Goal: Task Accomplishment & Management: Manage account settings

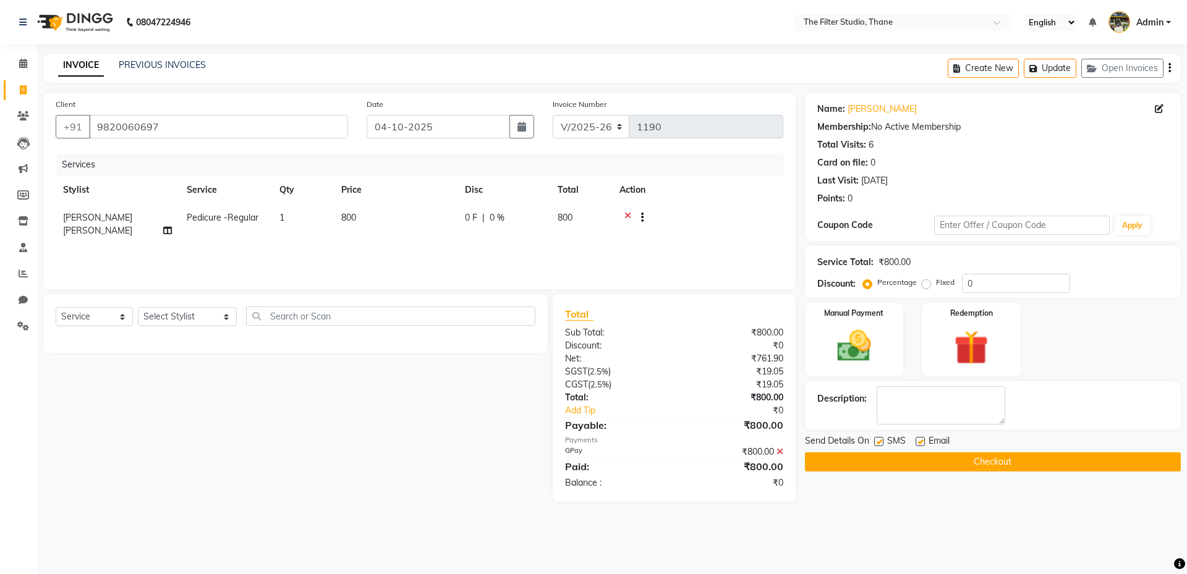
select select "8024"
select select "service"
click at [965, 64] on button "Create New" at bounding box center [983, 68] width 71 height 19
click at [1052, 66] on button "Update" at bounding box center [1050, 68] width 53 height 19
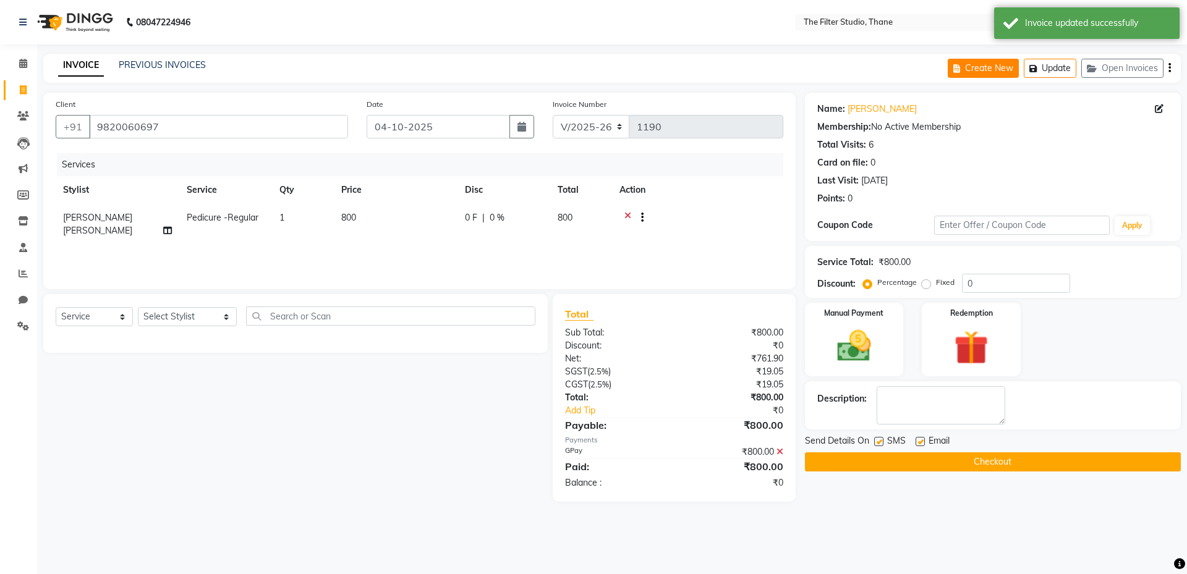
click at [980, 67] on button "Create New" at bounding box center [983, 68] width 71 height 19
select select "service"
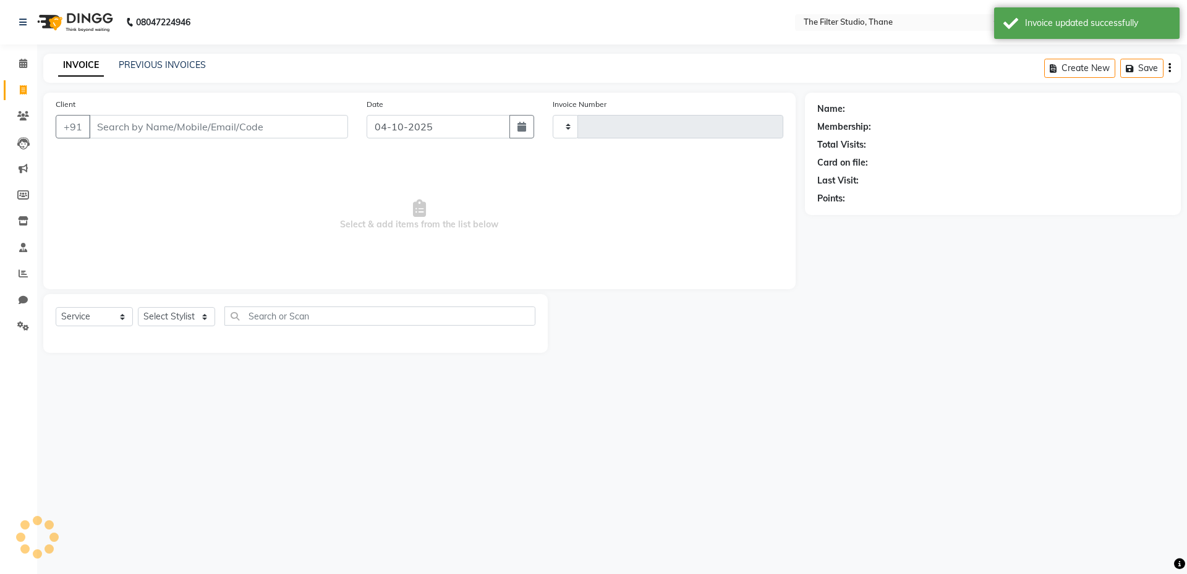
type input "1190"
select select "8024"
click at [155, 129] on input "Client" at bounding box center [218, 126] width 259 height 23
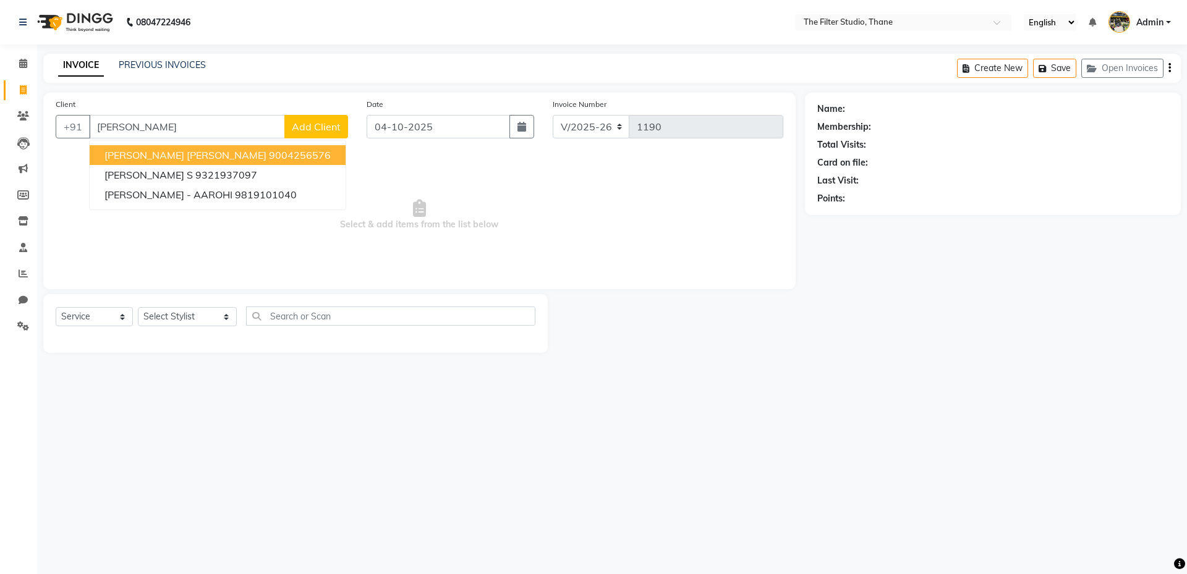
type input "[PERSON_NAME]"
click at [443, 475] on div "08047224946 Select Location × The Filter Studio, Thane English ENGLISH Español …" at bounding box center [593, 287] width 1187 height 574
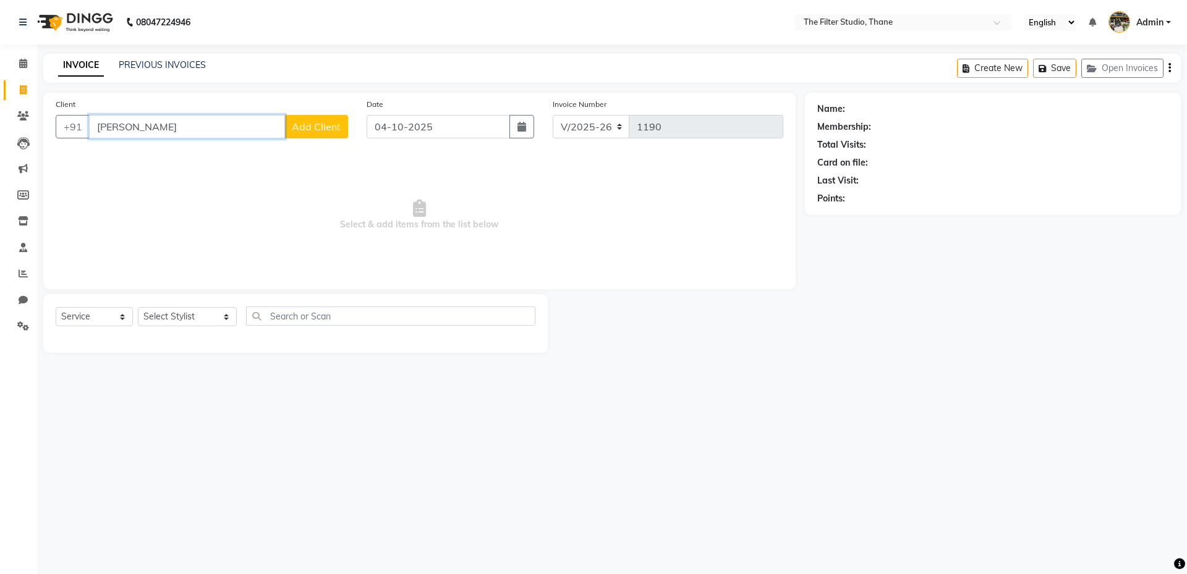
drag, startPoint x: 179, startPoint y: 135, endPoint x: 35, endPoint y: 123, distance: 143.9
click at [44, 124] on div "Client +91 [PERSON_NAME] Add Client Date [DATE] Invoice Number V/2025 V/[PHONE_…" at bounding box center [419, 191] width 752 height 197
drag, startPoint x: 207, startPoint y: 316, endPoint x: 206, endPoint y: 325, distance: 8.7
click at [207, 316] on select "Select Stylist [PERSON_NAME] [PERSON_NAME] [PERSON_NAME] [PERSON_NAME] [PERSON_…" at bounding box center [187, 316] width 99 height 19
select select "74195"
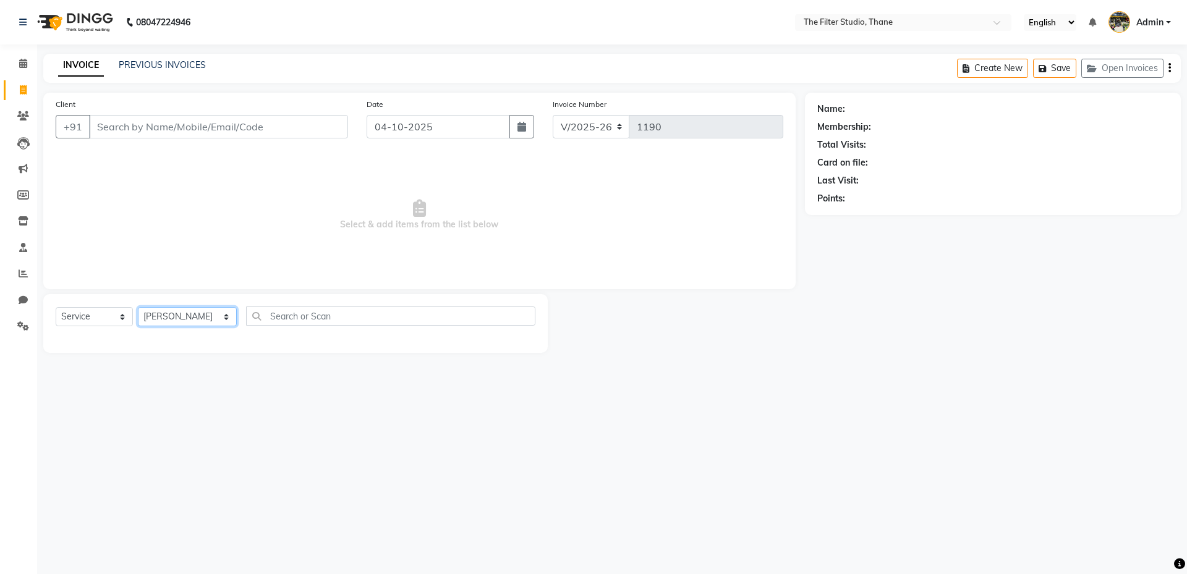
click at [138, 307] on select "Select Stylist [PERSON_NAME] [PERSON_NAME] [PERSON_NAME] [PERSON_NAME] [PERSON_…" at bounding box center [187, 316] width 99 height 19
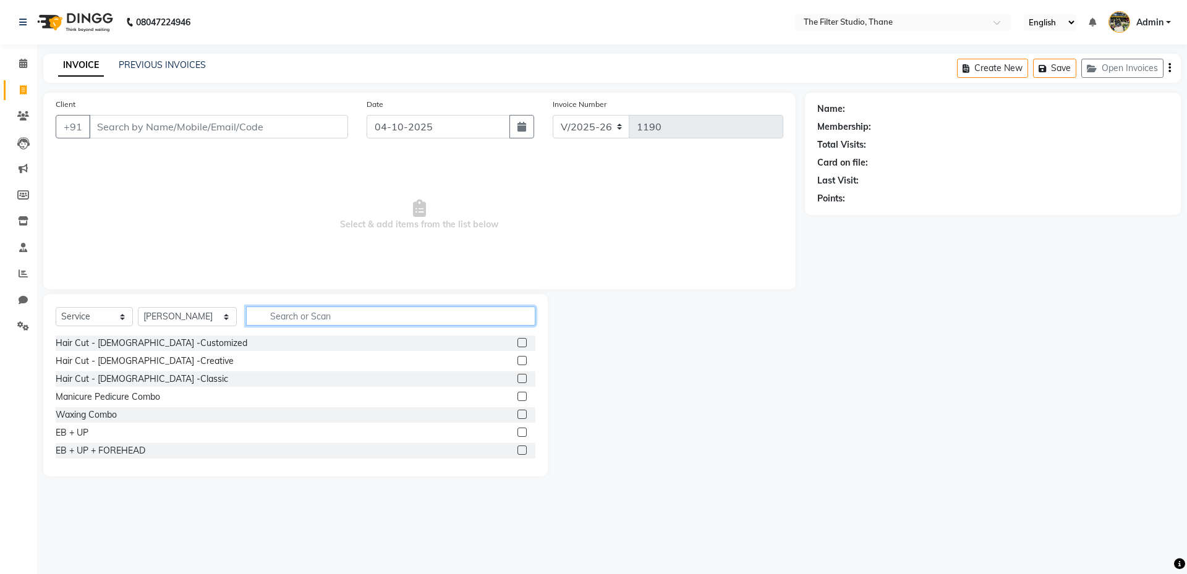
click at [289, 309] on input "text" at bounding box center [390, 316] width 289 height 19
type input "cut"
click at [72, 397] on div "Cut File" at bounding box center [71, 397] width 30 height 13
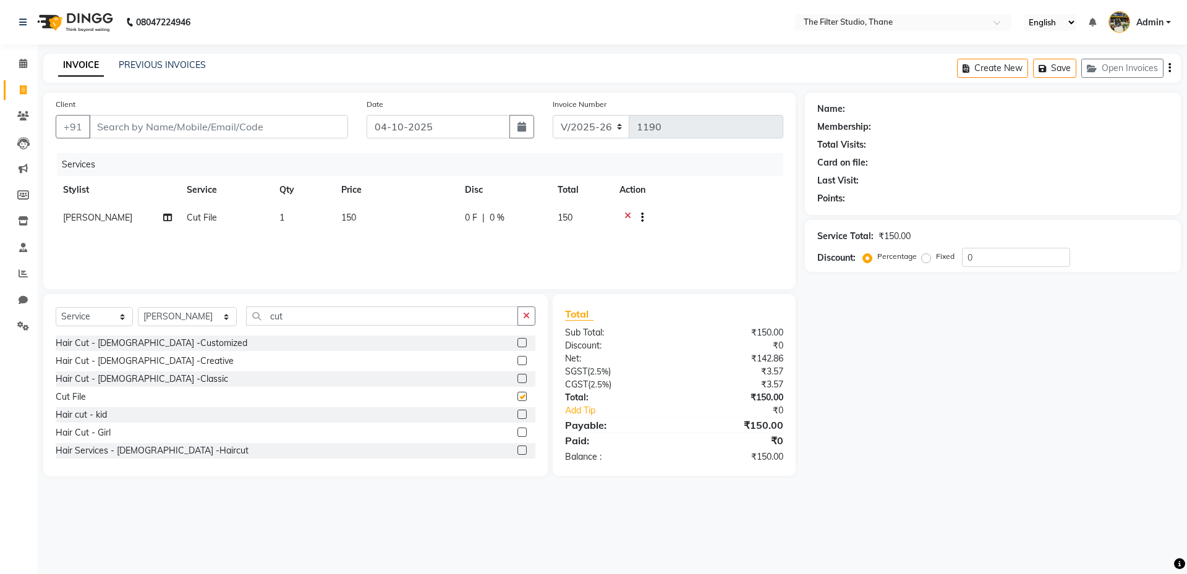
checkbox input "false"
drag, startPoint x: 306, startPoint y: 314, endPoint x: 181, endPoint y: 324, distance: 125.9
click at [189, 324] on div "Select Service Product Membership Package Voucher Prepaid Gift Card Select Styl…" at bounding box center [296, 321] width 480 height 29
click at [205, 322] on select "Select Stylist [PERSON_NAME] [PERSON_NAME] [PERSON_NAME] [PERSON_NAME] [PERSON_…" at bounding box center [187, 316] width 99 height 19
select select "72545"
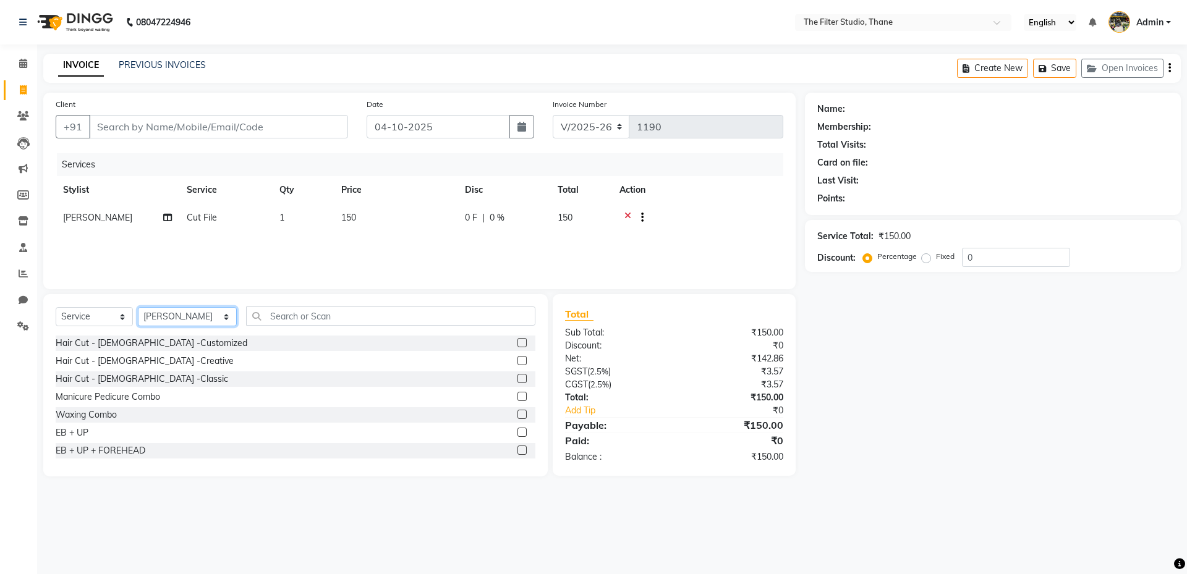
click at [138, 307] on select "Select Stylist [PERSON_NAME] [PERSON_NAME] [PERSON_NAME] [PERSON_NAME] [PERSON_…" at bounding box center [187, 316] width 99 height 19
click at [277, 310] on input "text" at bounding box center [390, 316] width 289 height 19
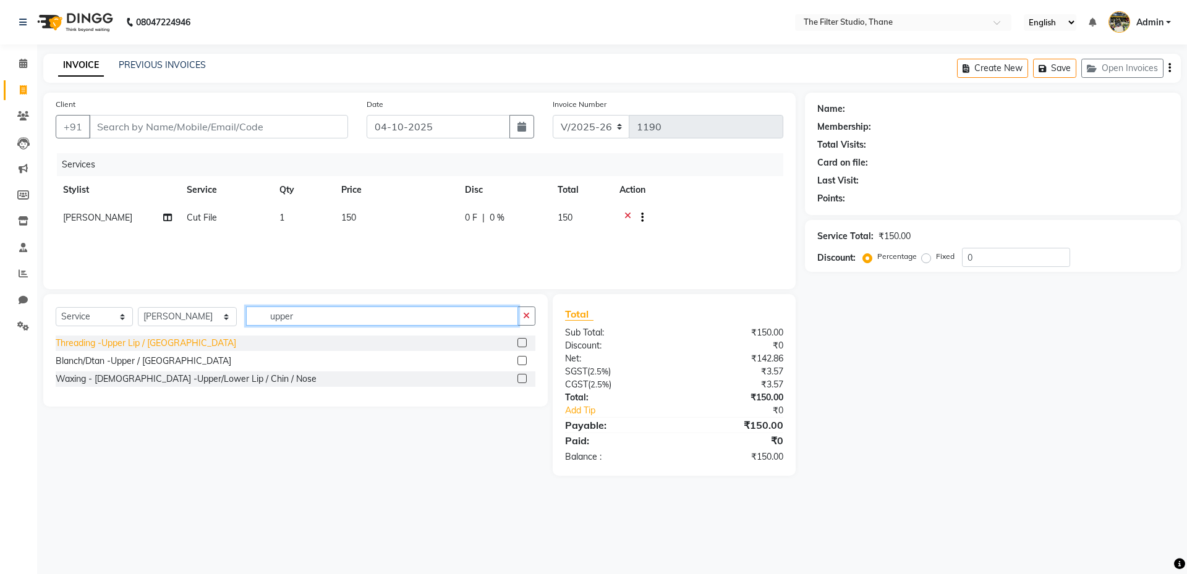
type input "upper"
click at [142, 340] on div "Threading -Upper Lip / [GEOGRAPHIC_DATA]" at bounding box center [146, 343] width 181 height 13
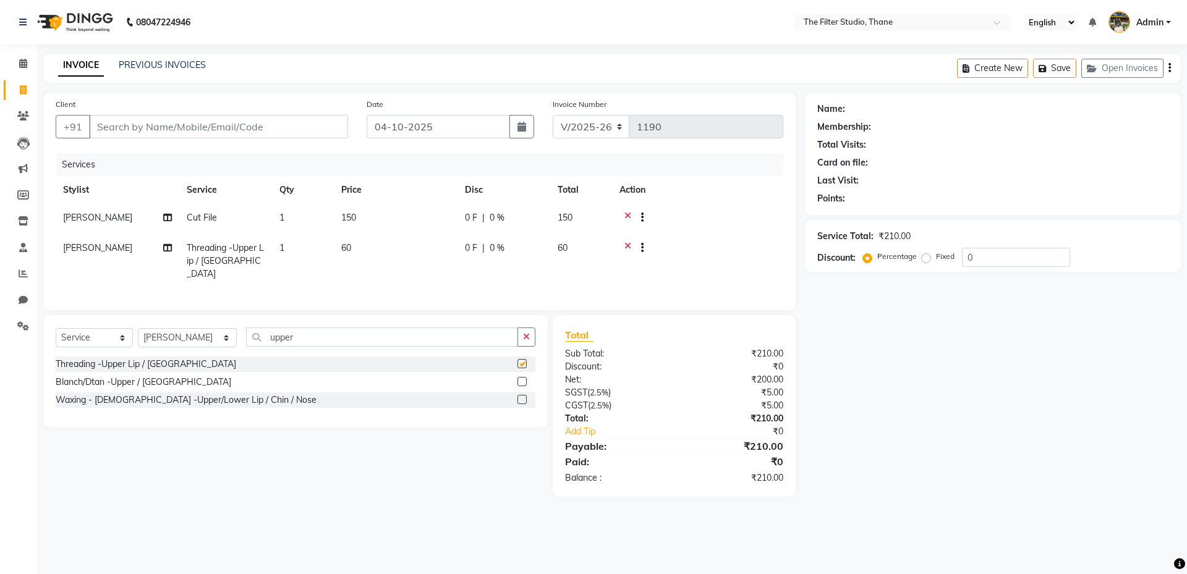
checkbox input "false"
drag, startPoint x: 298, startPoint y: 331, endPoint x: 184, endPoint y: 334, distance: 114.4
click at [190, 334] on div "Select Service Product Membership Package Voucher Prepaid Gift Card Select Styl…" at bounding box center [296, 342] width 480 height 29
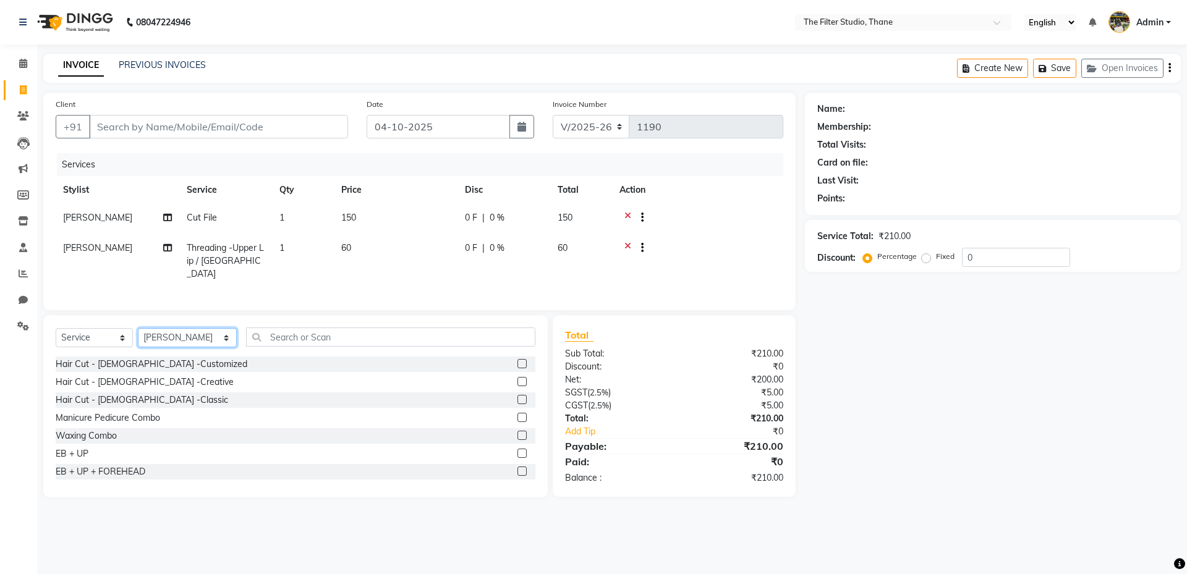
drag, startPoint x: 203, startPoint y: 335, endPoint x: 201, endPoint y: 341, distance: 6.5
click at [203, 335] on select "Select Stylist [PERSON_NAME] [PERSON_NAME] [PERSON_NAME] [PERSON_NAME] [PERSON_…" at bounding box center [187, 337] width 99 height 19
select select "72546"
click at [138, 328] on select "Select Stylist [PERSON_NAME] [PERSON_NAME] [PERSON_NAME] [PERSON_NAME] [PERSON_…" at bounding box center [187, 337] width 99 height 19
click at [277, 332] on input "text" at bounding box center [390, 337] width 289 height 19
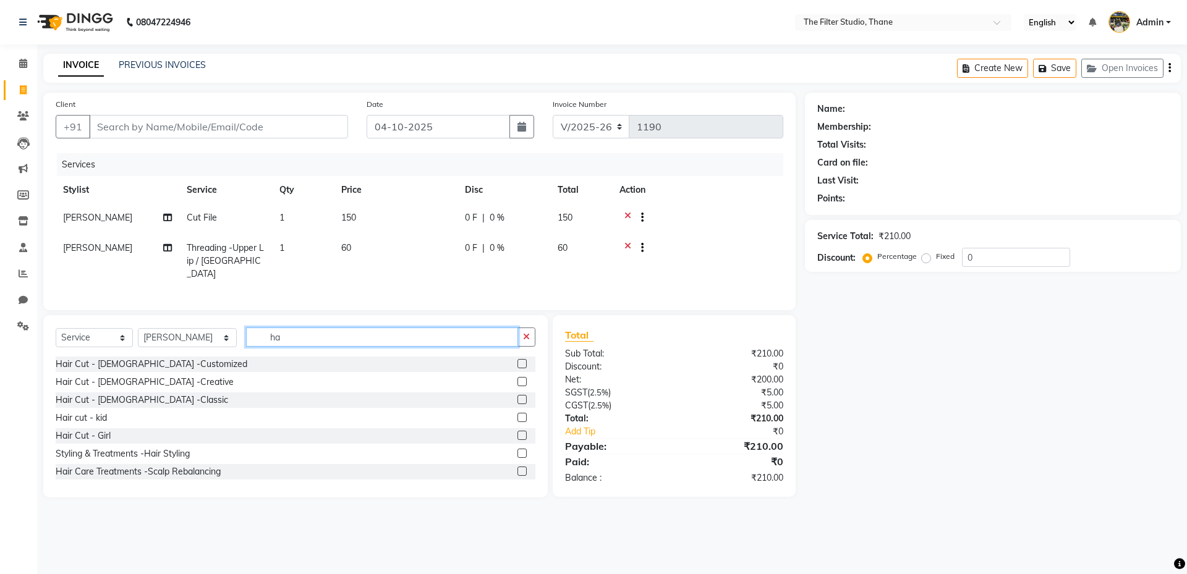
type input "h"
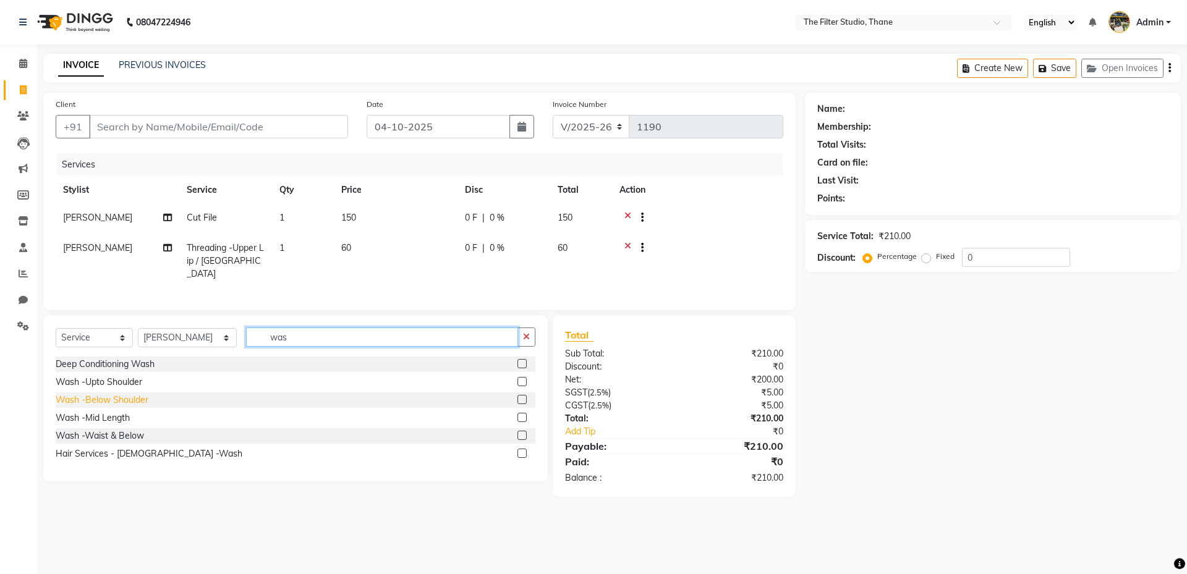
type input "was"
click at [111, 394] on div "Wash -Below Shoulder" at bounding box center [102, 400] width 93 height 13
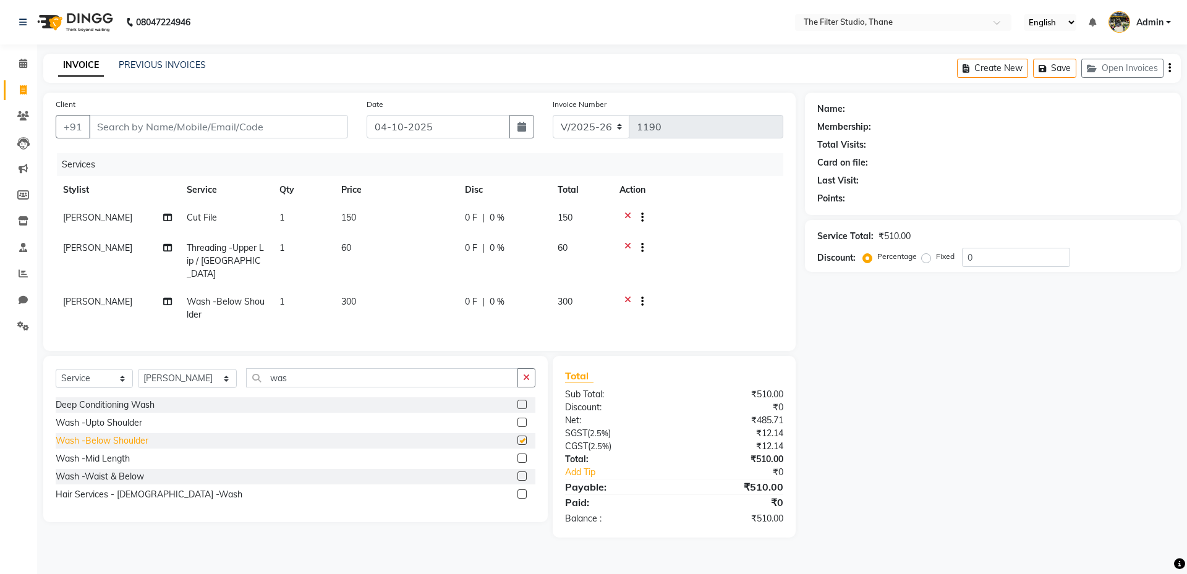
checkbox input "false"
click at [112, 458] on div "Wash -Mid Length" at bounding box center [93, 459] width 74 height 13
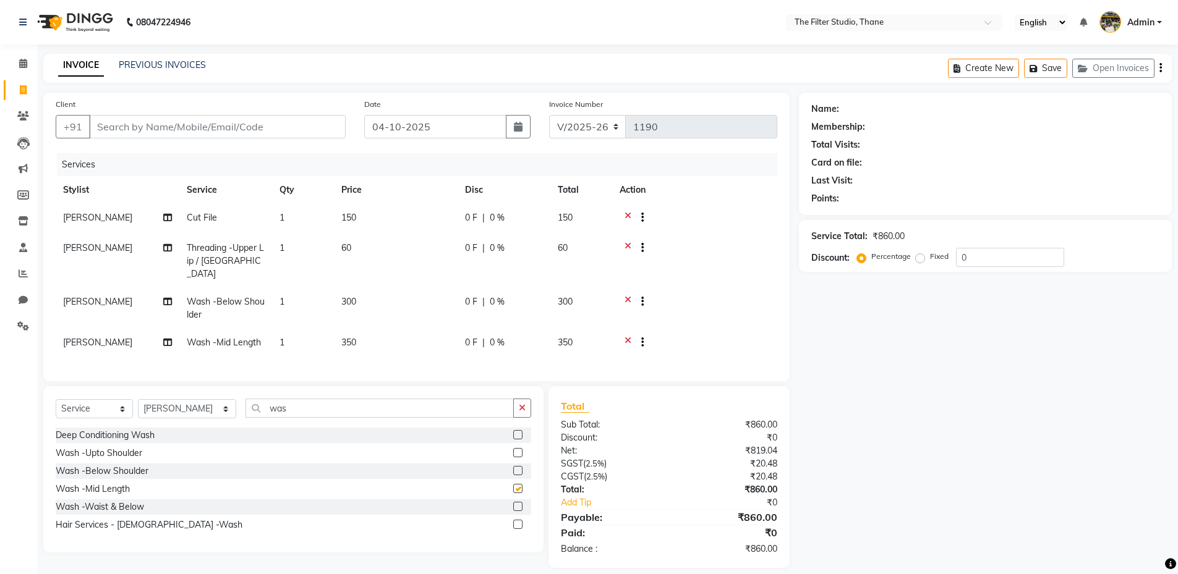
checkbox input "false"
drag, startPoint x: 136, startPoint y: 498, endPoint x: 143, endPoint y: 491, distance: 9.6
click at [137, 501] on div "Wash -Waist & Below" at bounding box center [100, 507] width 88 height 13
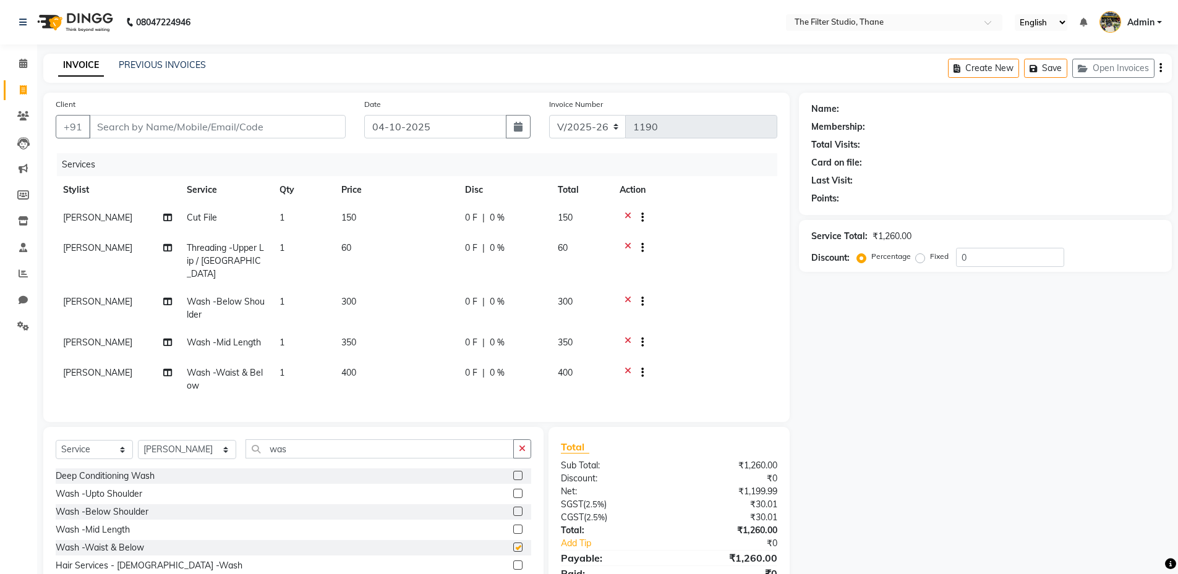
checkbox input "false"
click at [627, 367] on icon at bounding box center [627, 374] width 7 height 15
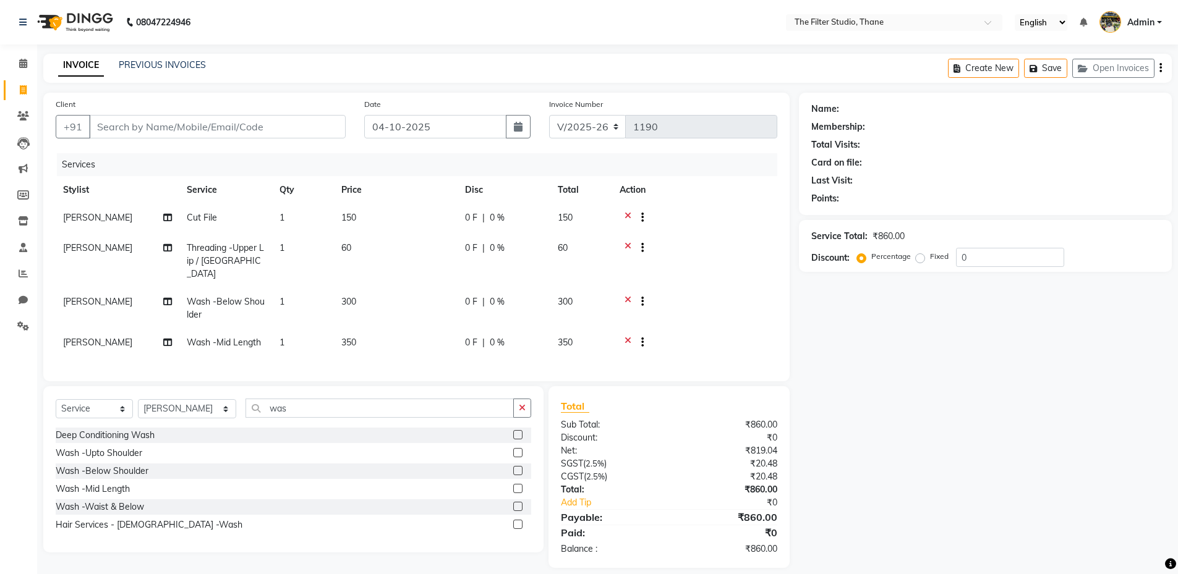
click at [627, 336] on icon at bounding box center [627, 343] width 7 height 15
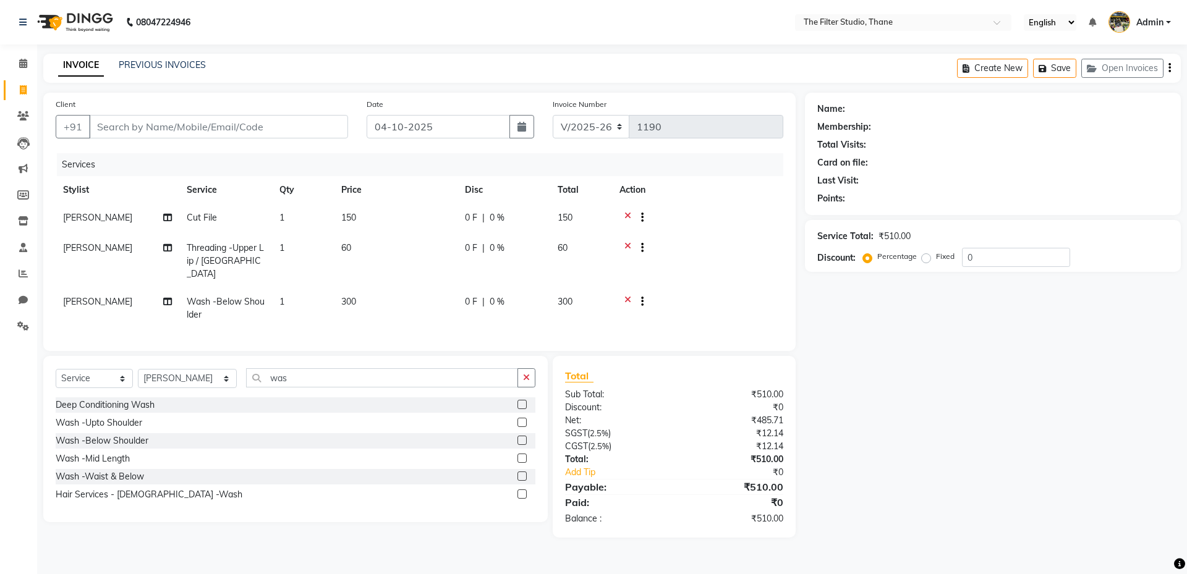
click at [355, 296] on span "300" at bounding box center [348, 301] width 15 height 11
select select "72546"
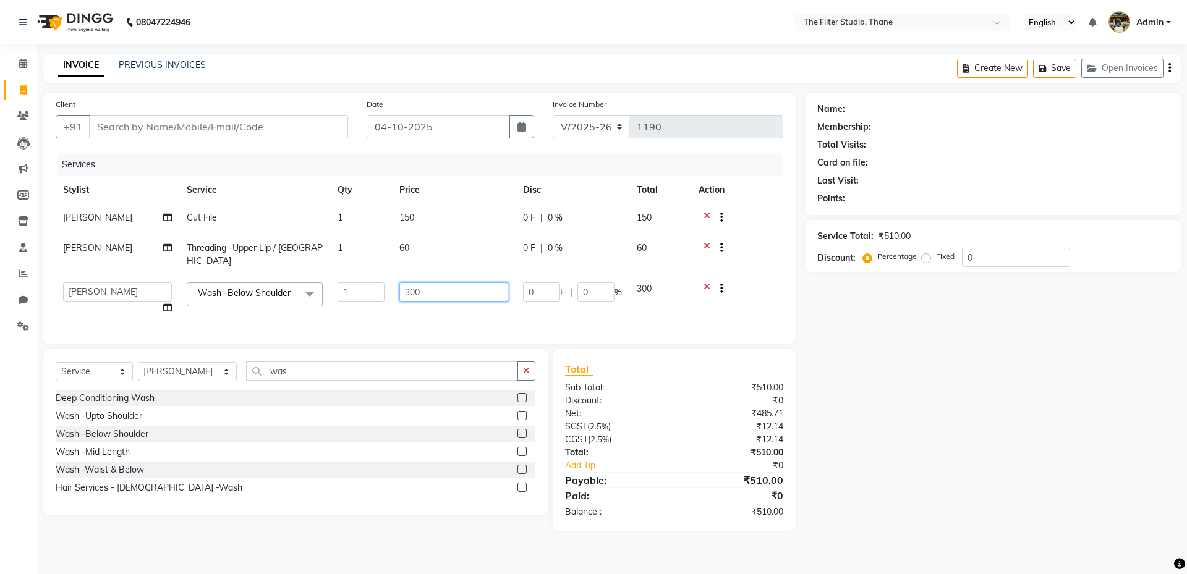
drag, startPoint x: 450, startPoint y: 283, endPoint x: 365, endPoint y: 284, distance: 84.7
click at [383, 289] on tr "[PERSON_NAME] Gayatri [PERSON_NAME] [PERSON_NAME] [PERSON_NAME] [PERSON_NAME] […" at bounding box center [420, 298] width 728 height 47
type input "500"
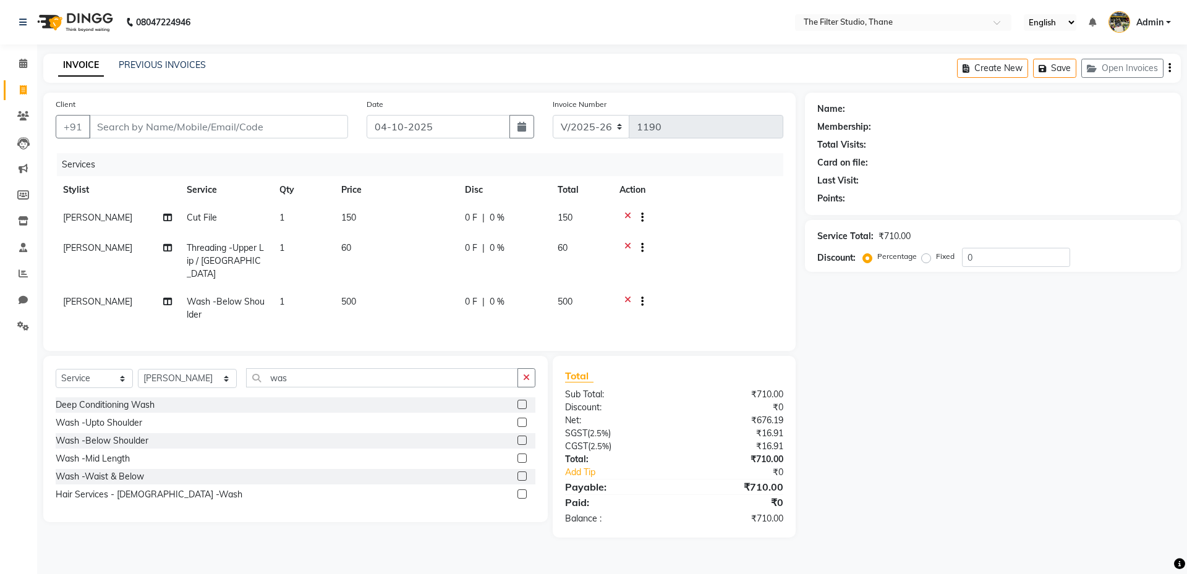
click at [963, 480] on div "Name: Membership: Total Visits: Card on file: Last Visit: Points: Service Total…" at bounding box center [997, 315] width 385 height 445
click at [1046, 67] on icon "button" at bounding box center [1045, 68] width 12 height 9
click at [315, 122] on input "Client" at bounding box center [218, 126] width 259 height 23
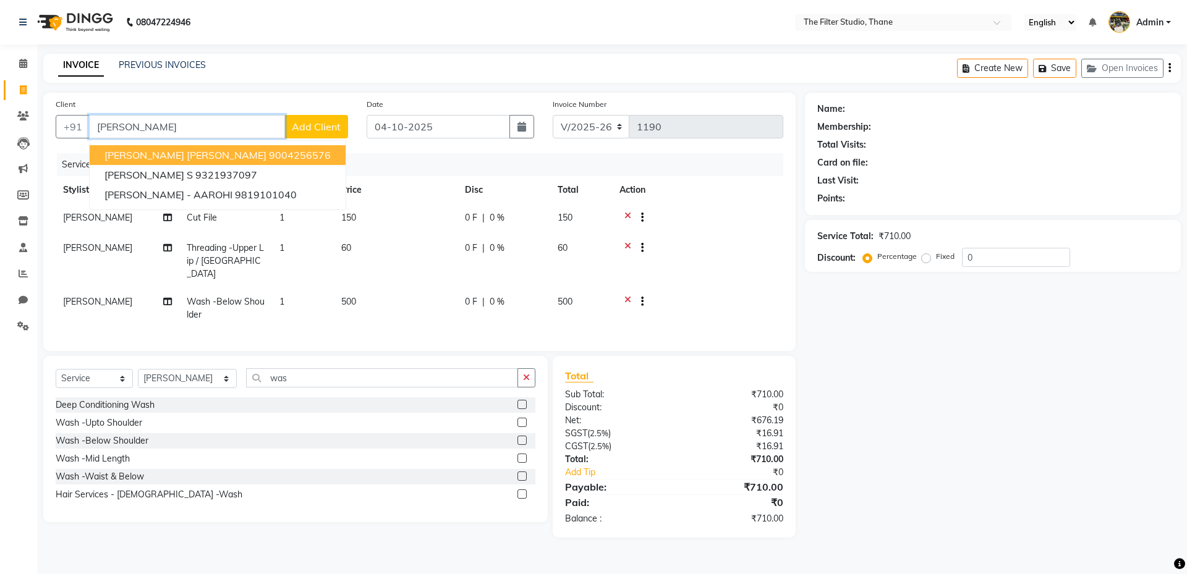
click at [168, 156] on span "[PERSON_NAME] [PERSON_NAME]" at bounding box center [185, 155] width 162 height 12
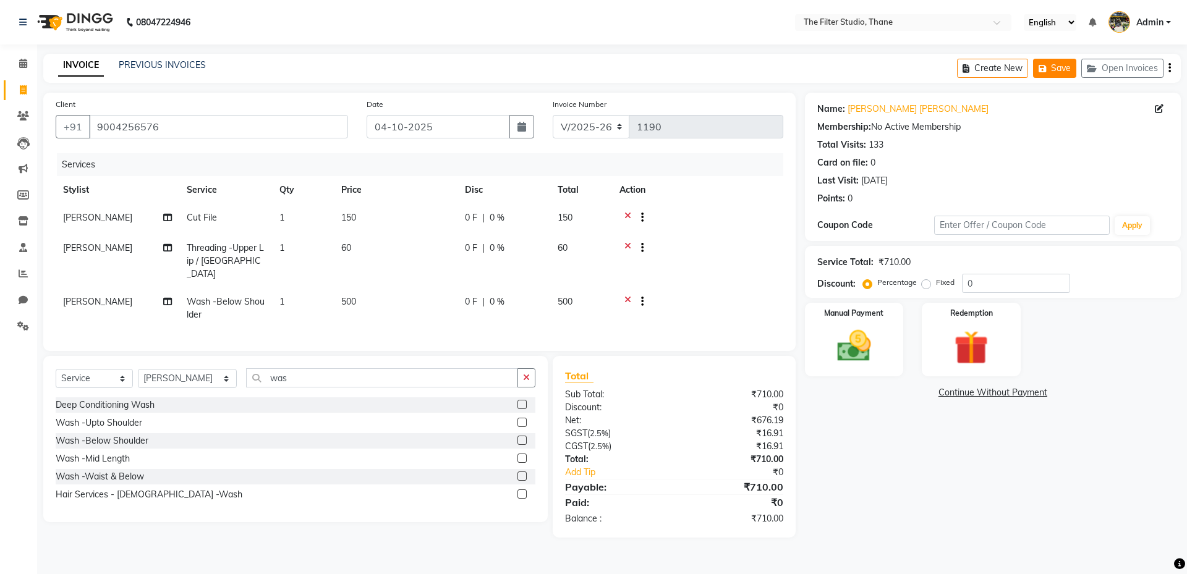
click at [1059, 69] on button "Save" at bounding box center [1054, 68] width 43 height 19
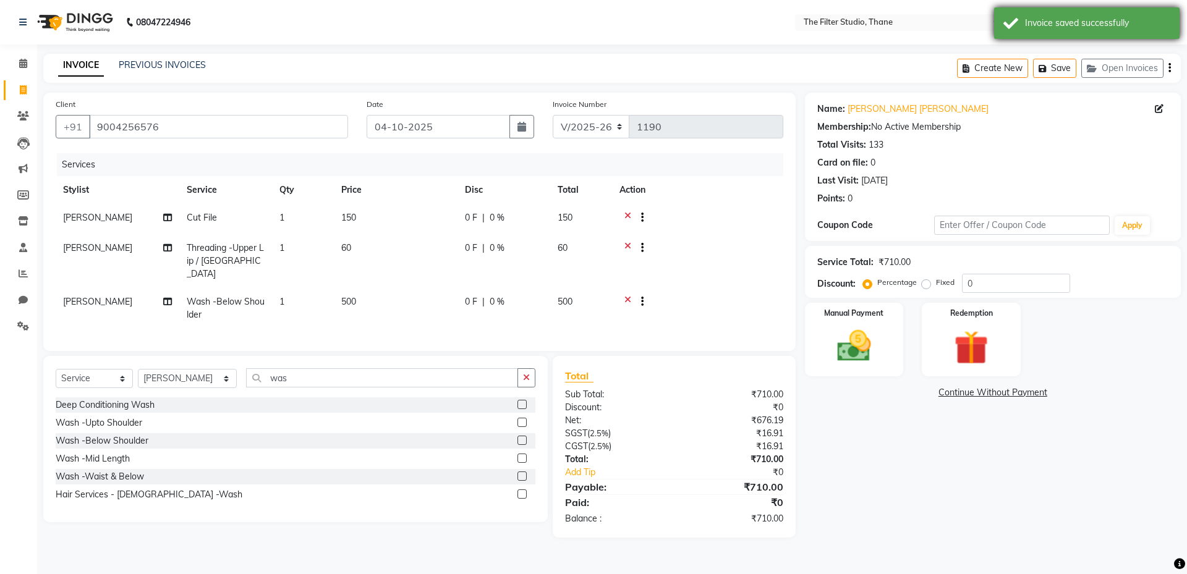
click at [1075, 30] on div "Invoice saved successfully" at bounding box center [1086, 23] width 185 height 32
drag, startPoint x: 182, startPoint y: 125, endPoint x: 95, endPoint y: 121, distance: 87.3
click at [95, 121] on input "9004256576" at bounding box center [218, 126] width 259 height 23
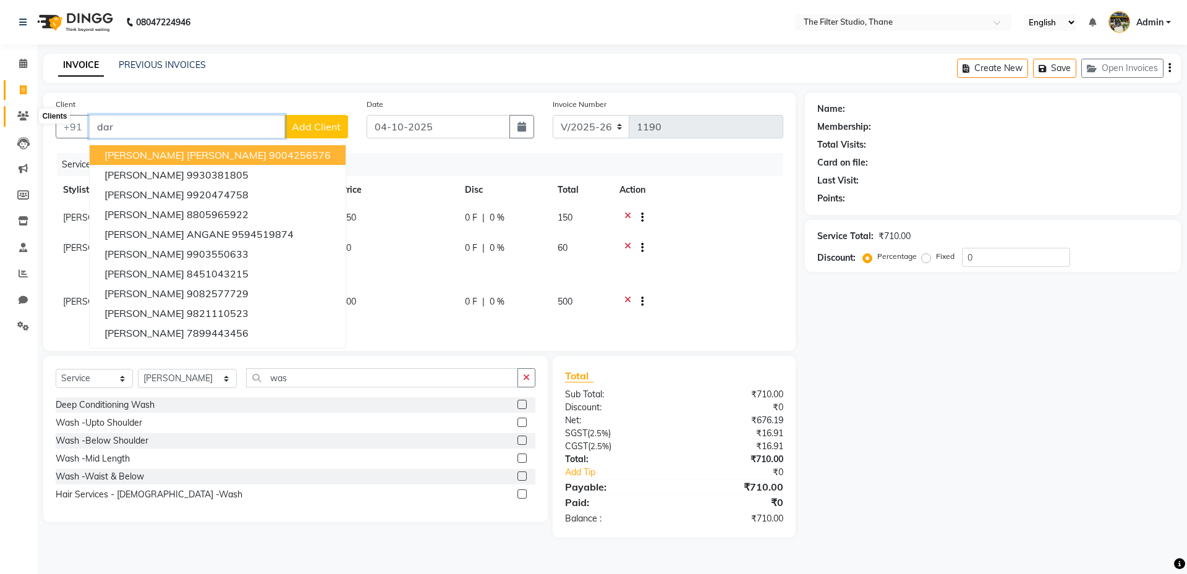
type input "dar"
click at [20, 114] on icon at bounding box center [23, 115] width 12 height 9
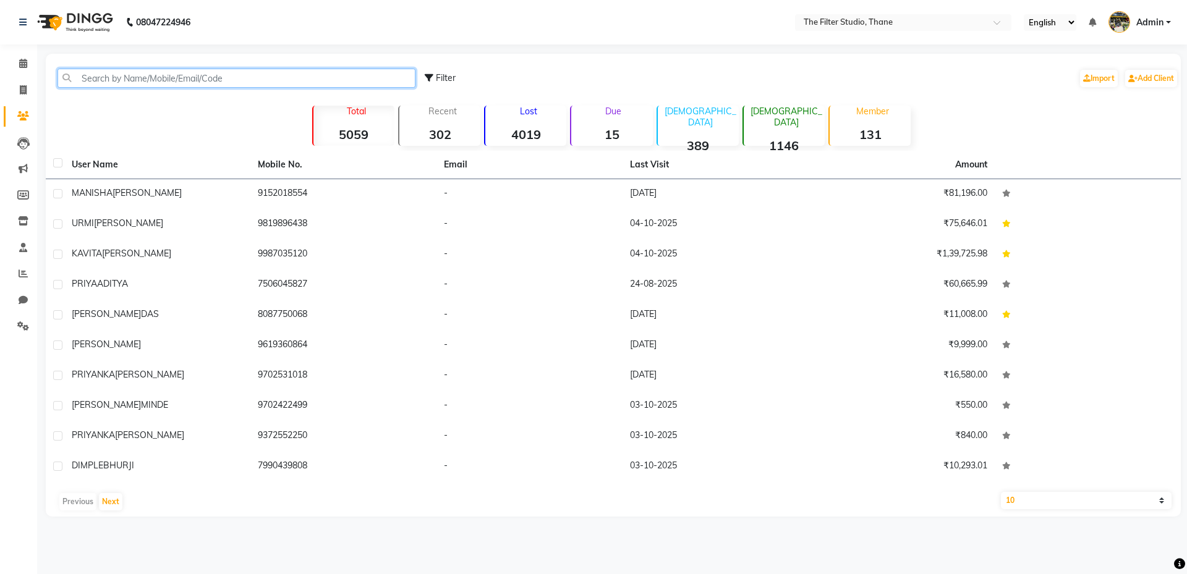
click at [217, 80] on input "text" at bounding box center [236, 78] width 358 height 19
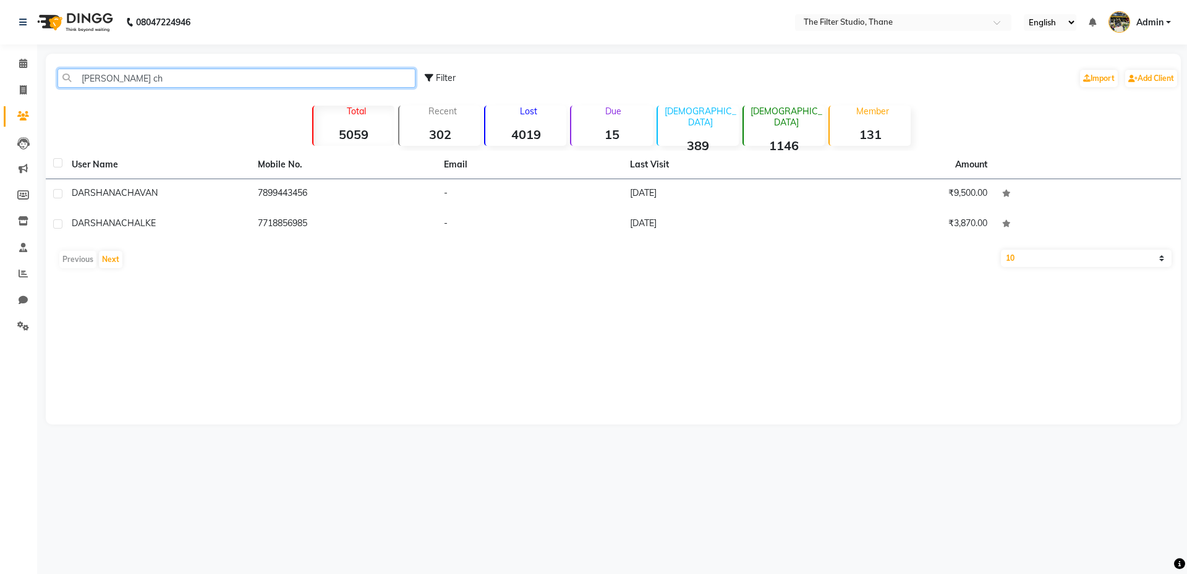
drag, startPoint x: 134, startPoint y: 82, endPoint x: 61, endPoint y: 82, distance: 72.9
click at [61, 82] on input "[PERSON_NAME] ch" at bounding box center [236, 78] width 358 height 19
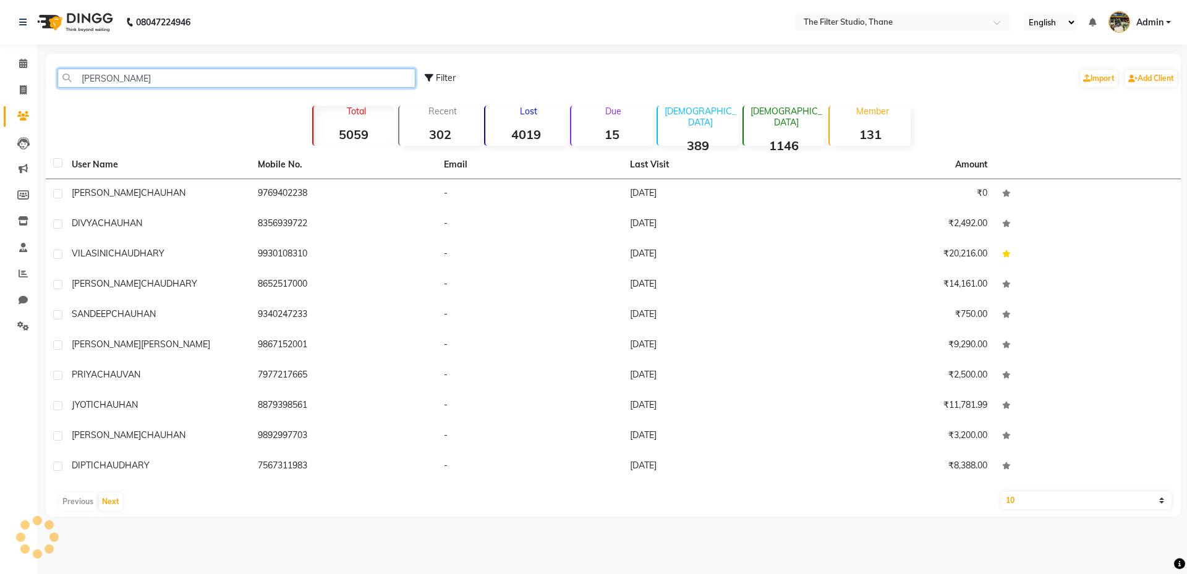
type input "chauh"
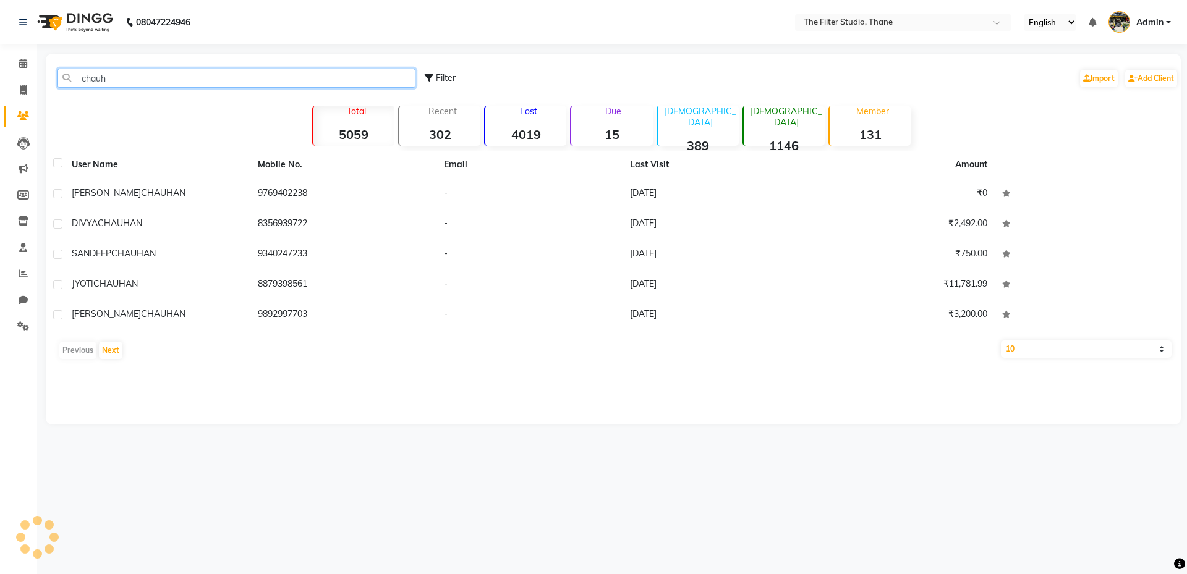
drag, startPoint x: 112, startPoint y: 79, endPoint x: 35, endPoint y: 56, distance: 80.8
click at [46, 61] on div "chauh Filter Import Add Client Total 5059 Recent 302 Lost 4019 Due 15 [DEMOGRAP…" at bounding box center [613, 239] width 1135 height 371
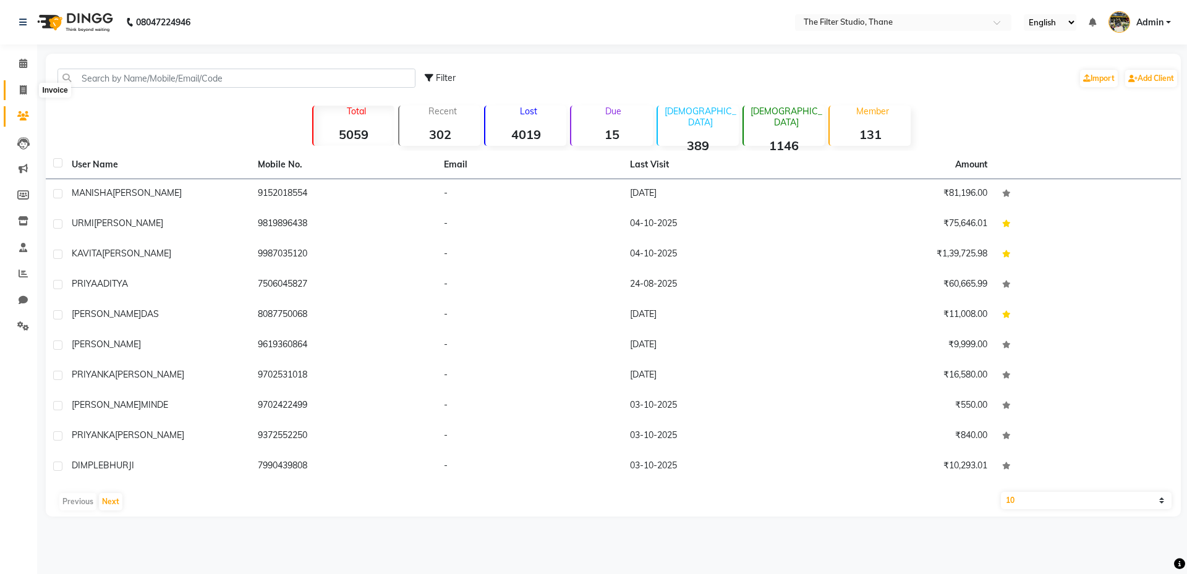
click at [29, 94] on span at bounding box center [23, 90] width 22 height 14
select select "8024"
select select "service"
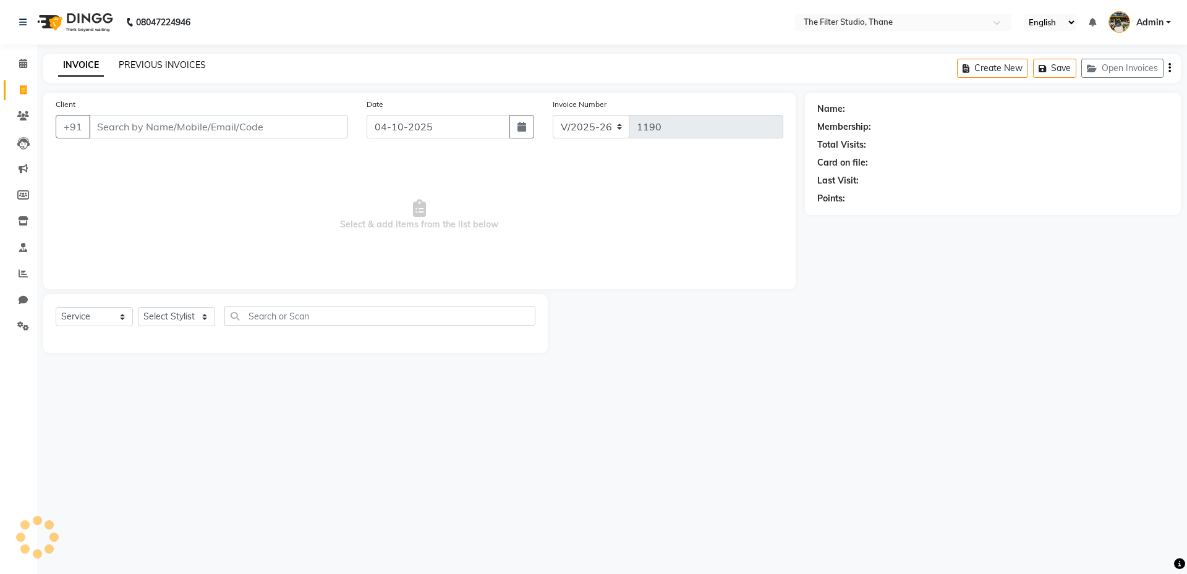
click at [154, 62] on link "PREVIOUS INVOICES" at bounding box center [162, 64] width 87 height 11
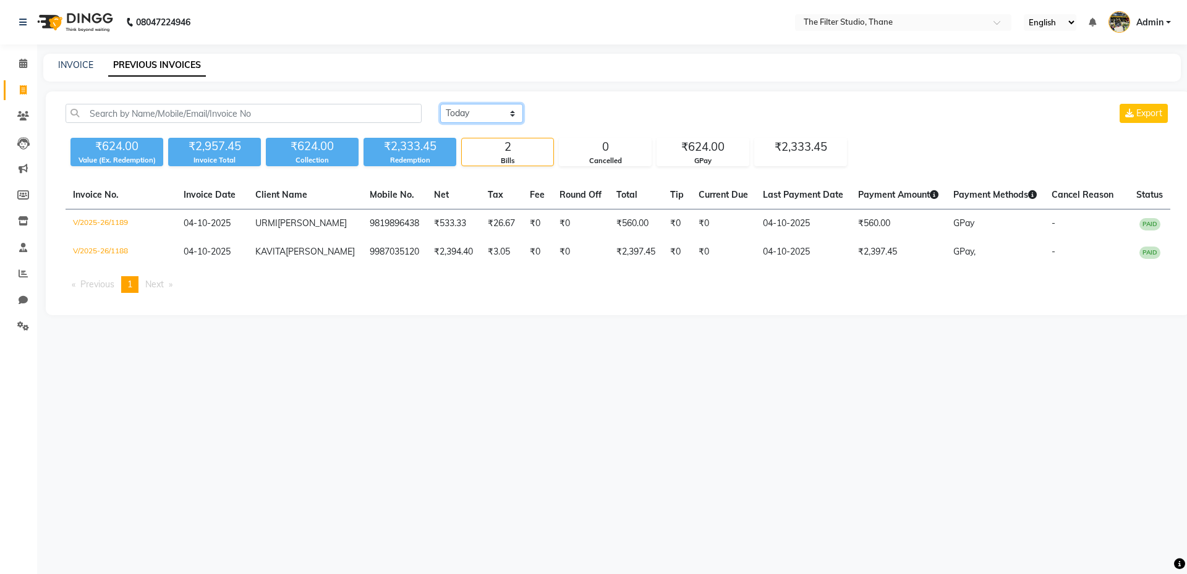
click at [467, 115] on select "[DATE] [DATE] Custom Range" at bounding box center [481, 113] width 83 height 19
select select "range"
click at [440, 104] on select "[DATE] [DATE] Custom Range" at bounding box center [481, 113] width 83 height 19
click at [615, 113] on input "04-10-2025" at bounding box center [582, 113] width 87 height 17
select select "10"
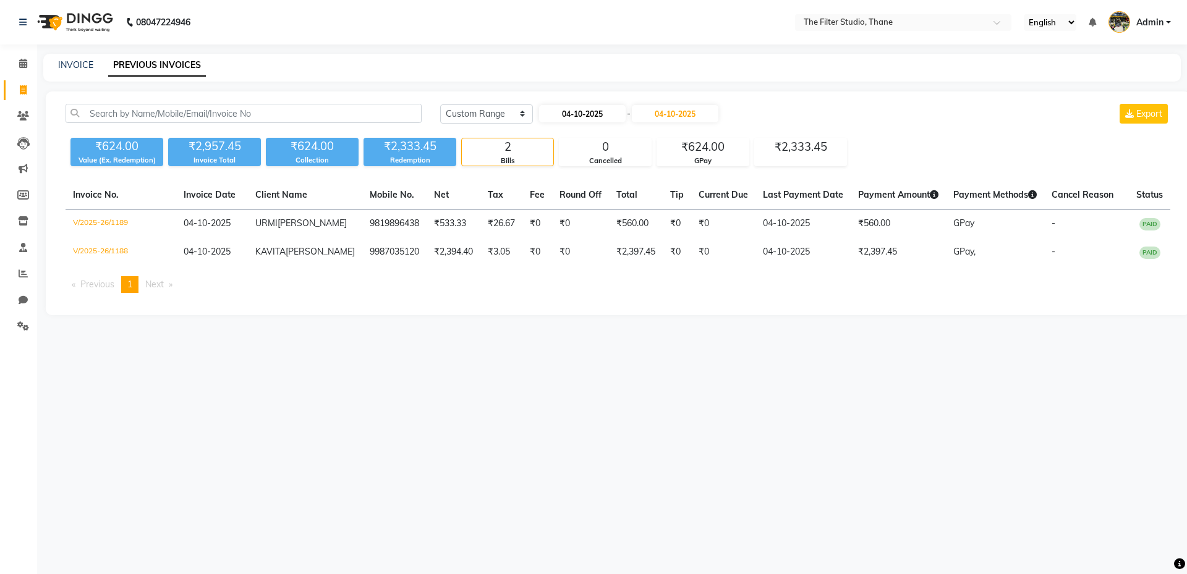
select select "2025"
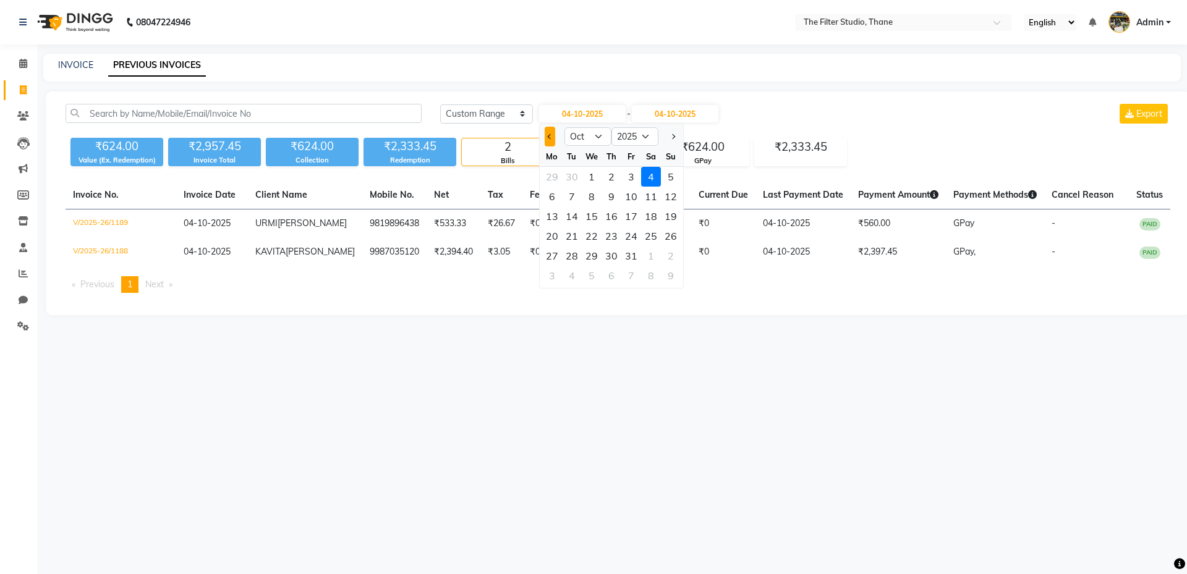
click at [554, 138] on button "Previous month" at bounding box center [550, 137] width 11 height 20
select select "9"
click at [553, 175] on div "1" at bounding box center [552, 177] width 20 height 20
type input "01-09-2025"
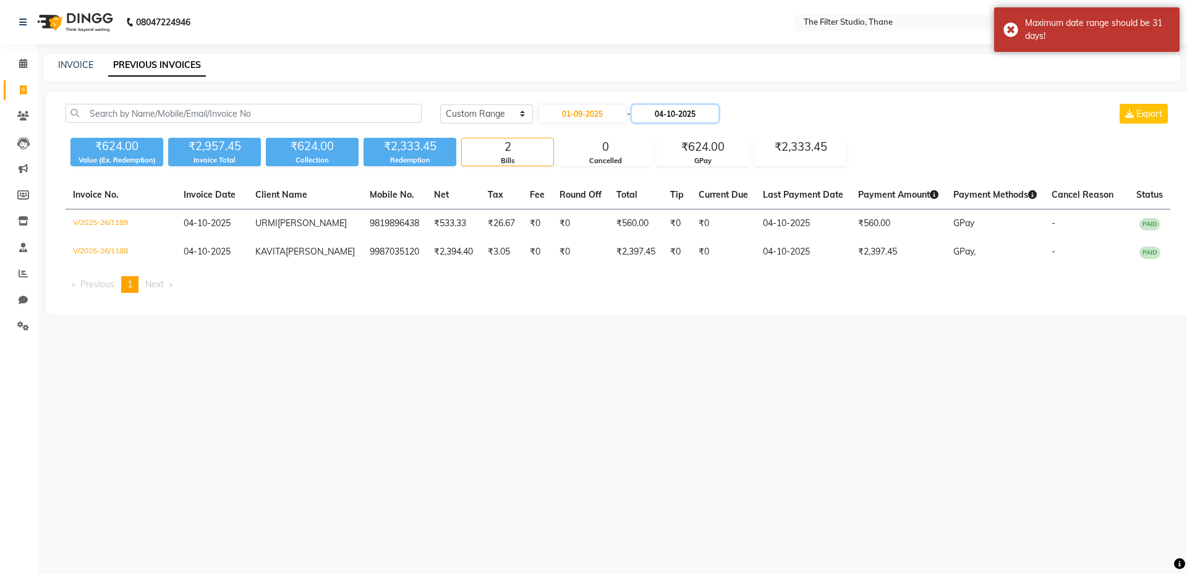
click at [671, 119] on input "04-10-2025" at bounding box center [675, 113] width 87 height 17
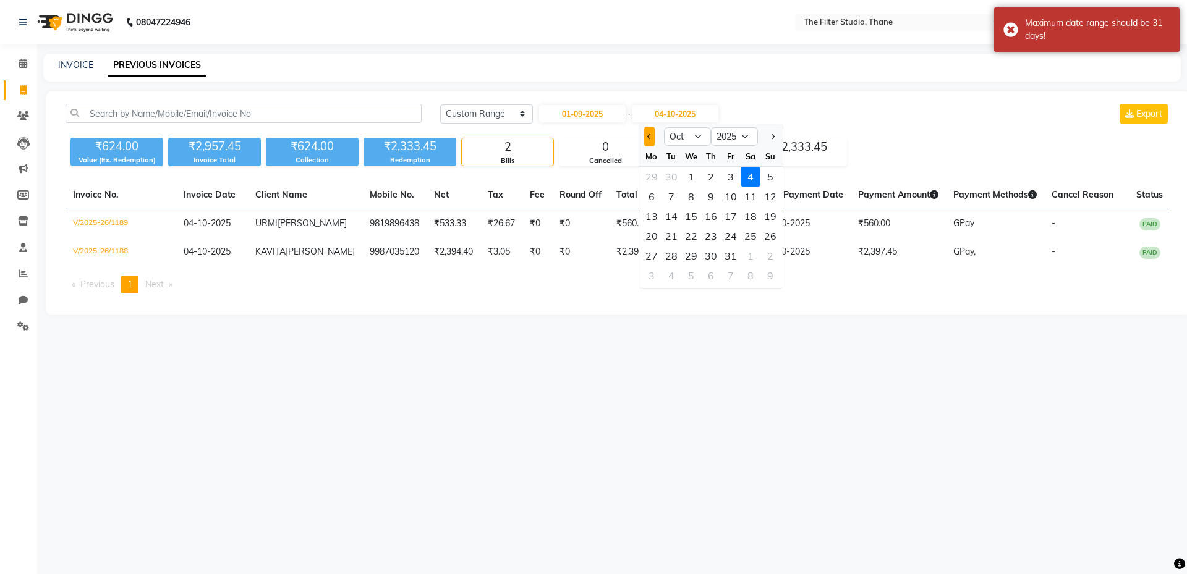
click at [649, 135] on span "Previous month" at bounding box center [649, 136] width 5 height 5
select select "9"
click at [676, 262] on div "30" at bounding box center [671, 256] width 20 height 20
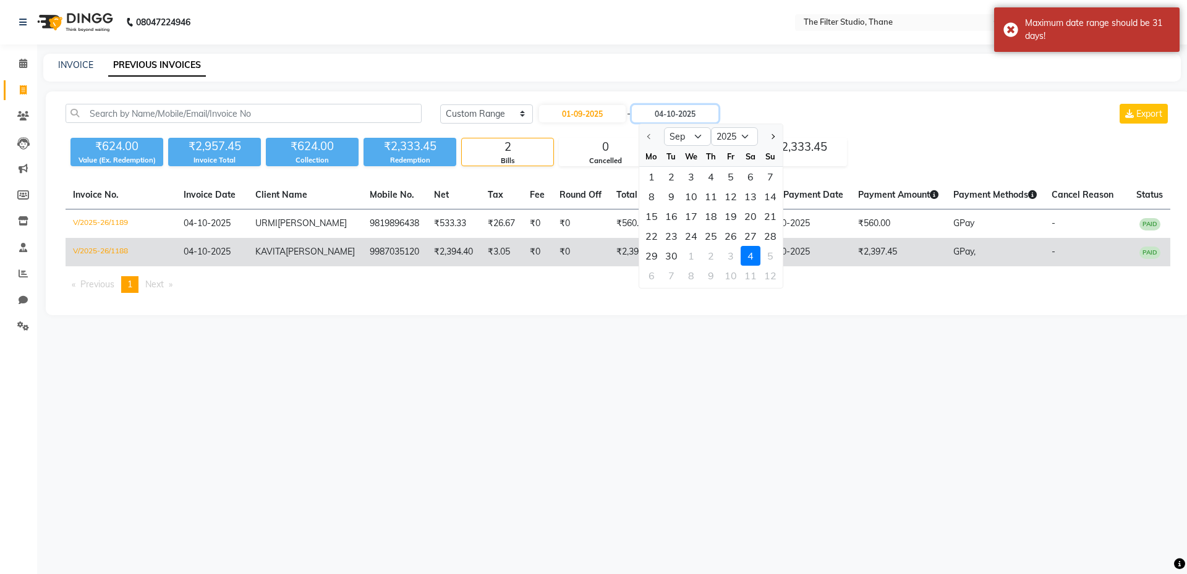
type input "30-09-2025"
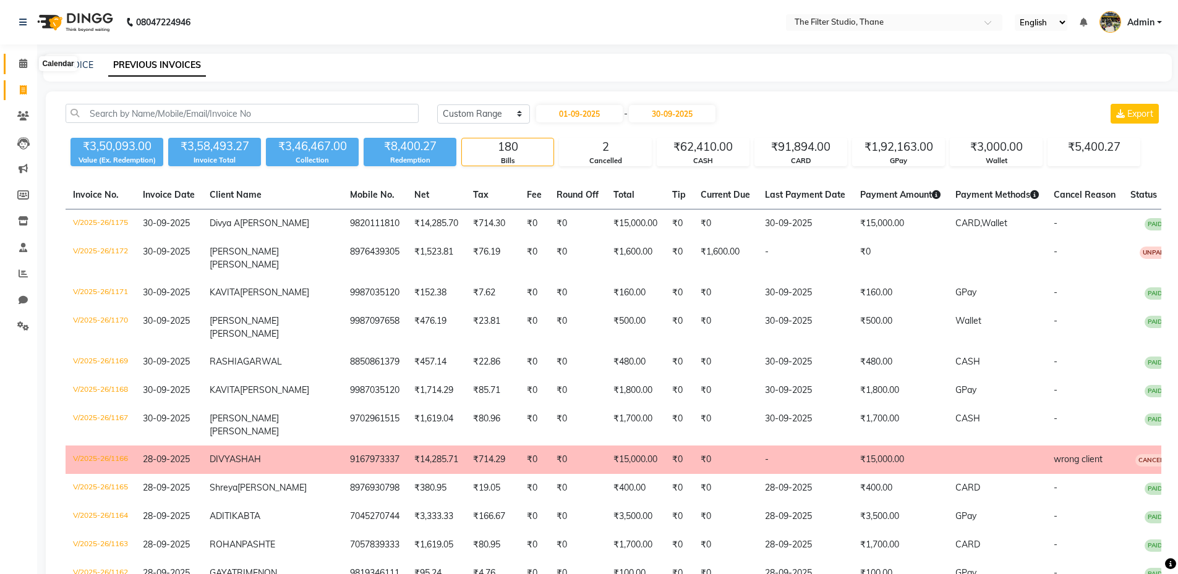
click at [17, 61] on span at bounding box center [23, 64] width 22 height 14
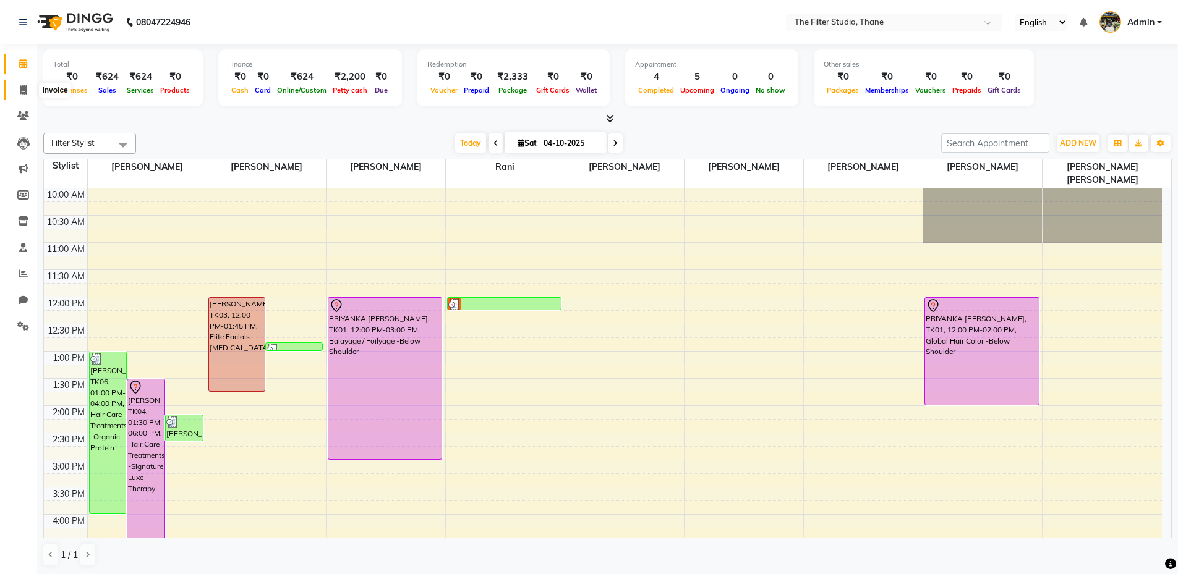
drag, startPoint x: 19, startPoint y: 86, endPoint x: 45, endPoint y: 88, distance: 26.1
click at [19, 87] on span at bounding box center [23, 90] width 22 height 14
select select "8024"
select select "service"
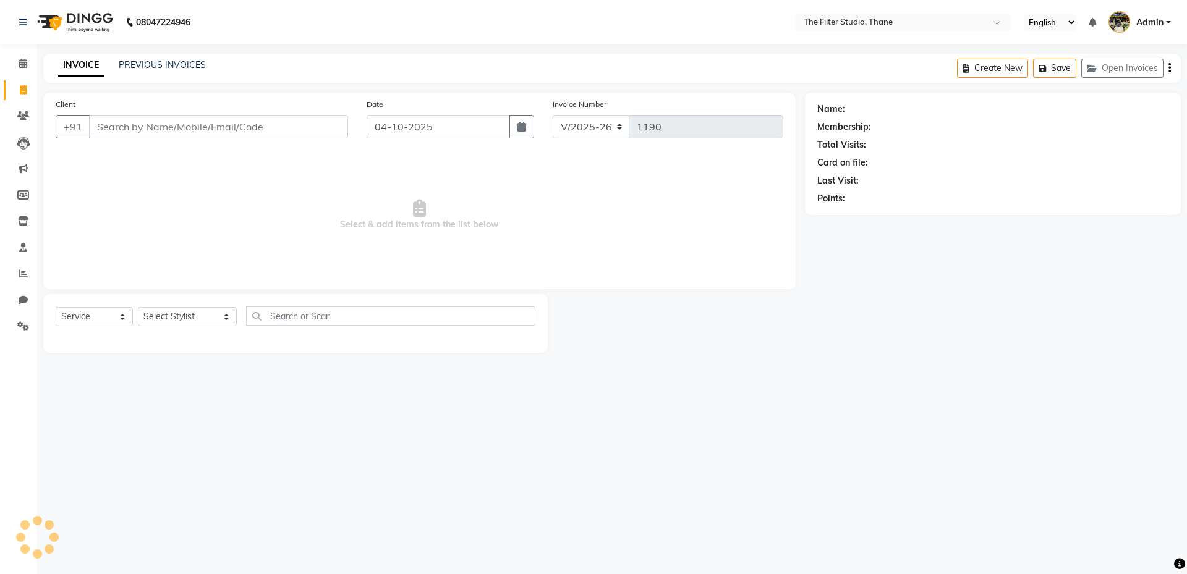
click at [139, 127] on input "Client" at bounding box center [218, 126] width 259 height 23
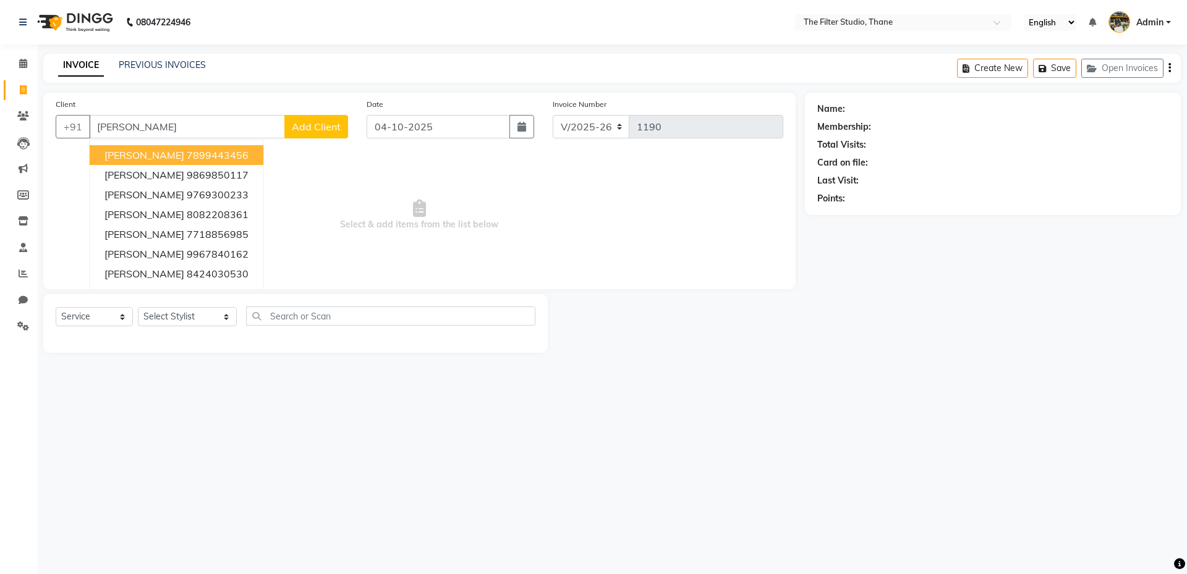
click at [221, 151] on ngb-highlight "7899443456" at bounding box center [218, 155] width 62 height 12
type input "7899443456"
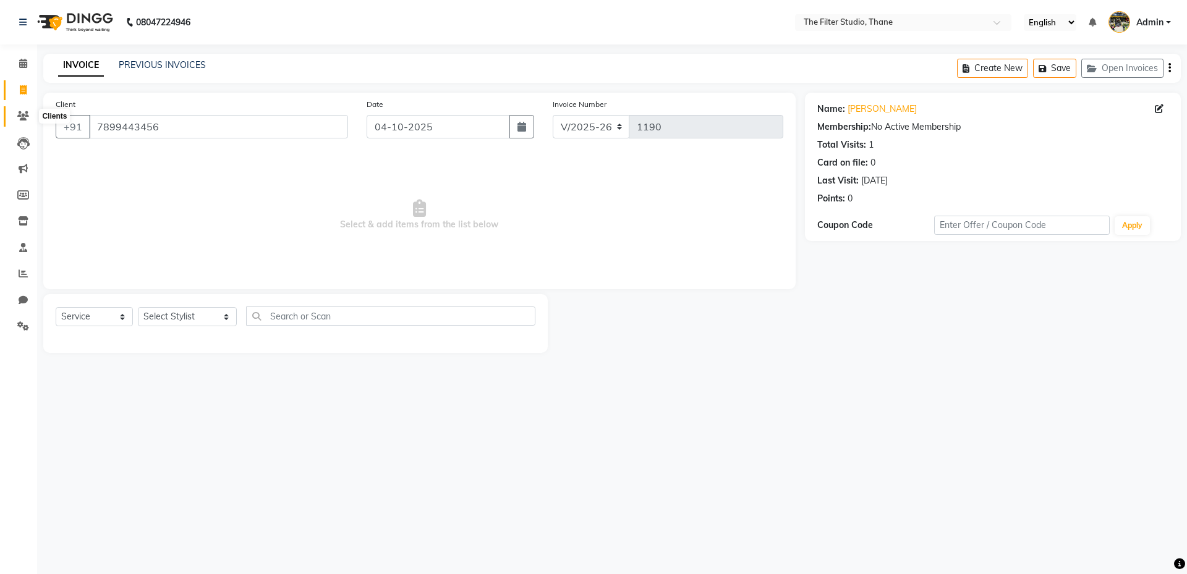
click at [21, 114] on icon at bounding box center [23, 115] width 12 height 9
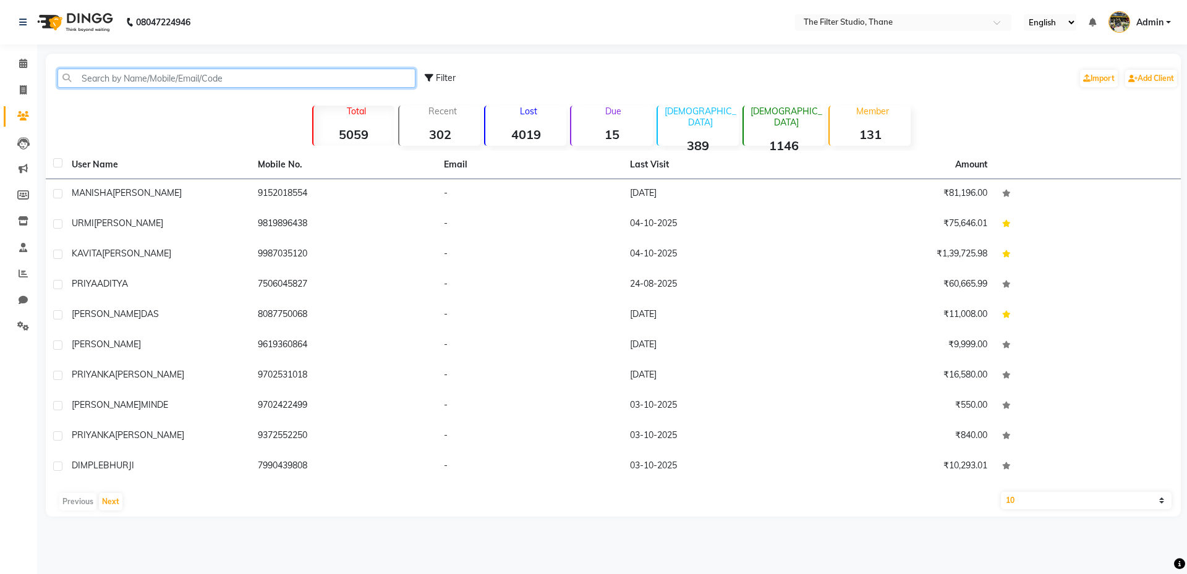
click at [214, 71] on input "text" at bounding box center [236, 78] width 358 height 19
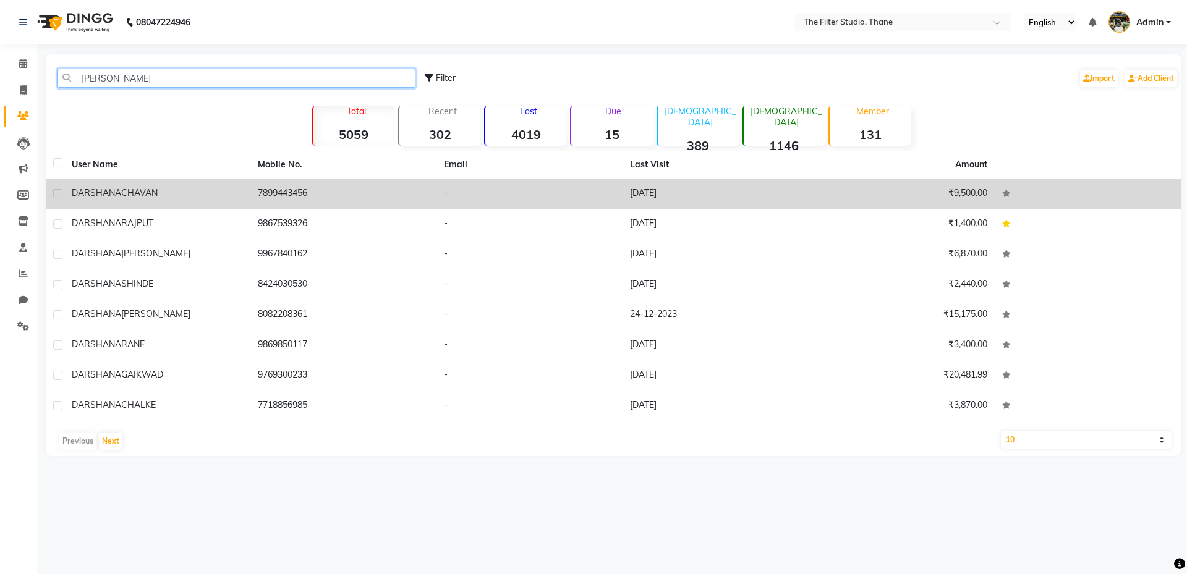
type input "[PERSON_NAME]"
click at [961, 197] on td "₹9,500.00" at bounding box center [902, 194] width 186 height 30
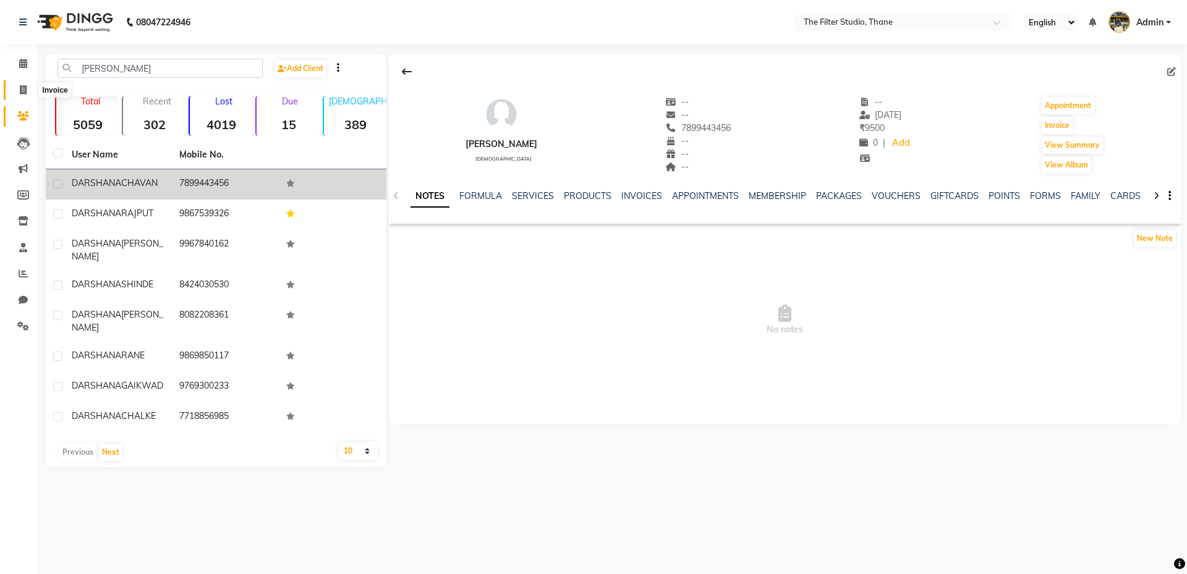
click at [12, 93] on span at bounding box center [23, 90] width 22 height 14
select select "8024"
select select "service"
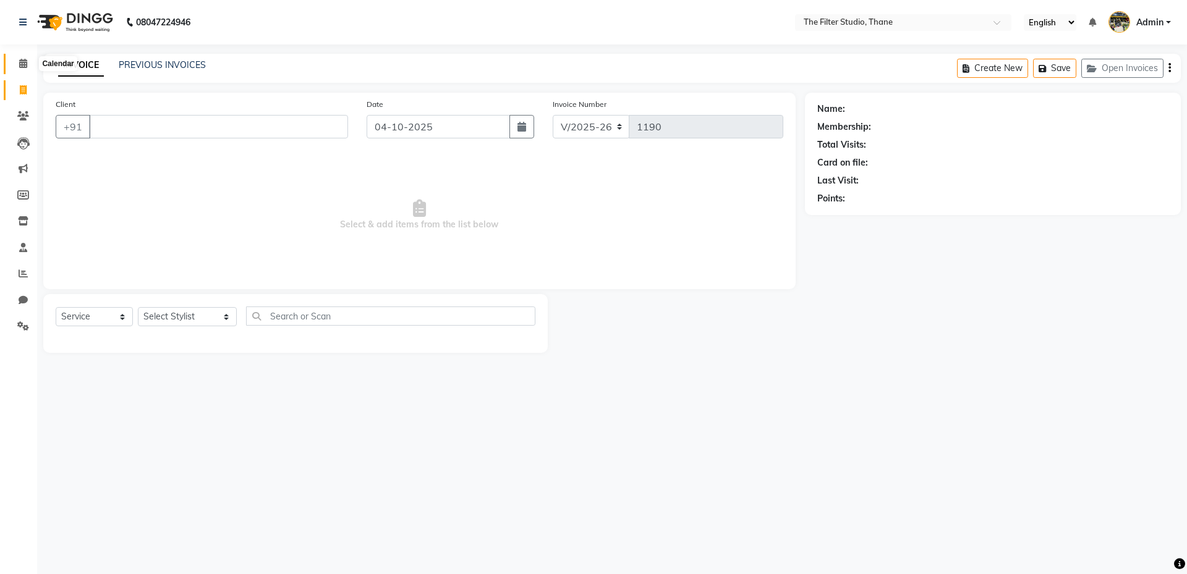
click at [17, 62] on span at bounding box center [23, 64] width 22 height 14
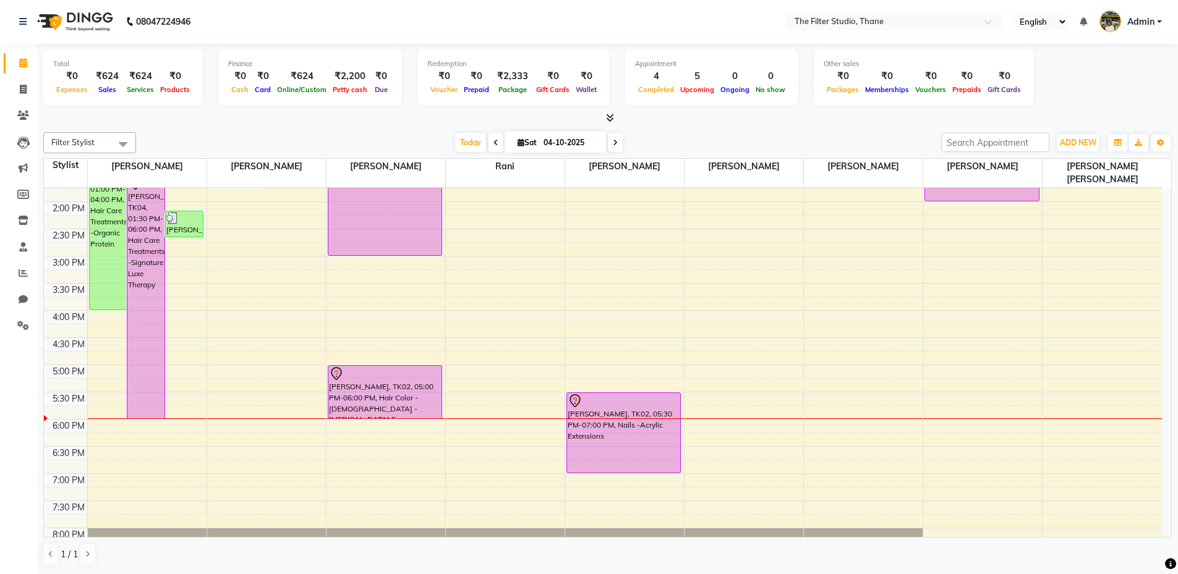
scroll to position [197, 0]
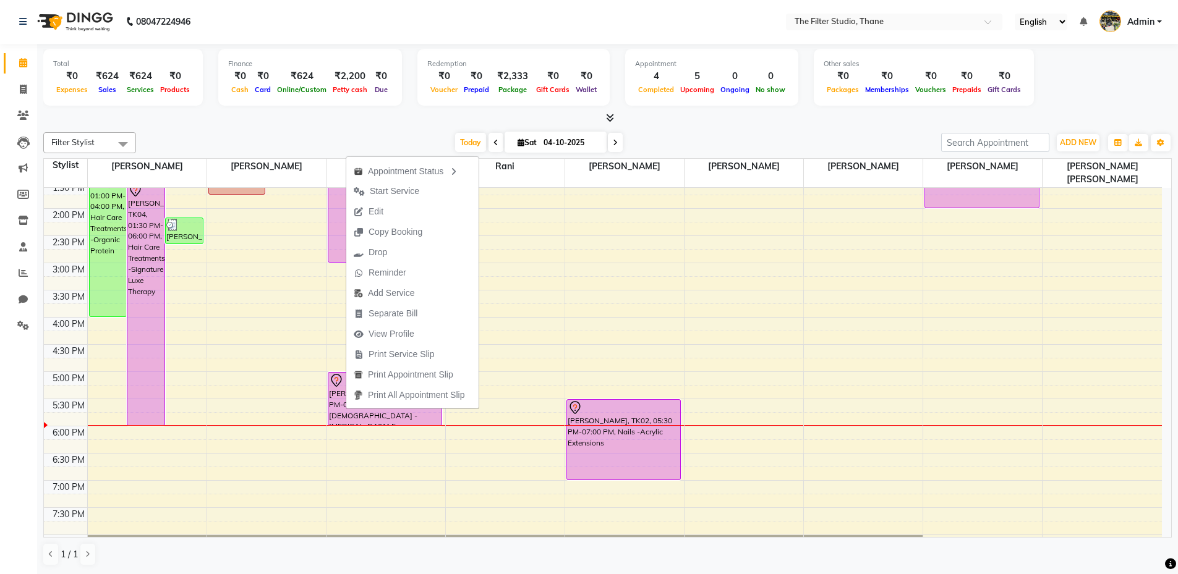
click at [388, 192] on span "Start Service" at bounding box center [394, 191] width 49 height 13
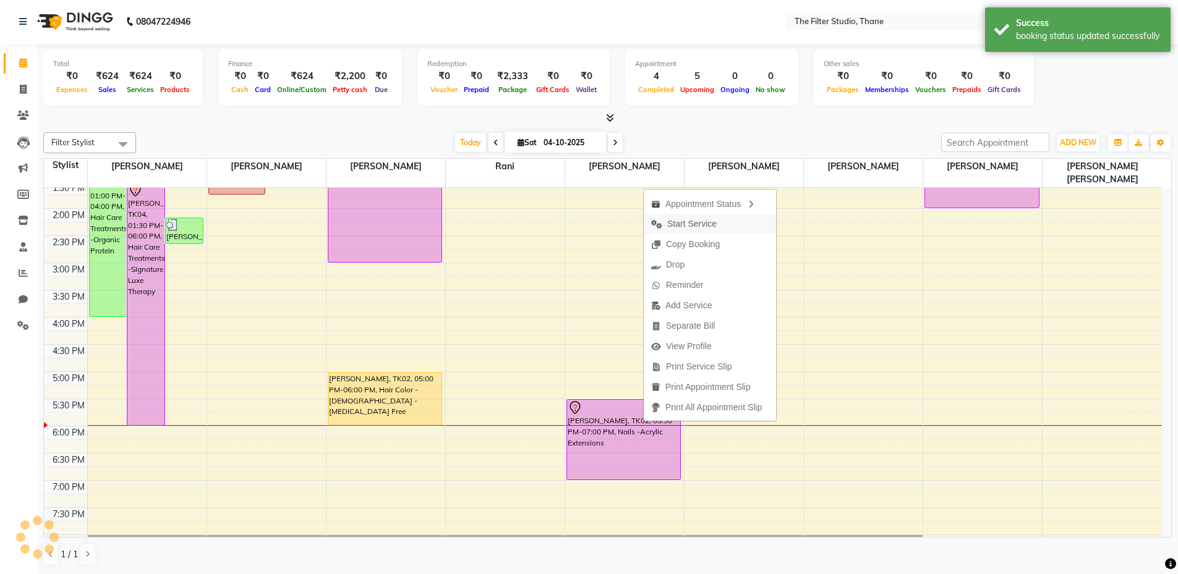
click at [684, 222] on span "Start Service" at bounding box center [691, 224] width 49 height 13
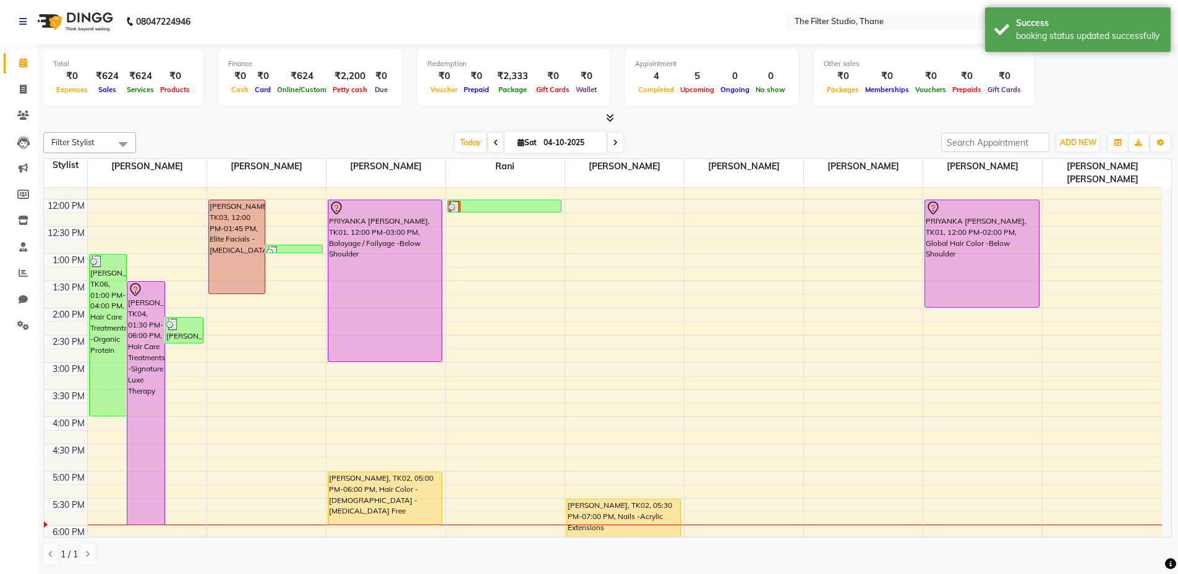
scroll to position [90, 0]
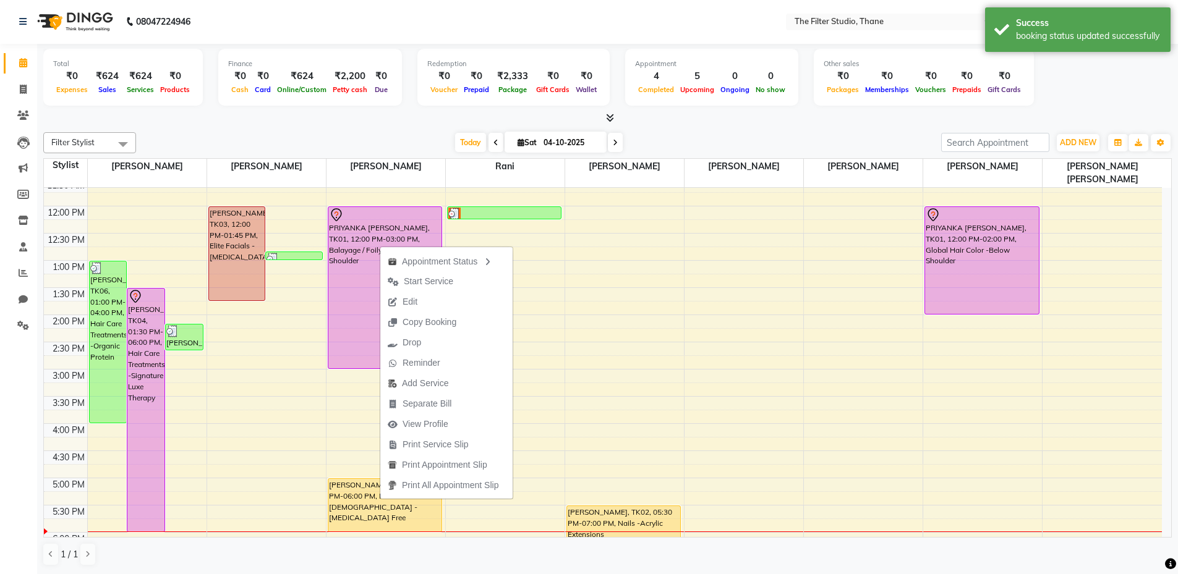
drag, startPoint x: 413, startPoint y: 284, endPoint x: 422, endPoint y: 279, distance: 9.7
click at [418, 281] on span "Start Service" at bounding box center [428, 281] width 49 height 13
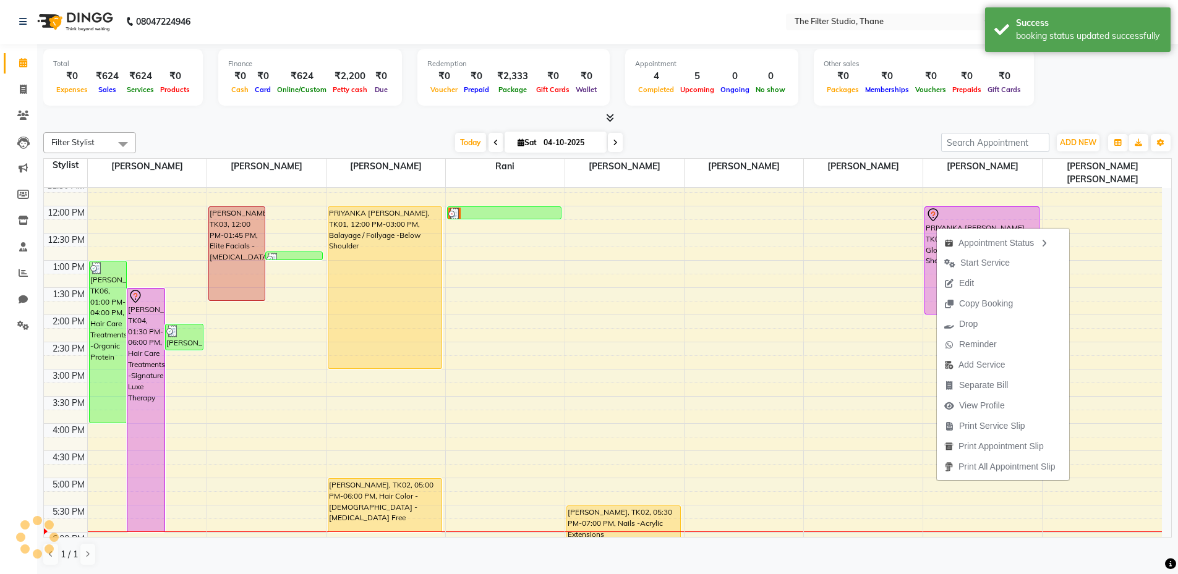
click at [966, 264] on span "Start Service" at bounding box center [984, 263] width 49 height 13
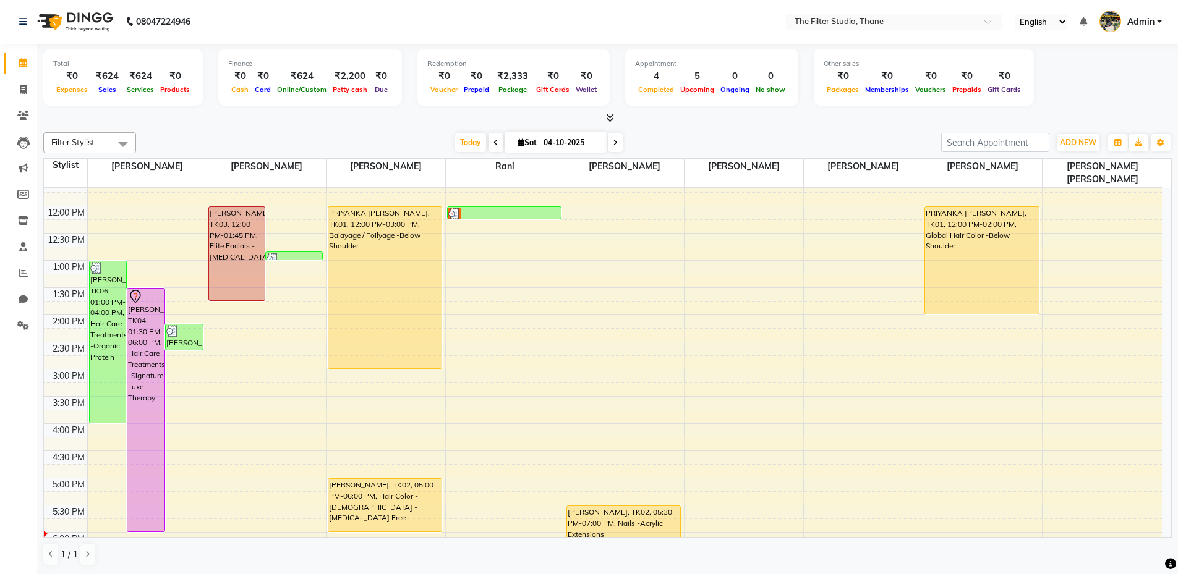
drag, startPoint x: 0, startPoint y: 326, endPoint x: 745, endPoint y: 145, distance: 766.8
click at [745, 145] on div "[DATE] [DATE]" at bounding box center [538, 143] width 793 height 19
click at [24, 81] on link "Invoice" at bounding box center [19, 90] width 30 height 20
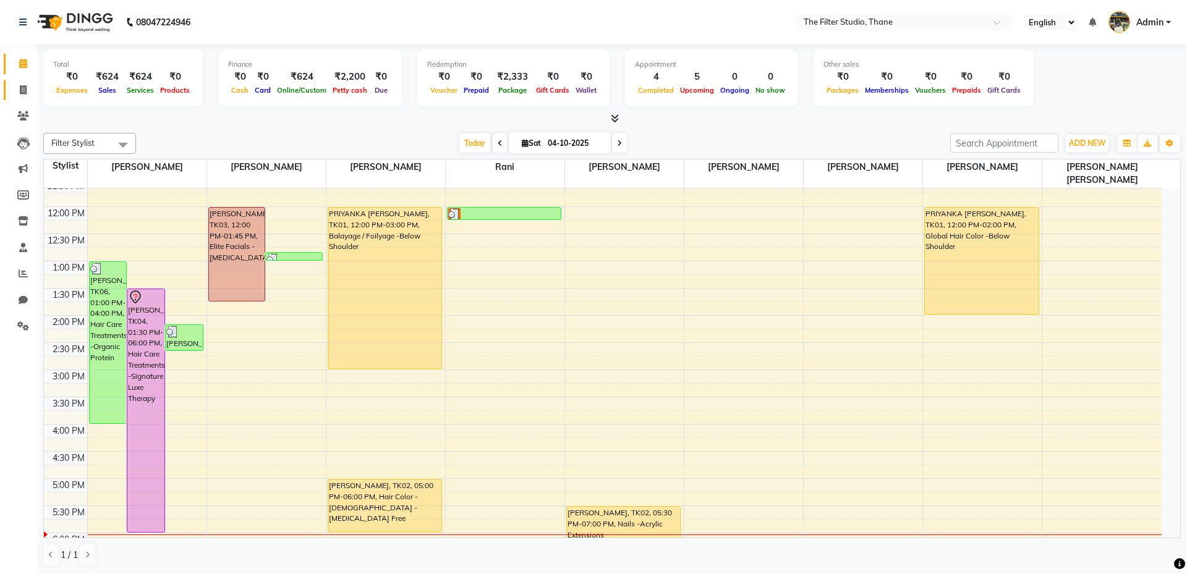
select select "8024"
select select "service"
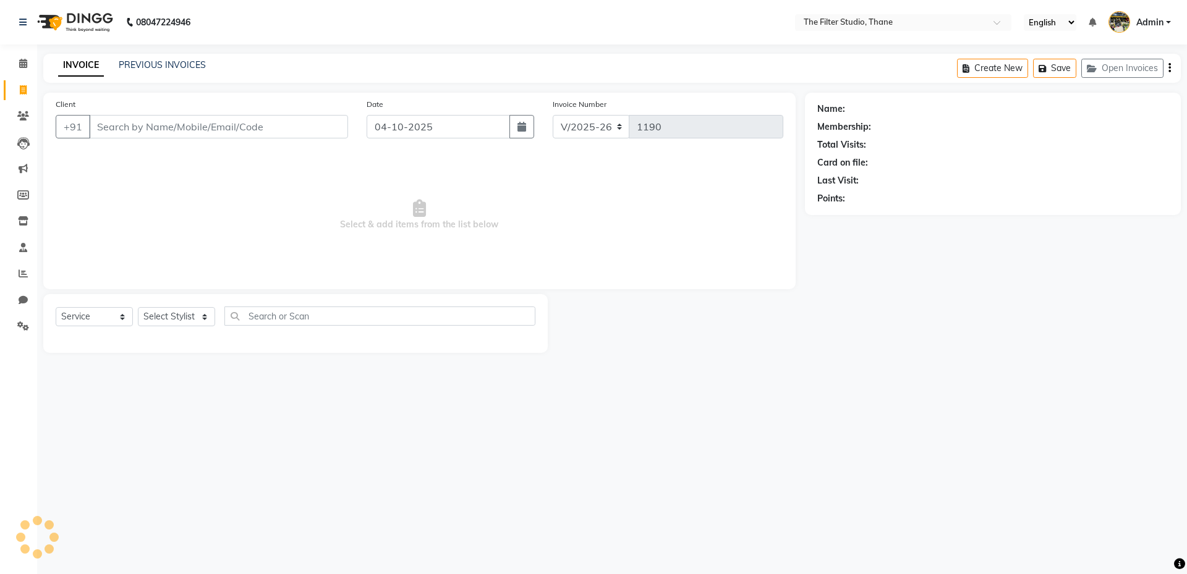
click at [146, 125] on input "Client" at bounding box center [218, 126] width 259 height 23
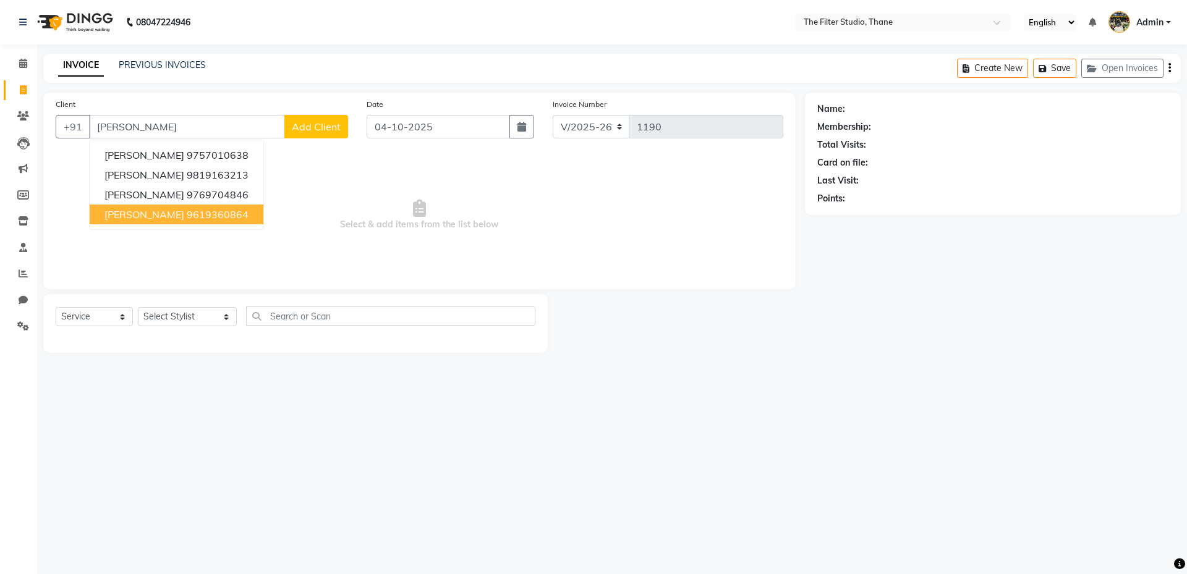
click at [187, 215] on ngb-highlight "9619360864" at bounding box center [218, 214] width 62 height 12
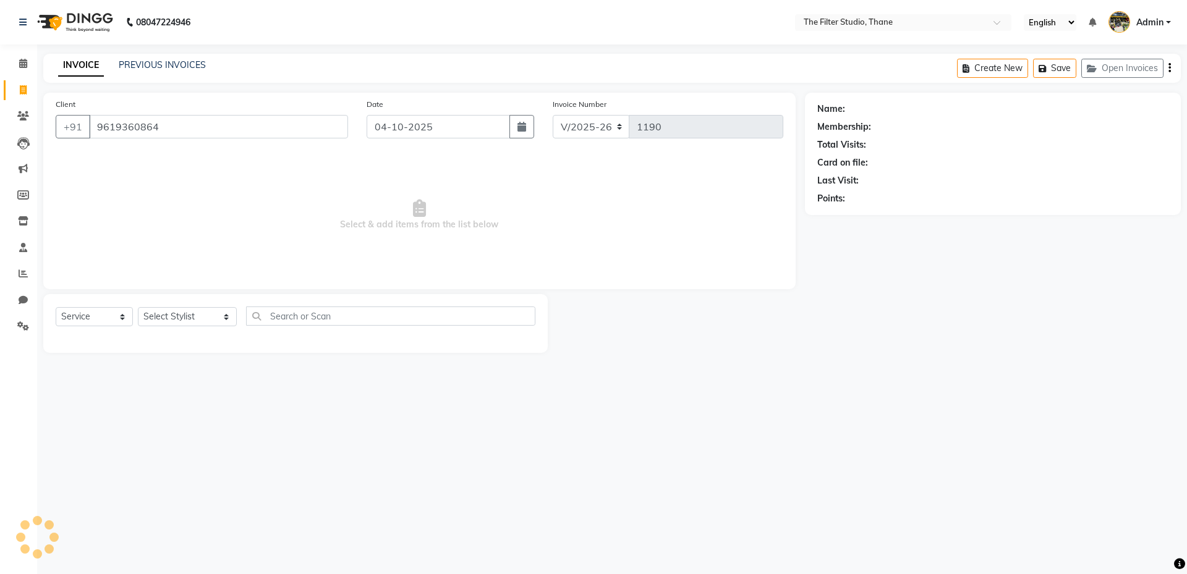
type input "9619360864"
click at [170, 322] on select "Select Stylist [PERSON_NAME] [PERSON_NAME] [PERSON_NAME] [PERSON_NAME] [PERSON_…" at bounding box center [187, 316] width 99 height 19
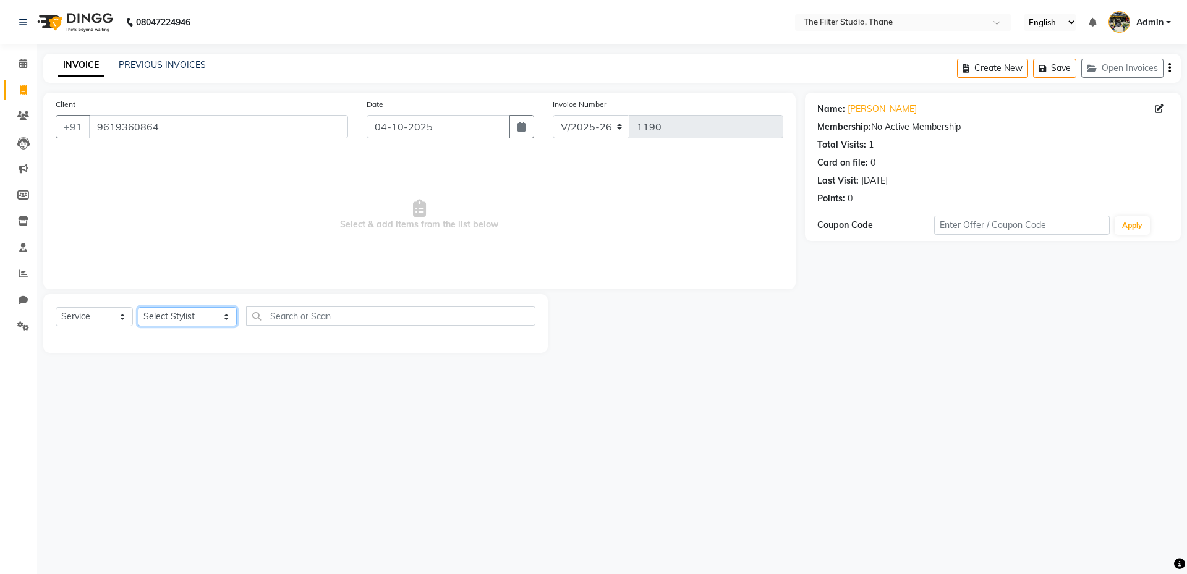
select select "72545"
click at [138, 307] on select "Select Stylist [PERSON_NAME] [PERSON_NAME] [PERSON_NAME] [PERSON_NAME] [PERSON_…" at bounding box center [187, 316] width 99 height 19
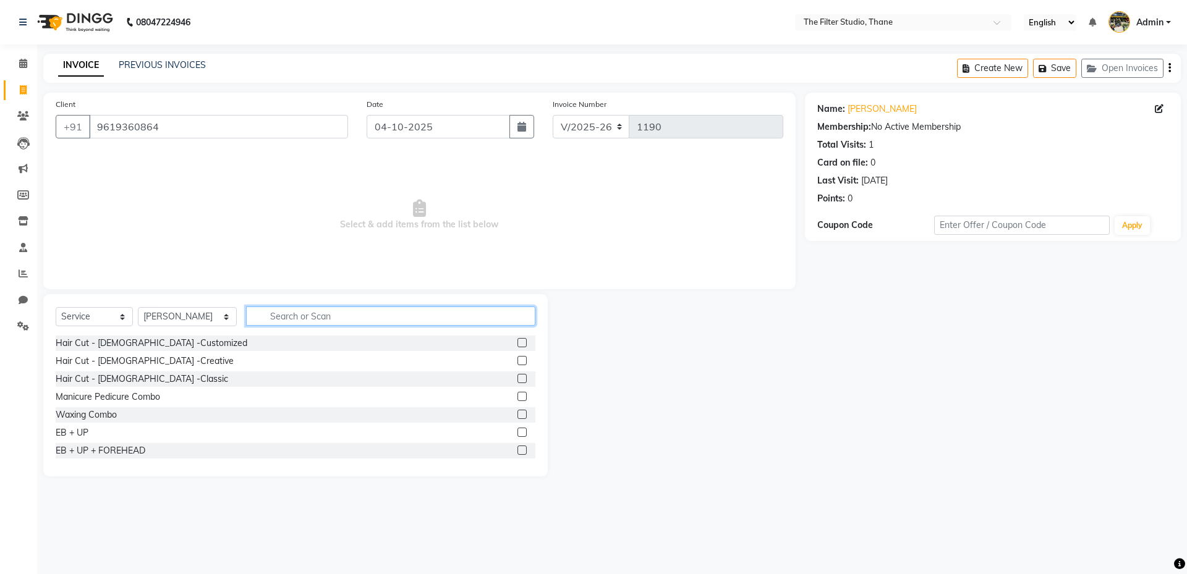
click at [270, 317] on input "text" at bounding box center [390, 316] width 289 height 19
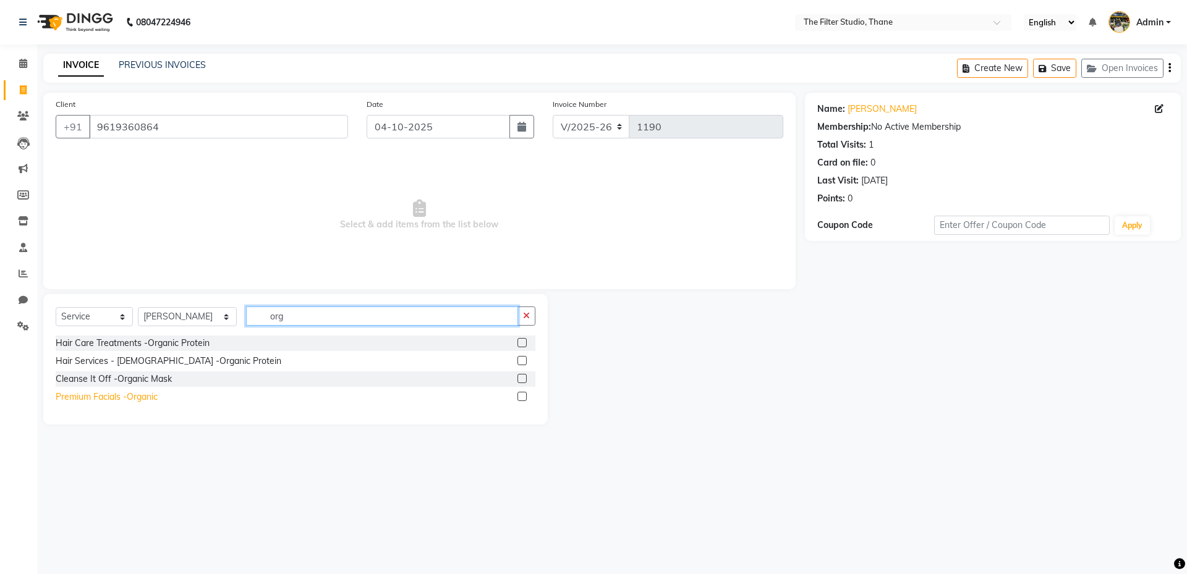
type input "org"
click at [139, 398] on div "Premium Facials -Organic" at bounding box center [107, 397] width 102 height 13
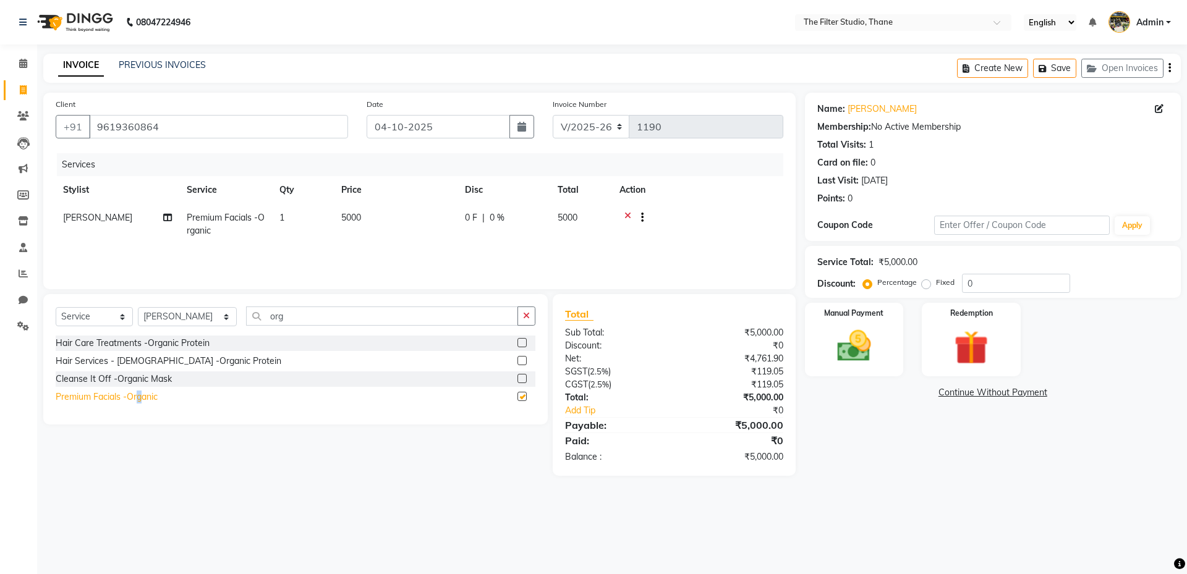
checkbox input "false"
click at [159, 317] on select "Select Stylist [PERSON_NAME] [PERSON_NAME] [PERSON_NAME] [PERSON_NAME] [PERSON_…" at bounding box center [187, 316] width 99 height 19
click at [113, 315] on select "Select Service Product Membership Package Voucher Prepaid Gift Card" at bounding box center [94, 316] width 77 height 19
select select "membership"
click at [56, 307] on select "Select Service Product Membership Package Voucher Prepaid Gift Card" at bounding box center [94, 316] width 77 height 19
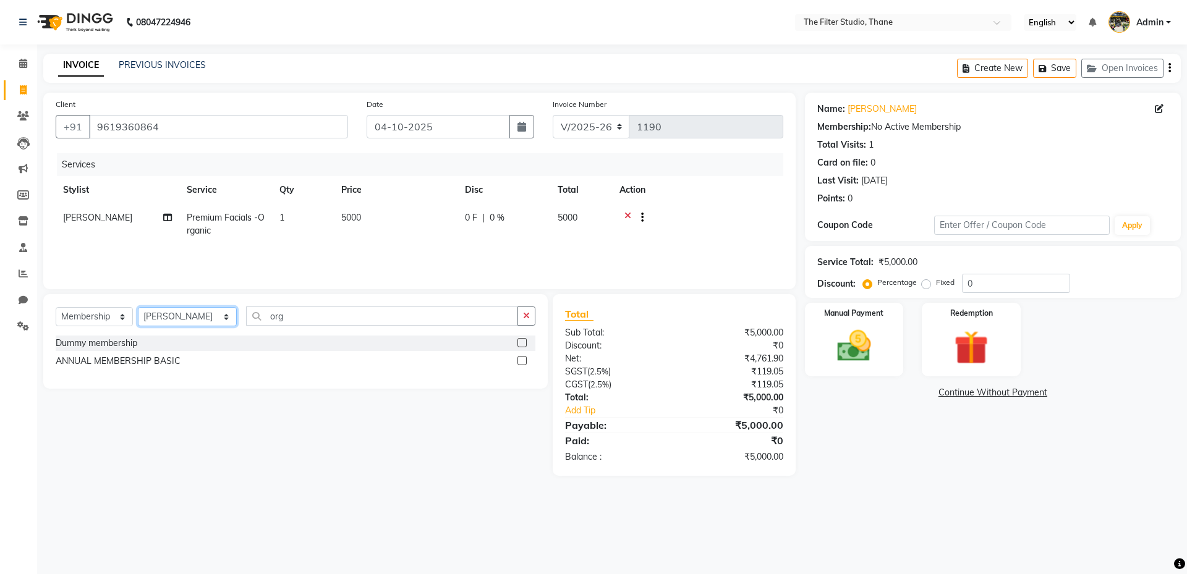
click at [171, 315] on select "Select Stylist [PERSON_NAME] [PERSON_NAME] [PERSON_NAME] [PERSON_NAME] [PERSON_…" at bounding box center [187, 316] width 99 height 19
select select "74198"
click at [138, 307] on select "Select Stylist [PERSON_NAME] [PERSON_NAME] [PERSON_NAME] [PERSON_NAME] [PERSON_…" at bounding box center [187, 316] width 99 height 19
click at [143, 361] on div "ANNUAL MEMBERSHIP BASIC" at bounding box center [118, 361] width 125 height 13
select select "select"
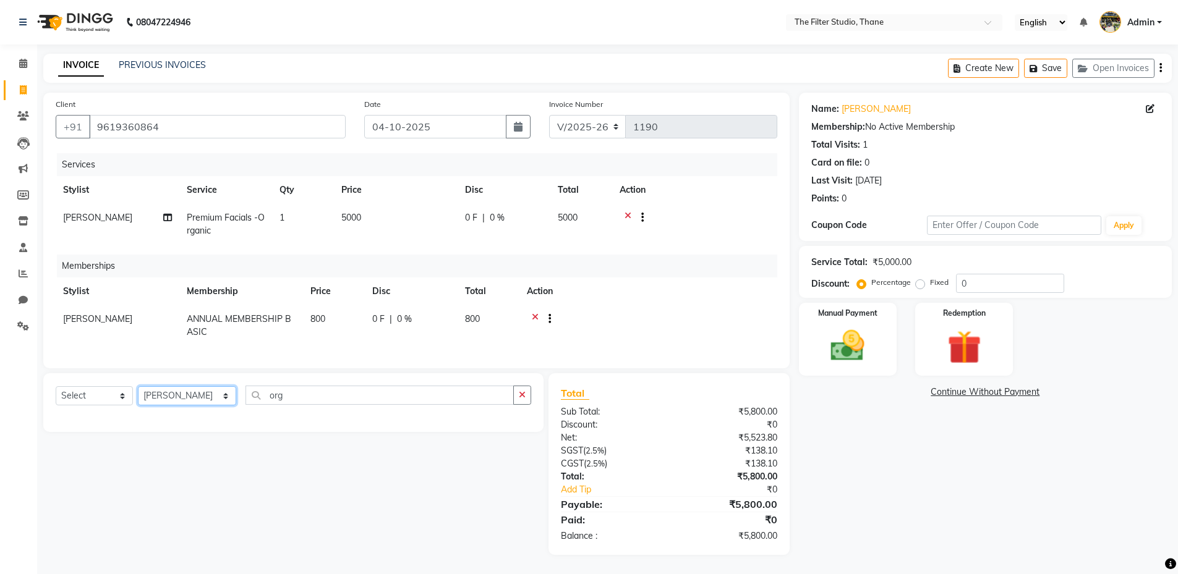
click at [157, 406] on select "Select Stylist [PERSON_NAME] [PERSON_NAME] [PERSON_NAME] [PERSON_NAME] [PERSON_…" at bounding box center [187, 395] width 98 height 19
select select "72545"
click at [138, 396] on select "Select Stylist [PERSON_NAME] [PERSON_NAME] [PERSON_NAME] [PERSON_NAME] [PERSON_…" at bounding box center [187, 395] width 98 height 19
click at [70, 406] on select "Select Service Product Package Voucher Prepaid Gift Card" at bounding box center [94, 395] width 77 height 19
select select "service"
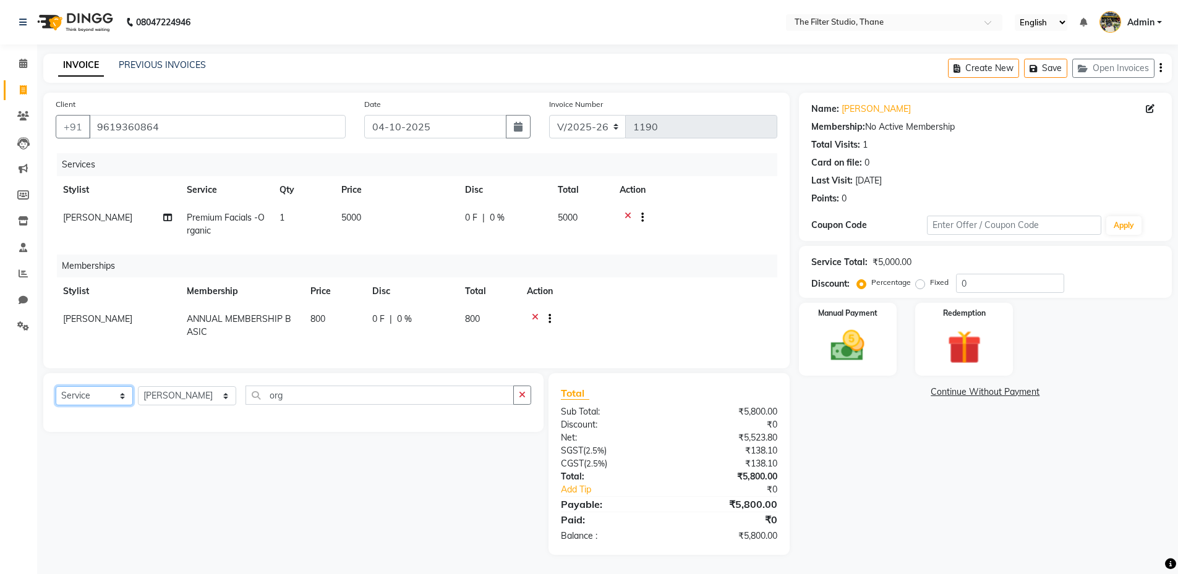
click at [56, 396] on select "Select Service Product Package Voucher Prepaid Gift Card" at bounding box center [94, 395] width 77 height 19
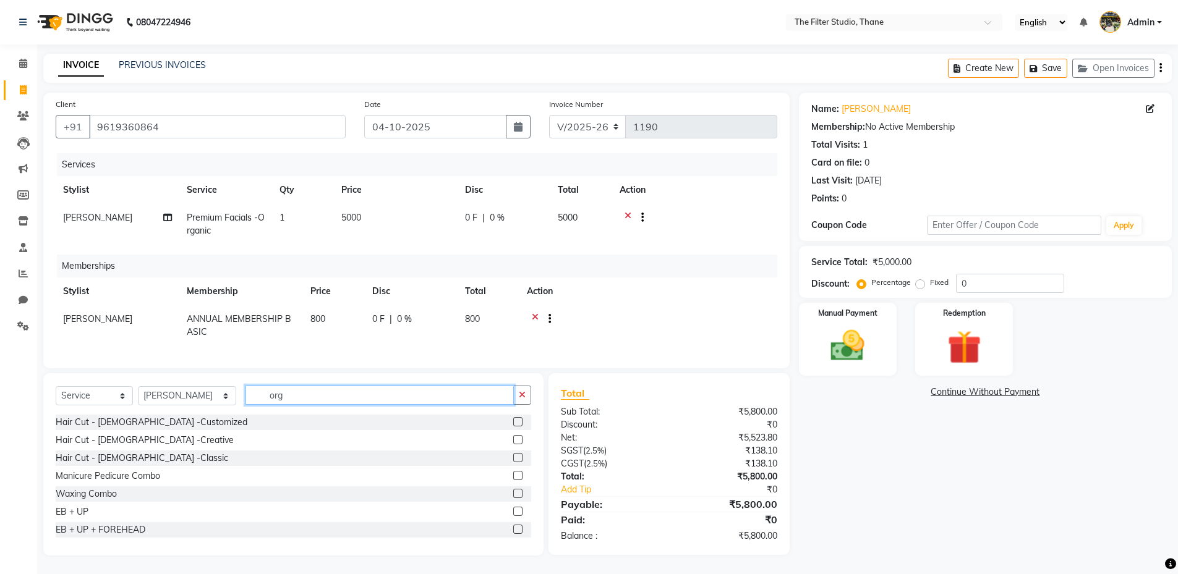
drag, startPoint x: 277, startPoint y: 401, endPoint x: 246, endPoint y: 402, distance: 30.9
click at [246, 402] on input "org" at bounding box center [379, 395] width 268 height 19
type input "dta"
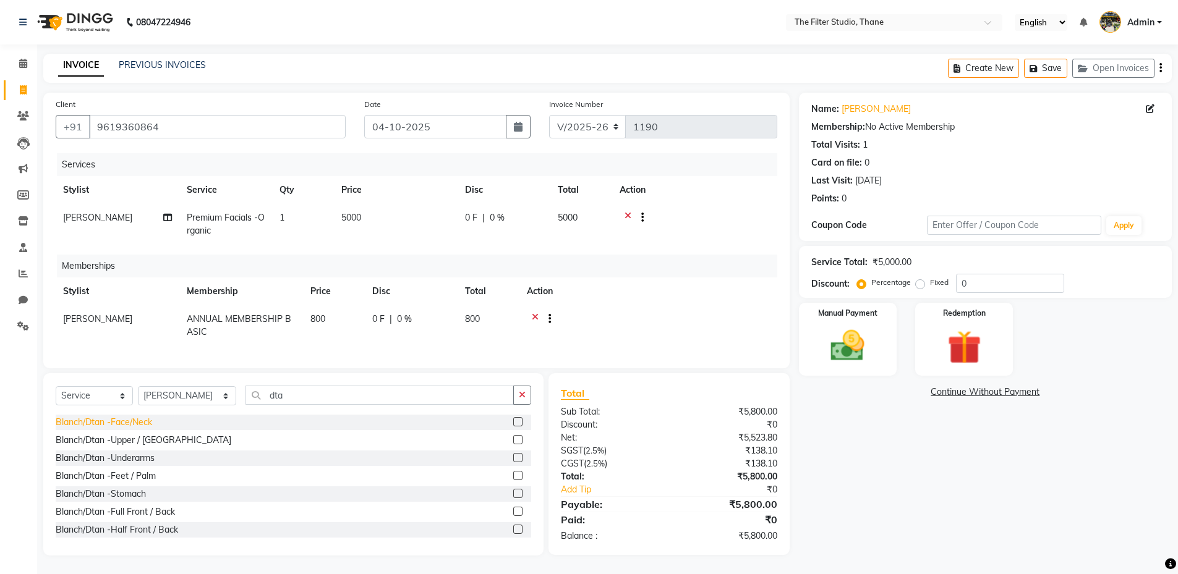
click at [131, 429] on div "Blanch/Dtan -Face/Neck" at bounding box center [104, 422] width 96 height 13
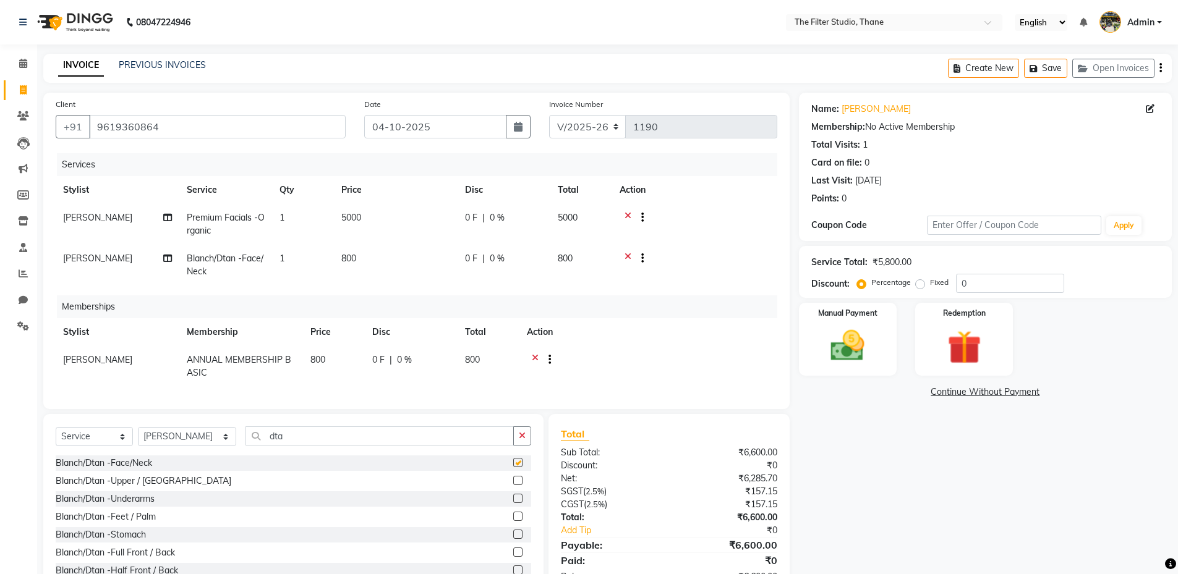
checkbox input "false"
click at [344, 245] on td "800" at bounding box center [396, 265] width 124 height 41
select select "72545"
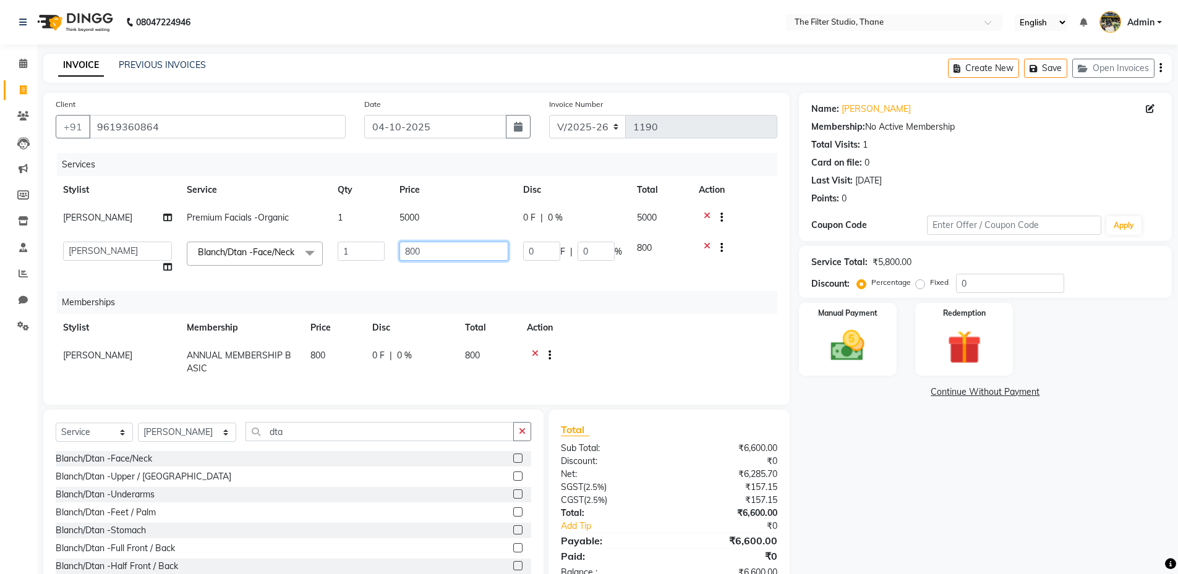
drag, startPoint x: 420, startPoint y: 250, endPoint x: 378, endPoint y: 261, distance: 44.1
click at [378, 261] on tr "[PERSON_NAME] Gayatri [PERSON_NAME] [PERSON_NAME] [PERSON_NAME] [PERSON_NAME] […" at bounding box center [416, 257] width 721 height 47
type input "550"
click at [664, 349] on td at bounding box center [648, 362] width 258 height 41
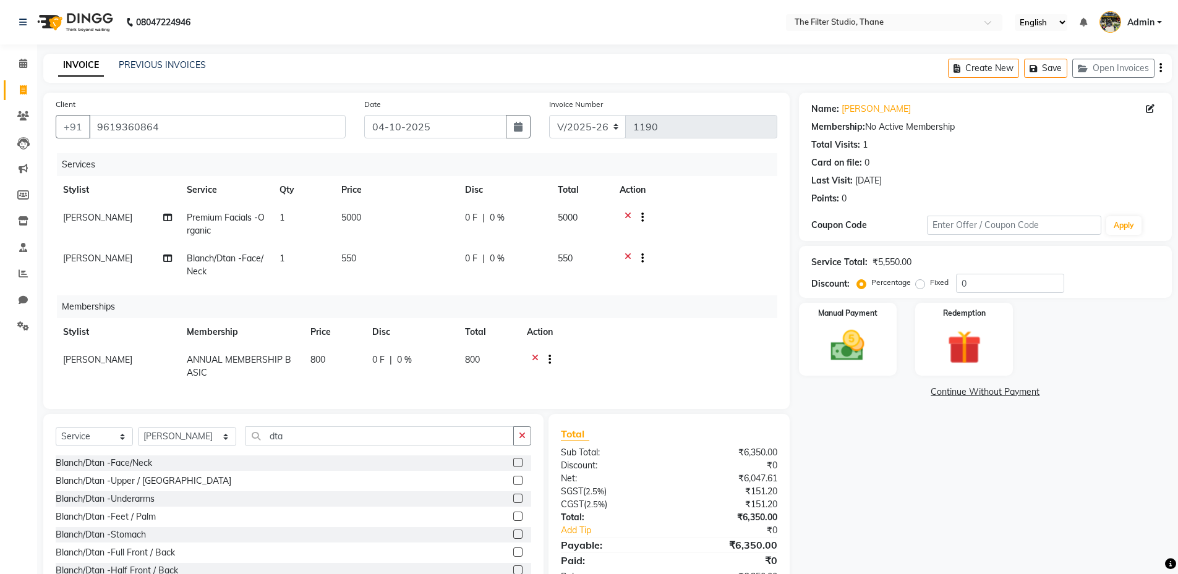
scroll to position [50, 0]
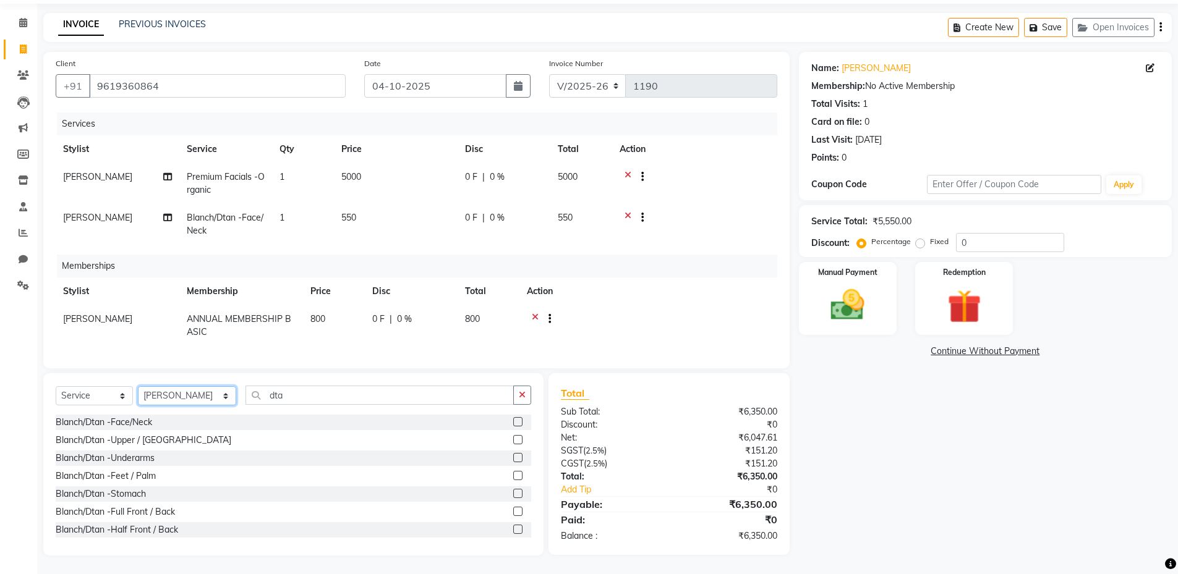
click at [171, 398] on select "Select Stylist [PERSON_NAME] [PERSON_NAME] [PERSON_NAME] [PERSON_NAME] [PERSON_…" at bounding box center [187, 395] width 98 height 19
click at [78, 396] on select "Select Service Product Package Voucher Prepaid Gift Card" at bounding box center [94, 395] width 77 height 19
select select "product"
click at [56, 386] on select "Select Service Product Package Voucher Prepaid Gift Card" at bounding box center [94, 395] width 77 height 19
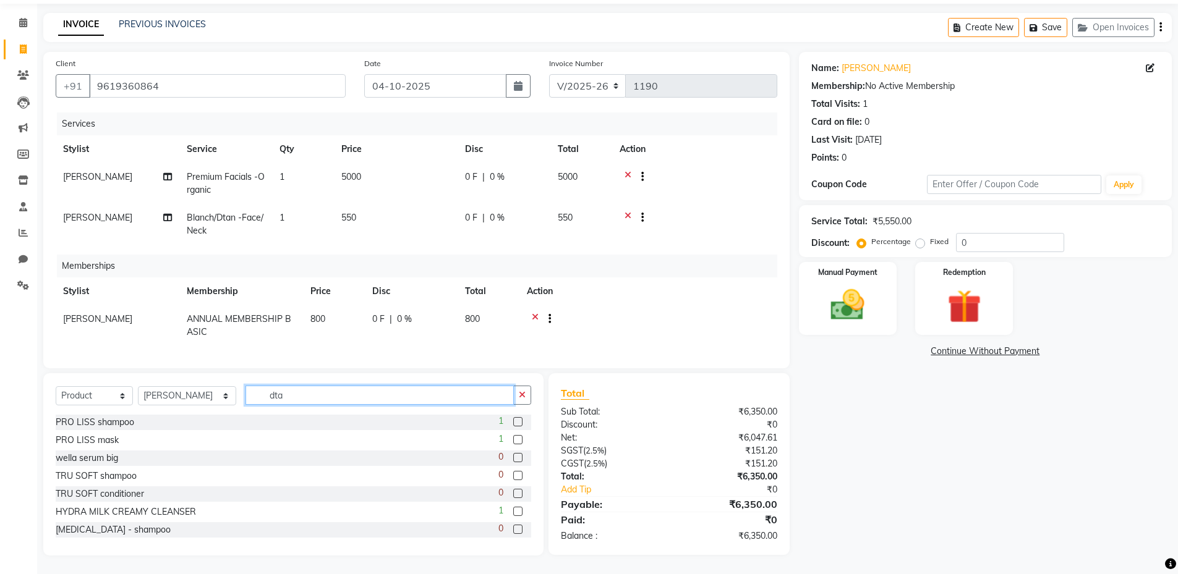
drag, startPoint x: 336, startPoint y: 391, endPoint x: 206, endPoint y: 412, distance: 130.9
click at [206, 412] on div "Select Service Product Package Voucher Prepaid Gift Card Select Stylist [PERSON…" at bounding box center [293, 400] width 475 height 29
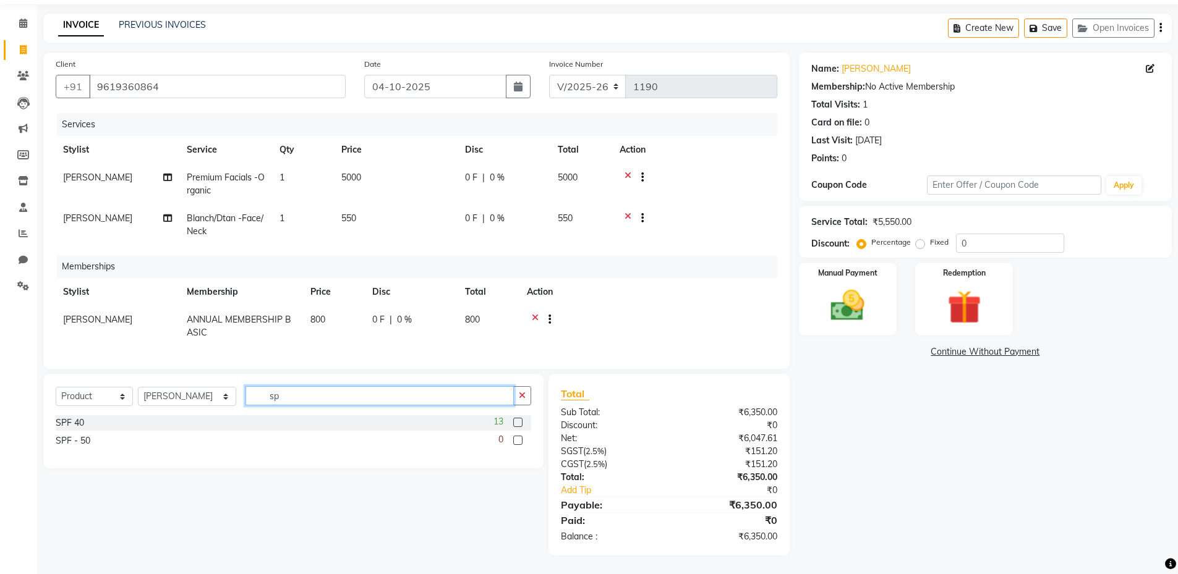
scroll to position [49, 0]
type input "spf"
click at [80, 424] on div "SPF 40" at bounding box center [70, 423] width 28 height 13
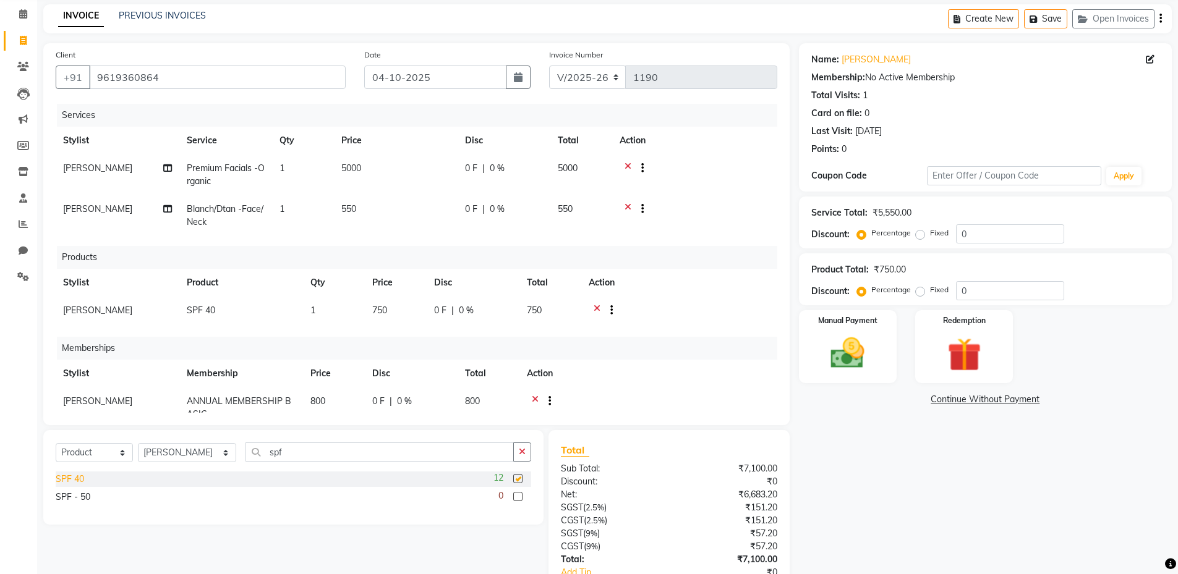
checkbox input "false"
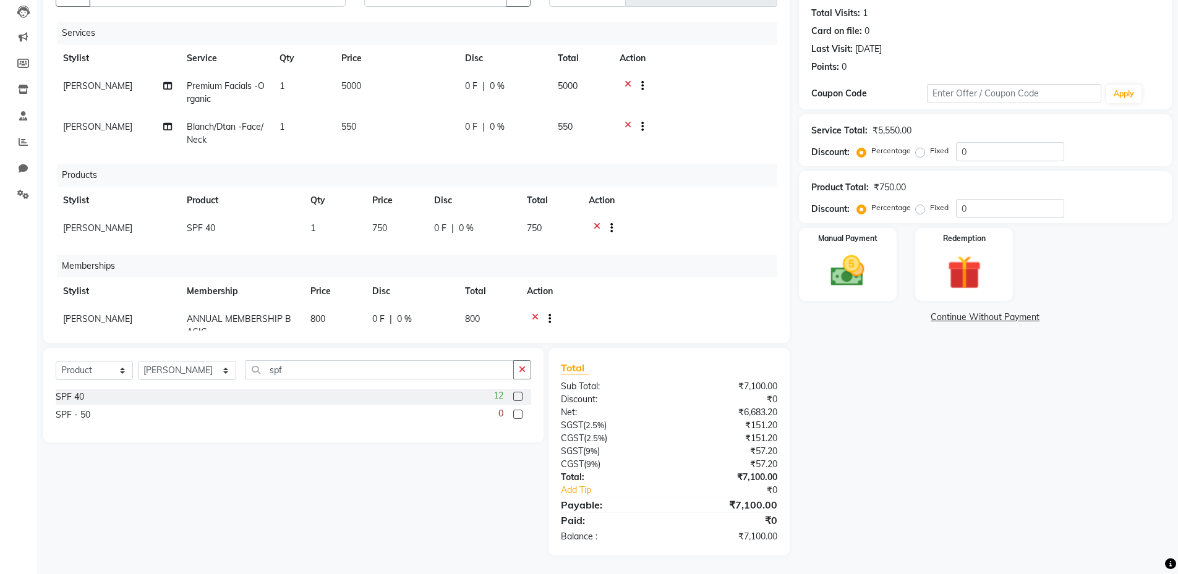
scroll to position [0, 0]
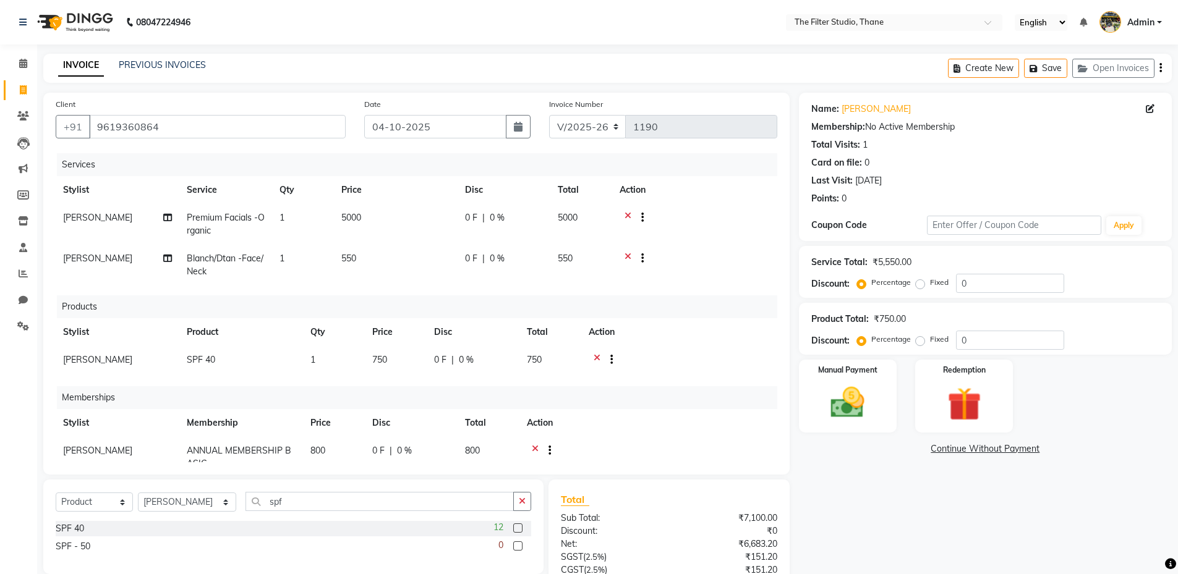
click at [488, 216] on div "0 F | 0 %" at bounding box center [504, 217] width 78 height 13
select select "72545"
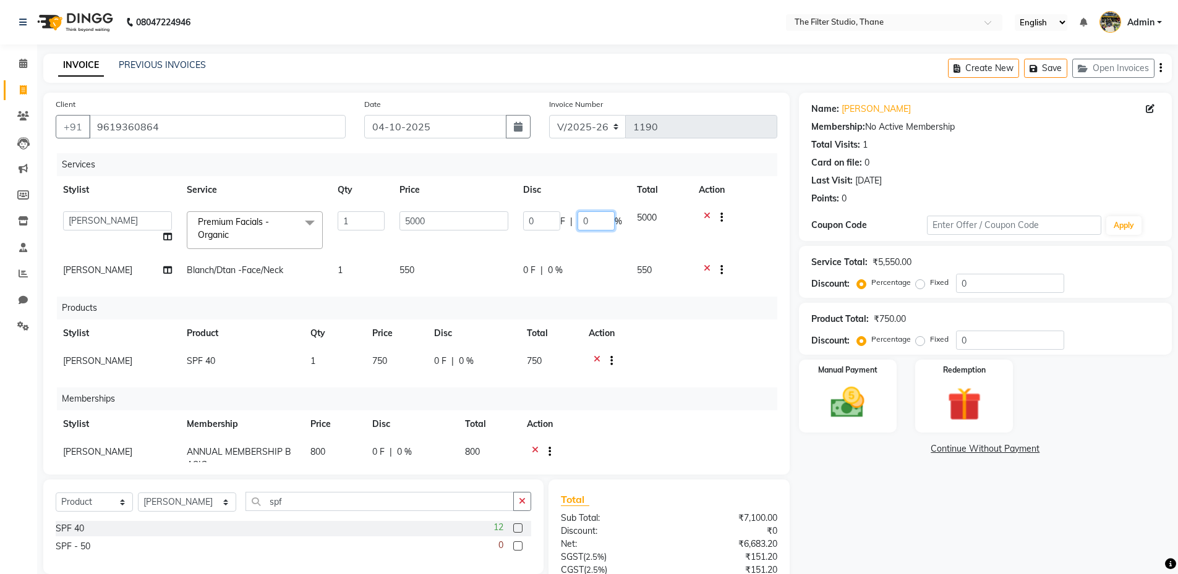
click at [582, 224] on input "0" at bounding box center [595, 220] width 37 height 19
type input "20"
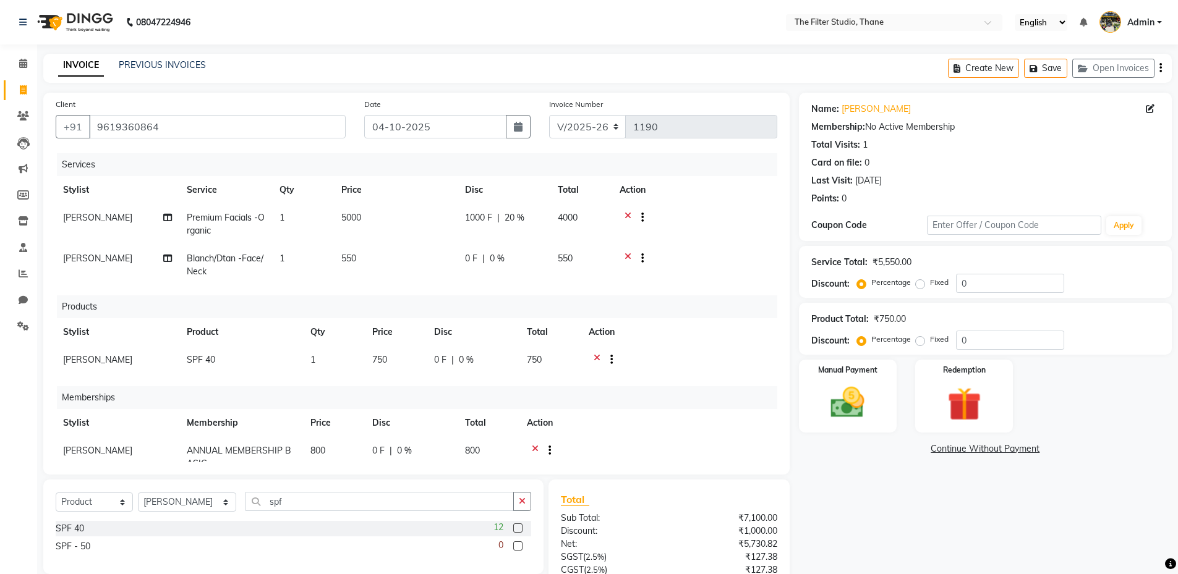
click at [921, 523] on div "Name: [PERSON_NAME] Membership: No Active Membership Total Visits: 1 Card on fi…" at bounding box center [990, 390] width 382 height 595
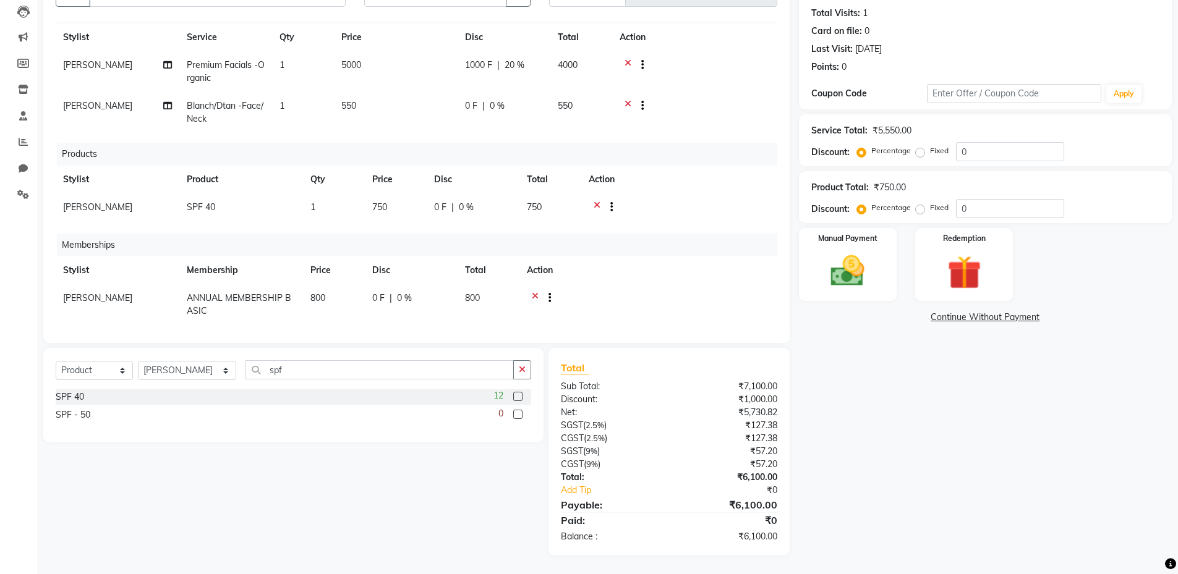
scroll to position [35, 0]
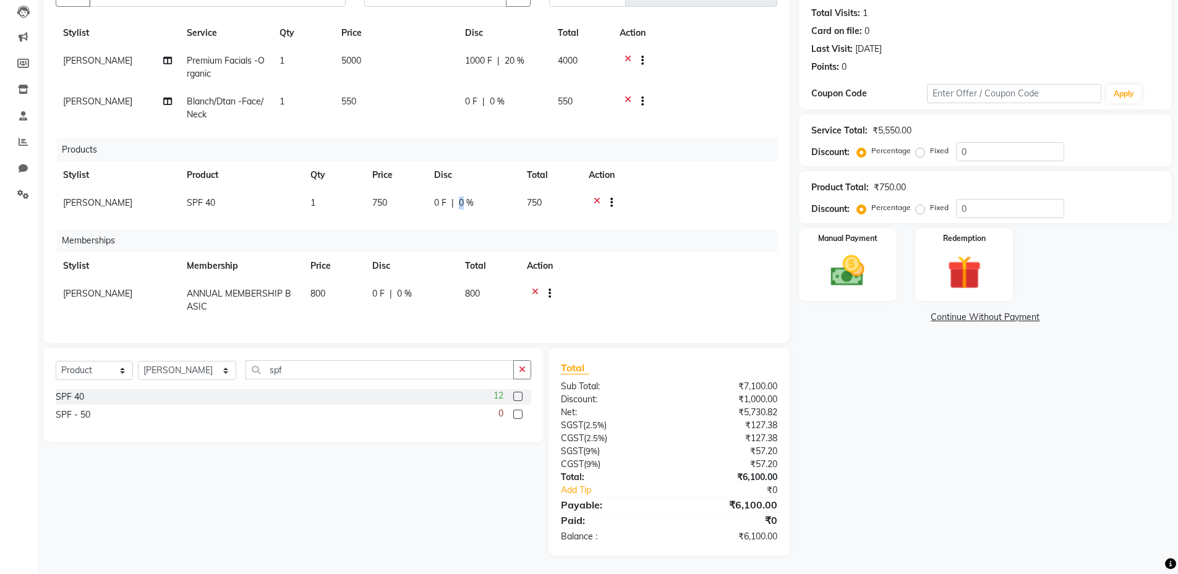
click at [464, 197] on span "0 %" at bounding box center [466, 203] width 15 height 13
select select "72545"
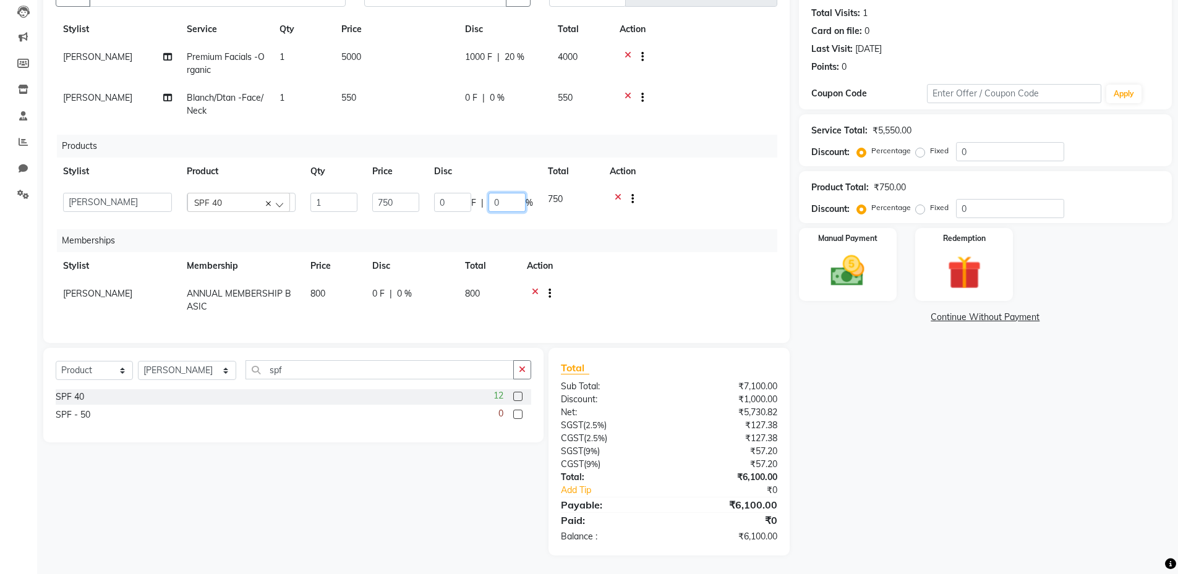
drag, startPoint x: 493, startPoint y: 200, endPoint x: 510, endPoint y: 200, distance: 16.7
click at [502, 200] on input "0" at bounding box center [506, 202] width 37 height 19
type input "5"
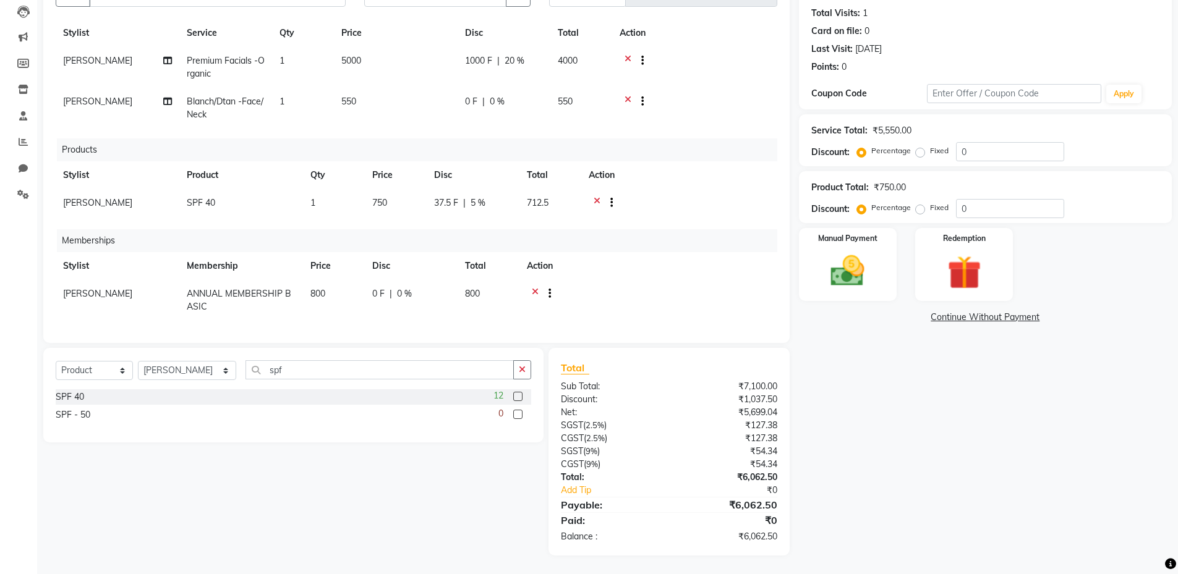
click at [969, 444] on div "Name: [PERSON_NAME] Membership: No Active Membership Total Visits: 1 Card on fi…" at bounding box center [990, 258] width 382 height 595
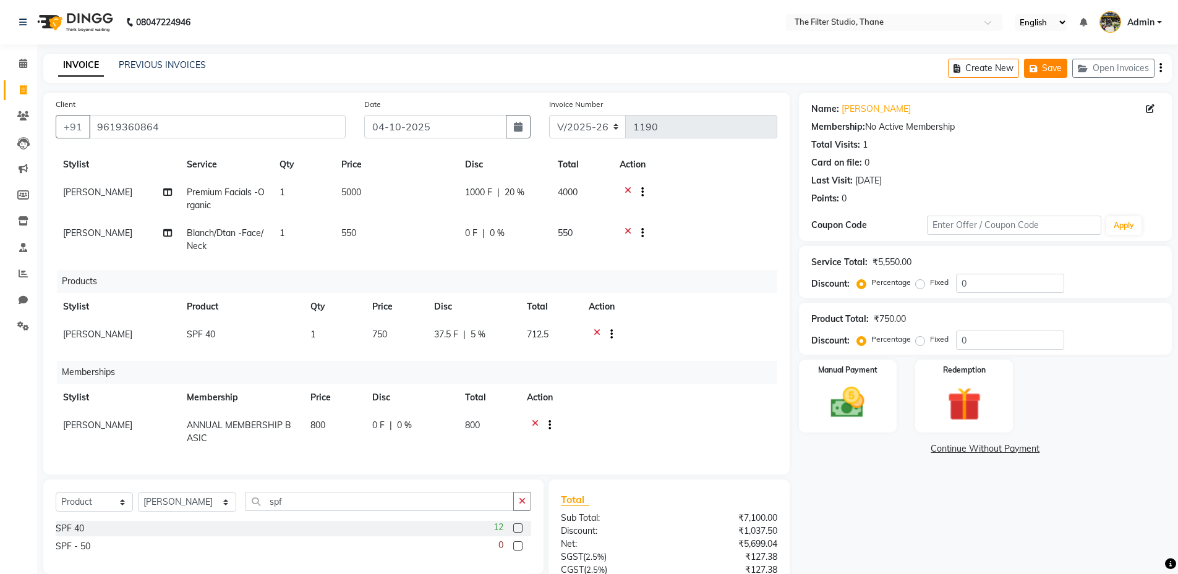
click at [1059, 67] on button "Save" at bounding box center [1045, 68] width 43 height 19
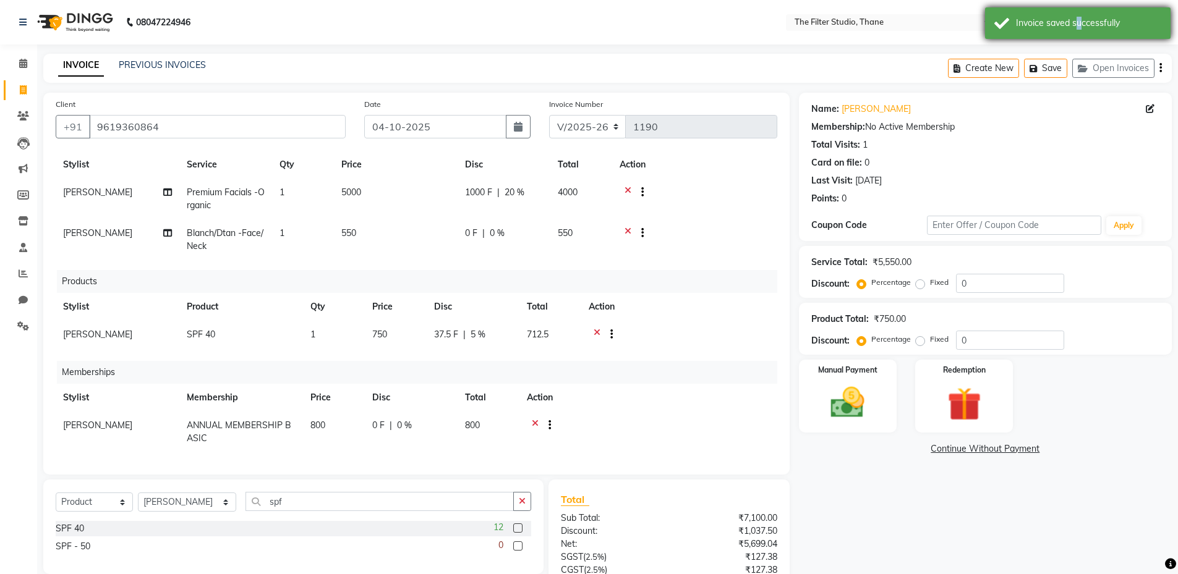
click at [1074, 17] on div "Invoice saved successfully" at bounding box center [1088, 23] width 145 height 13
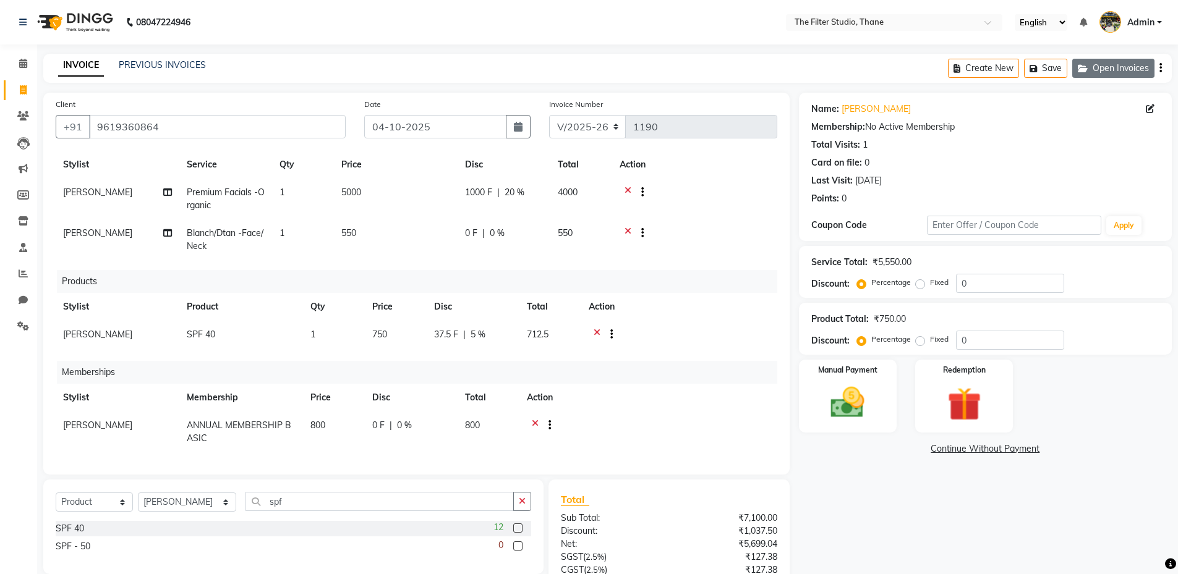
click at [1118, 70] on button "Open Invoices" at bounding box center [1113, 68] width 82 height 19
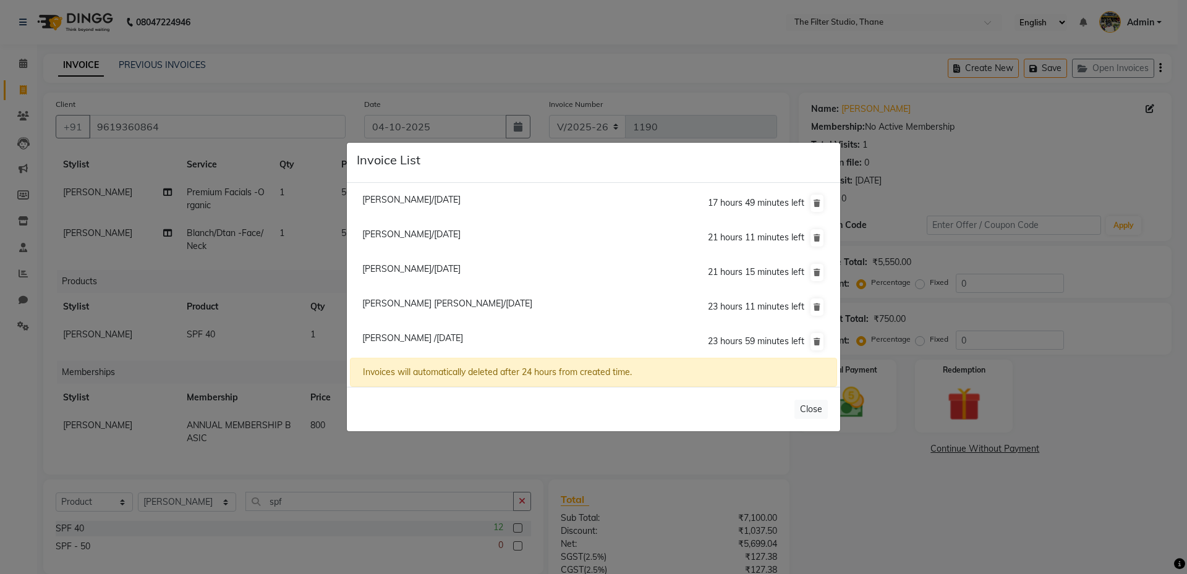
drag, startPoint x: 295, startPoint y: 42, endPoint x: 285, endPoint y: 49, distance: 12.0
click at [285, 49] on ngb-modal-window "Invoice List [PERSON_NAME]/[DATE] 17 hours 49 minutes left [PERSON_NAME]/[DATE]…" at bounding box center [593, 287] width 1187 height 574
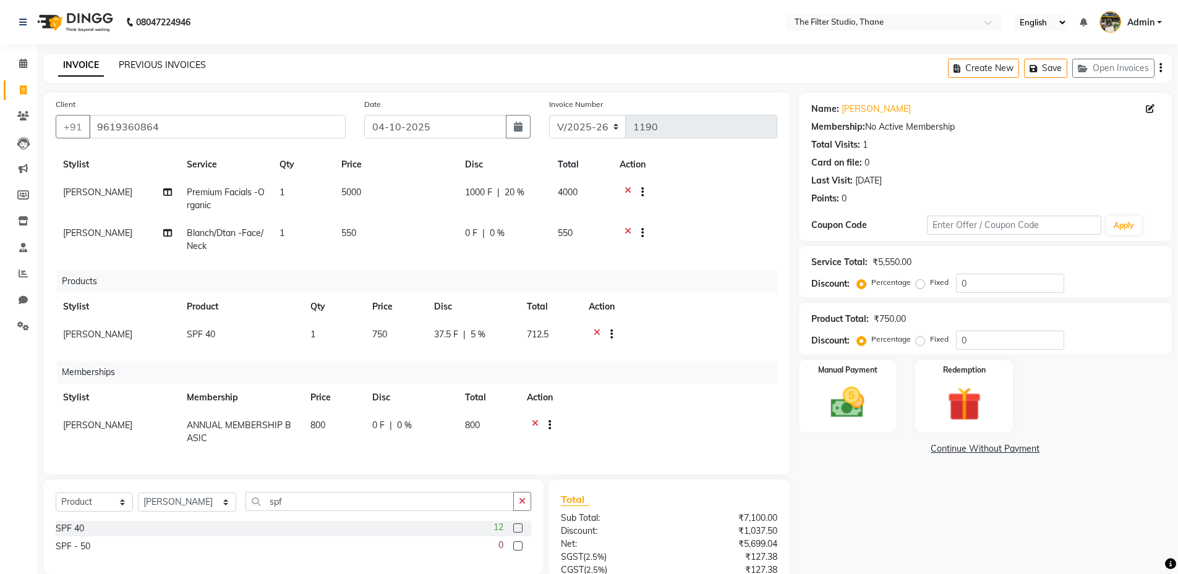
click at [174, 64] on link "PREVIOUS INVOICES" at bounding box center [162, 64] width 87 height 11
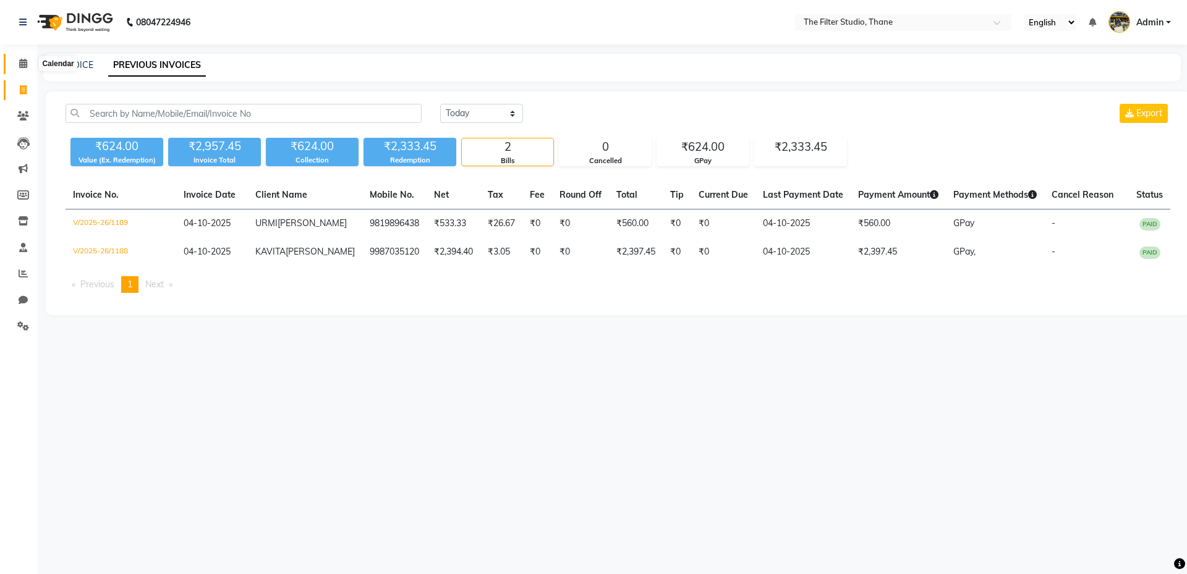
click at [30, 65] on span at bounding box center [23, 64] width 22 height 14
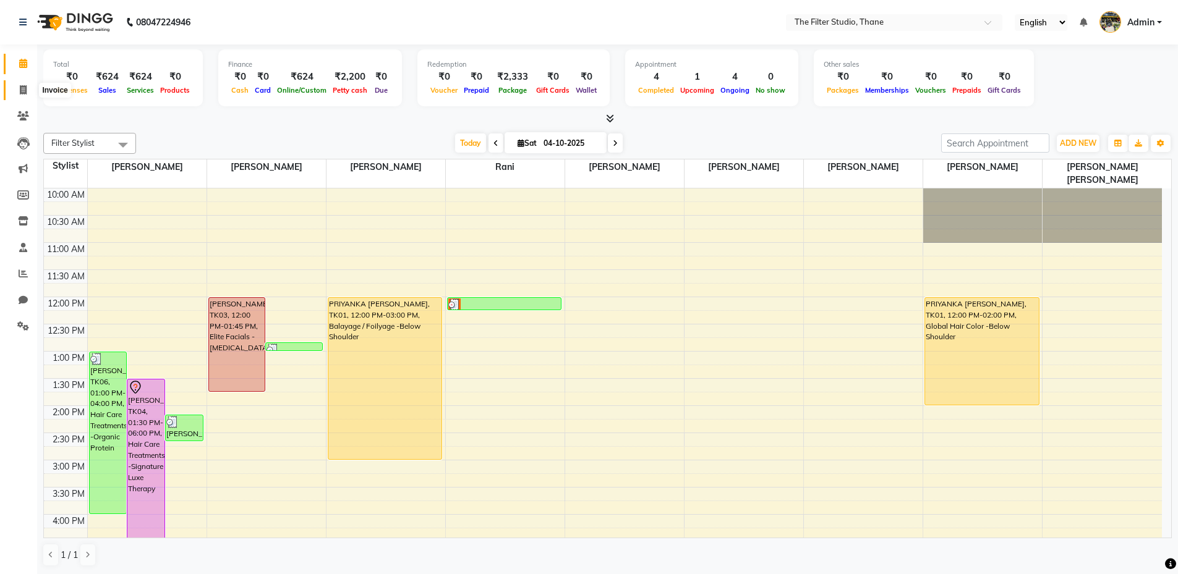
click at [29, 88] on span at bounding box center [23, 90] width 22 height 14
select select "service"
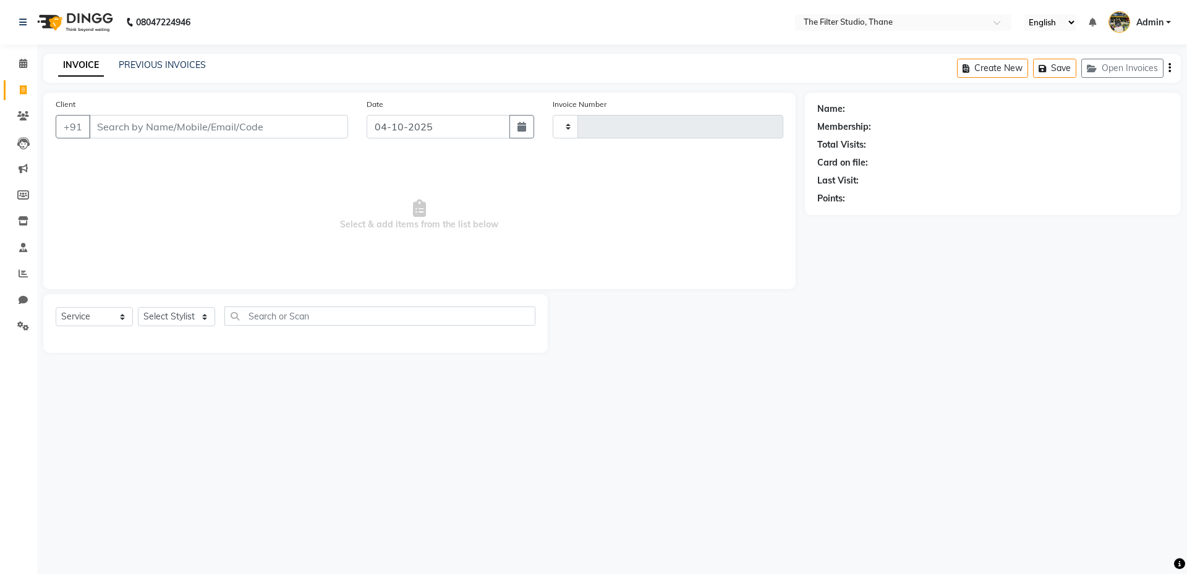
type input "1190"
select select "8024"
click at [187, 64] on link "PREVIOUS INVOICES" at bounding box center [162, 64] width 87 height 11
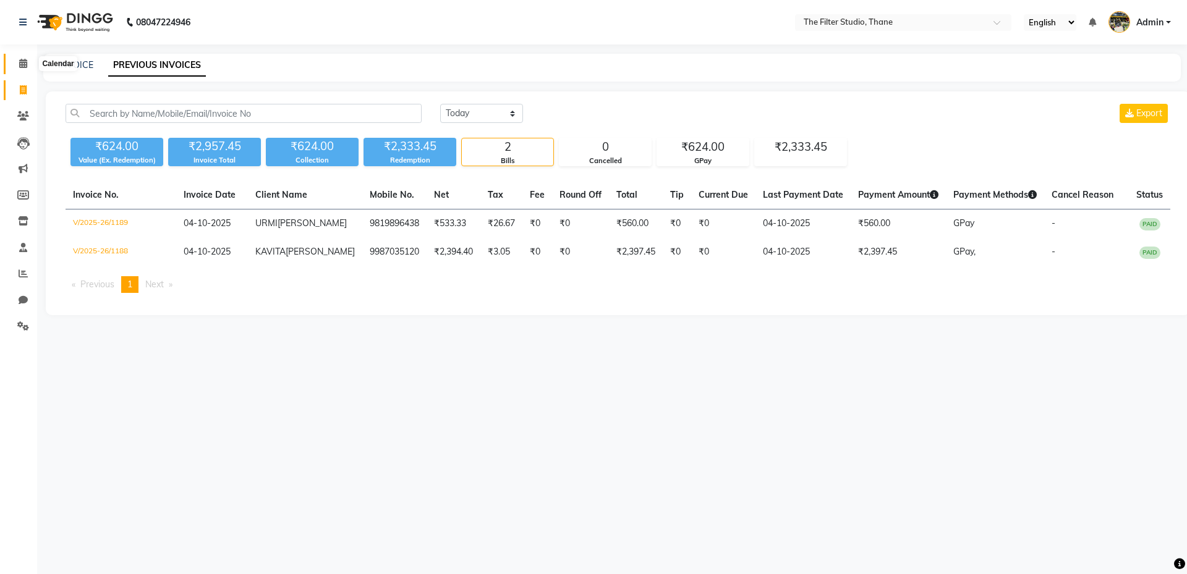
click at [27, 60] on icon at bounding box center [23, 63] width 8 height 9
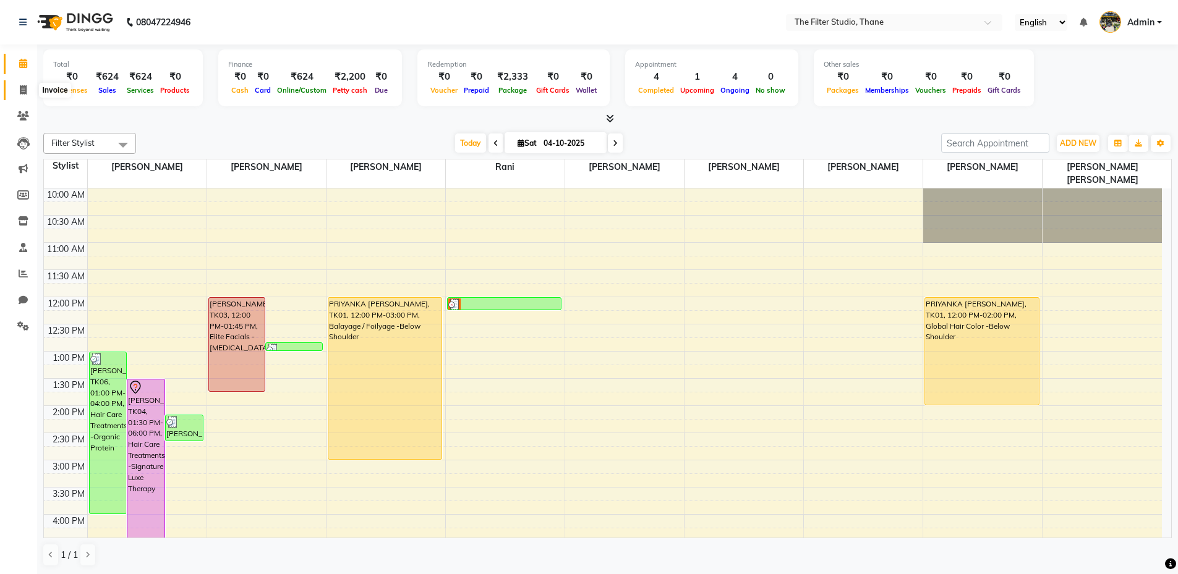
click at [25, 95] on span at bounding box center [23, 90] width 22 height 14
select select "8024"
select select "service"
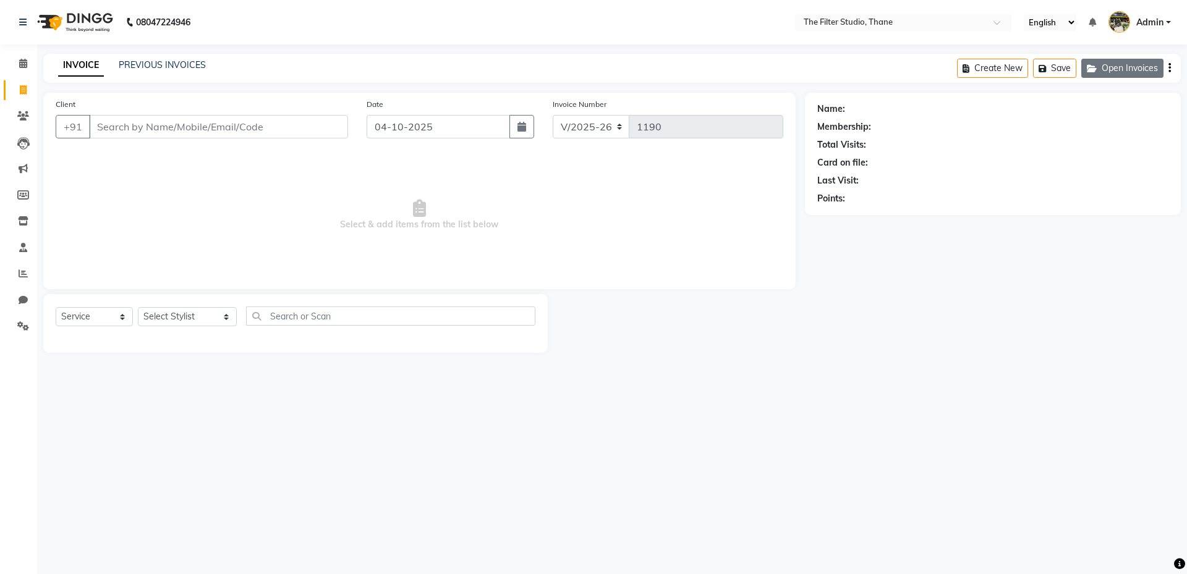
click at [1145, 70] on button "Open Invoices" at bounding box center [1122, 68] width 82 height 19
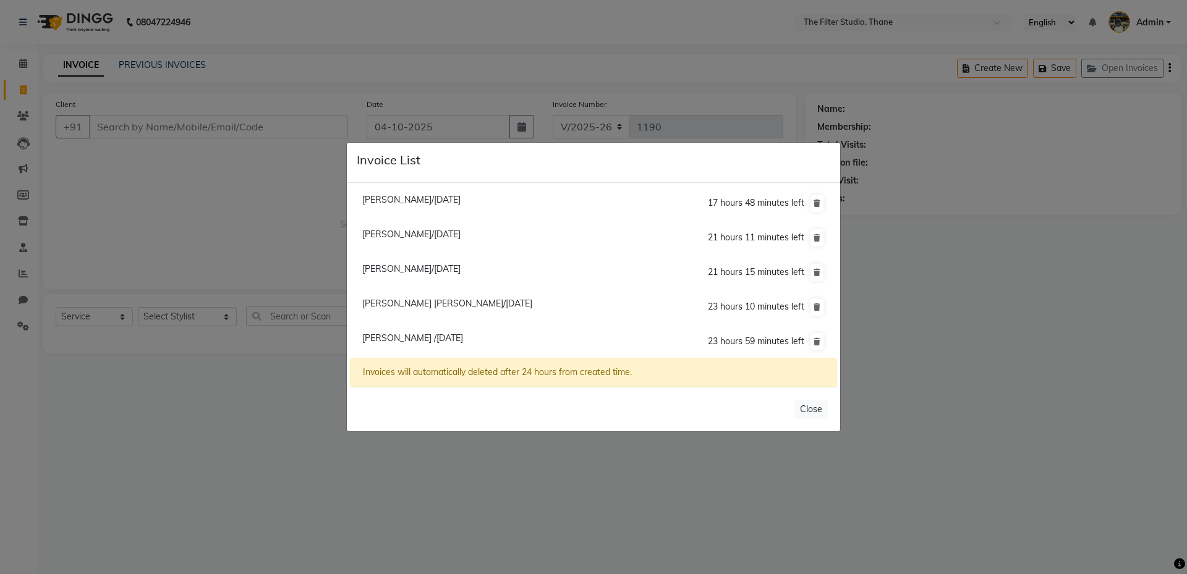
click at [433, 194] on span "[PERSON_NAME]/[DATE]" at bounding box center [411, 199] width 98 height 11
type input "8087750068"
select select "1: Object"
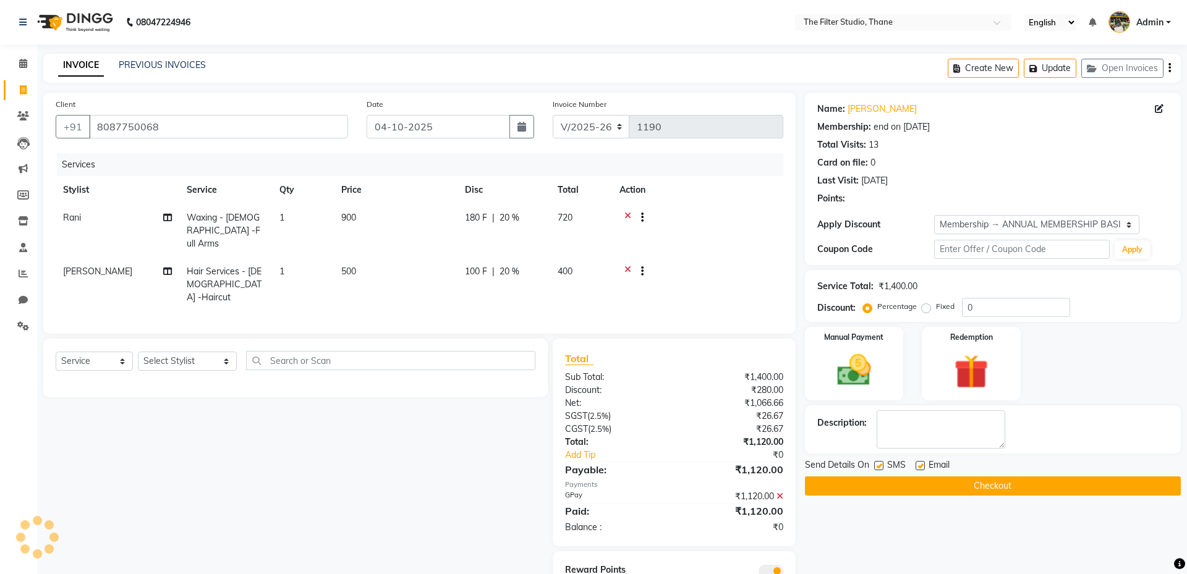
type input "20"
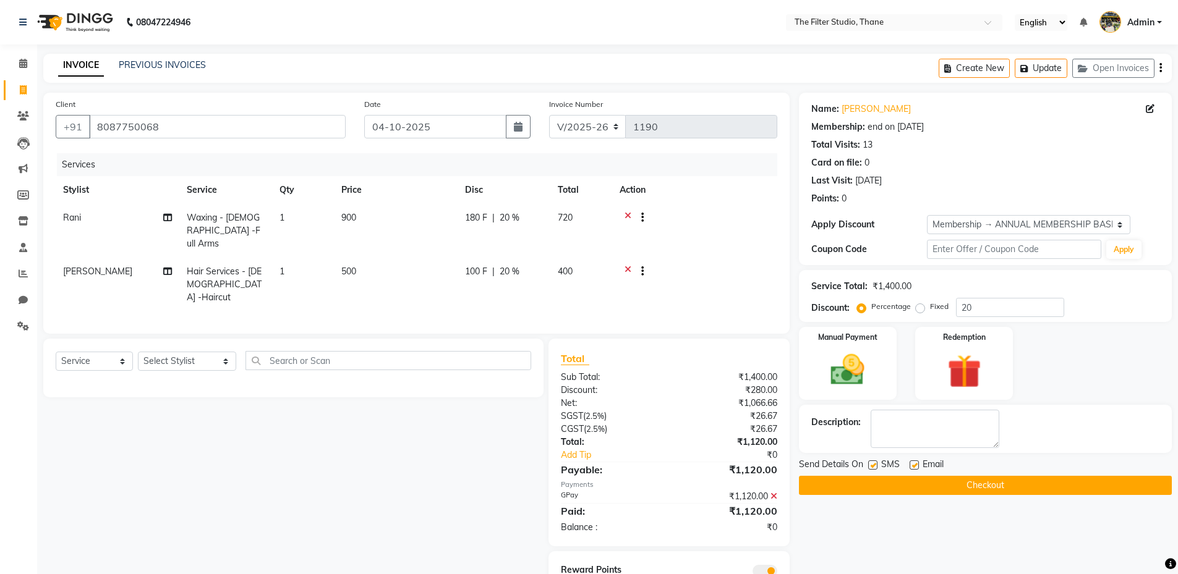
click at [1011, 487] on button "Checkout" at bounding box center [985, 485] width 373 height 19
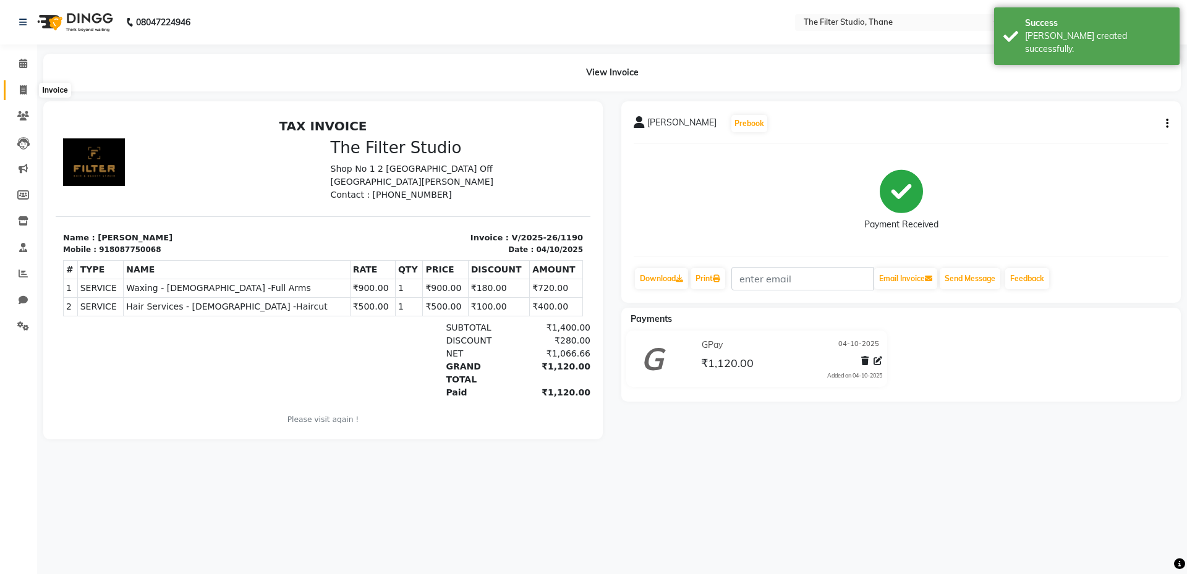
click at [27, 90] on span at bounding box center [23, 90] width 22 height 14
select select "8024"
select select "service"
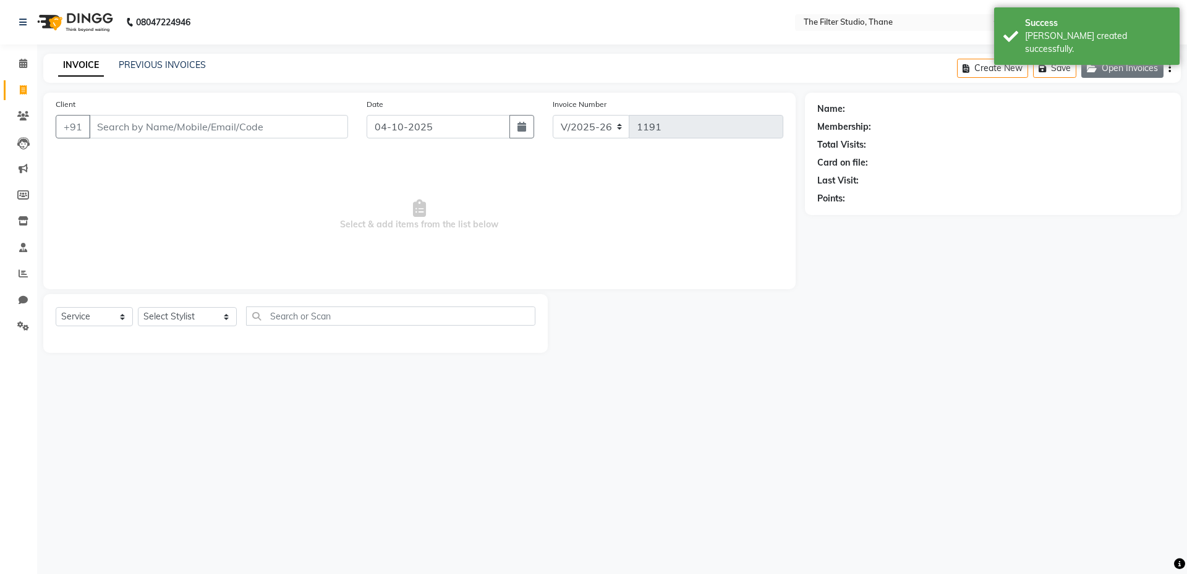
click at [1121, 66] on button "Open Invoices" at bounding box center [1122, 68] width 82 height 19
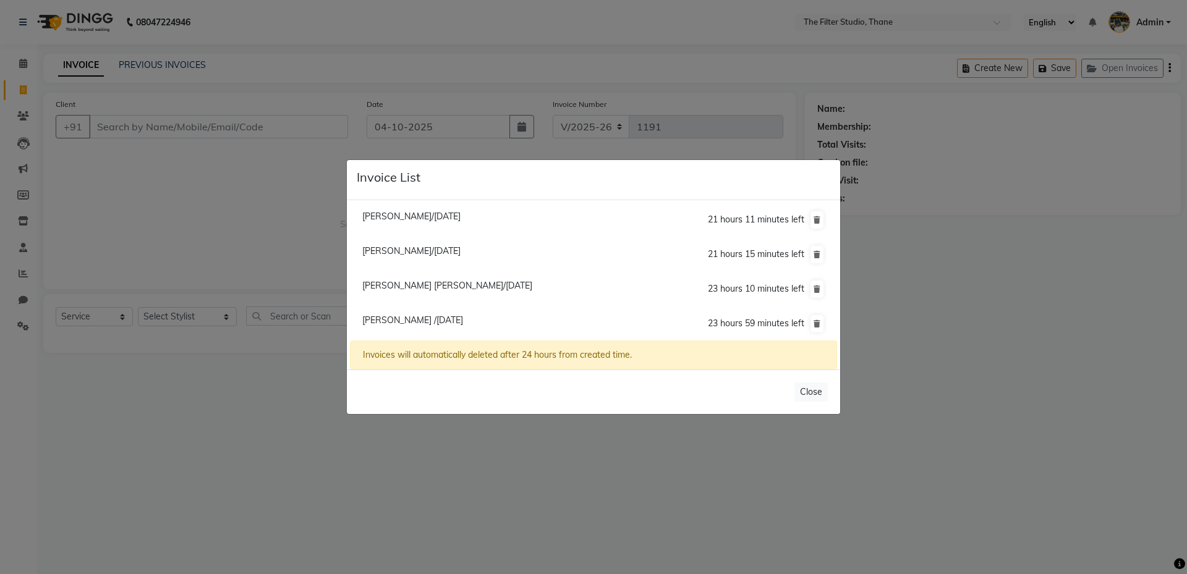
click at [393, 213] on span "[PERSON_NAME]/[DATE]" at bounding box center [411, 216] width 98 height 11
type input "9325440332"
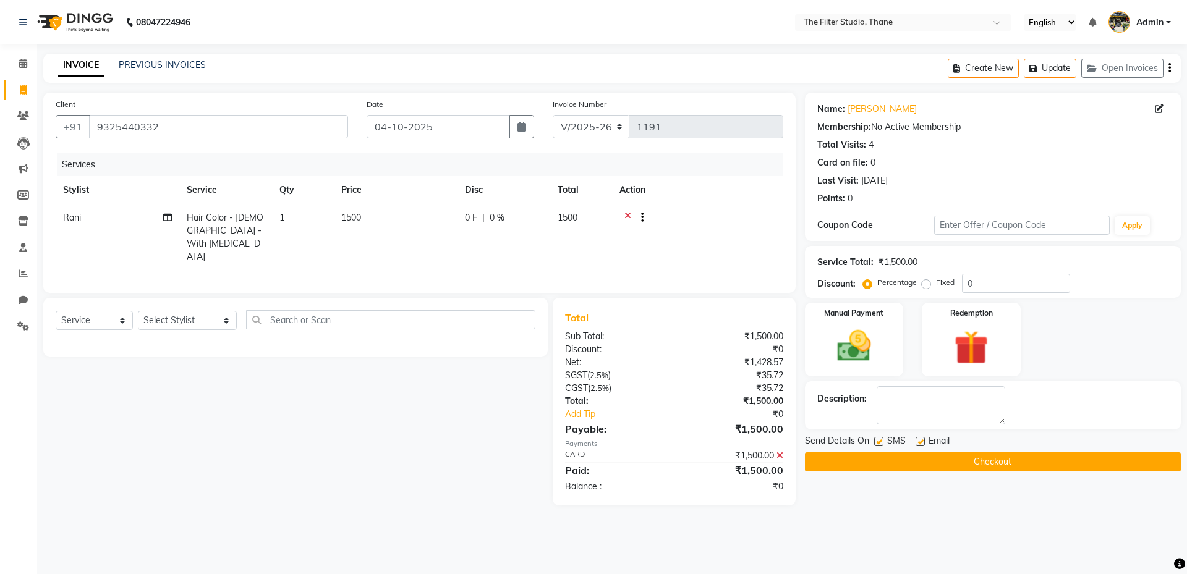
click at [878, 441] on label at bounding box center [878, 441] width 9 height 9
click at [878, 441] on input "checkbox" at bounding box center [878, 442] width 8 height 8
checkbox input "false"
click at [991, 462] on button "Checkout" at bounding box center [993, 462] width 376 height 19
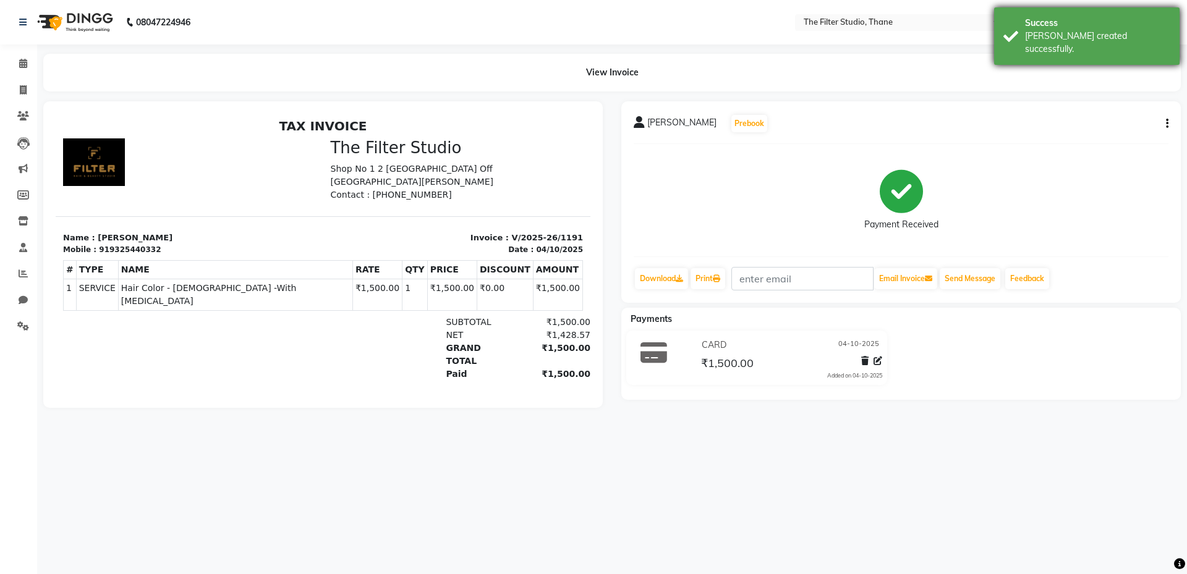
click at [1096, 37] on div "[PERSON_NAME] created successfully." at bounding box center [1097, 43] width 145 height 26
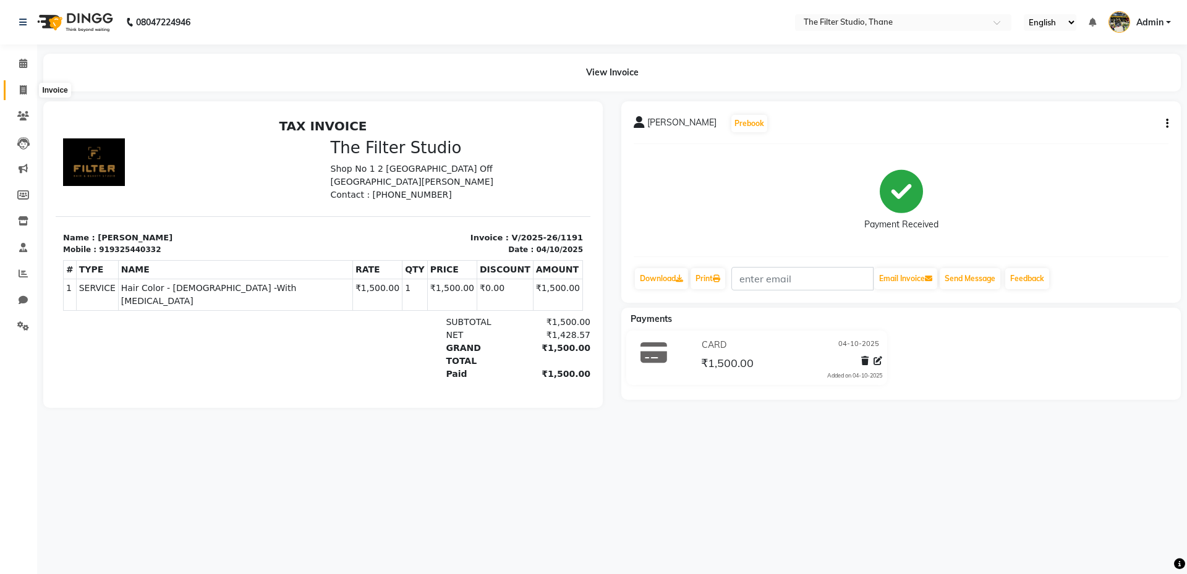
click at [20, 91] on icon at bounding box center [23, 89] width 7 height 9
select select "service"
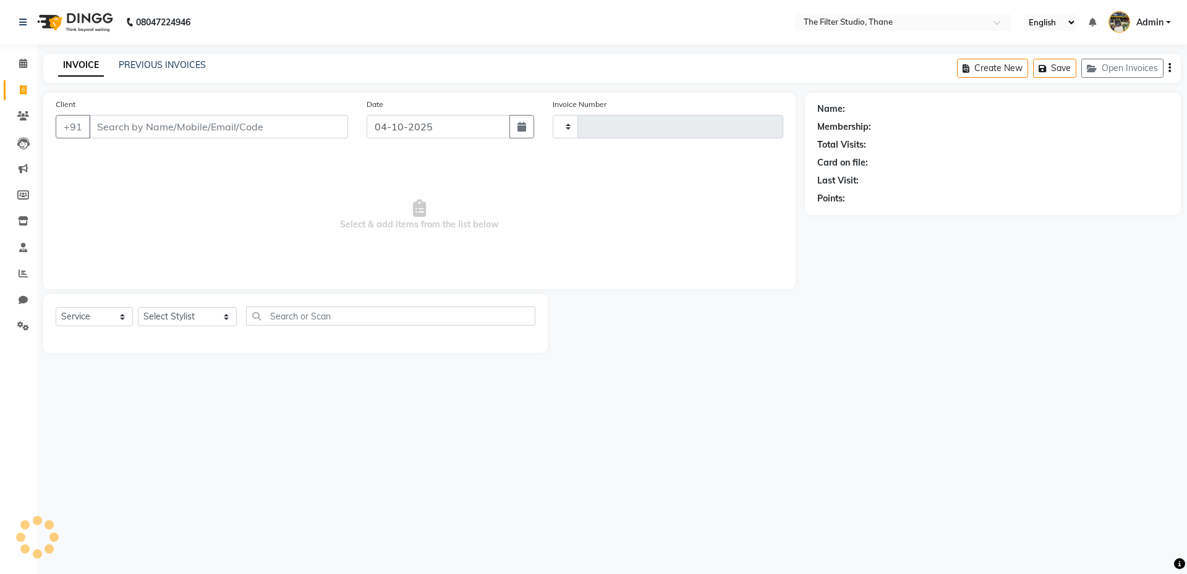
type input "1192"
select select "8024"
click at [197, 59] on div "PREVIOUS INVOICES" at bounding box center [162, 65] width 87 height 13
click at [192, 65] on link "PREVIOUS INVOICES" at bounding box center [162, 64] width 87 height 11
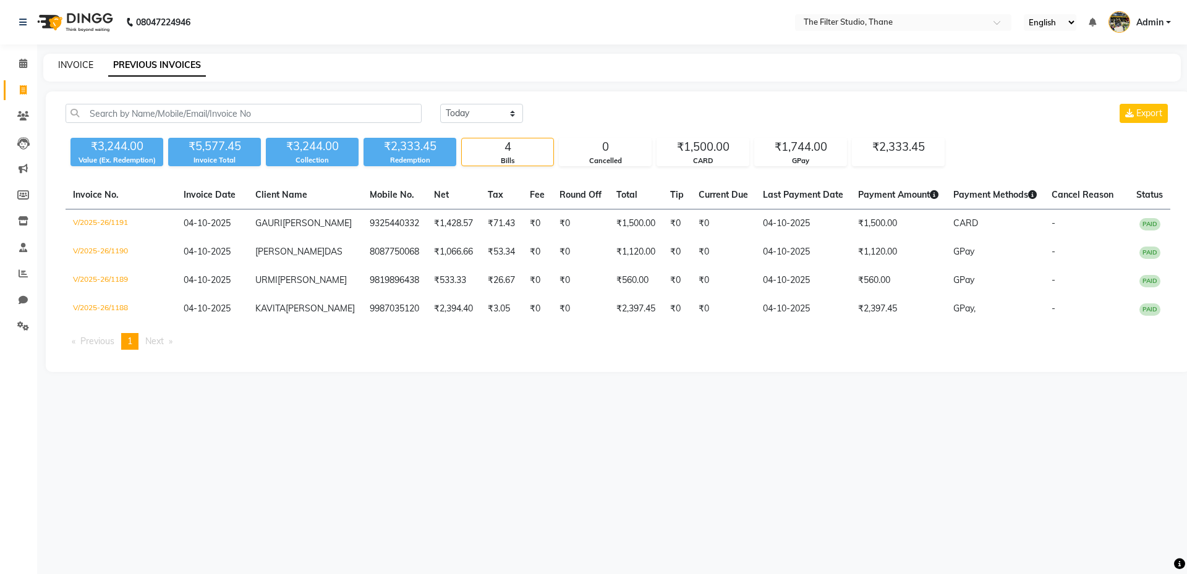
click at [84, 67] on link "INVOICE" at bounding box center [75, 64] width 35 height 11
select select "service"
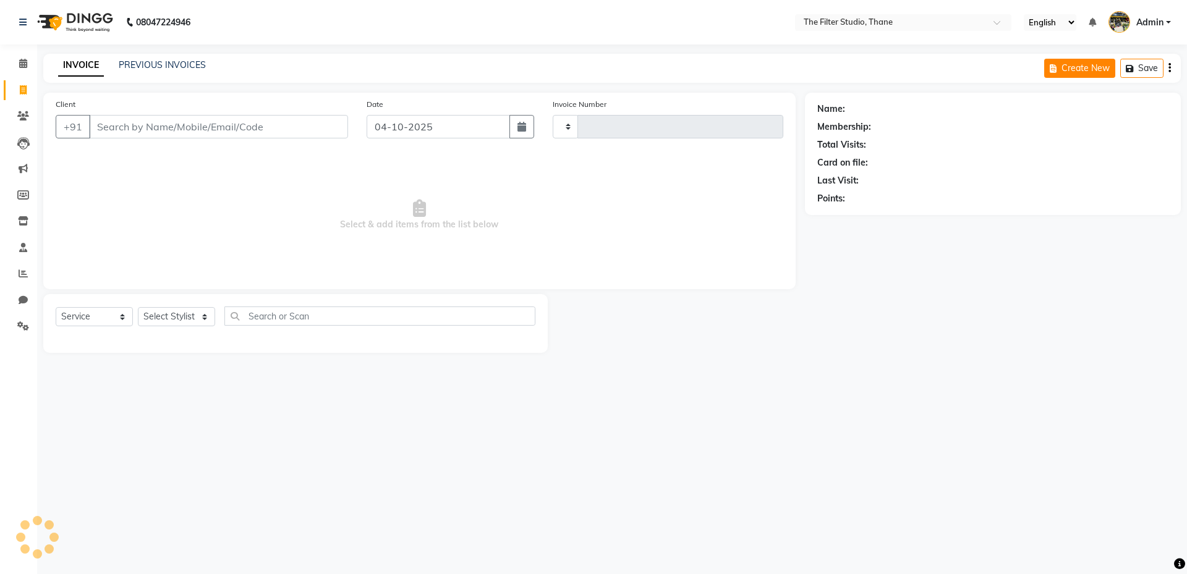
type input "1192"
select select "8024"
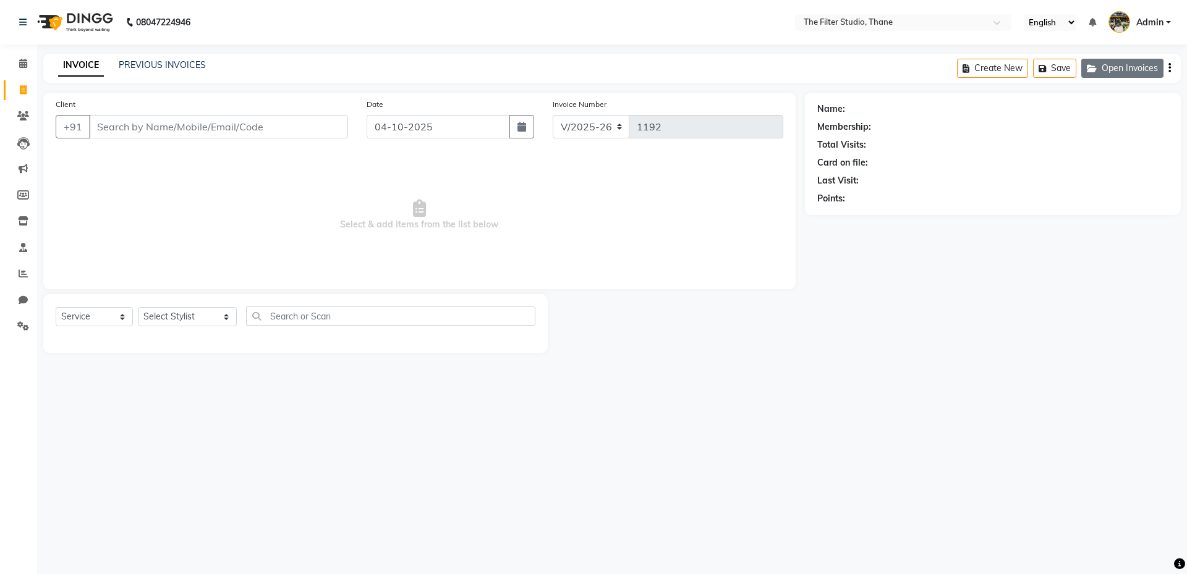
click at [1138, 66] on button "Open Invoices" at bounding box center [1122, 68] width 82 height 19
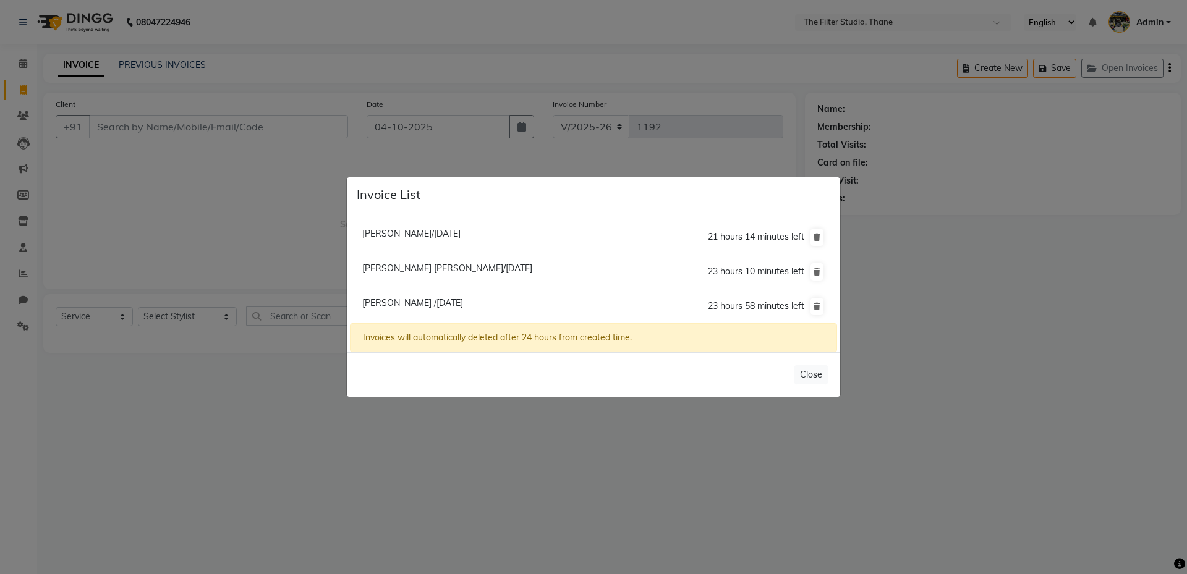
click at [420, 264] on span "[PERSON_NAME] [PERSON_NAME]/[DATE]" at bounding box center [447, 268] width 170 height 11
type input "9004256576"
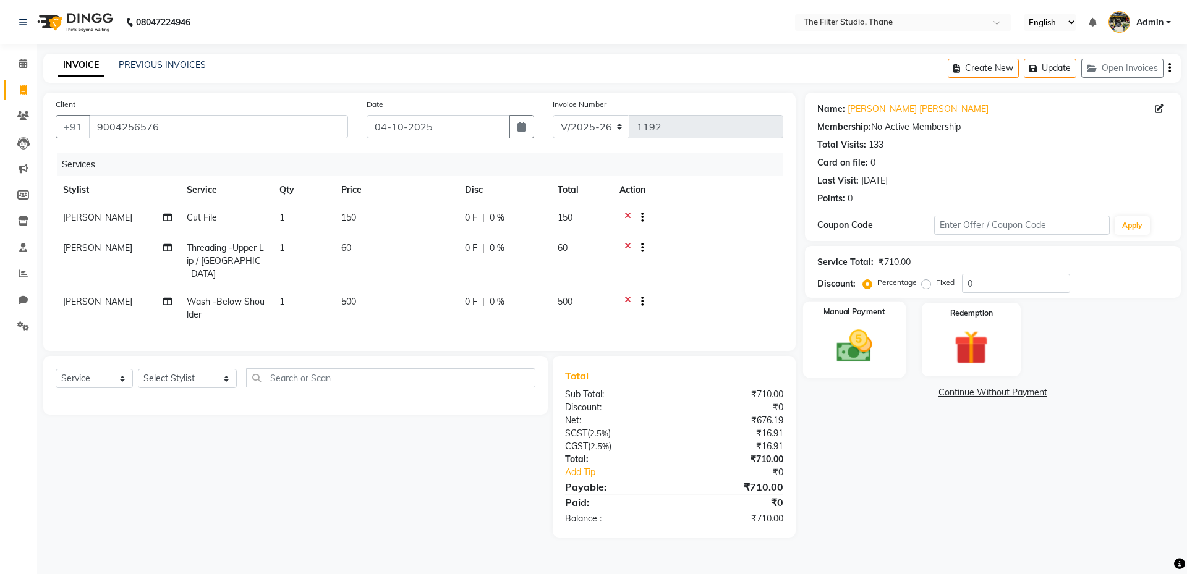
click at [856, 352] on img at bounding box center [853, 346] width 57 height 41
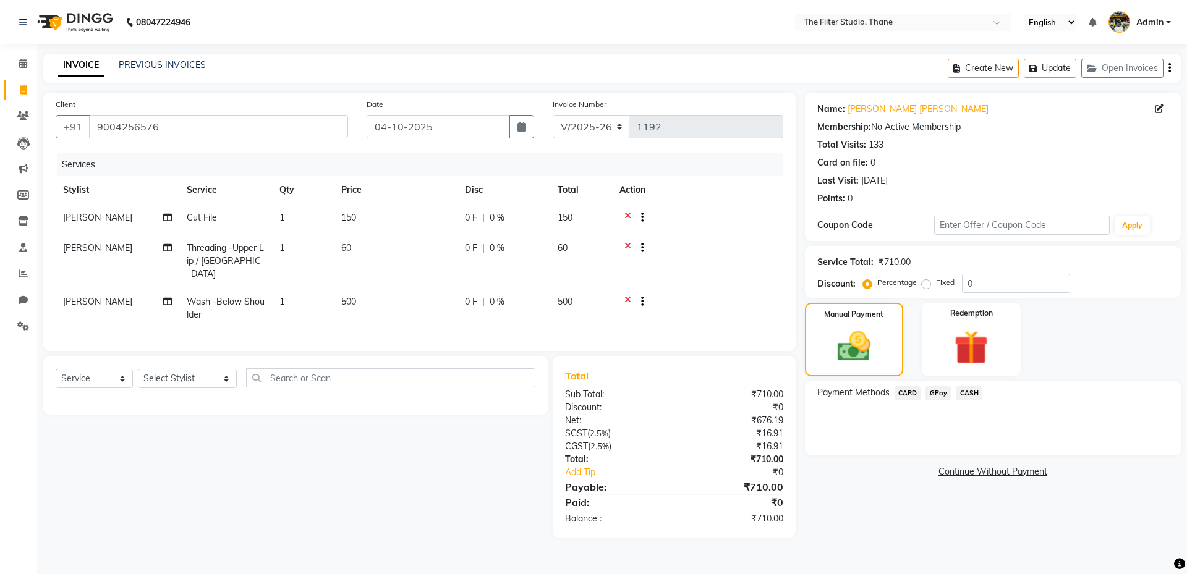
click at [933, 391] on span "GPay" at bounding box center [937, 393] width 25 height 14
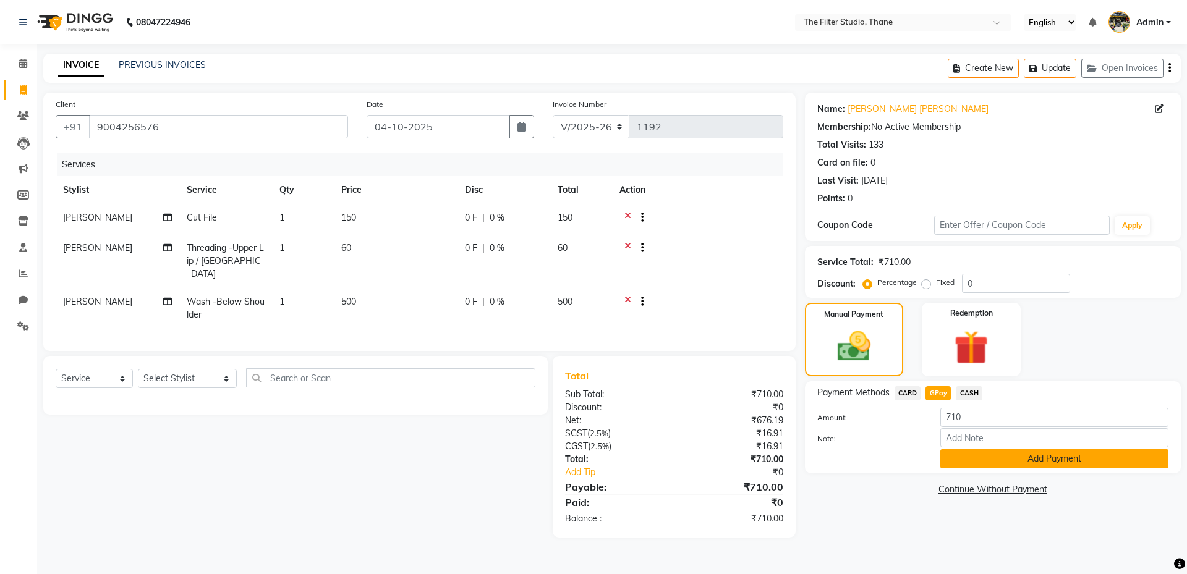
click at [971, 464] on button "Add Payment" at bounding box center [1054, 458] width 228 height 19
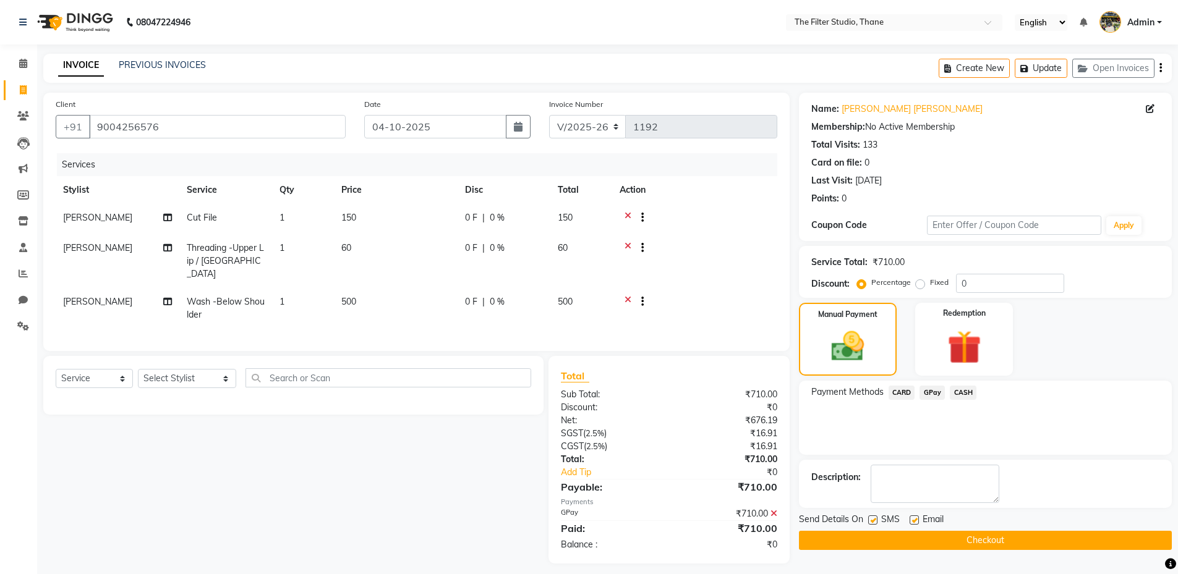
click at [872, 519] on label at bounding box center [872, 520] width 9 height 9
click at [872, 519] on input "checkbox" at bounding box center [872, 521] width 8 height 8
checkbox input "false"
click at [974, 542] on button "Checkout" at bounding box center [985, 540] width 373 height 19
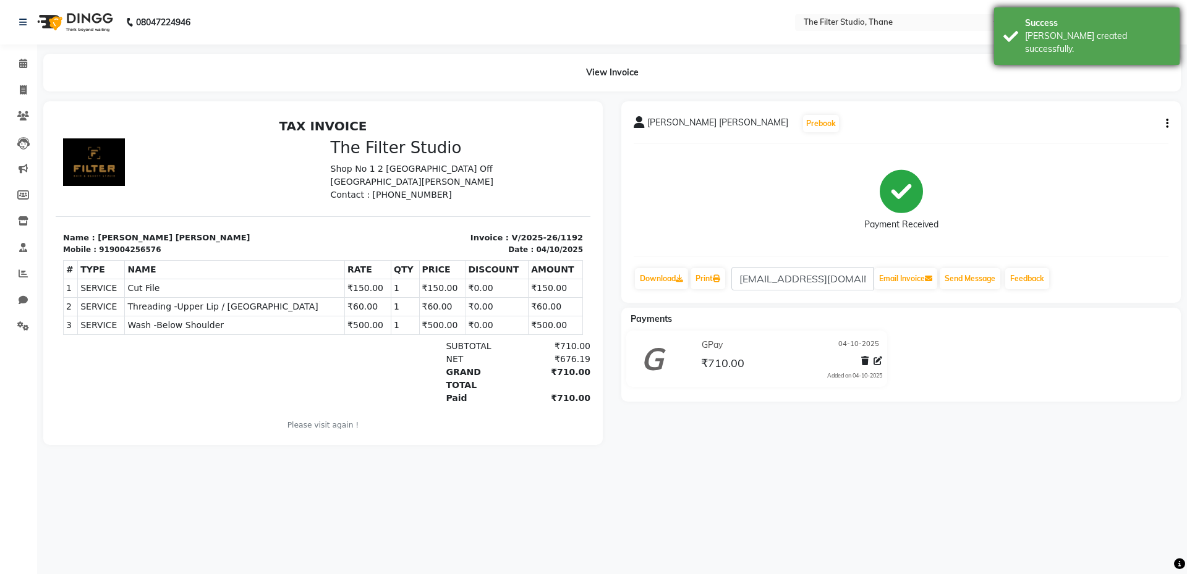
click at [1112, 40] on div "[PERSON_NAME] created successfully." at bounding box center [1097, 43] width 145 height 26
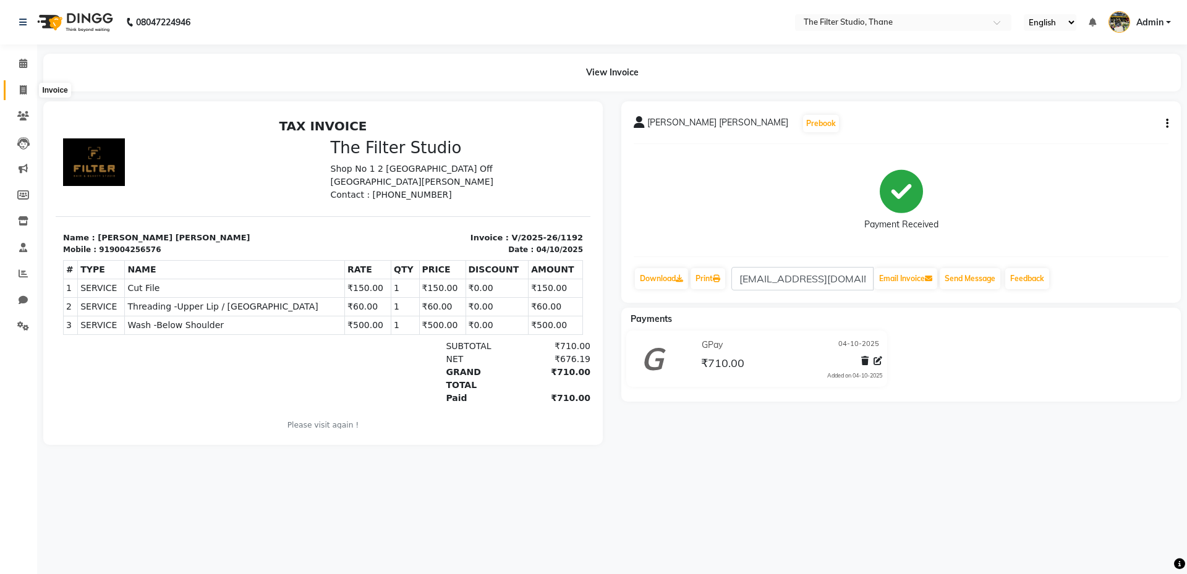
click at [25, 84] on span at bounding box center [23, 90] width 22 height 14
select select "8024"
select select "service"
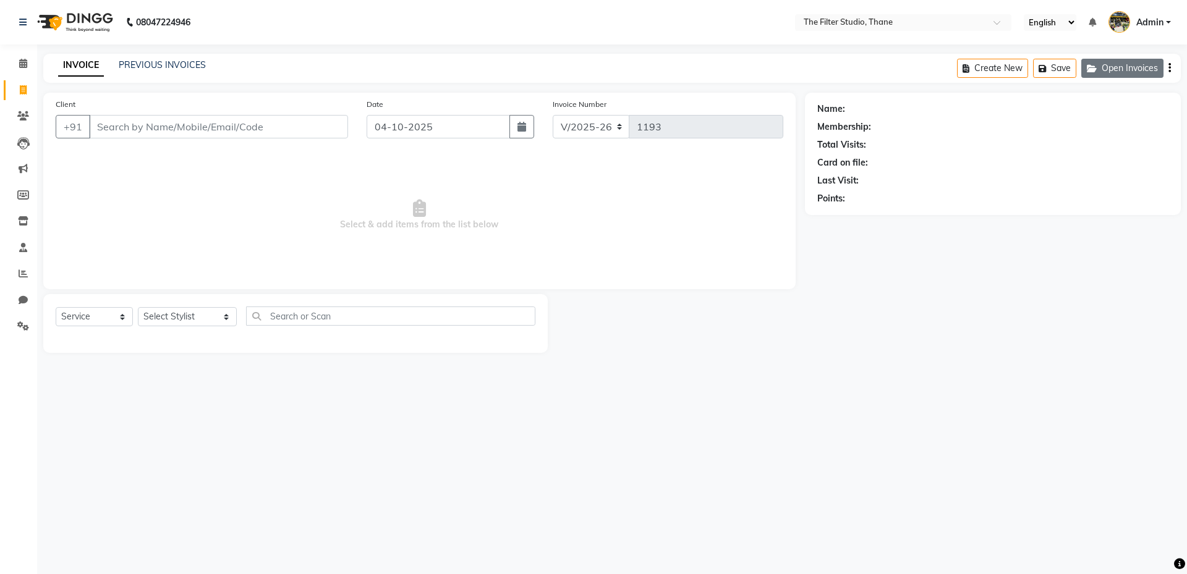
click at [1123, 69] on button "Open Invoices" at bounding box center [1122, 68] width 82 height 19
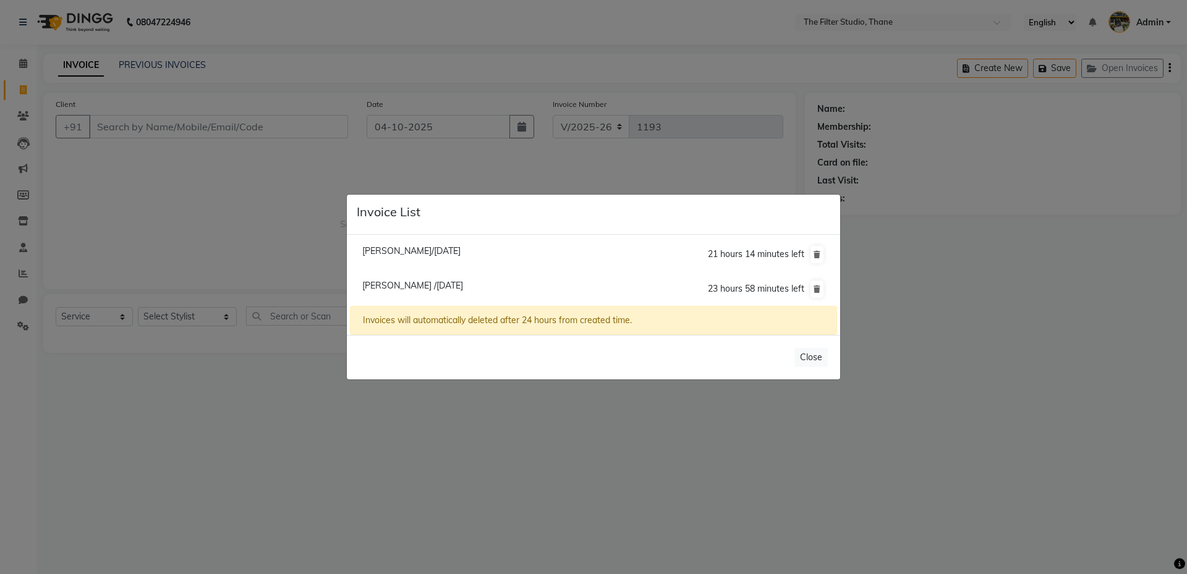
click at [401, 250] on span "[PERSON_NAME]/[DATE]" at bounding box center [411, 250] width 98 height 11
type input "9820060697"
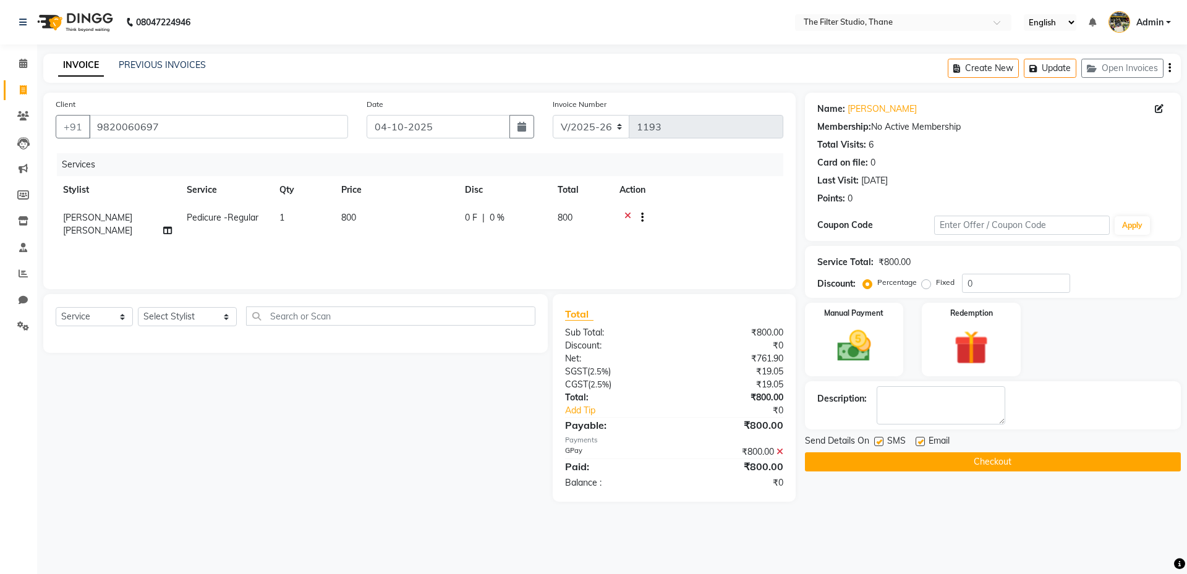
click at [881, 441] on label at bounding box center [878, 441] width 9 height 9
click at [881, 441] on input "checkbox" at bounding box center [878, 442] width 8 height 8
checkbox input "false"
click at [1028, 456] on button "Checkout" at bounding box center [993, 462] width 376 height 19
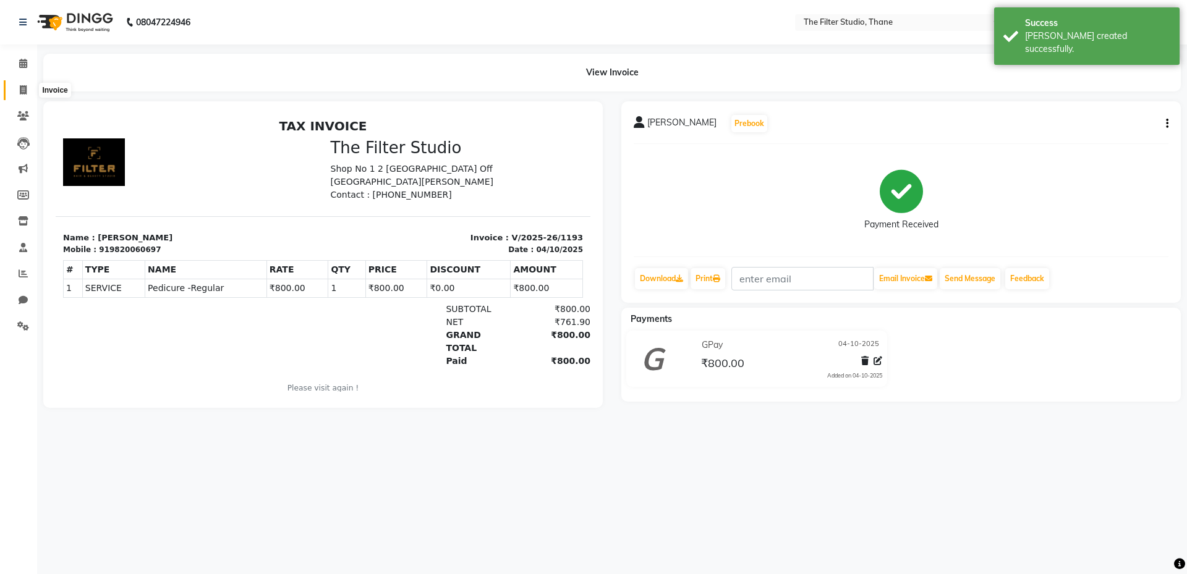
click at [20, 93] on icon at bounding box center [23, 89] width 7 height 9
select select "service"
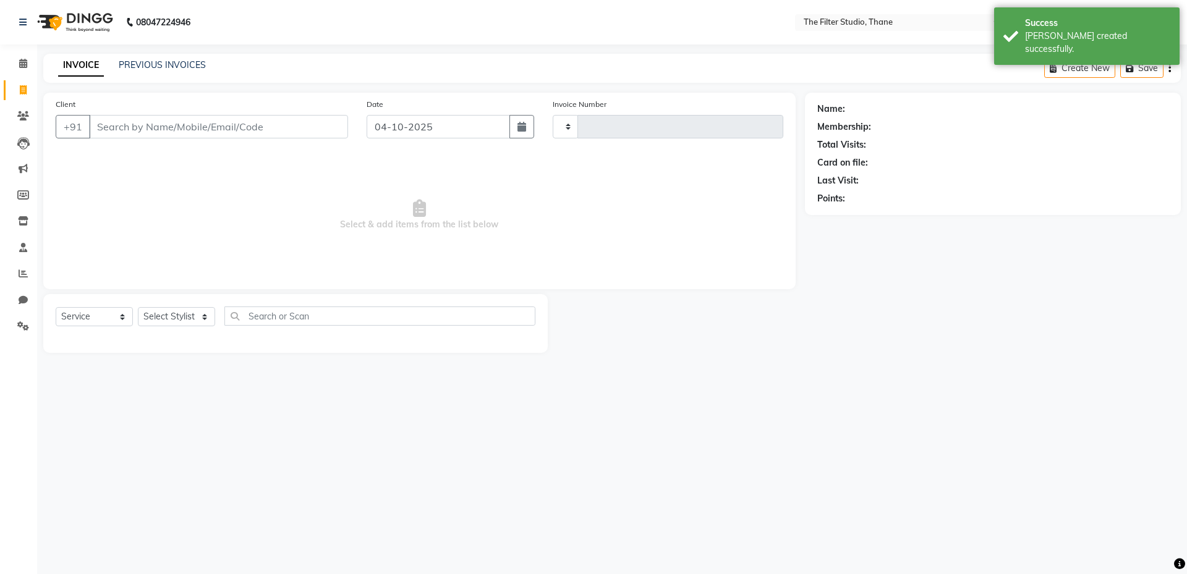
type input "1194"
select select "8024"
click at [27, 59] on icon at bounding box center [23, 63] width 8 height 9
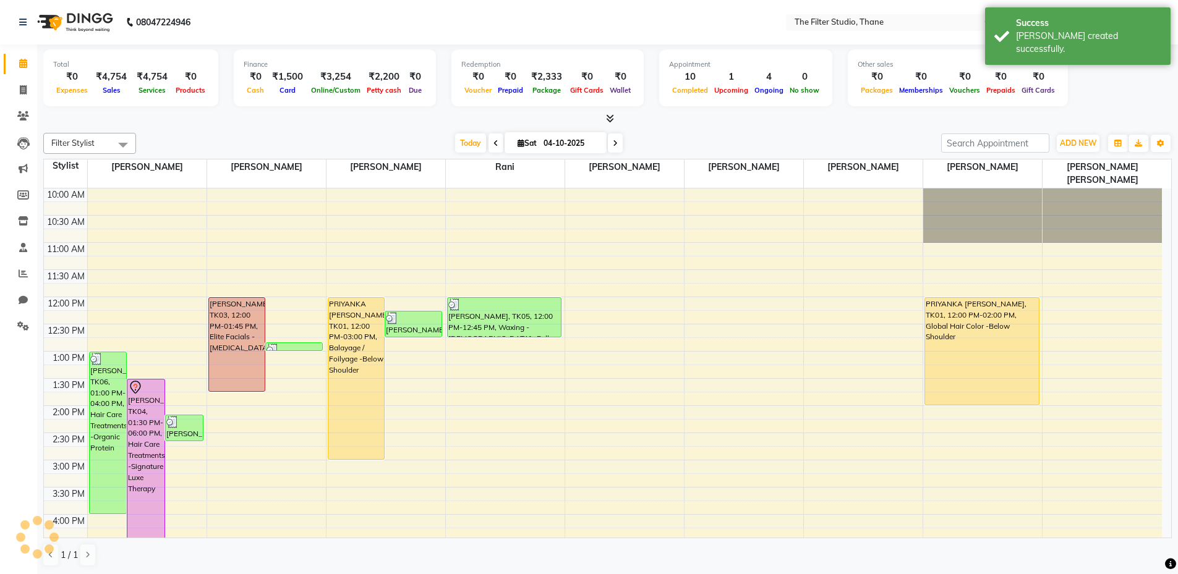
click at [1176, 205] on div "Total ₹0 Expenses ₹4,754 Sales ₹4,754 Services ₹0 Products Finance ₹0 Cash ₹1,5…" at bounding box center [607, 310] width 1141 height 530
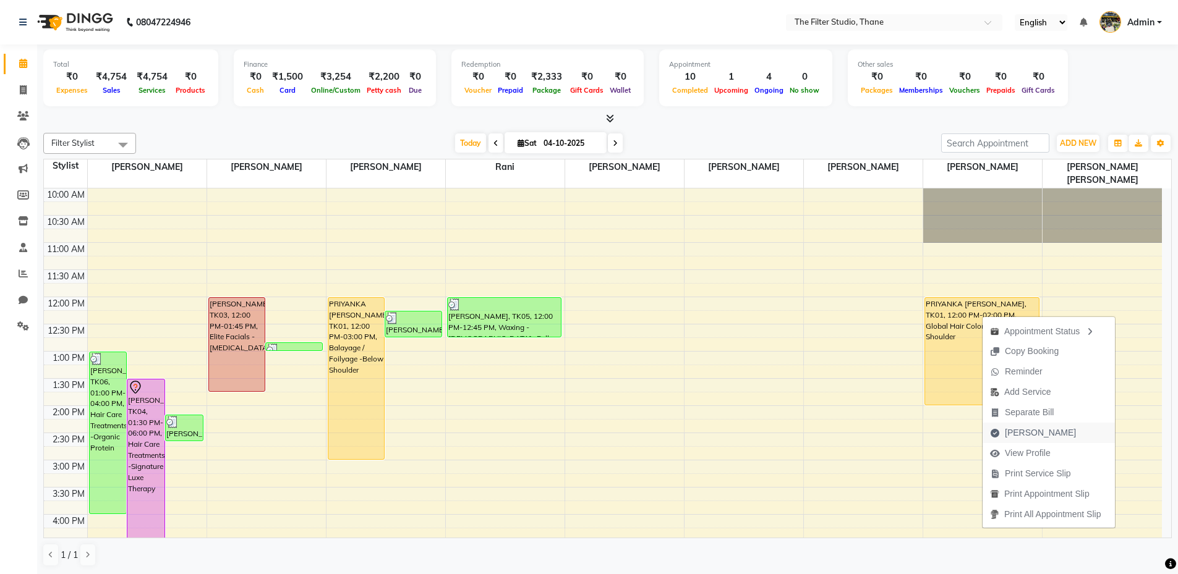
click at [1034, 435] on span "[PERSON_NAME]" at bounding box center [1040, 433] width 71 height 13
select select "service"
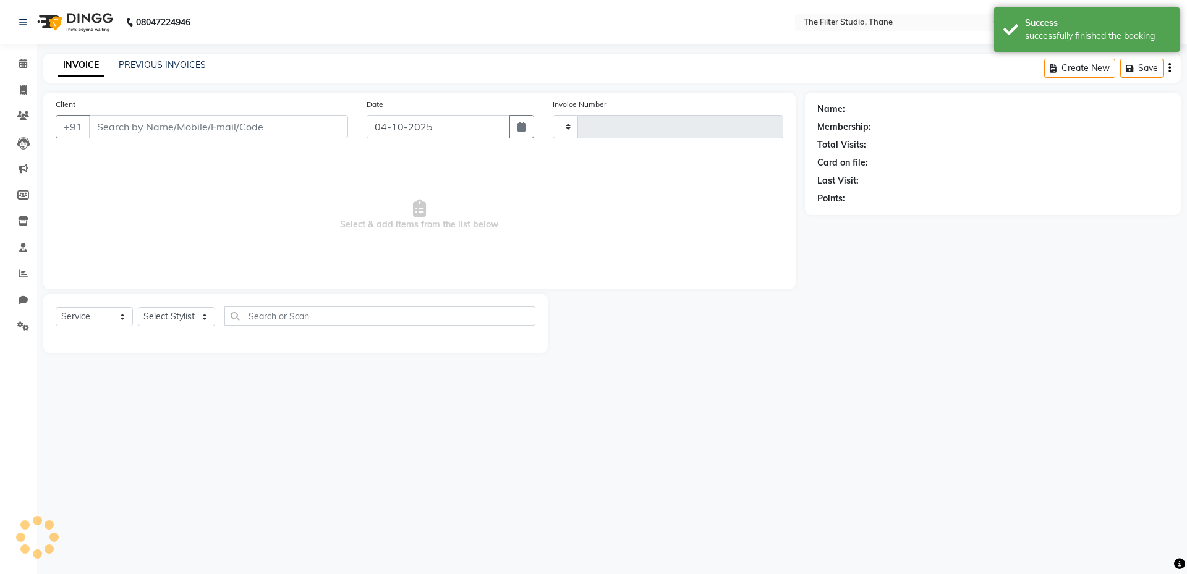
type input "1194"
select select "8024"
type input "9702531018"
select select "79372"
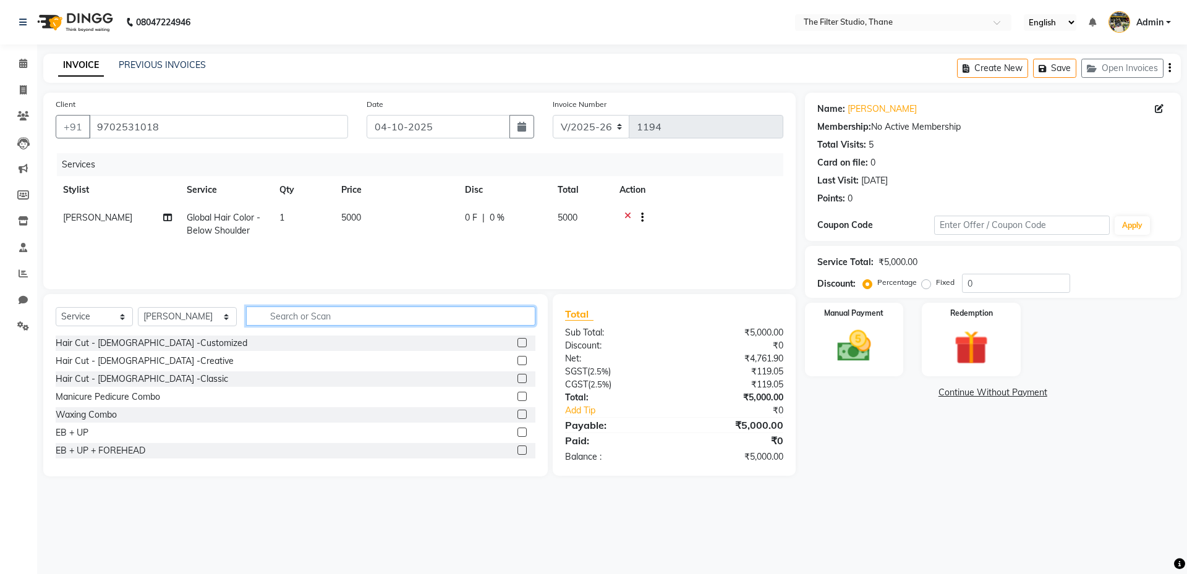
click at [251, 316] on input "text" at bounding box center [390, 316] width 289 height 19
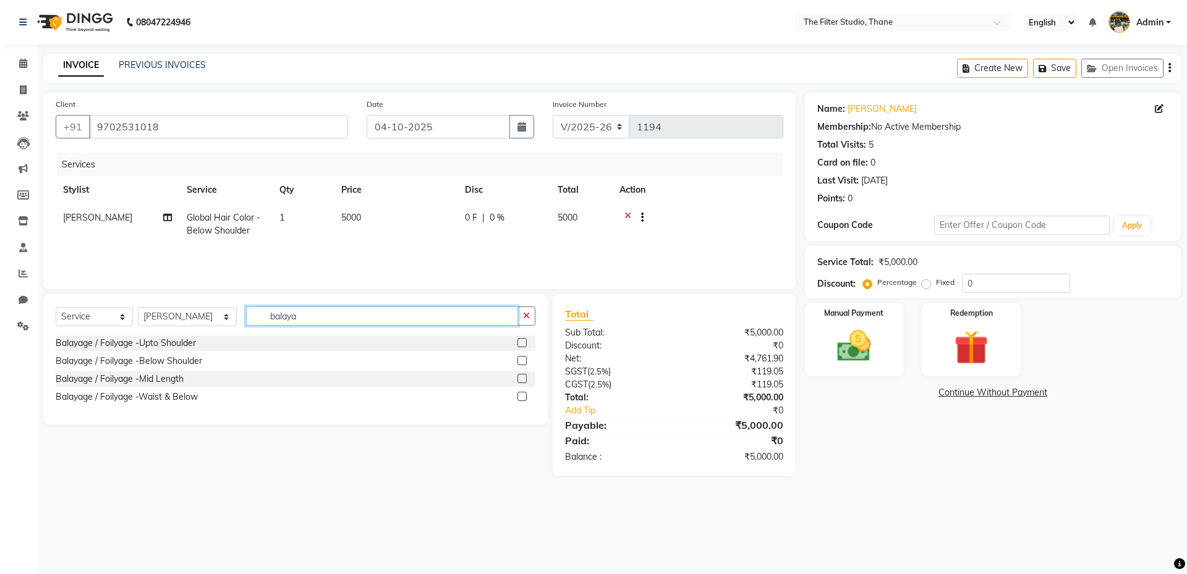
type input "balaya"
click at [151, 352] on div "Balayage / Foilyage -Upto Shoulder Balayage / Foilyage -Below Shoulder Balayage…" at bounding box center [296, 372] width 480 height 72
click at [150, 361] on div "Balayage / Foilyage -Below Shoulder" at bounding box center [129, 361] width 147 height 13
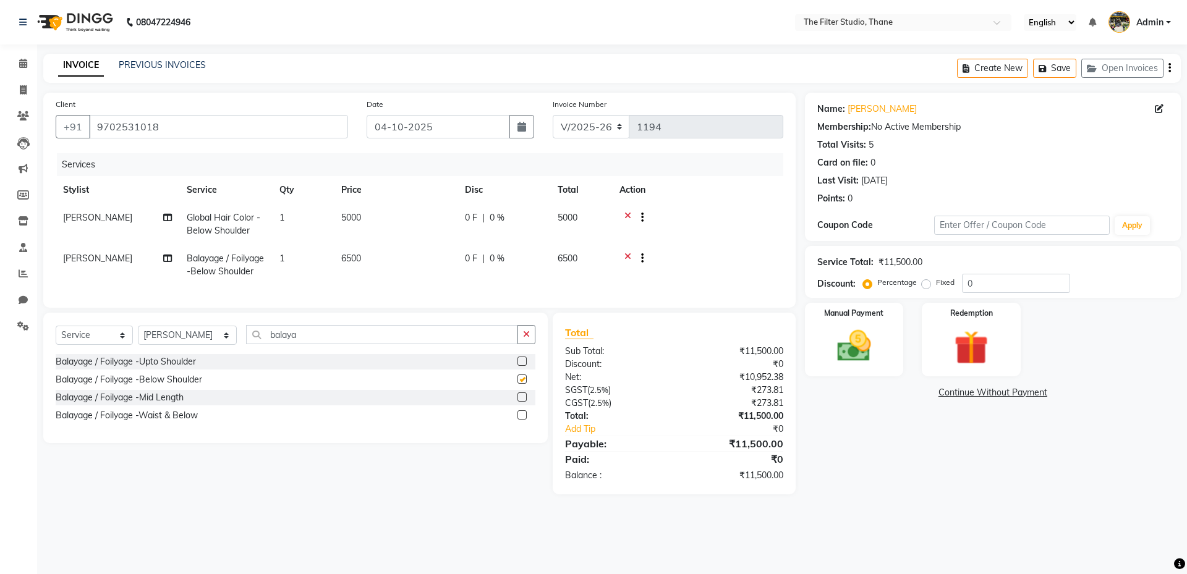
checkbox input "false"
click at [363, 257] on td "6500" at bounding box center [396, 265] width 124 height 41
select select "79372"
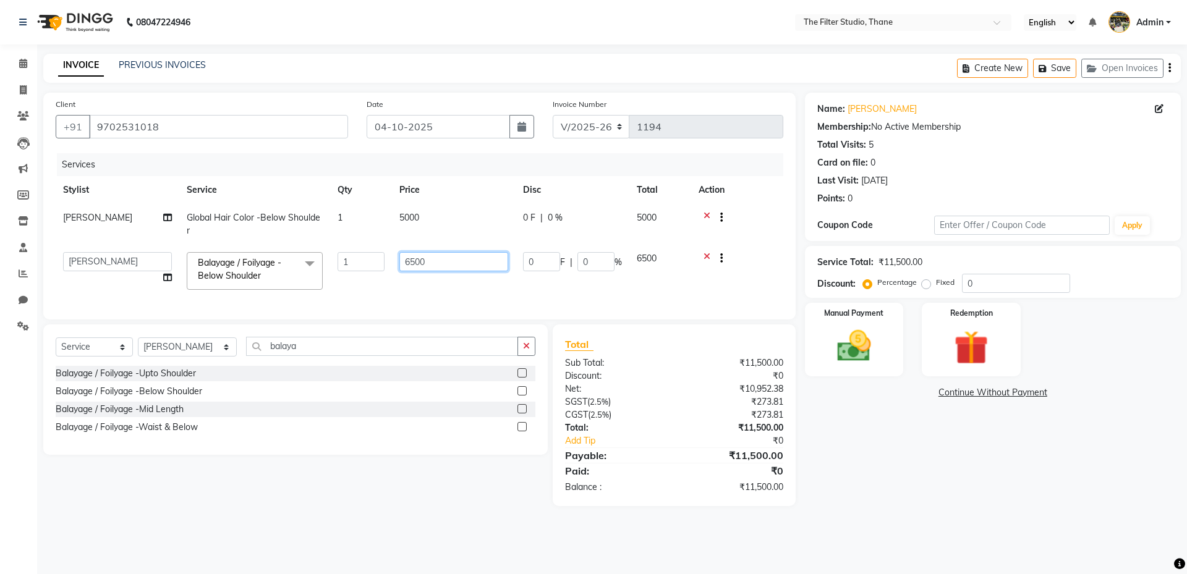
drag, startPoint x: 432, startPoint y: 259, endPoint x: 385, endPoint y: 271, distance: 48.6
click at [385, 271] on tr "[PERSON_NAME] Gayatri [PERSON_NAME] [PERSON_NAME] [PERSON_NAME] [PERSON_NAME] […" at bounding box center [420, 271] width 728 height 53
type input "8500"
click at [335, 224] on tr "[PERSON_NAME] Global Hair Color -Below Shoulder 1 5000 0 F | 0 % 5000" at bounding box center [420, 224] width 728 height 41
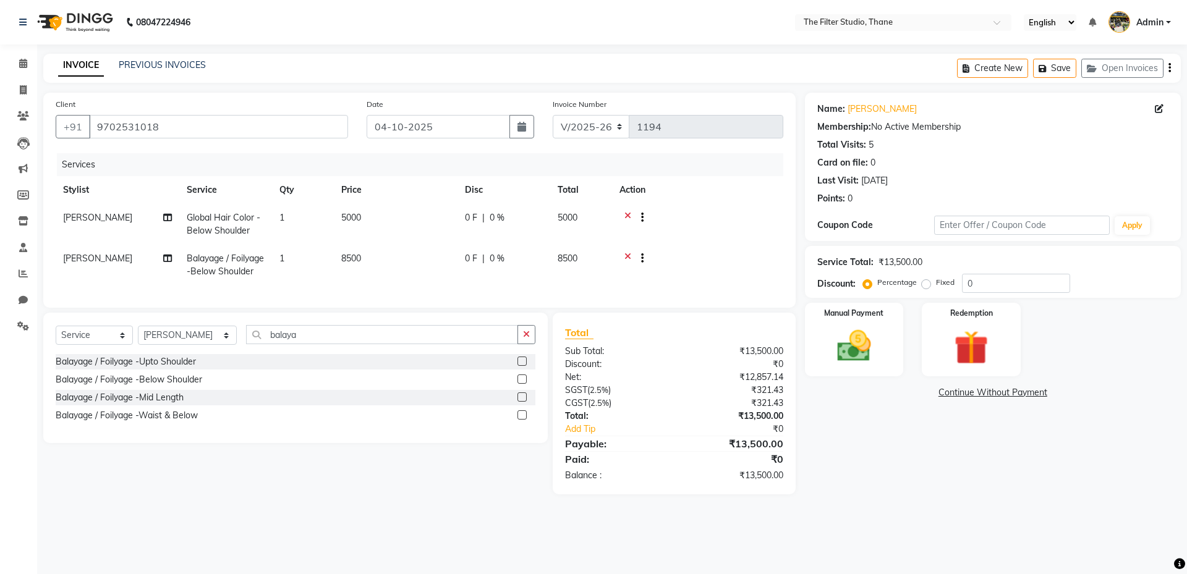
click at [626, 214] on icon at bounding box center [627, 218] width 7 height 15
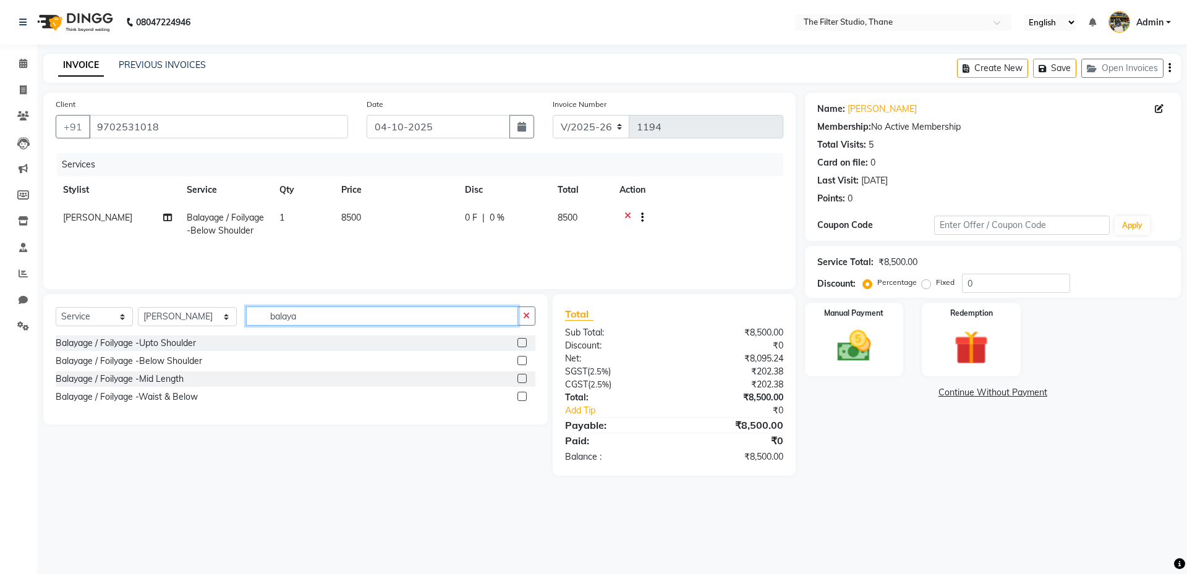
drag, startPoint x: 286, startPoint y: 320, endPoint x: 231, endPoint y: 326, distance: 54.8
click at [232, 326] on div "Select Service Product Membership Package Voucher Prepaid Gift Card Select Styl…" at bounding box center [296, 321] width 480 height 29
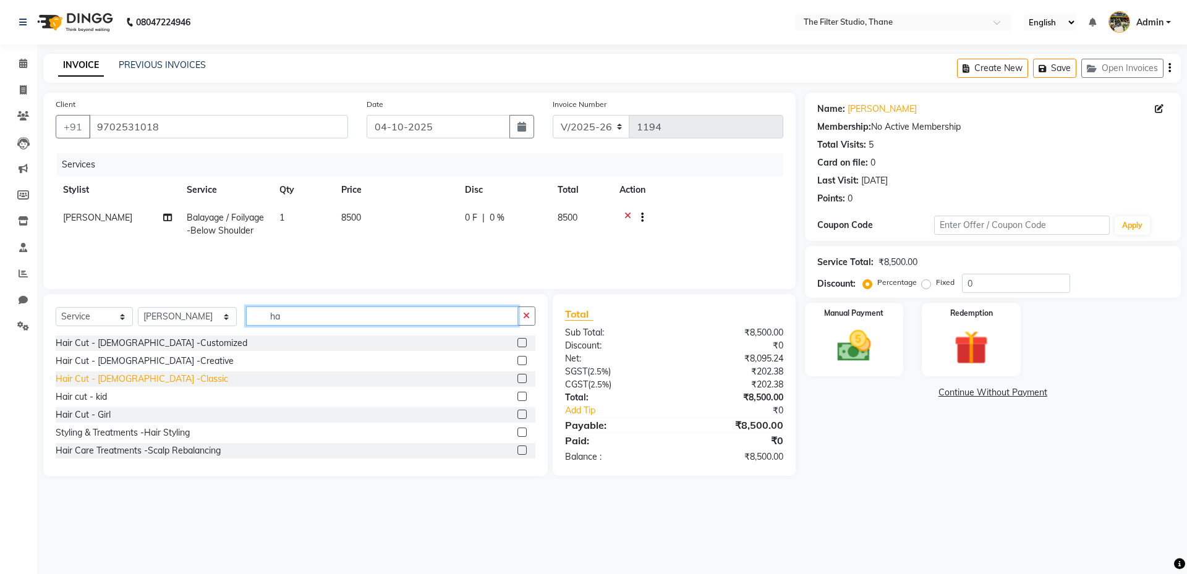
type input "ha"
click at [145, 378] on div "Hair Cut - [DEMOGRAPHIC_DATA] -Classic" at bounding box center [142, 379] width 172 height 13
checkbox input "false"
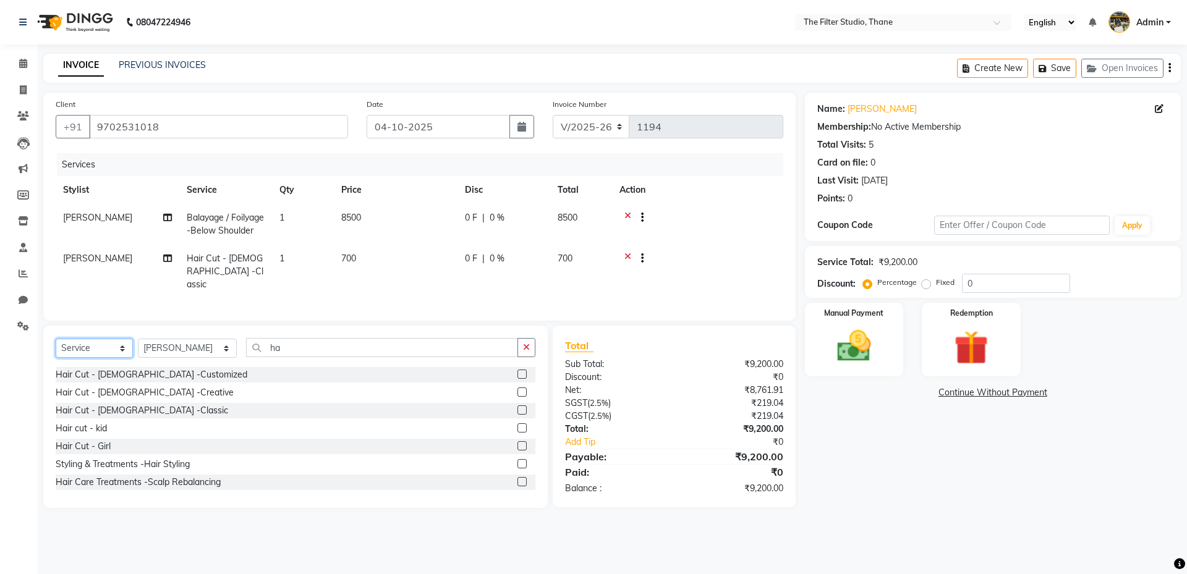
click at [87, 347] on select "Select Service Product Membership Package Voucher Prepaid Gift Card" at bounding box center [94, 348] width 77 height 19
click at [56, 339] on select "Select Service Product Membership Package Voucher Prepaid Gift Card" at bounding box center [94, 348] width 77 height 19
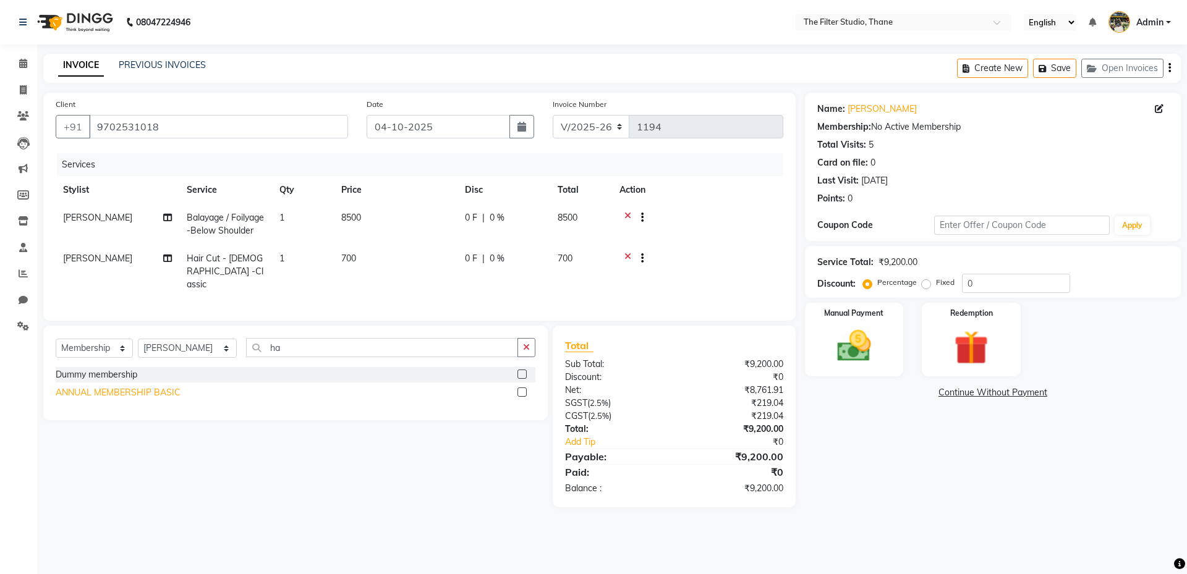
click at [164, 390] on div "ANNUAL MEMBERSHIP BASIC" at bounding box center [118, 392] width 125 height 13
select select "select"
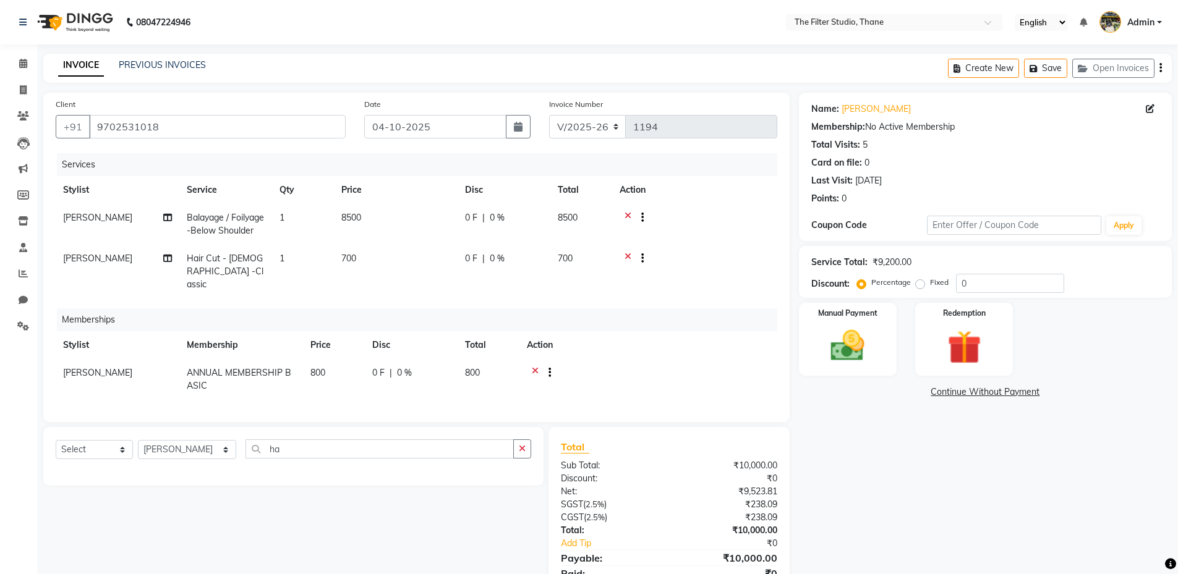
click at [342, 257] on span "700" at bounding box center [348, 258] width 15 height 11
select select "79372"
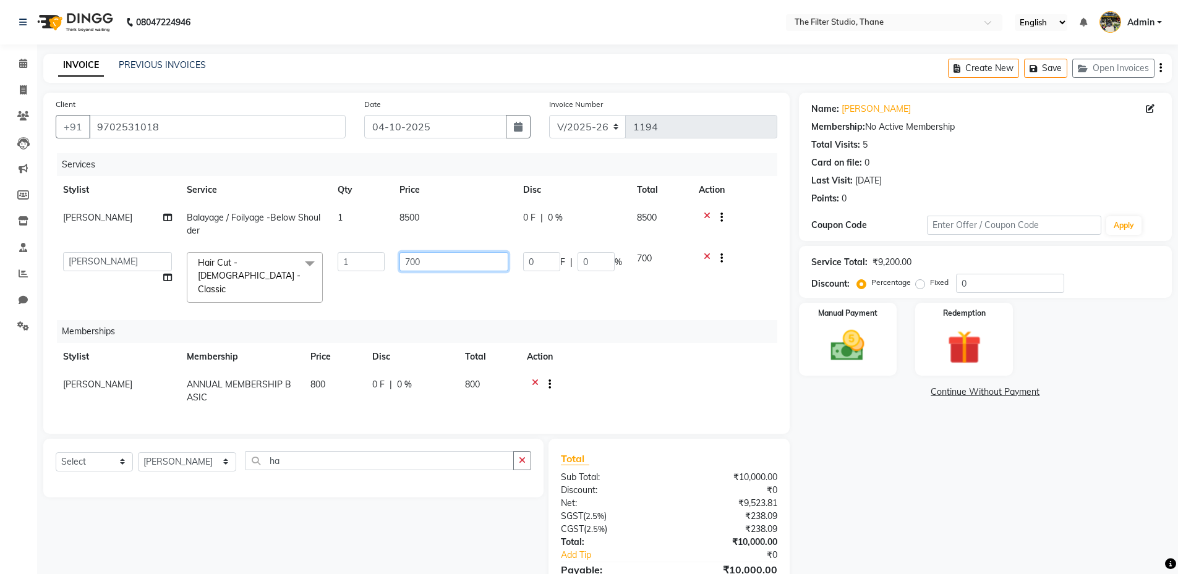
drag, startPoint x: 422, startPoint y: 265, endPoint x: 380, endPoint y: 269, distance: 42.2
click at [380, 269] on tr "[PERSON_NAME] Gayatri [PERSON_NAME] [PERSON_NAME] [PERSON_NAME] [PERSON_NAME] […" at bounding box center [416, 278] width 721 height 66
type input "500"
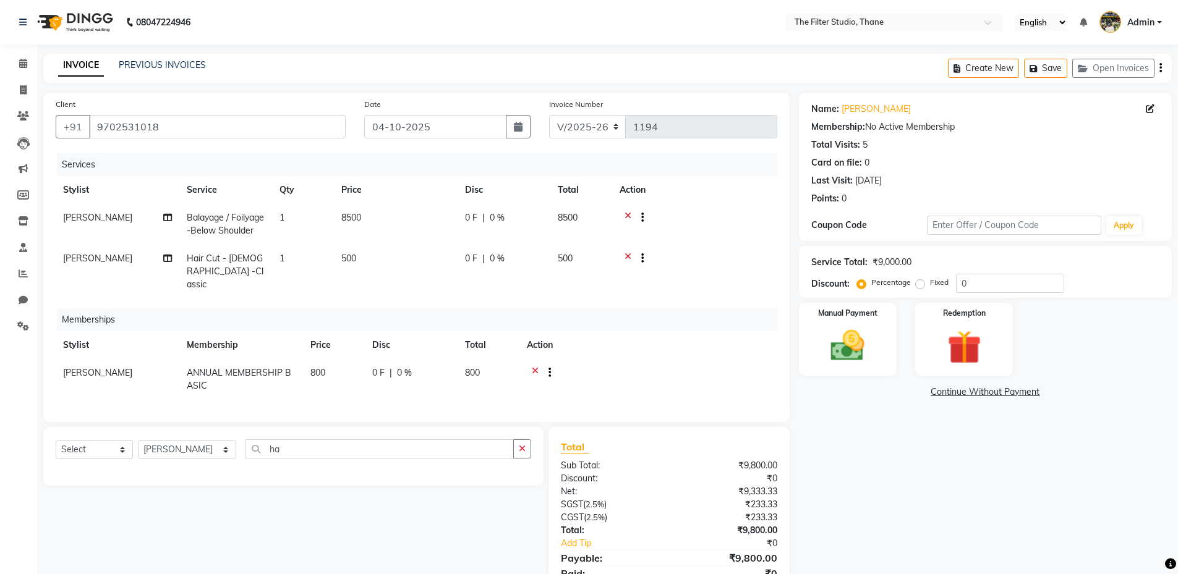
click at [1045, 446] on div "Name: [PERSON_NAME] Membership: No Active Membership Total Visits: 5 Card on fi…" at bounding box center [990, 351] width 382 height 516
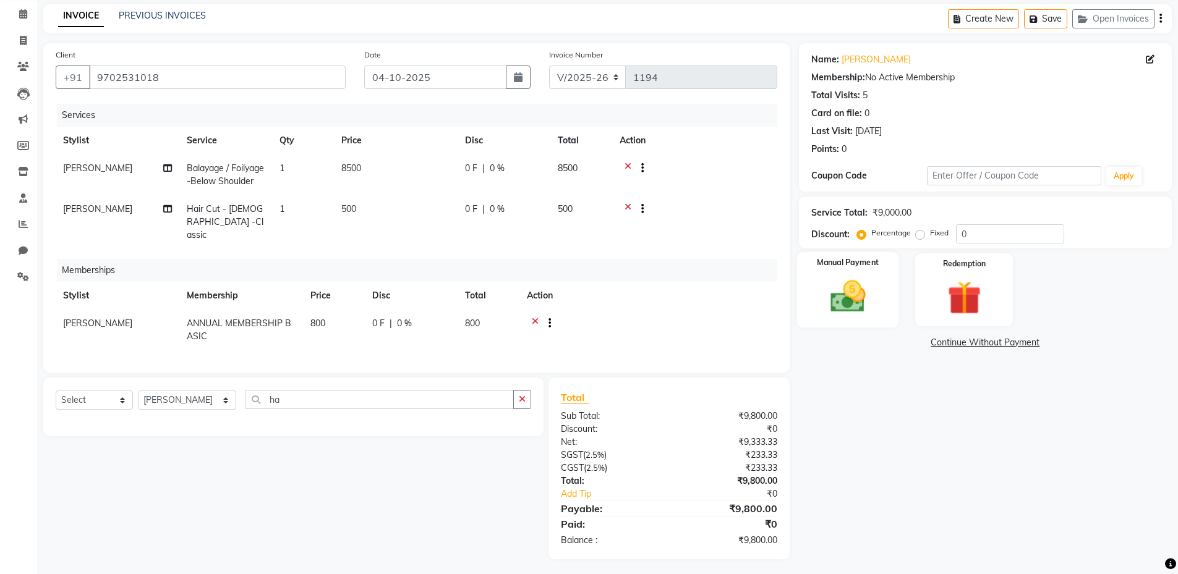
click at [875, 276] on div "Manual Payment" at bounding box center [847, 290] width 102 height 76
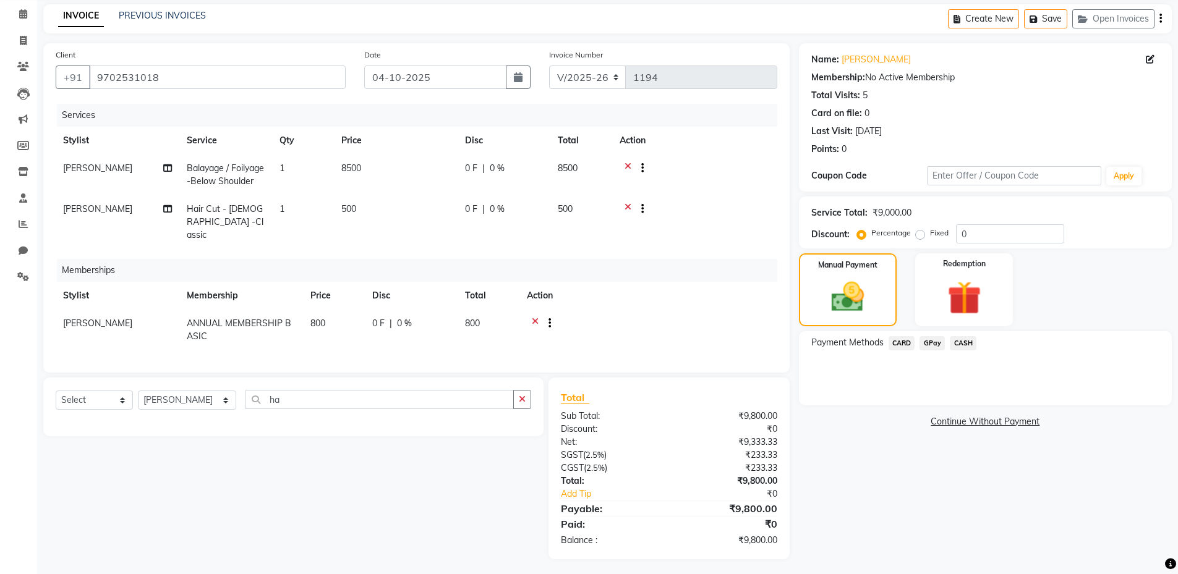
click at [931, 349] on span "GPay" at bounding box center [931, 343] width 25 height 14
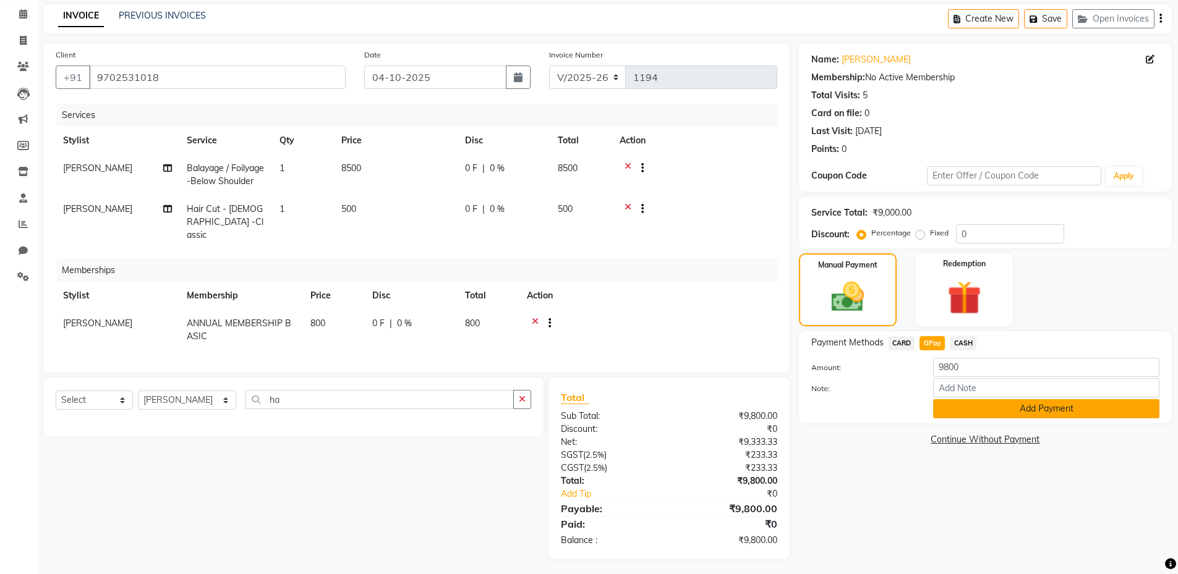
click at [971, 407] on button "Add Payment" at bounding box center [1046, 408] width 226 height 19
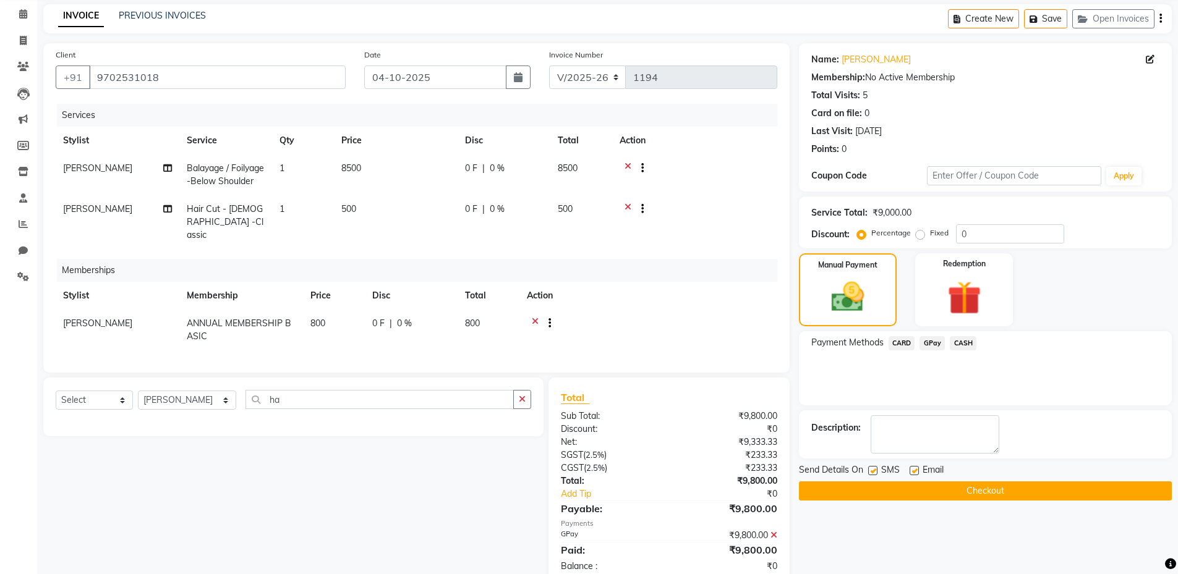
click at [948, 490] on button "Checkout" at bounding box center [985, 491] width 373 height 19
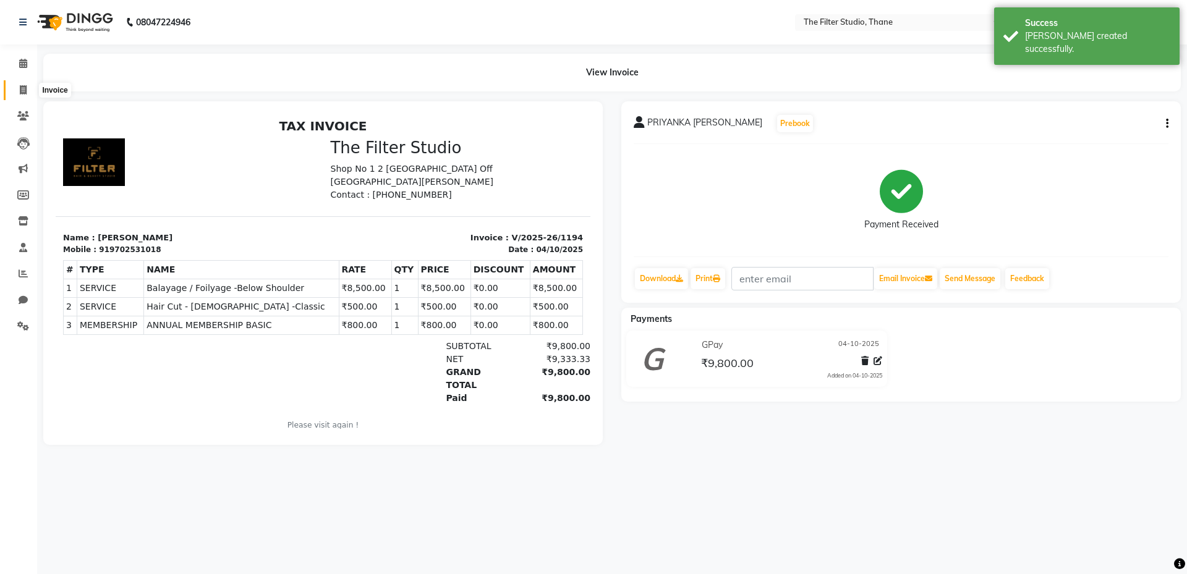
click at [23, 91] on icon at bounding box center [23, 89] width 7 height 9
select select "8024"
select select "service"
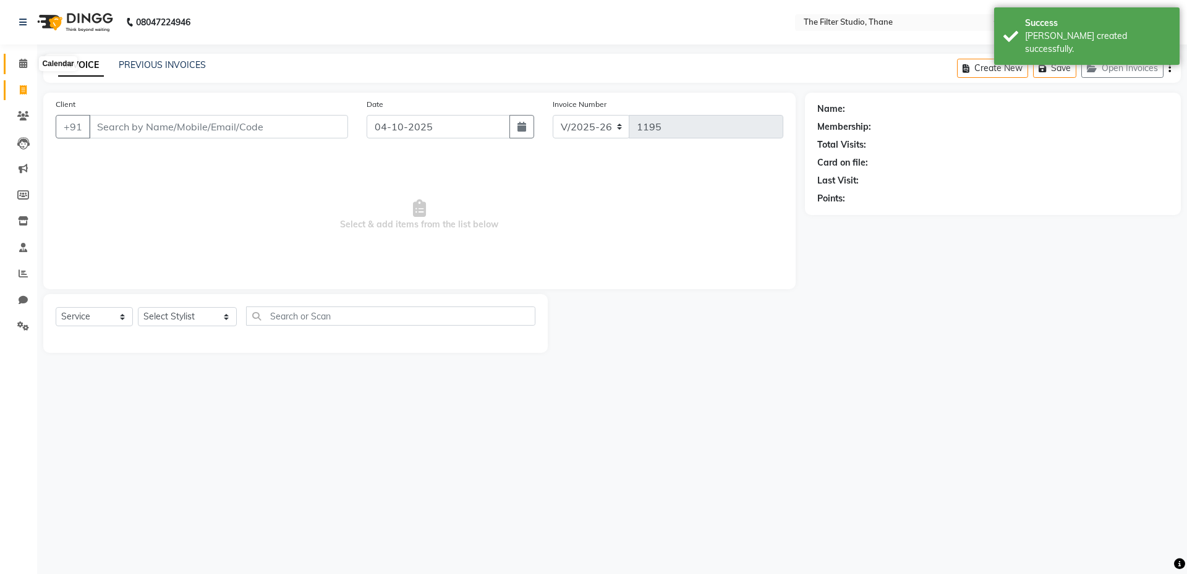
click at [23, 66] on icon at bounding box center [23, 63] width 8 height 9
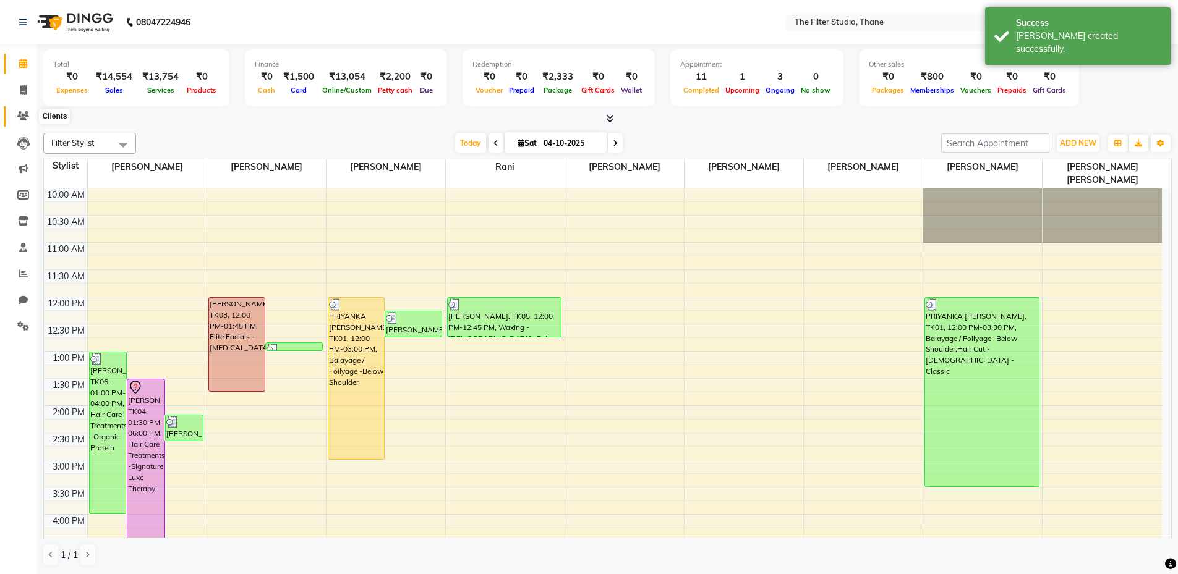
click at [16, 121] on span at bounding box center [23, 116] width 22 height 14
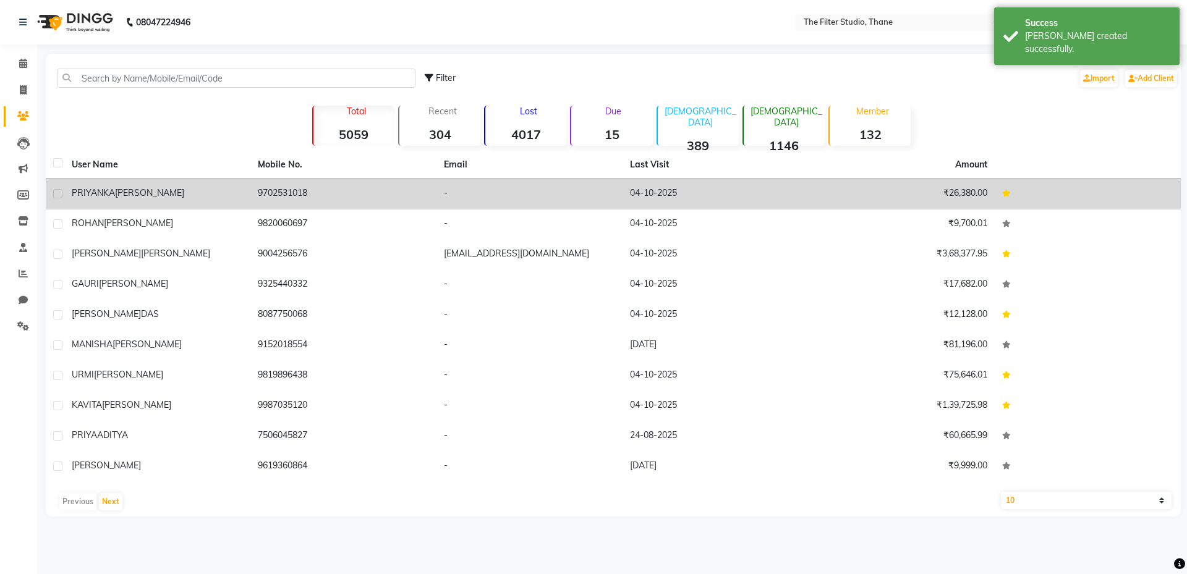
click at [110, 193] on span "PRIYANKA" at bounding box center [93, 192] width 43 height 11
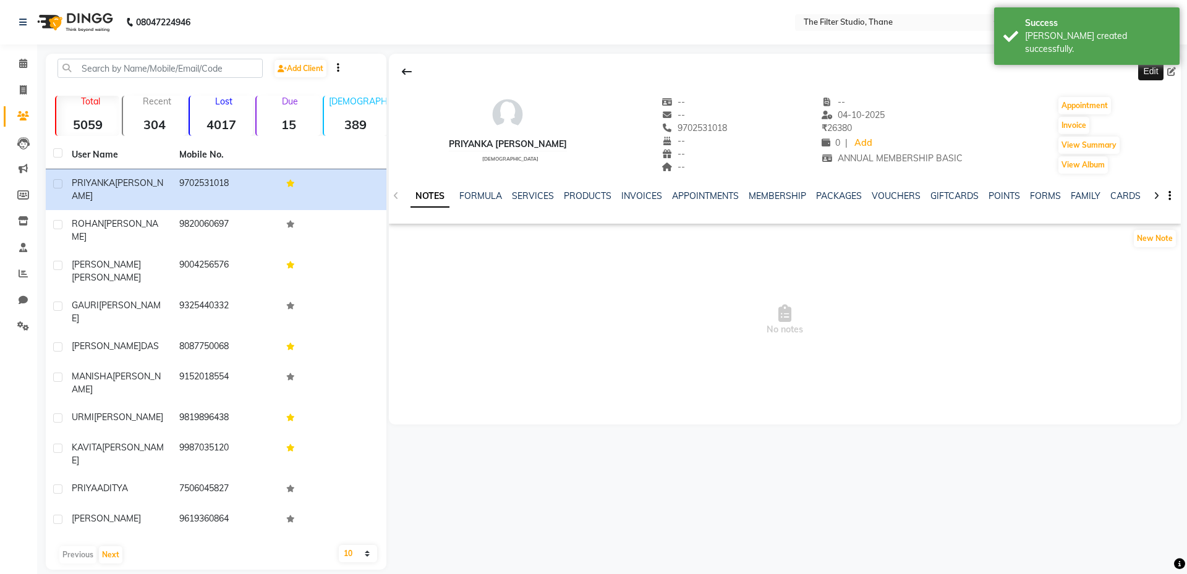
click at [1173, 71] on icon at bounding box center [1171, 71] width 9 height 9
select select "[DEMOGRAPHIC_DATA]"
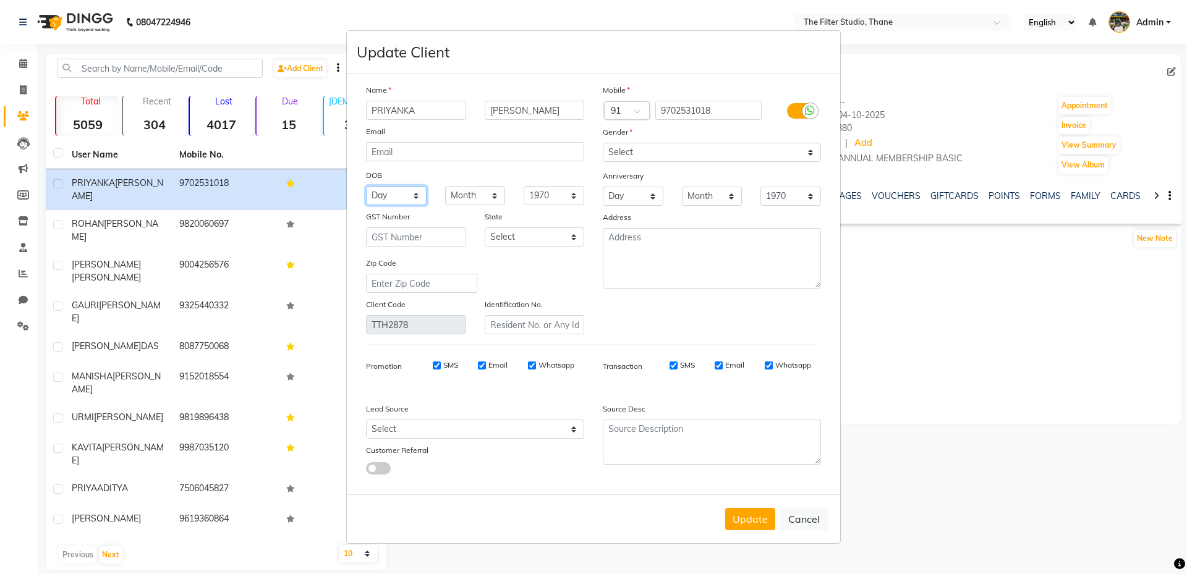
click at [387, 194] on select "Day 01 02 03 04 05 06 07 08 09 10 11 12 13 14 15 16 17 18 19 20 21 22 23 24 25 …" at bounding box center [396, 195] width 61 height 19
select select "13"
click at [366, 186] on select "Day 01 02 03 04 05 06 07 08 09 10 11 12 13 14 15 16 17 18 19 20 21 22 23 24 25 …" at bounding box center [396, 195] width 61 height 19
click at [463, 203] on select "Month January February March April May June July August September October Novem…" at bounding box center [475, 195] width 61 height 19
select select "11"
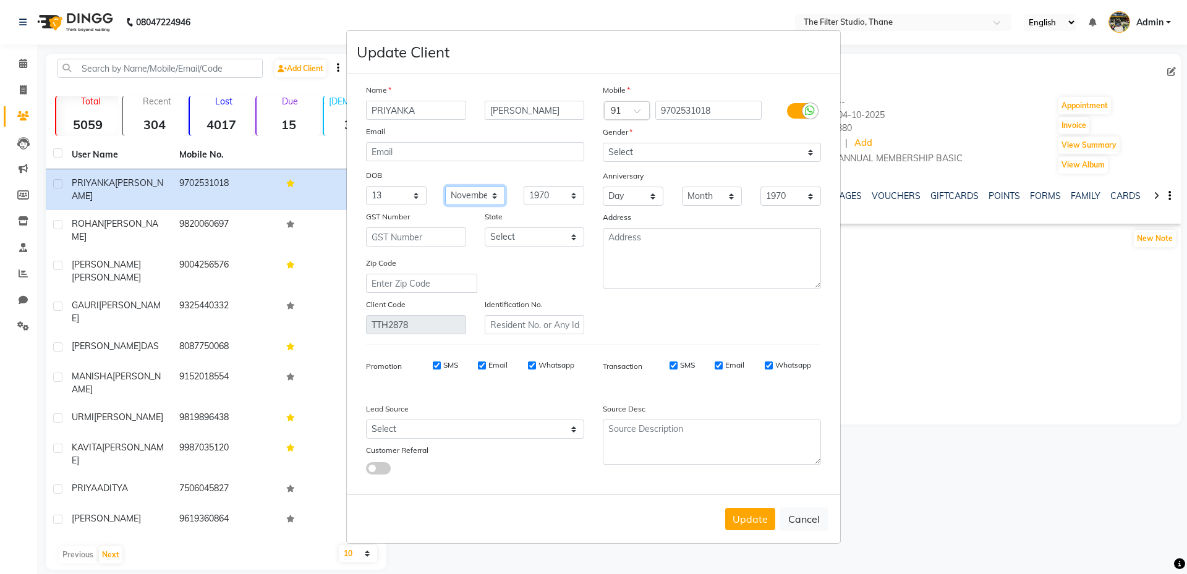
click at [445, 186] on select "Month January February March April May June July August September October Novem…" at bounding box center [475, 195] width 61 height 19
click at [561, 202] on select "1940 1941 1942 1943 1944 1945 1946 1947 1948 1949 1950 1951 1952 1953 1954 1955…" at bounding box center [554, 195] width 61 height 19
select select "1994"
click at [524, 186] on select "1940 1941 1942 1943 1944 1945 1946 1947 1948 1949 1950 1951 1952 1953 1954 1955…" at bounding box center [554, 195] width 61 height 19
click at [736, 517] on button "Update" at bounding box center [750, 519] width 50 height 22
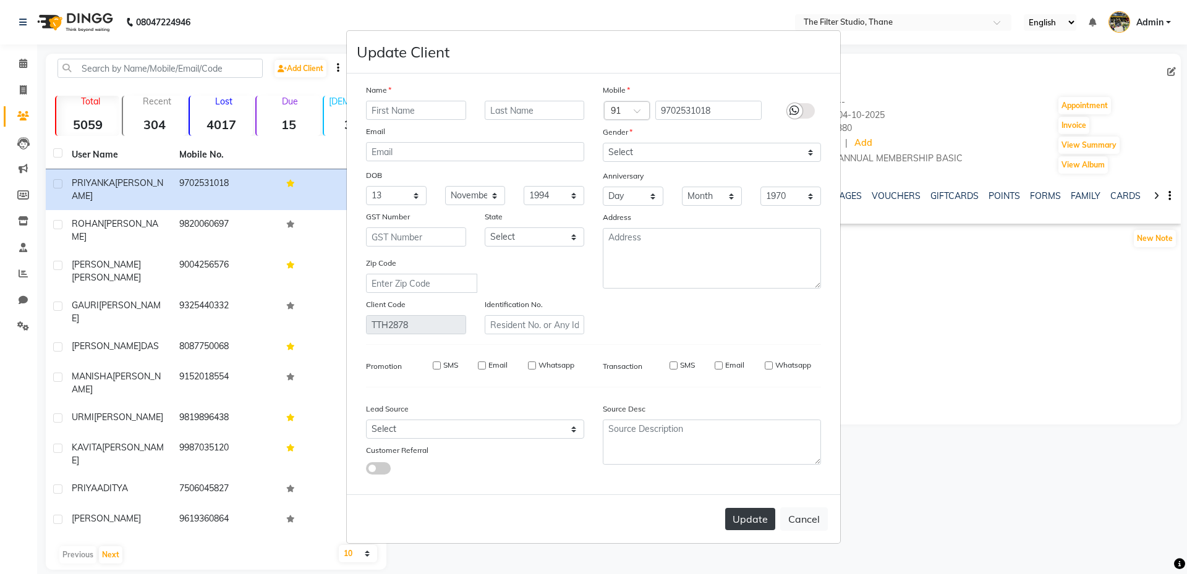
select select
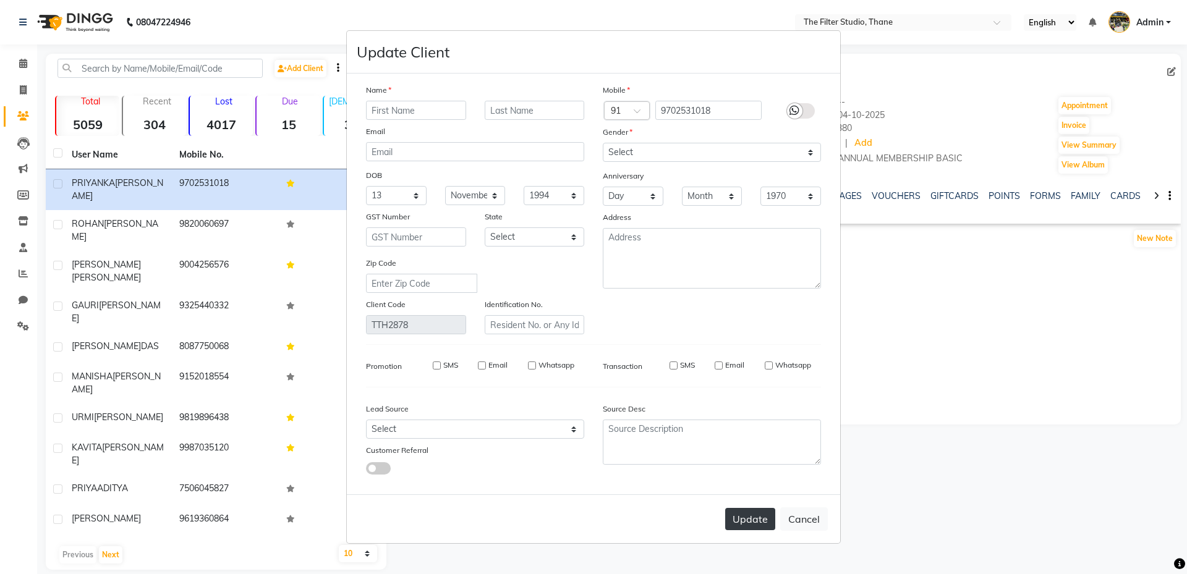
select select
checkbox input "false"
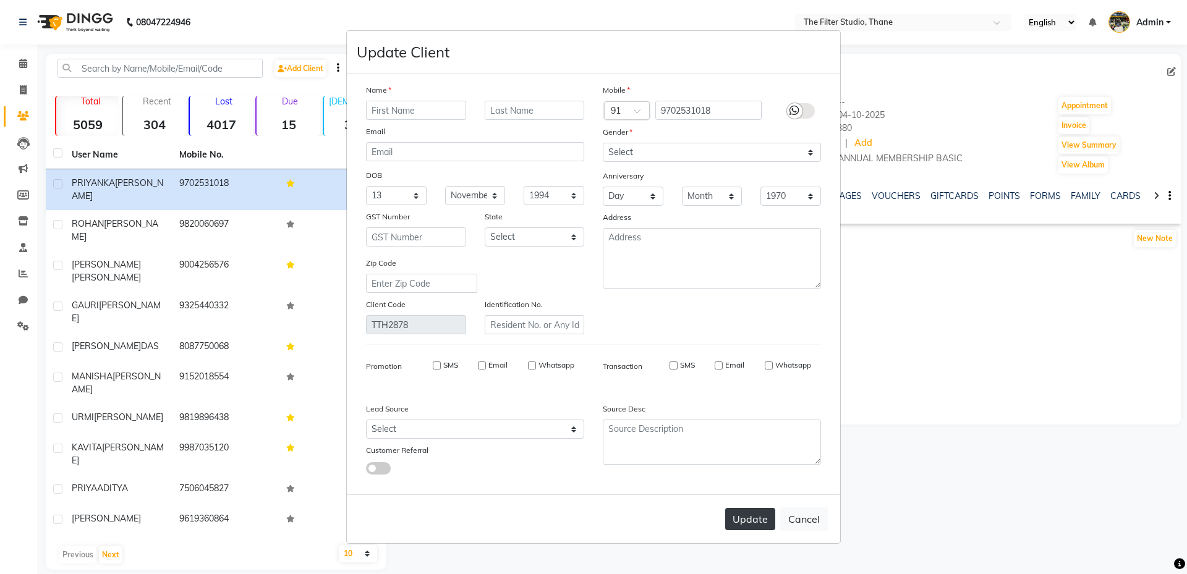
checkbox input "false"
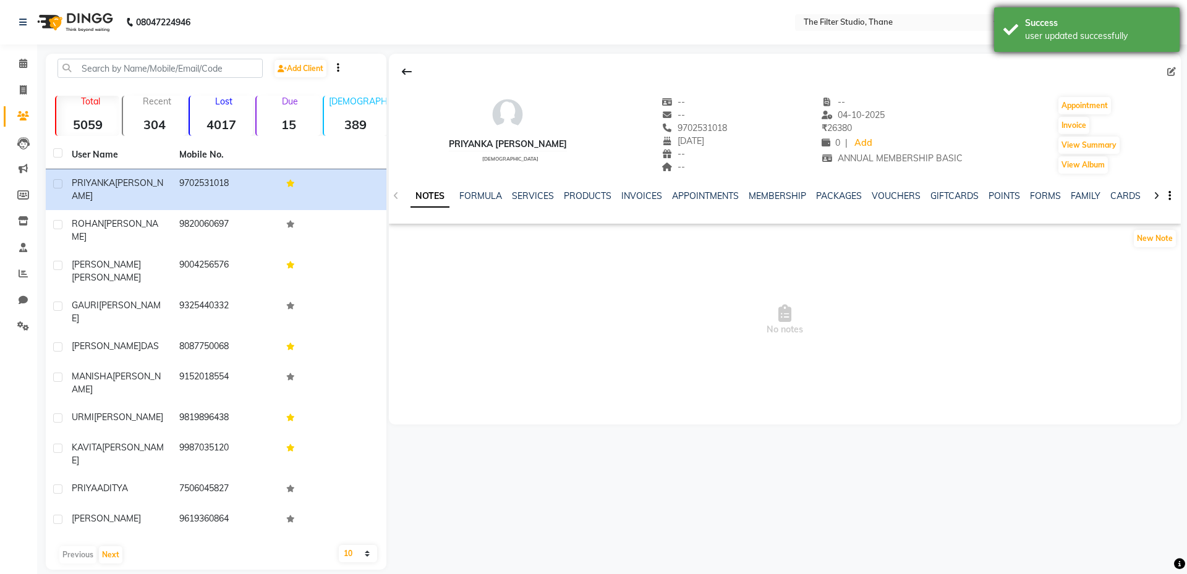
click at [1032, 43] on div "Success user updated successfully" at bounding box center [1086, 29] width 185 height 45
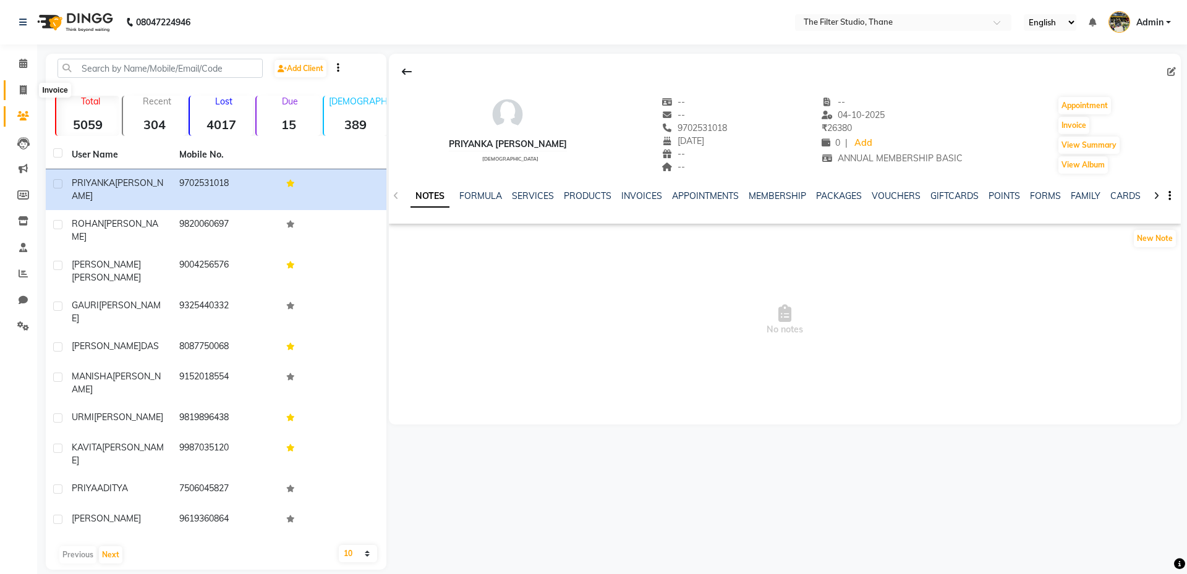
click at [20, 91] on icon at bounding box center [23, 89] width 7 height 9
select select "service"
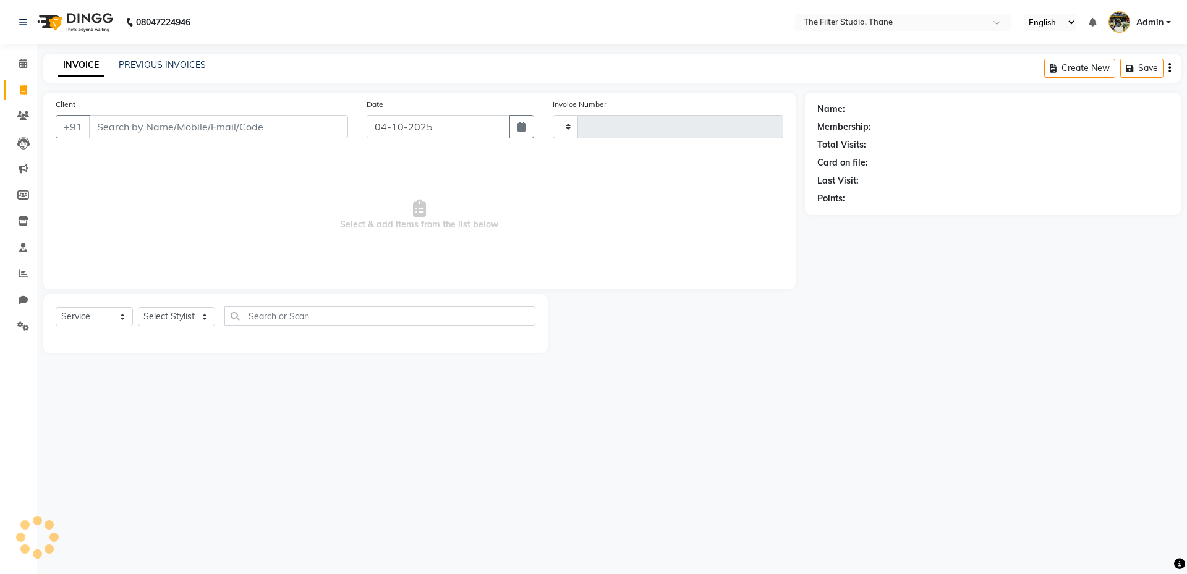
type input "1195"
select select "8024"
click at [19, 61] on icon at bounding box center [23, 63] width 8 height 9
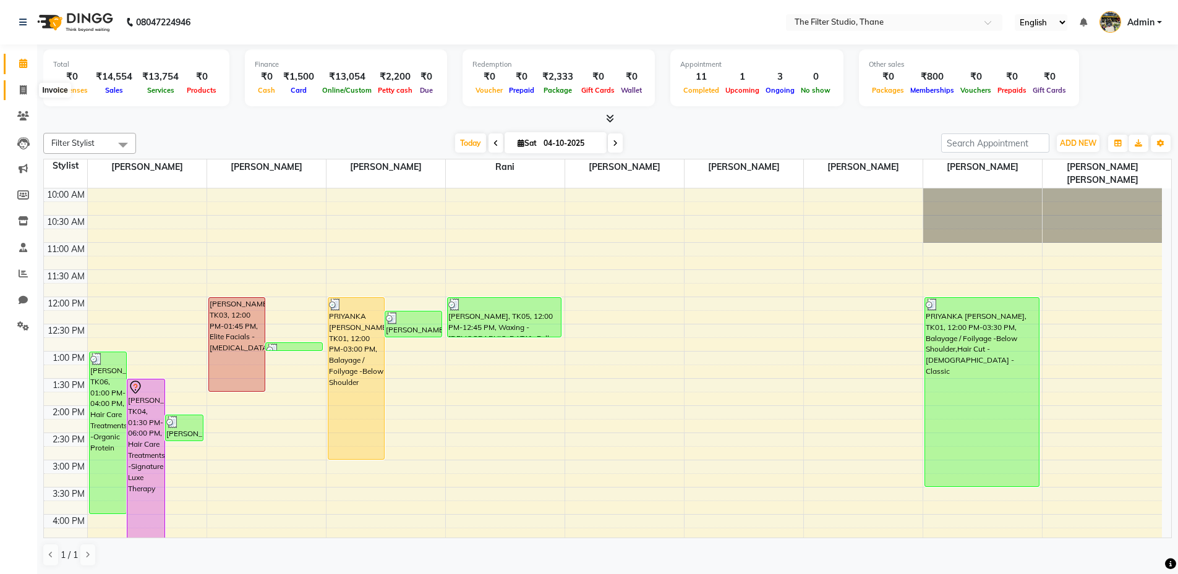
click at [22, 88] on icon at bounding box center [23, 89] width 7 height 9
select select "service"
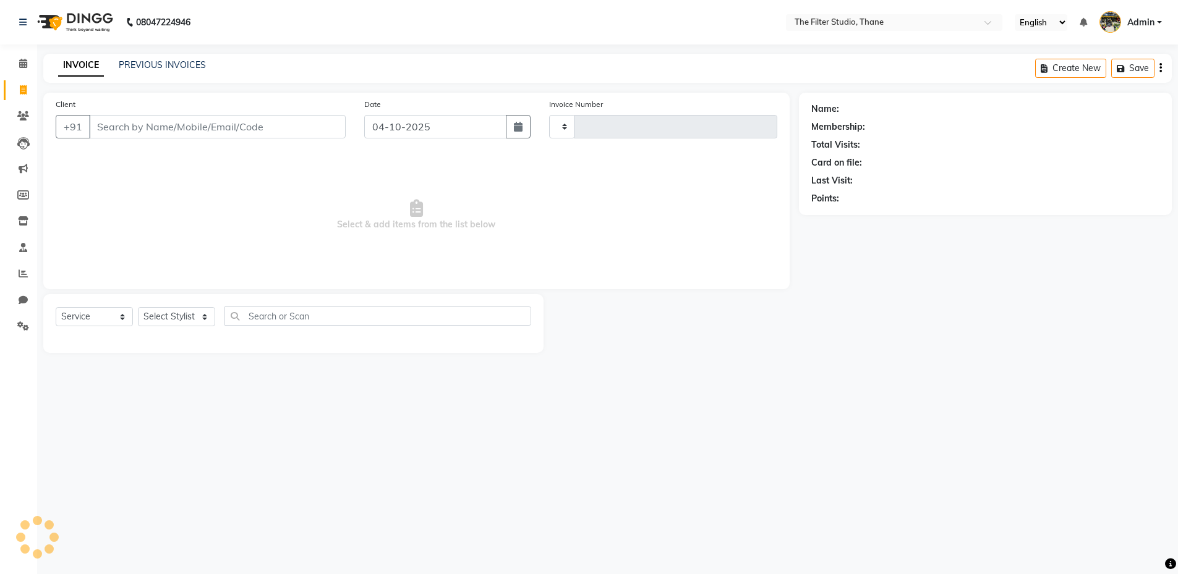
type input "1195"
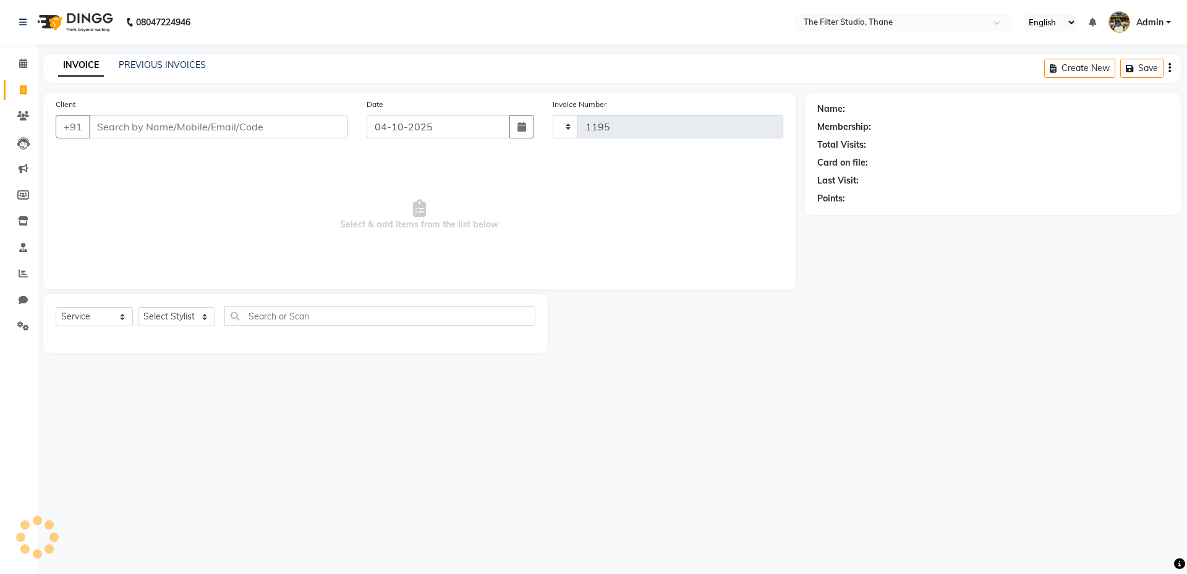
select select "8024"
click at [166, 57] on div "INVOICE PREVIOUS INVOICES Create New Save Open Invoices" at bounding box center [611, 68] width 1137 height 29
click at [166, 66] on link "PREVIOUS INVOICES" at bounding box center [162, 64] width 87 height 11
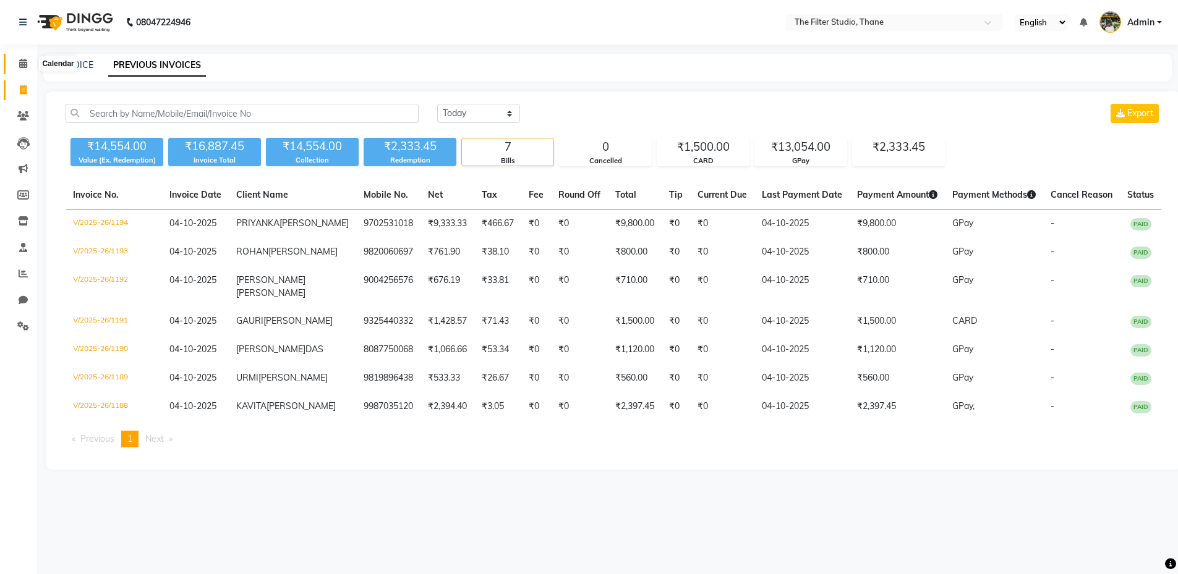
click at [28, 64] on span at bounding box center [23, 64] width 22 height 14
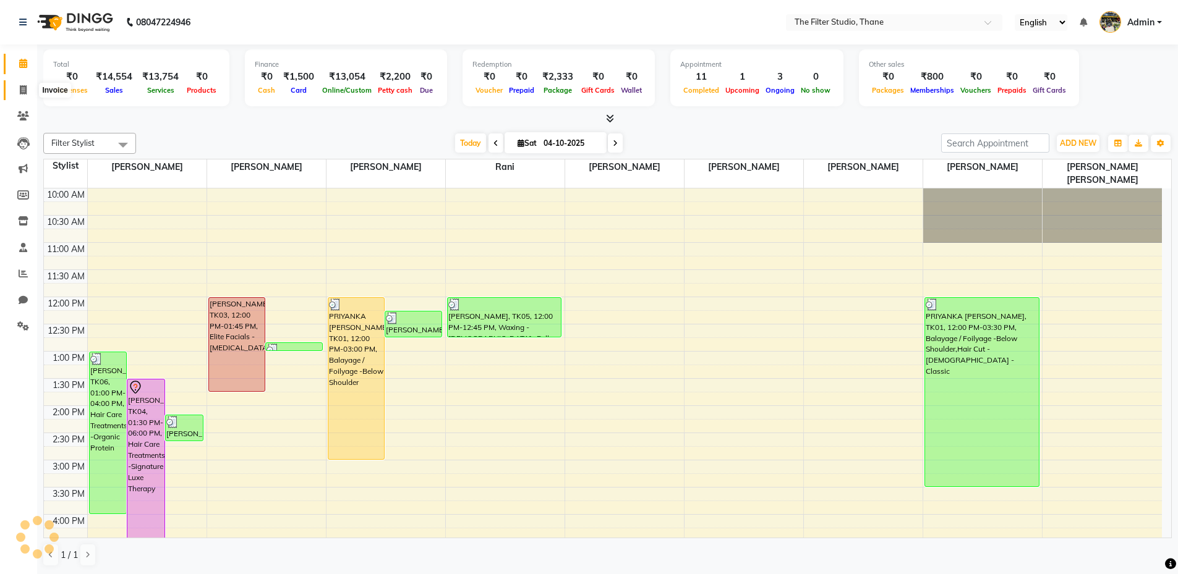
click at [17, 91] on span at bounding box center [23, 90] width 22 height 14
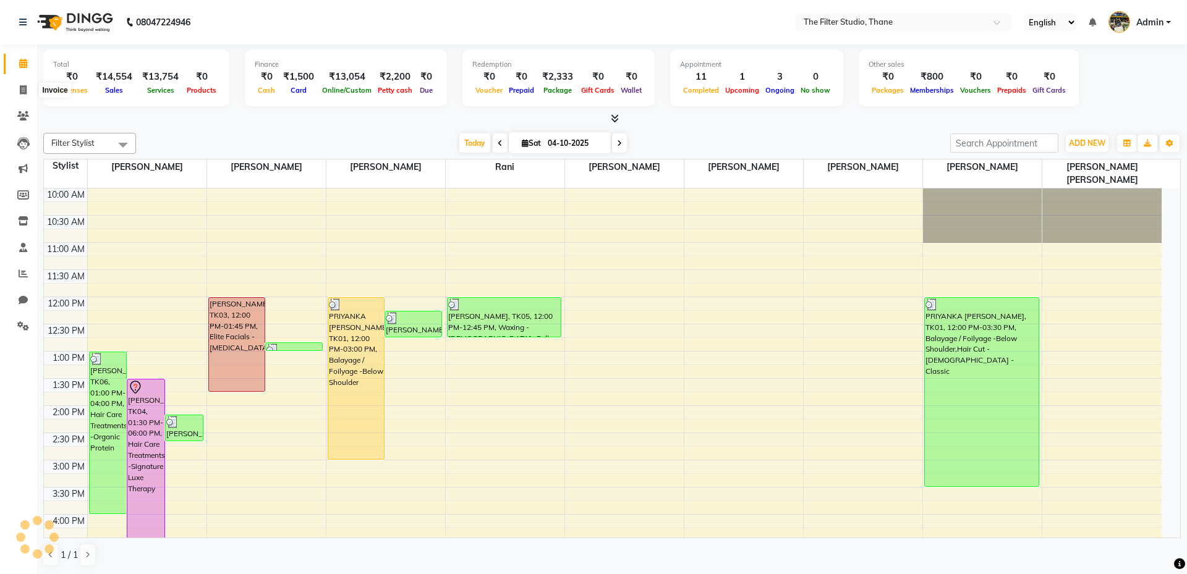
select select "8024"
select select "service"
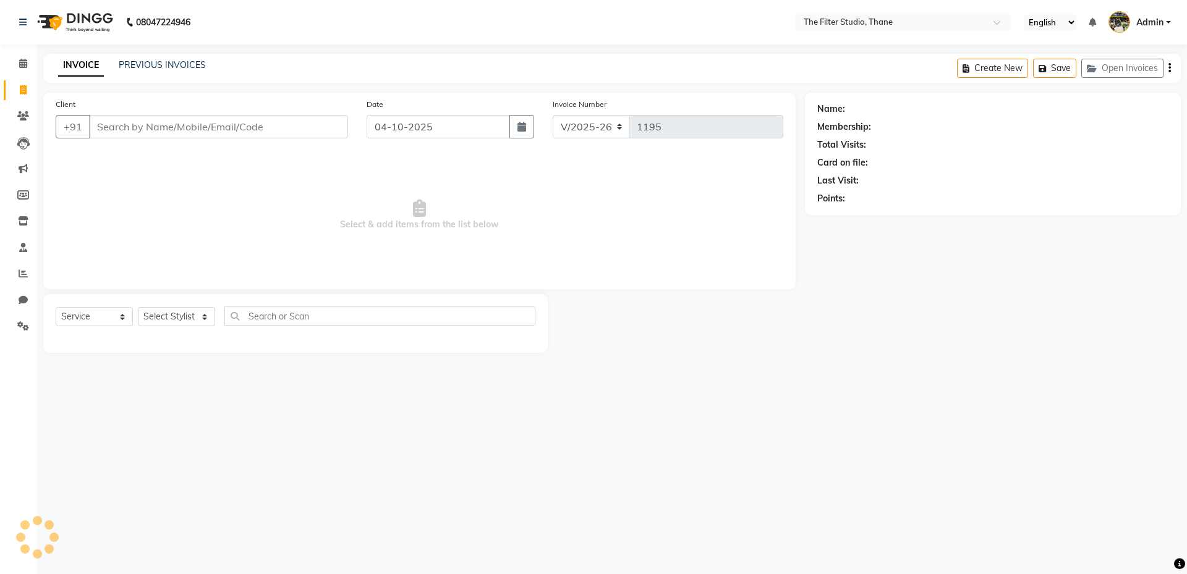
click at [127, 130] on input "Client" at bounding box center [218, 126] width 259 height 23
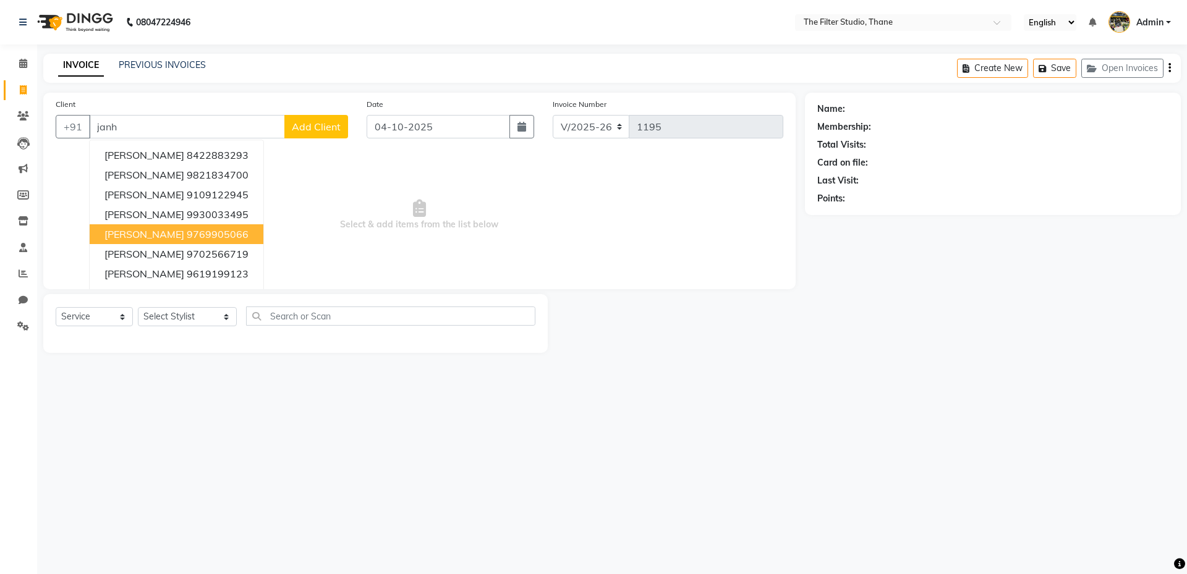
click at [146, 243] on button "[PERSON_NAME] 9769905066" at bounding box center [177, 234] width 174 height 20
type input "9769905066"
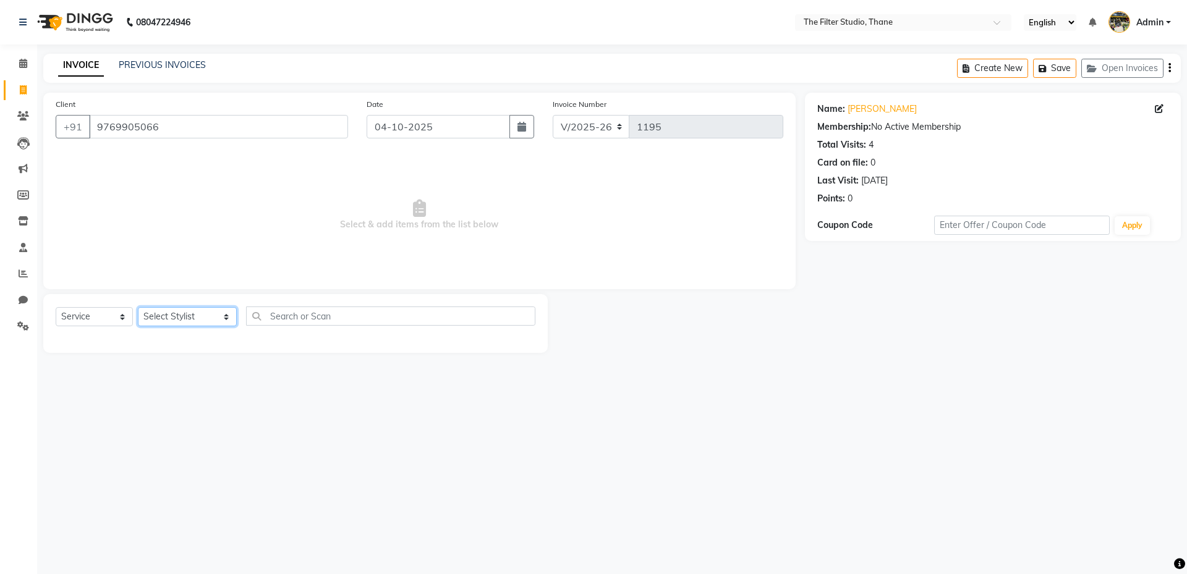
click at [158, 319] on select "Select Stylist [PERSON_NAME] [PERSON_NAME] [PERSON_NAME] [PERSON_NAME] [PERSON_…" at bounding box center [187, 316] width 99 height 19
select select "72546"
click at [138, 307] on select "Select Stylist [PERSON_NAME] [PERSON_NAME] [PERSON_NAME] [PERSON_NAME] [PERSON_…" at bounding box center [187, 316] width 99 height 19
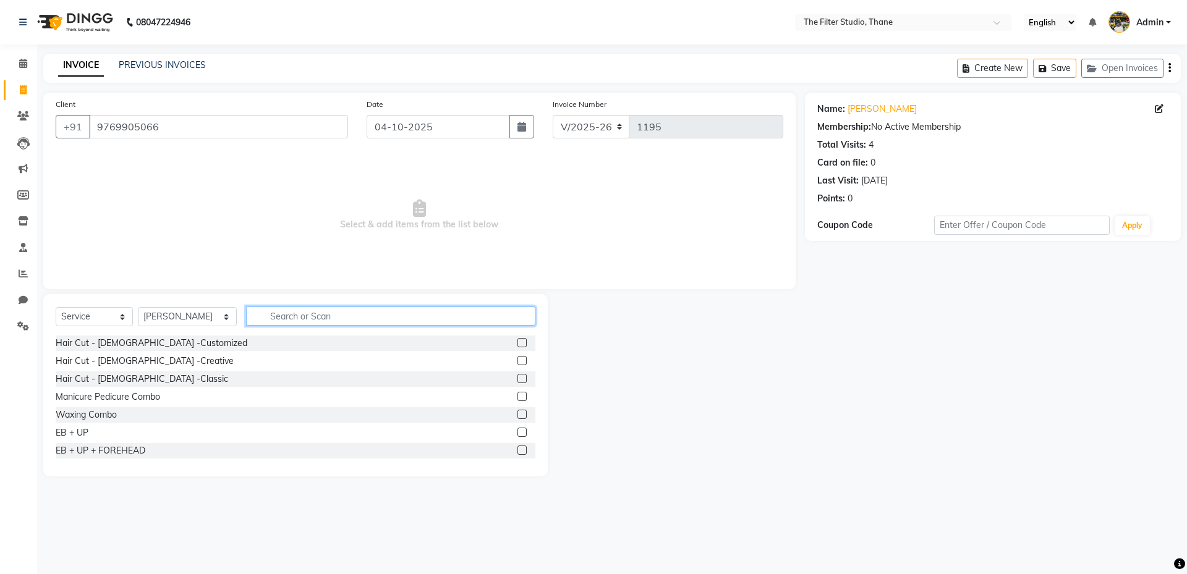
click at [279, 319] on input "text" at bounding box center [390, 316] width 289 height 19
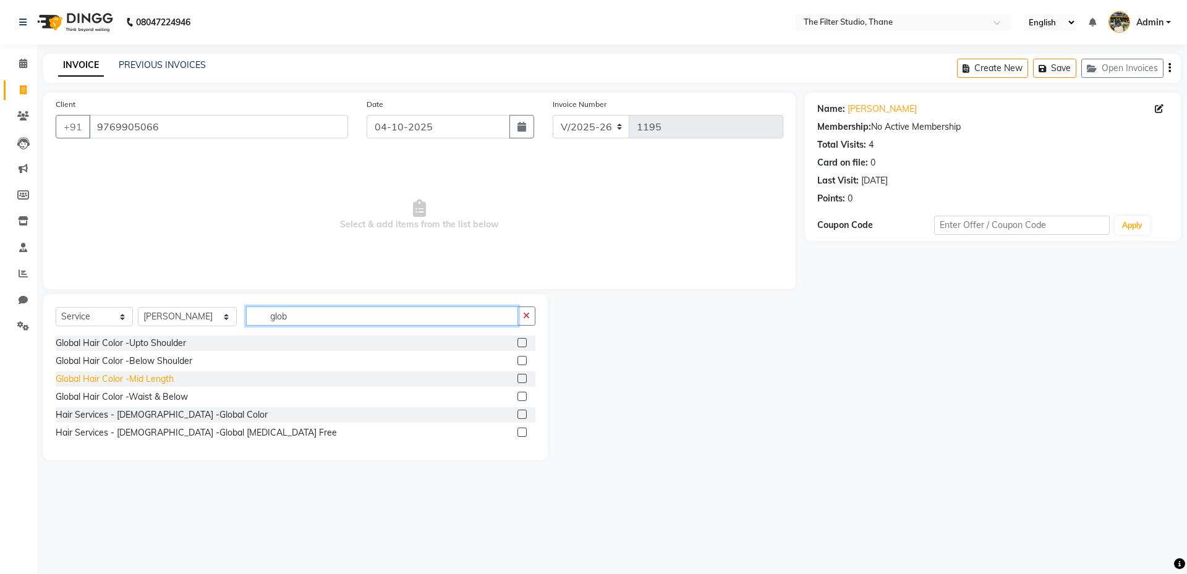
type input "glob"
click at [127, 380] on div "Global Hair Color -Mid Length" at bounding box center [115, 379] width 118 height 13
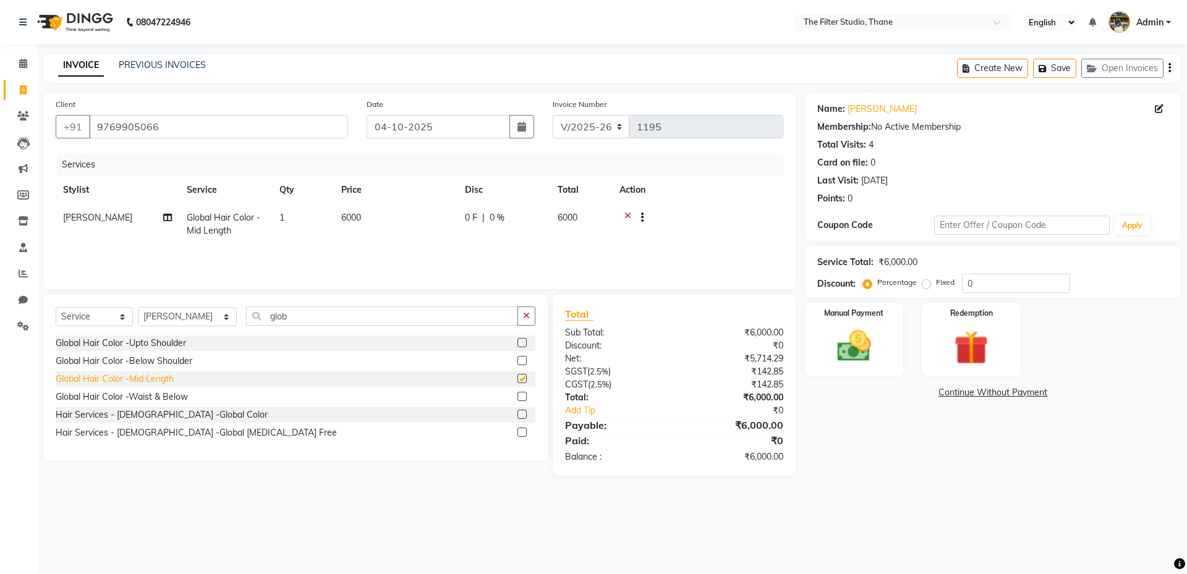
checkbox input "false"
drag, startPoint x: 364, startPoint y: 216, endPoint x: 342, endPoint y: 216, distance: 22.3
click at [342, 216] on td "6000" at bounding box center [396, 224] width 124 height 41
select select "72546"
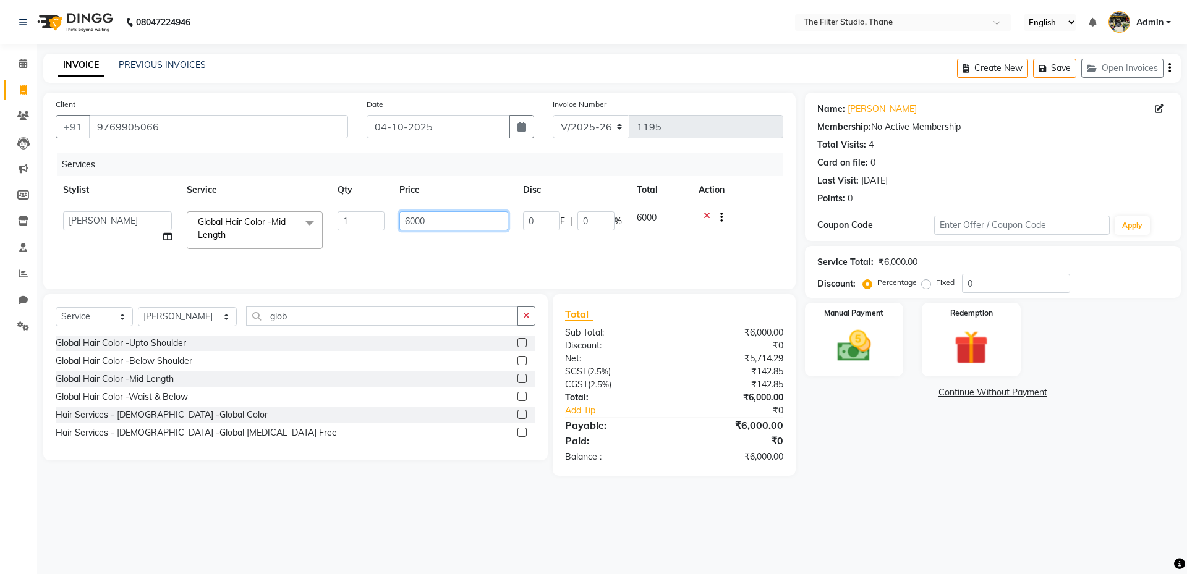
drag, startPoint x: 436, startPoint y: 221, endPoint x: 373, endPoint y: 221, distance: 63.1
click at [373, 221] on tr "[PERSON_NAME] Gayatri Girish More [PERSON_NAME] [PERSON_NAME] [PERSON_NAME] [PE…" at bounding box center [420, 230] width 728 height 53
type input "6500"
click at [313, 184] on tr "Stylist Service Qty Price Disc Total Action" at bounding box center [420, 190] width 728 height 28
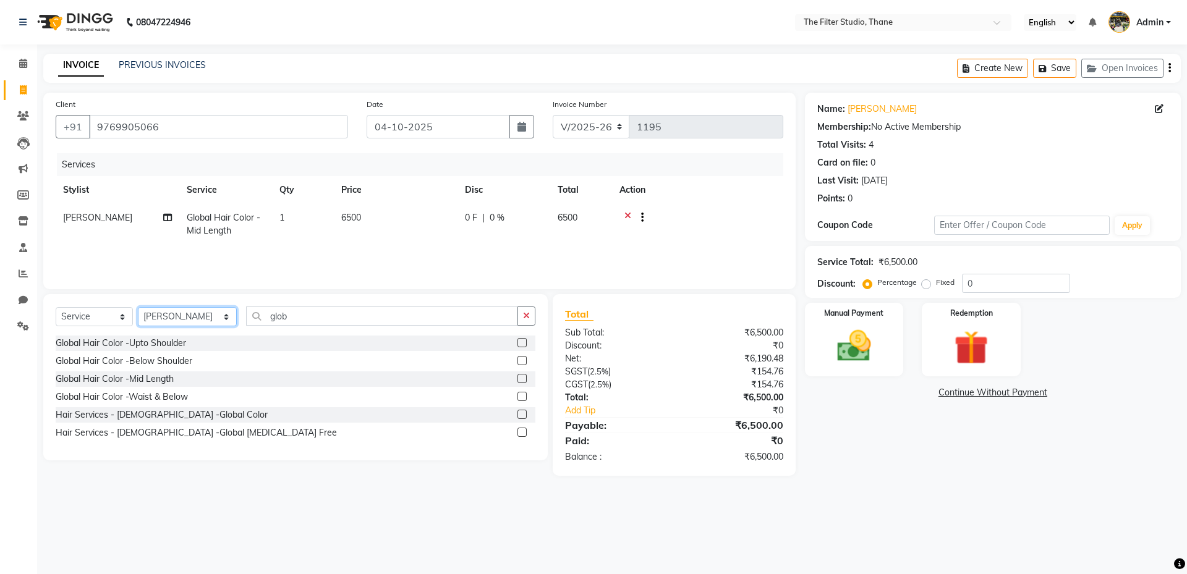
click at [176, 317] on select "Select Stylist [PERSON_NAME] [PERSON_NAME] [PERSON_NAME] [PERSON_NAME] [PERSON_…" at bounding box center [187, 316] width 99 height 19
select select "74194"
click at [138, 307] on select "Select Stylist [PERSON_NAME] [PERSON_NAME] [PERSON_NAME] [PERSON_NAME] [PERSON_…" at bounding box center [187, 316] width 99 height 19
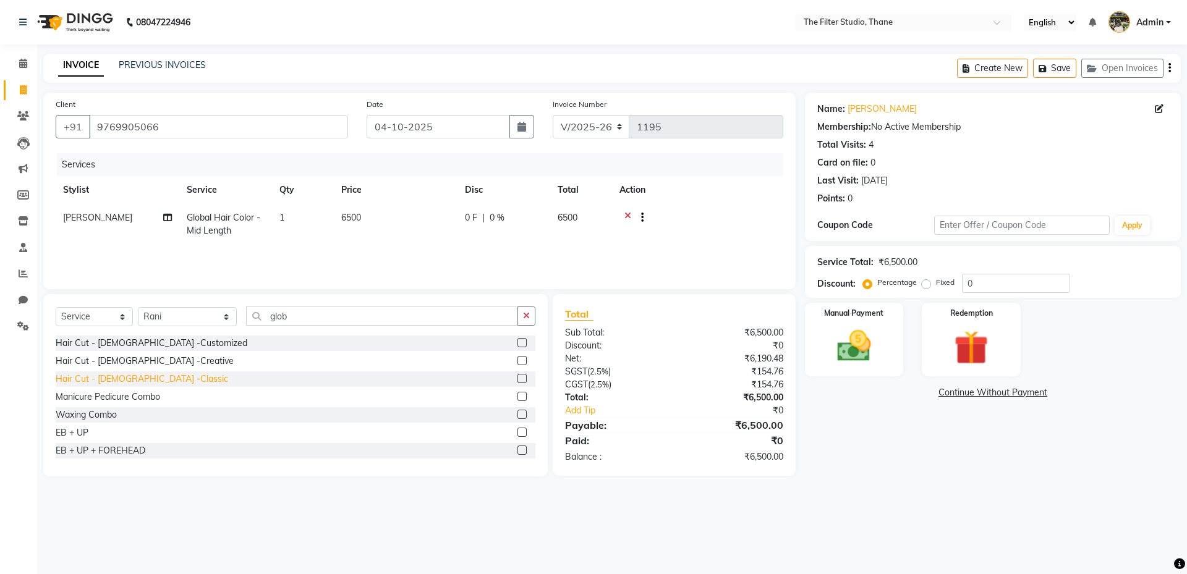
click at [155, 381] on div "Hair Cut - [DEMOGRAPHIC_DATA] -Classic" at bounding box center [142, 379] width 172 height 13
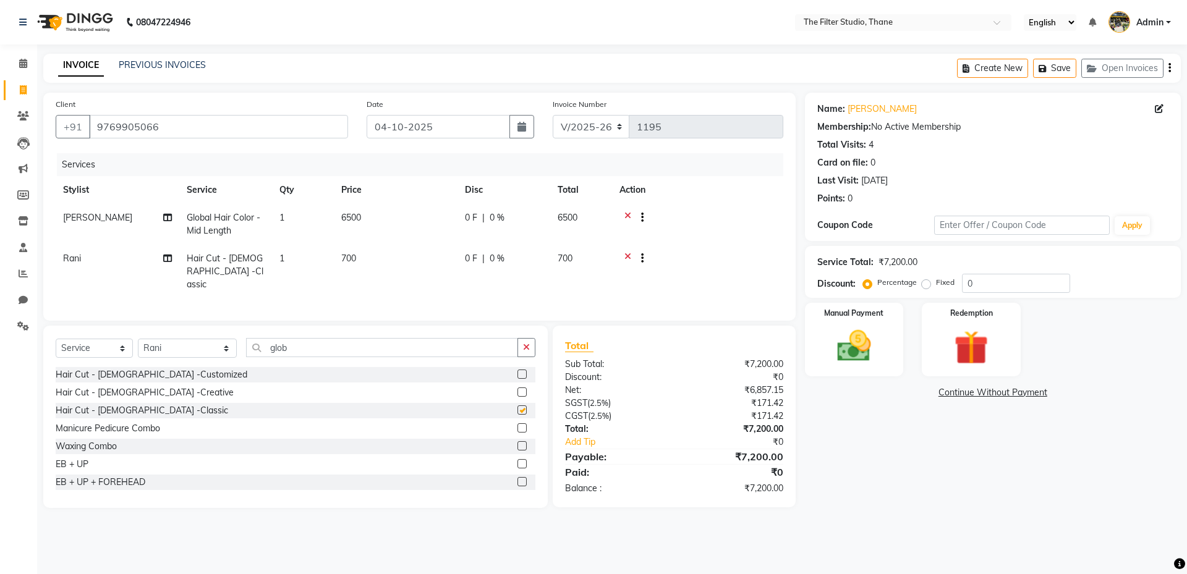
checkbox input "false"
click at [346, 257] on span "700" at bounding box center [348, 258] width 15 height 11
select select "74194"
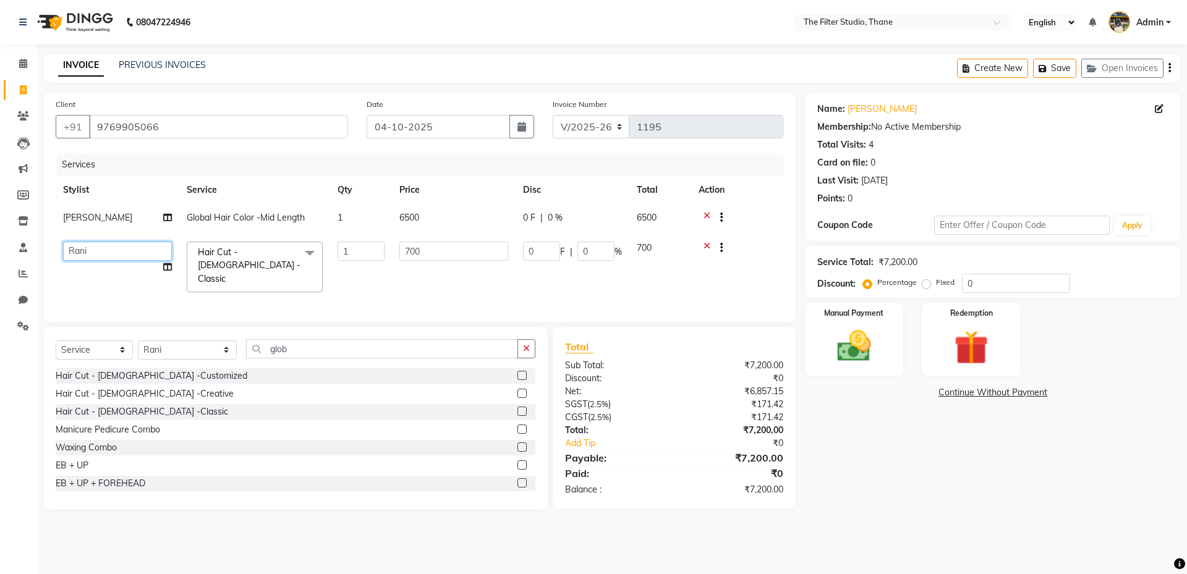
click at [109, 250] on select "[PERSON_NAME] [PERSON_NAME] [PERSON_NAME] [PERSON_NAME] [PERSON_NAME] [PERSON_N…" at bounding box center [117, 251] width 109 height 19
select select "72546"
drag, startPoint x: 435, startPoint y: 250, endPoint x: 382, endPoint y: 255, distance: 53.3
click at [382, 255] on tr "[PERSON_NAME] Gayatri [PERSON_NAME] [PERSON_NAME] [PERSON_NAME] [PERSON_NAME] […" at bounding box center [420, 267] width 728 height 66
type input "500"
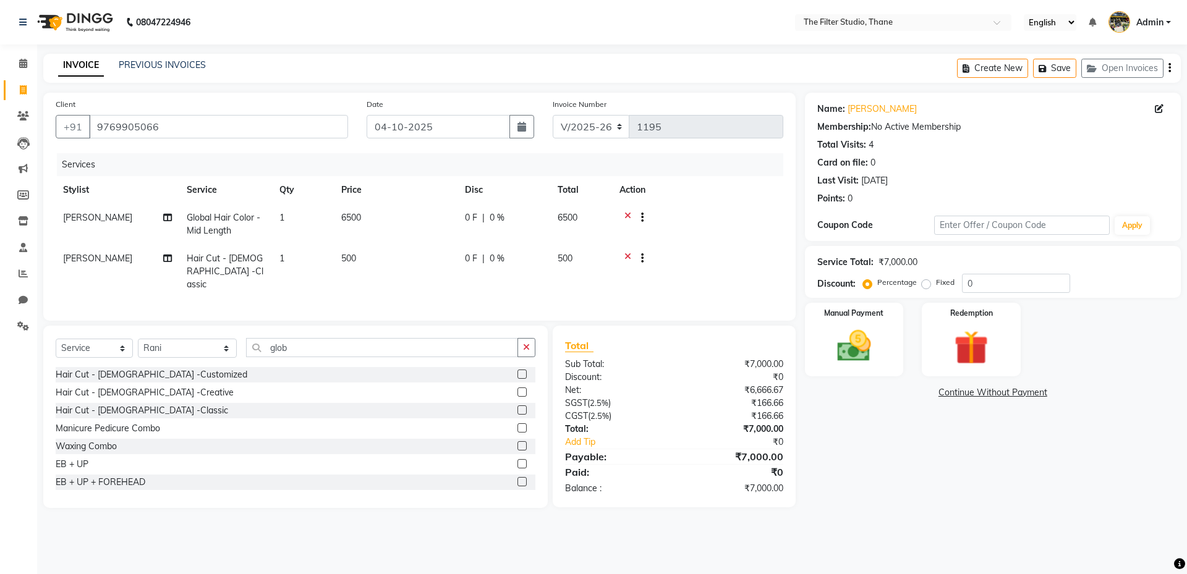
click at [362, 284] on tr "[PERSON_NAME] Hair Cut - [DEMOGRAPHIC_DATA] -Classic 1 500 0 F | 0 % 500" at bounding box center [420, 272] width 728 height 54
click at [167, 260] on icon at bounding box center [167, 258] width 9 height 9
select select "72546"
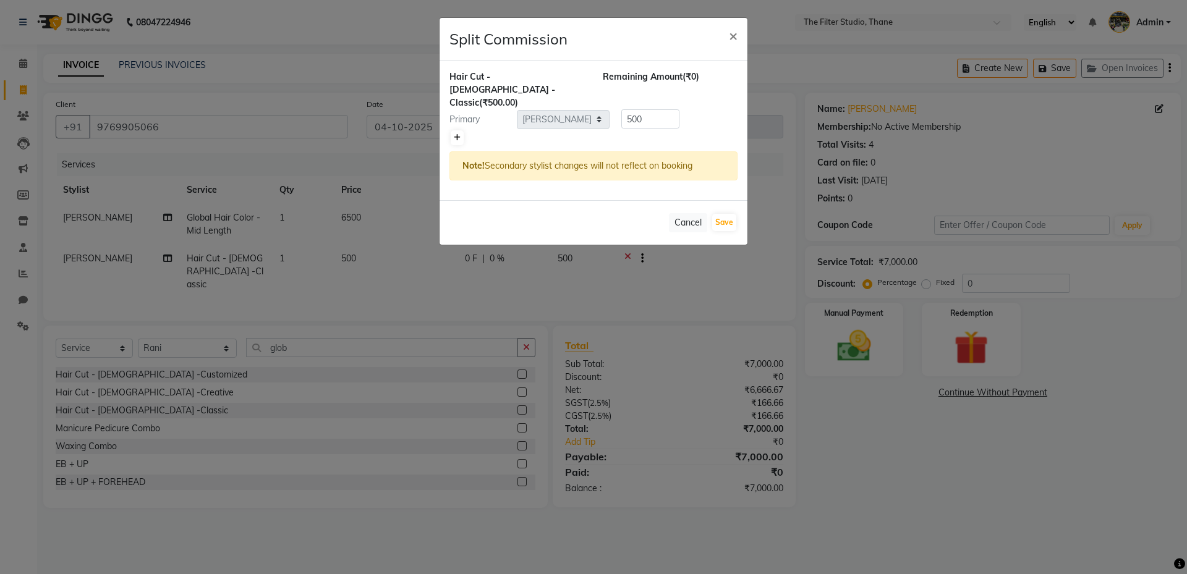
click at [454, 130] on link at bounding box center [457, 137] width 13 height 15
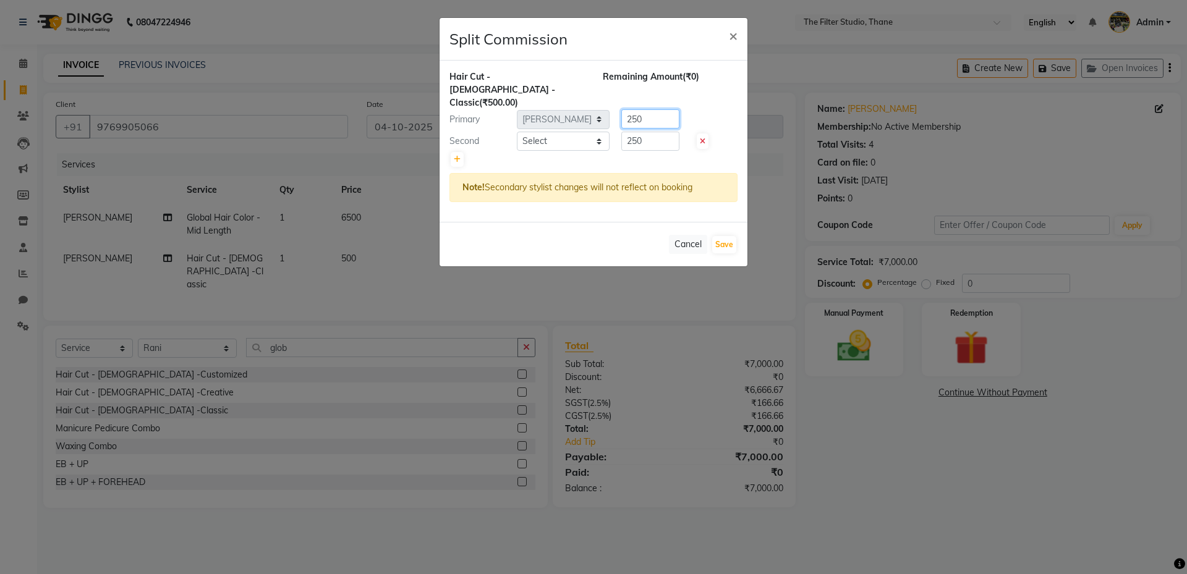
drag, startPoint x: 648, startPoint y: 106, endPoint x: 621, endPoint y: 111, distance: 27.8
click at [621, 111] on div "250" at bounding box center [648, 118] width 77 height 19
type input "150"
drag, startPoint x: 650, startPoint y: 136, endPoint x: 603, endPoint y: 135, distance: 47.0
click at [603, 135] on div "Second Select [PERSON_NAME] [PERSON_NAME] [PERSON_NAME] [PERSON_NAME] [PERSON_N…" at bounding box center [593, 142] width 307 height 20
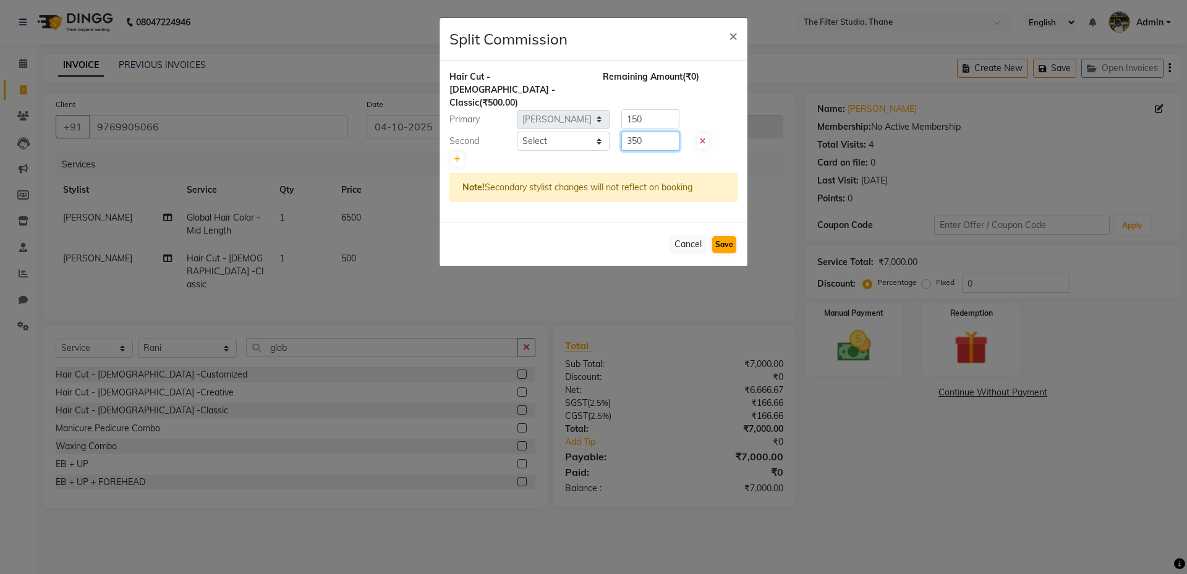
type input "350"
click at [721, 237] on button "Save" at bounding box center [724, 244] width 24 height 17
click at [568, 132] on select "Select [PERSON_NAME] [PERSON_NAME] [PERSON_NAME] [PERSON_NAME] [PERSON_NAME] [P…" at bounding box center [563, 141] width 93 height 19
select select "74194"
click at [517, 132] on select "Select [PERSON_NAME] [PERSON_NAME] [PERSON_NAME] [PERSON_NAME] [PERSON_NAME] [P…" at bounding box center [563, 141] width 93 height 19
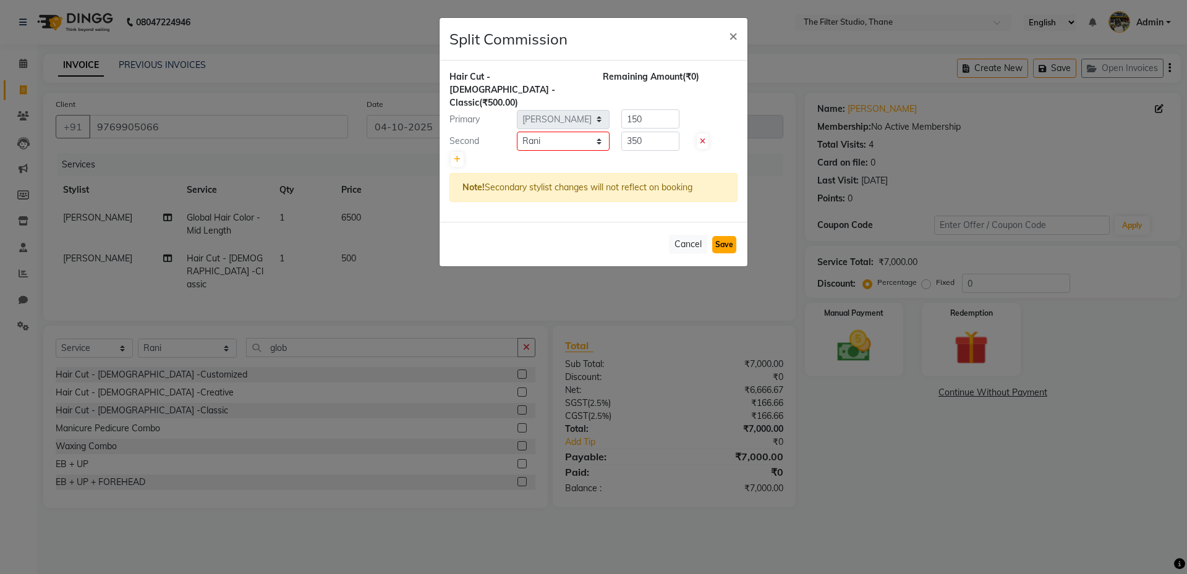
click at [725, 236] on button "Save" at bounding box center [724, 244] width 24 height 17
select select "Select"
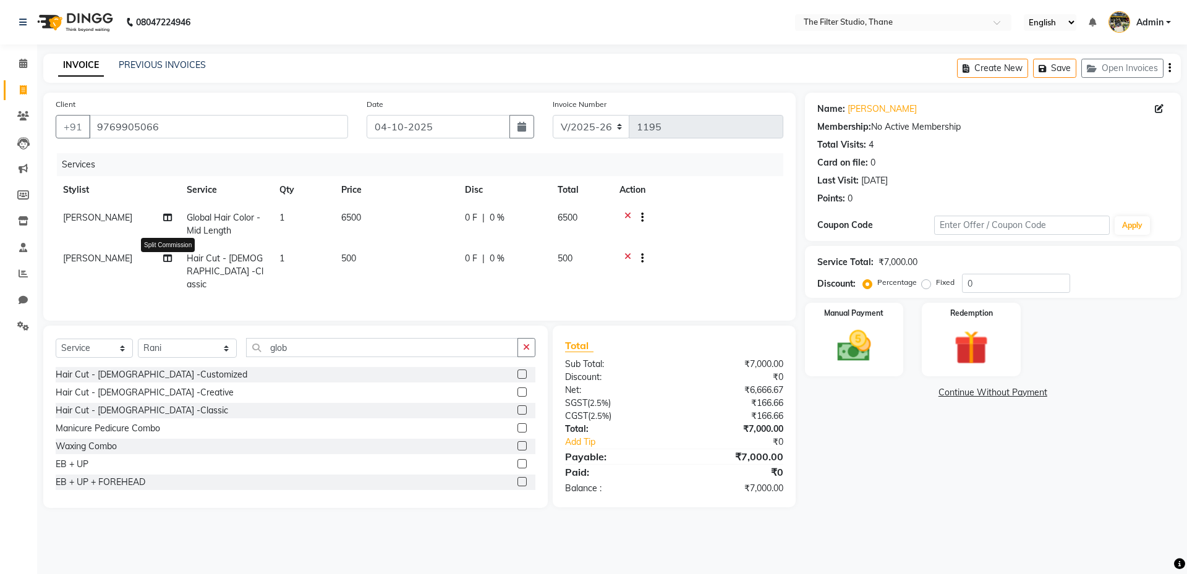
click at [170, 259] on icon at bounding box center [167, 258] width 9 height 9
select select "72546"
select select "74194"
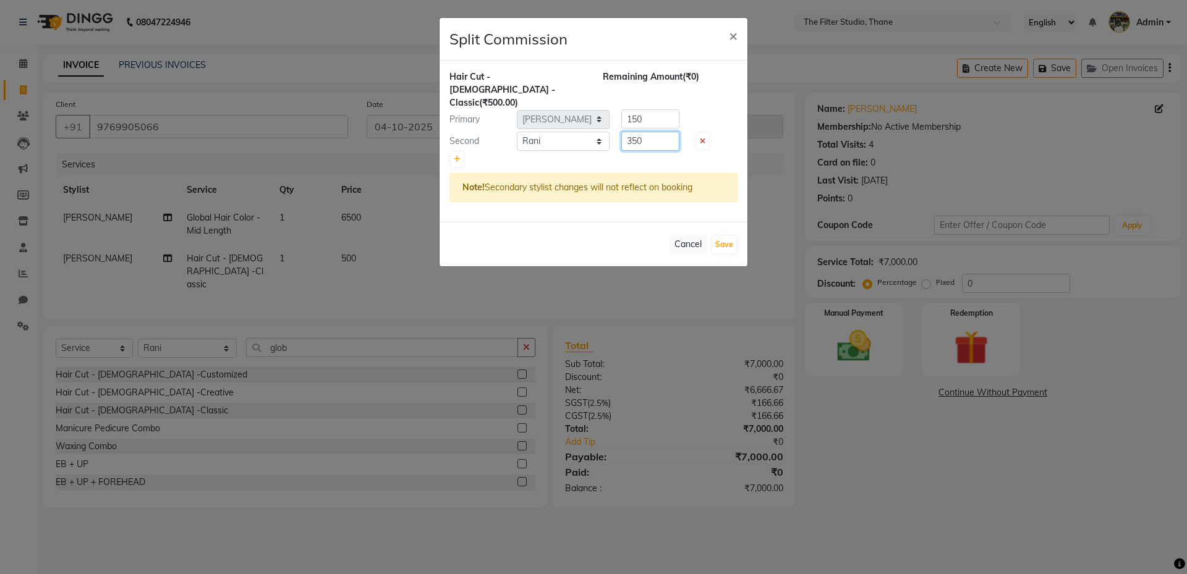
drag, startPoint x: 665, startPoint y: 126, endPoint x: 614, endPoint y: 132, distance: 51.6
click at [614, 132] on div "350" at bounding box center [648, 141] width 77 height 19
type input "300"
drag, startPoint x: 657, startPoint y: 108, endPoint x: 579, endPoint y: 119, distance: 78.1
click at [579, 118] on div "Hair Cut - [DEMOGRAPHIC_DATA] -Classic (₹500.00) Remaining Amount (₹50.00) Prim…" at bounding box center [594, 141] width 308 height 161
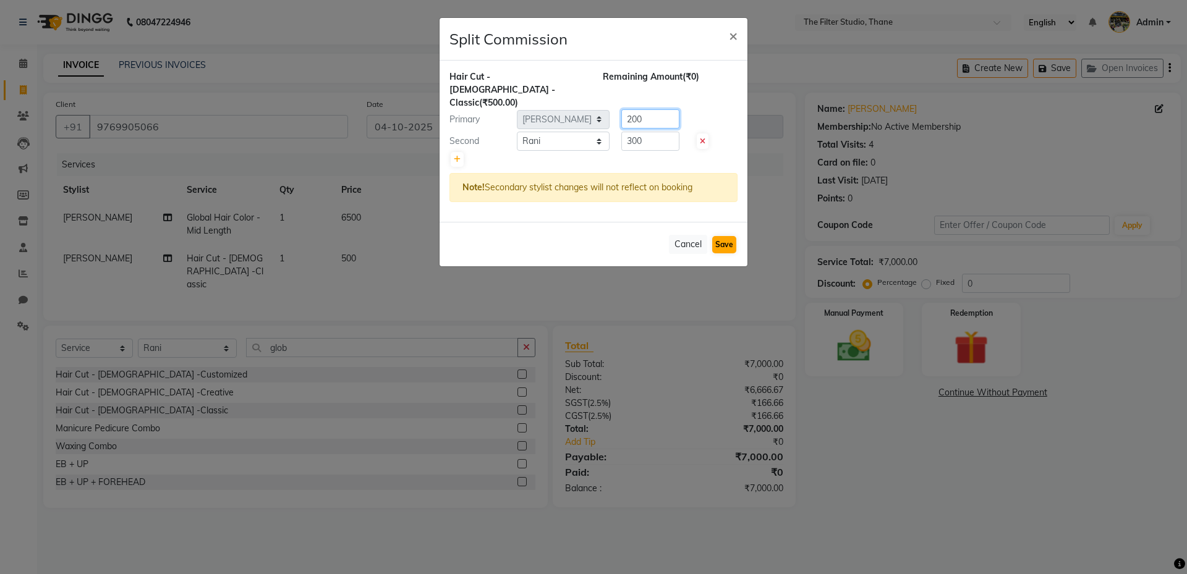
type input "200"
click at [719, 236] on button "Save" at bounding box center [724, 244] width 24 height 17
select select "Select"
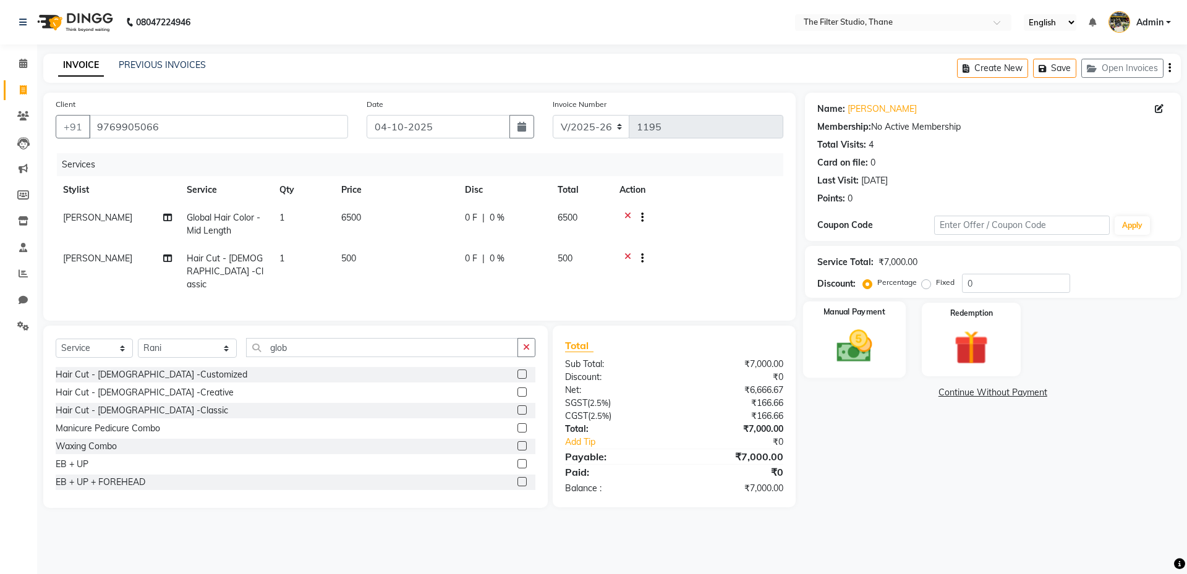
click at [865, 345] on img at bounding box center [853, 346] width 57 height 41
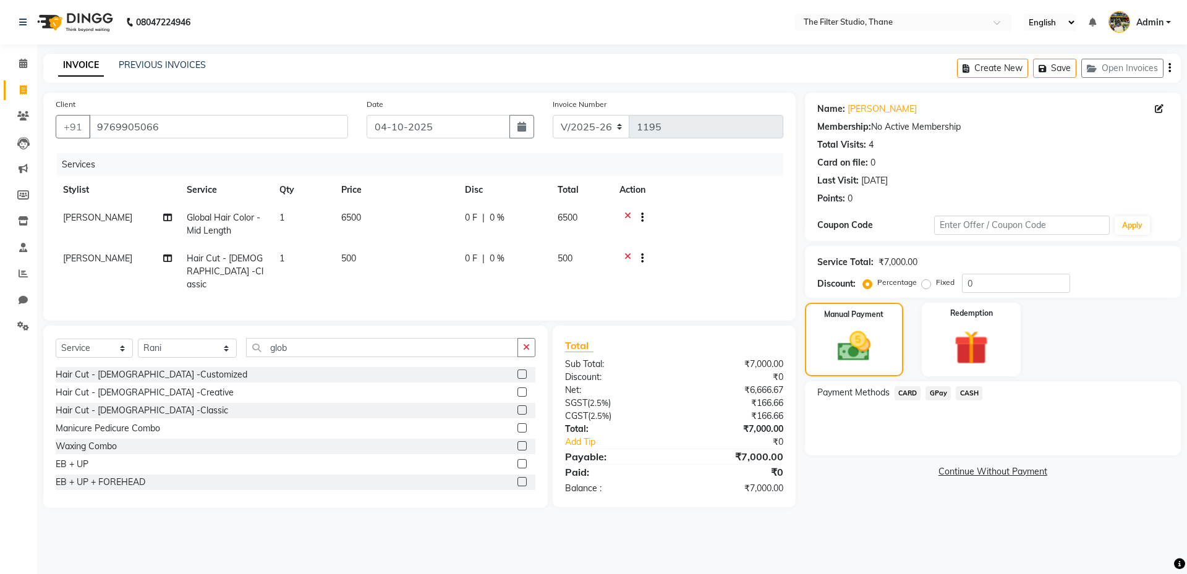
click at [943, 393] on span "GPay" at bounding box center [937, 393] width 25 height 14
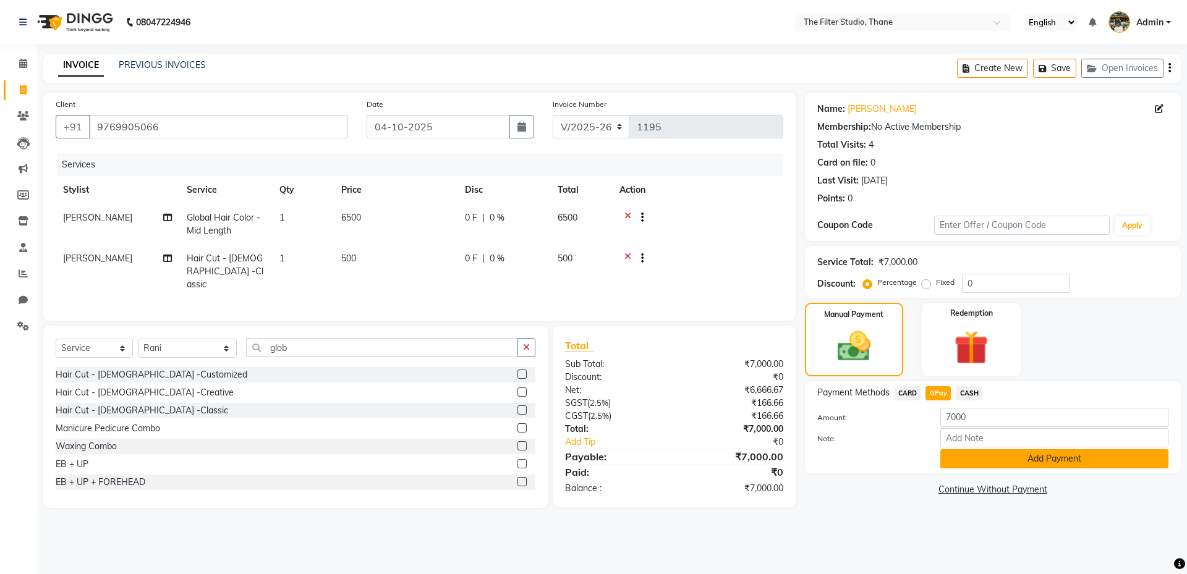
click at [997, 460] on button "Add Payment" at bounding box center [1054, 458] width 228 height 19
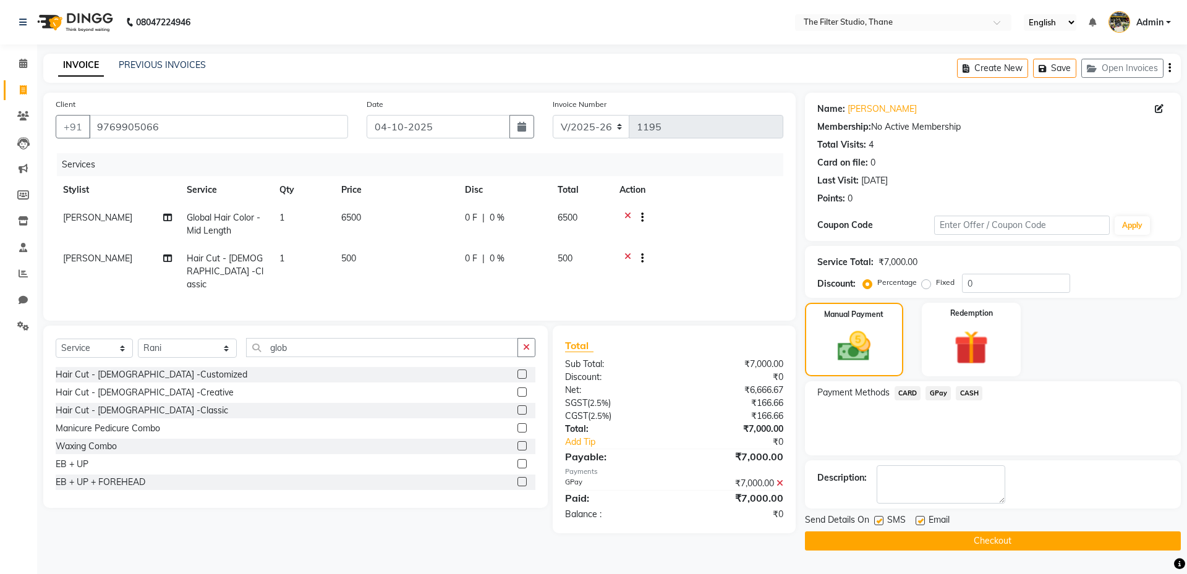
click at [971, 542] on button "Checkout" at bounding box center [993, 541] width 376 height 19
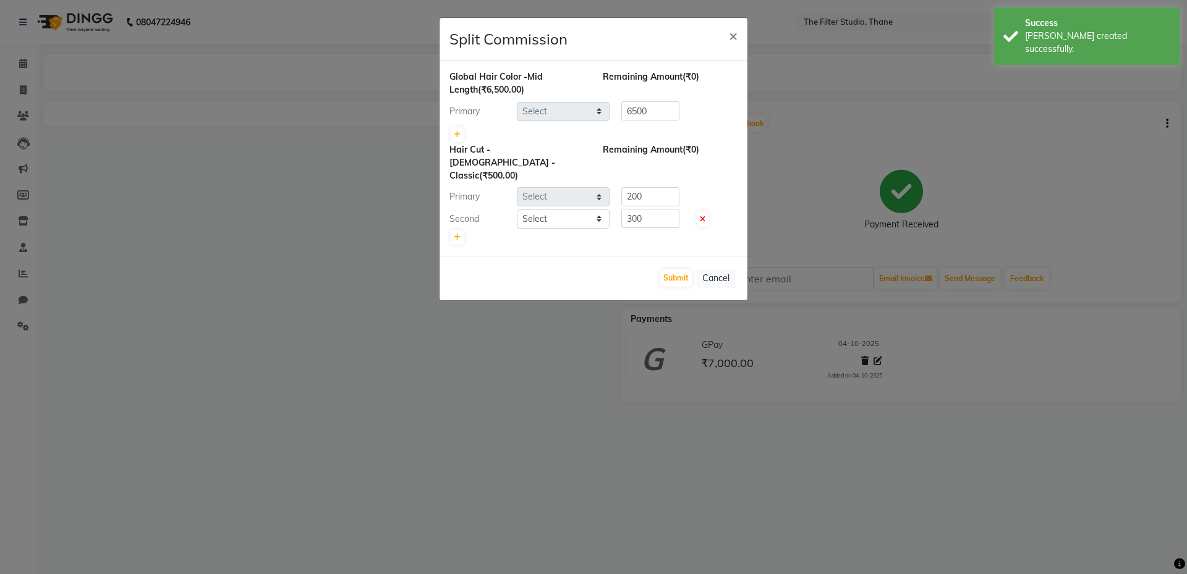
select select "72546"
select select "74194"
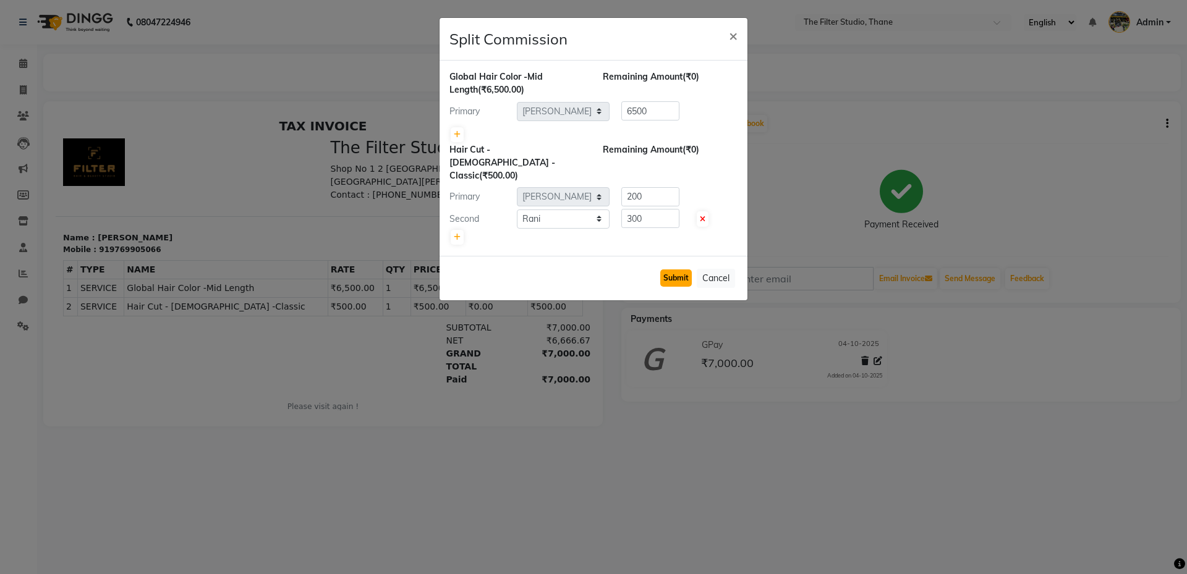
click at [682, 270] on button "Submit" at bounding box center [676, 278] width 32 height 17
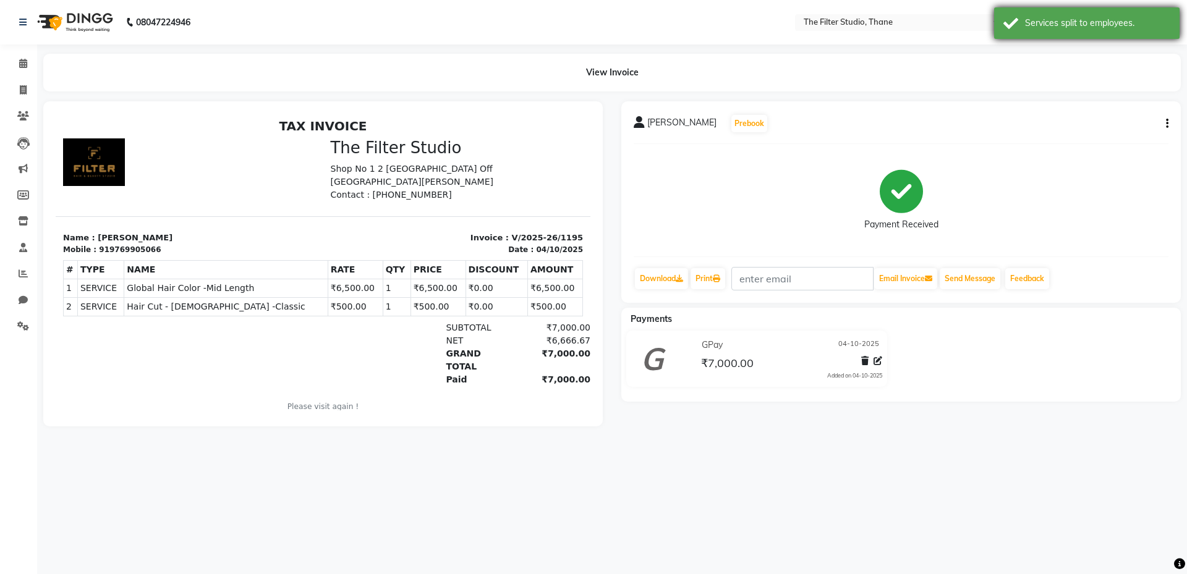
click at [1044, 17] on div "Services split to employees." at bounding box center [1097, 23] width 145 height 13
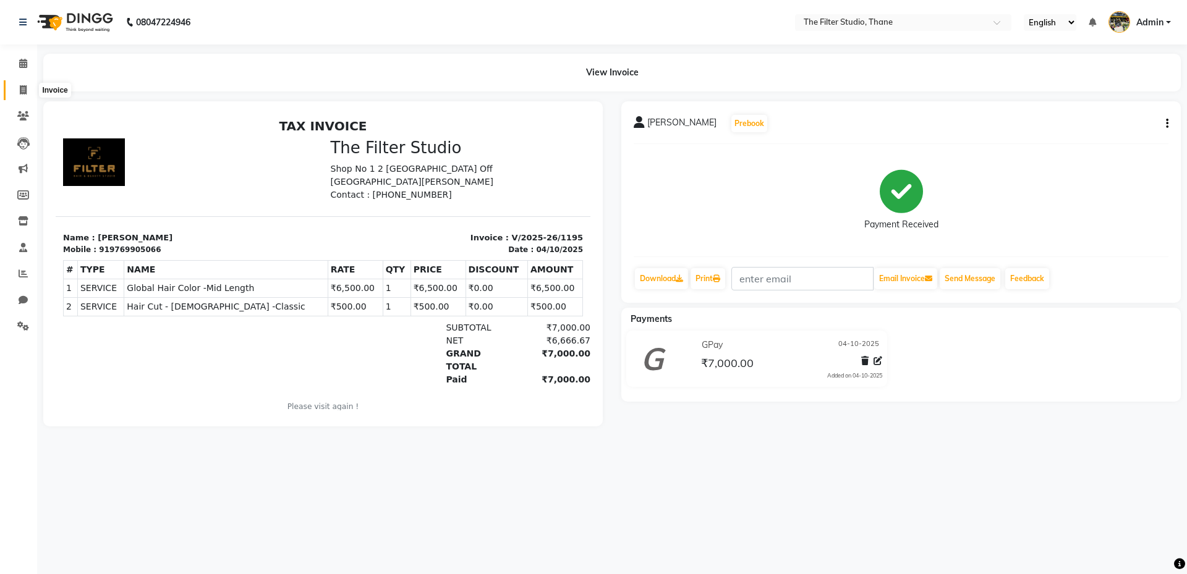
click at [20, 89] on icon at bounding box center [23, 89] width 7 height 9
select select "8024"
select select "service"
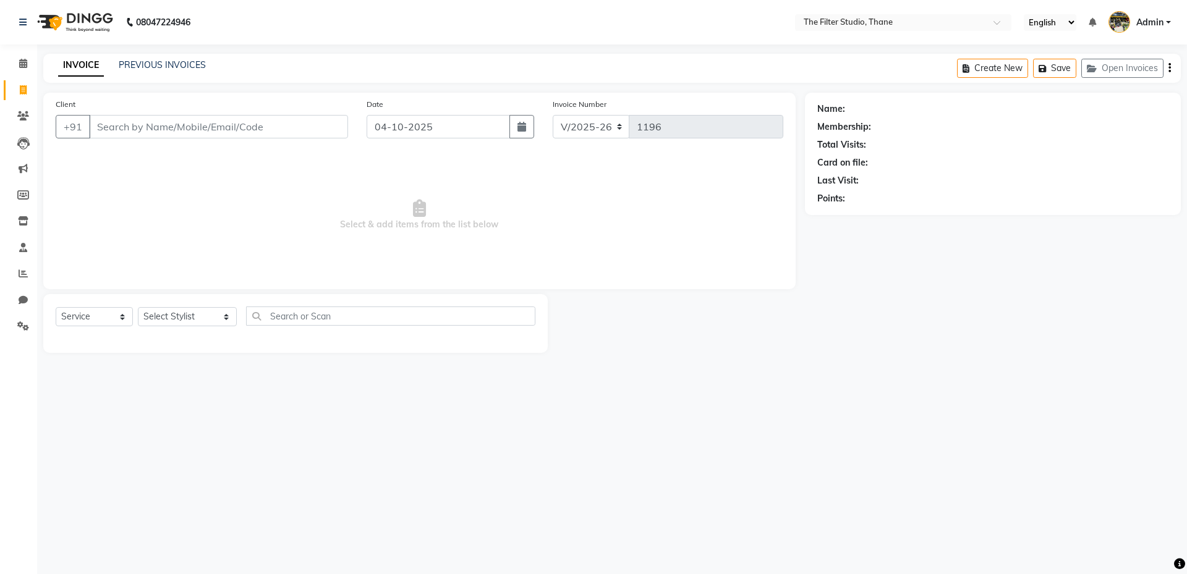
click at [127, 122] on input "Client" at bounding box center [218, 126] width 259 height 23
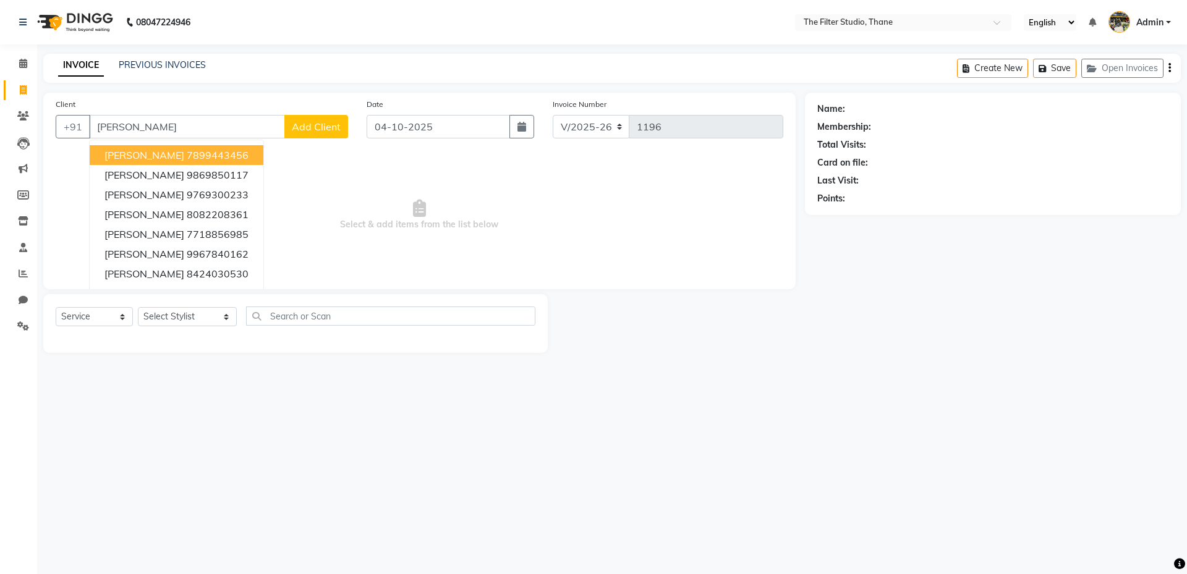
click at [172, 157] on span "[PERSON_NAME]" at bounding box center [144, 155] width 80 height 12
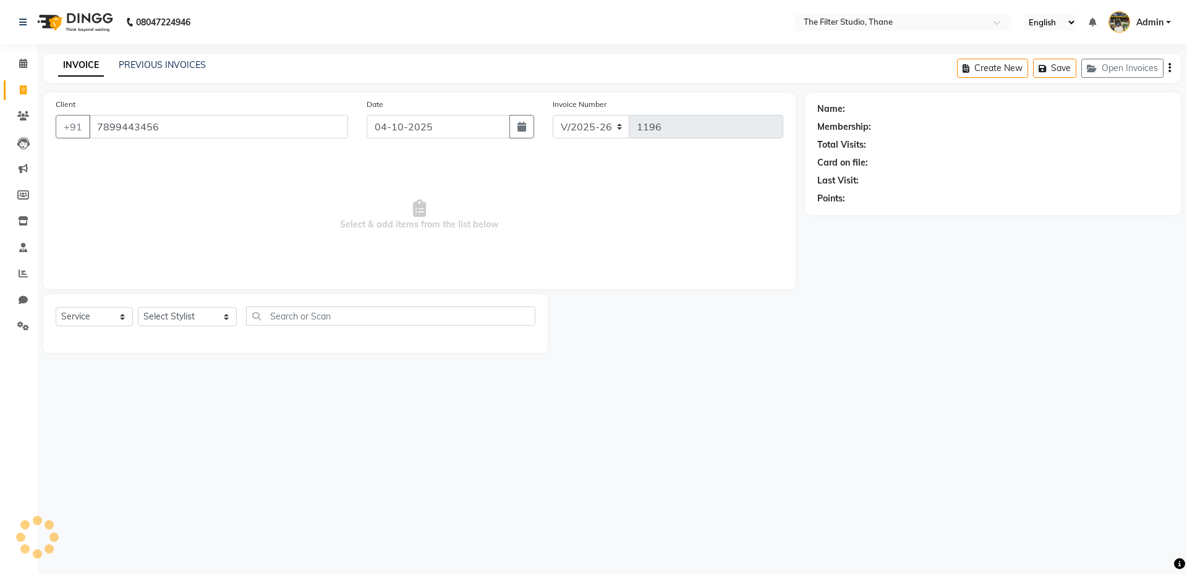
type input "7899443456"
click at [19, 124] on link "Clients" at bounding box center [19, 116] width 30 height 20
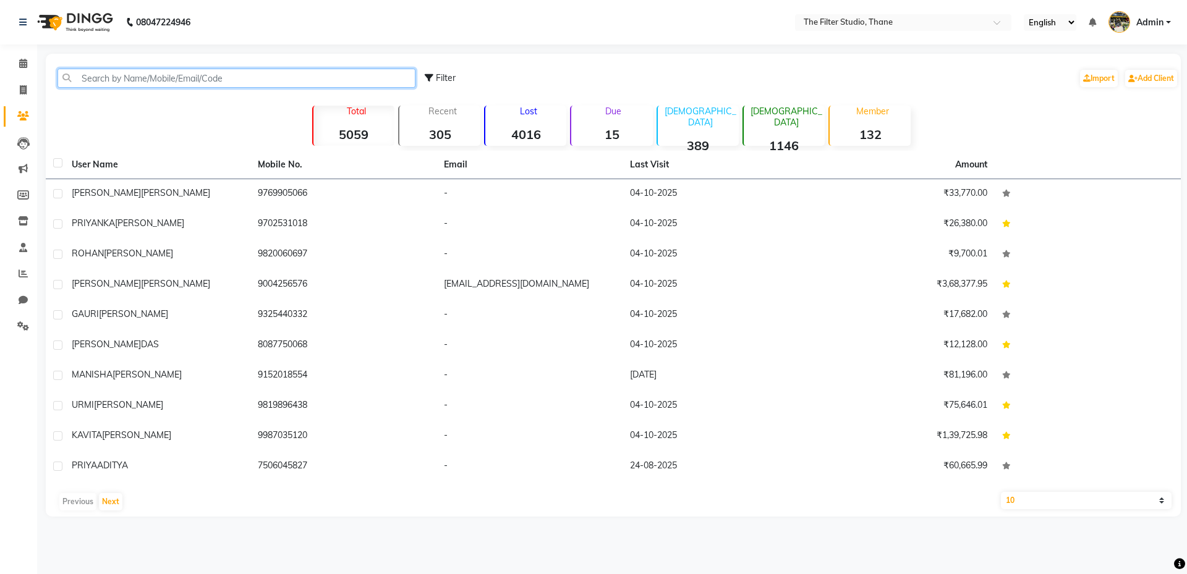
click at [181, 78] on input "text" at bounding box center [236, 78] width 358 height 19
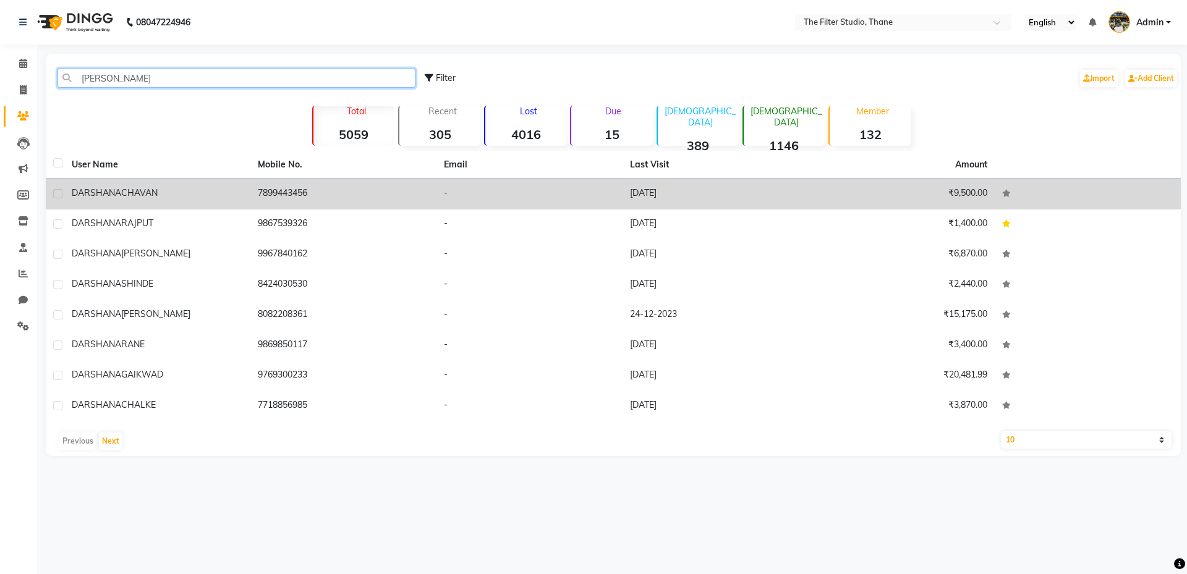
type input "[PERSON_NAME]"
click at [151, 189] on span "CHAVAN" at bounding box center [139, 192] width 36 height 11
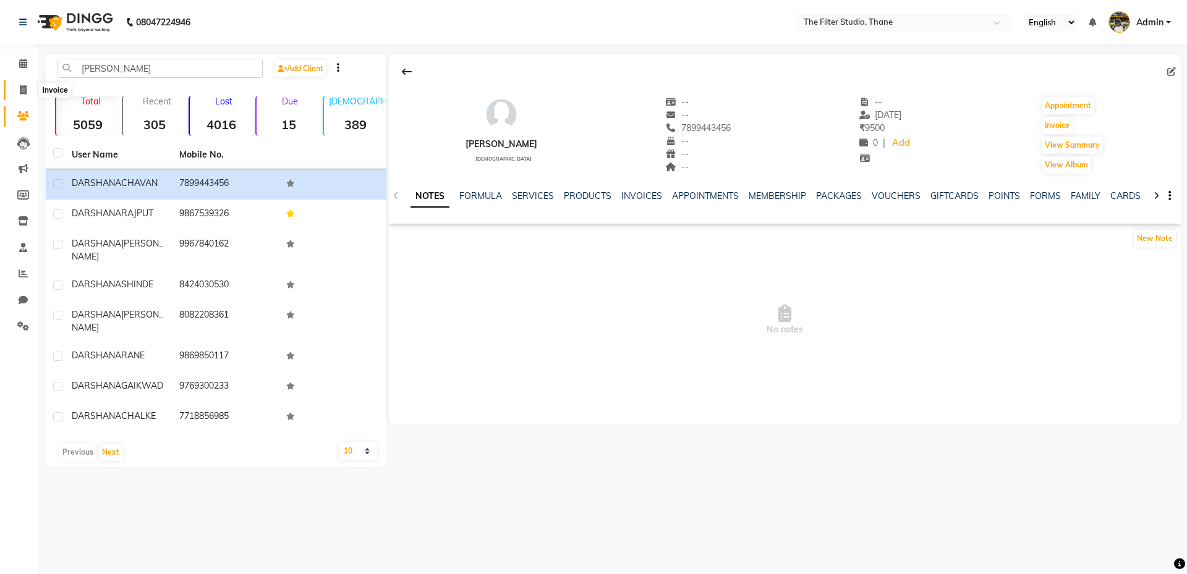
click at [20, 90] on icon at bounding box center [23, 89] width 7 height 9
select select "8024"
select select "service"
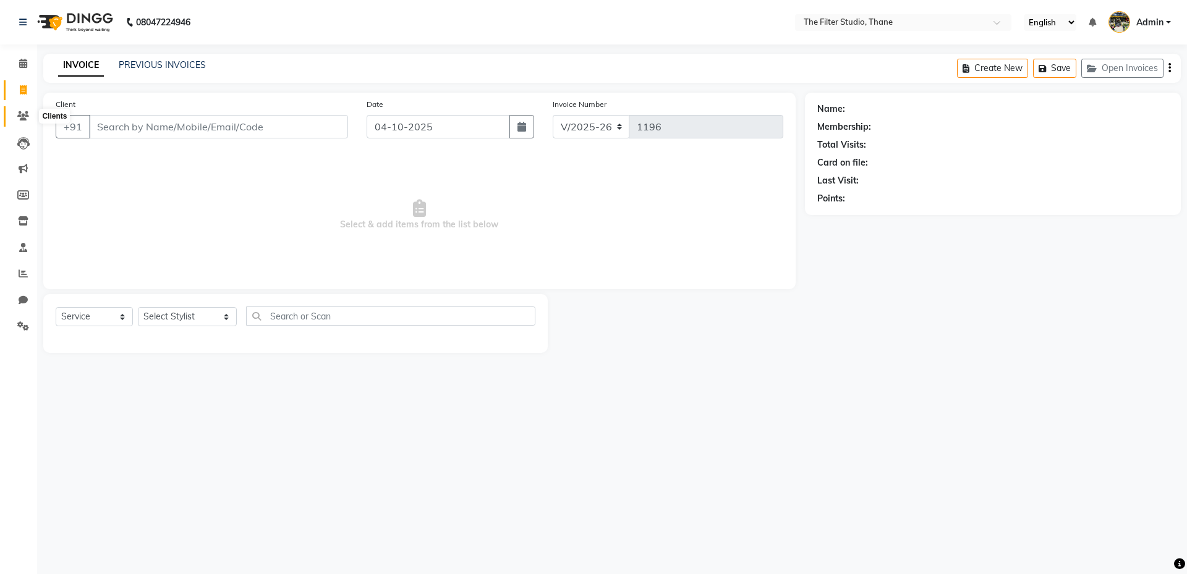
drag, startPoint x: 19, startPoint y: 122, endPoint x: 23, endPoint y: 113, distance: 10.2
click at [20, 122] on span at bounding box center [23, 116] width 22 height 14
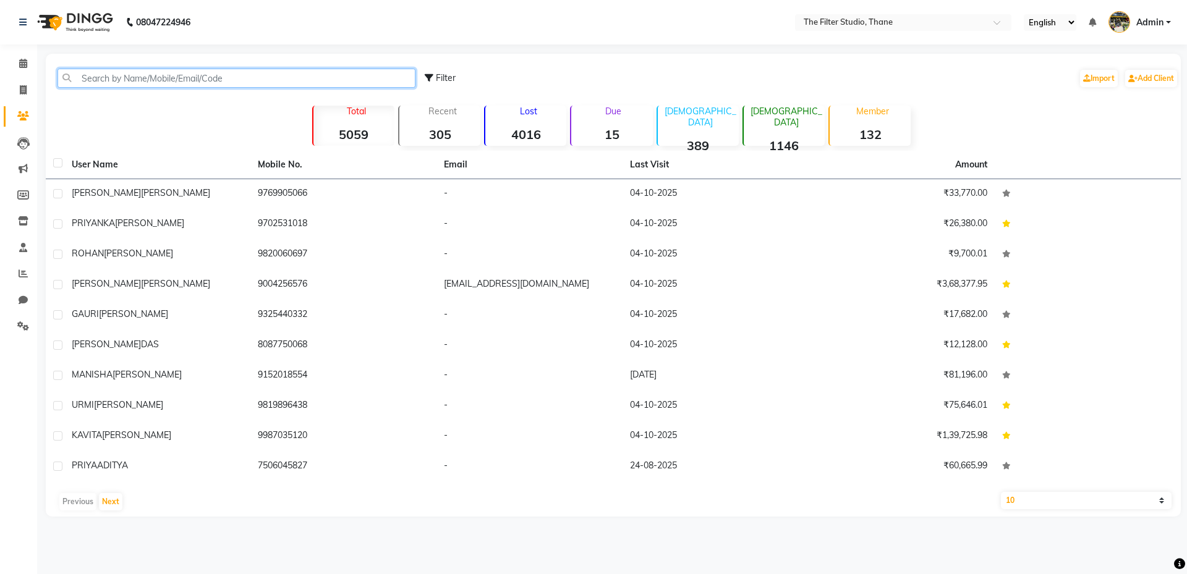
click at [126, 74] on input "text" at bounding box center [236, 78] width 358 height 19
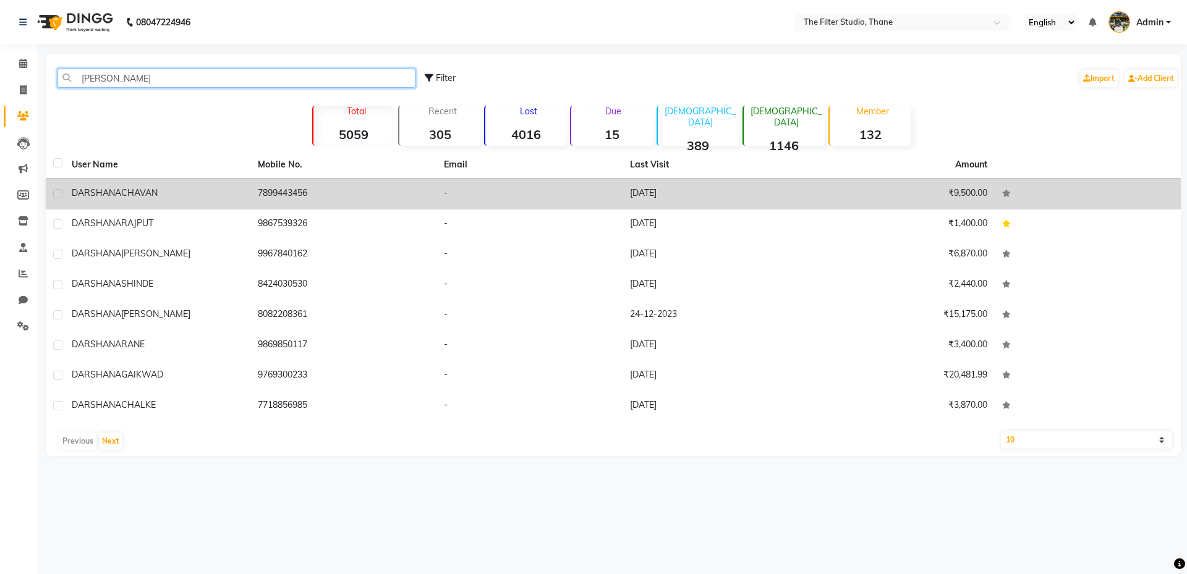
type input "[PERSON_NAME]"
click at [158, 193] on span "CHAVAN" at bounding box center [139, 192] width 36 height 11
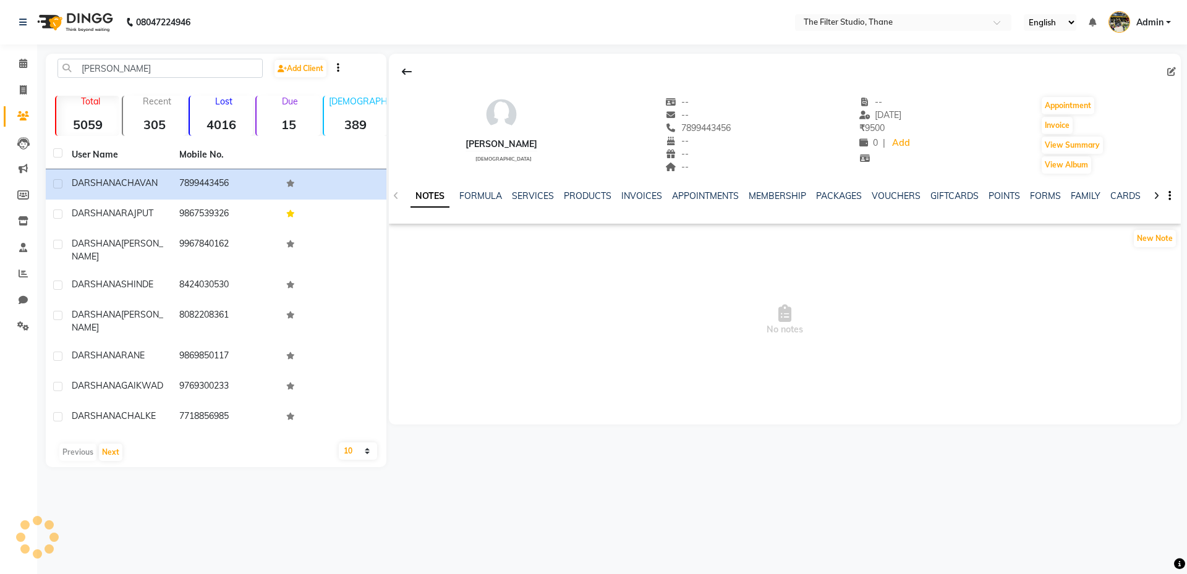
click at [1167, 72] on div at bounding box center [785, 71] width 792 height 23
click at [1173, 72] on icon at bounding box center [1171, 71] width 9 height 9
select select "[DEMOGRAPHIC_DATA]"
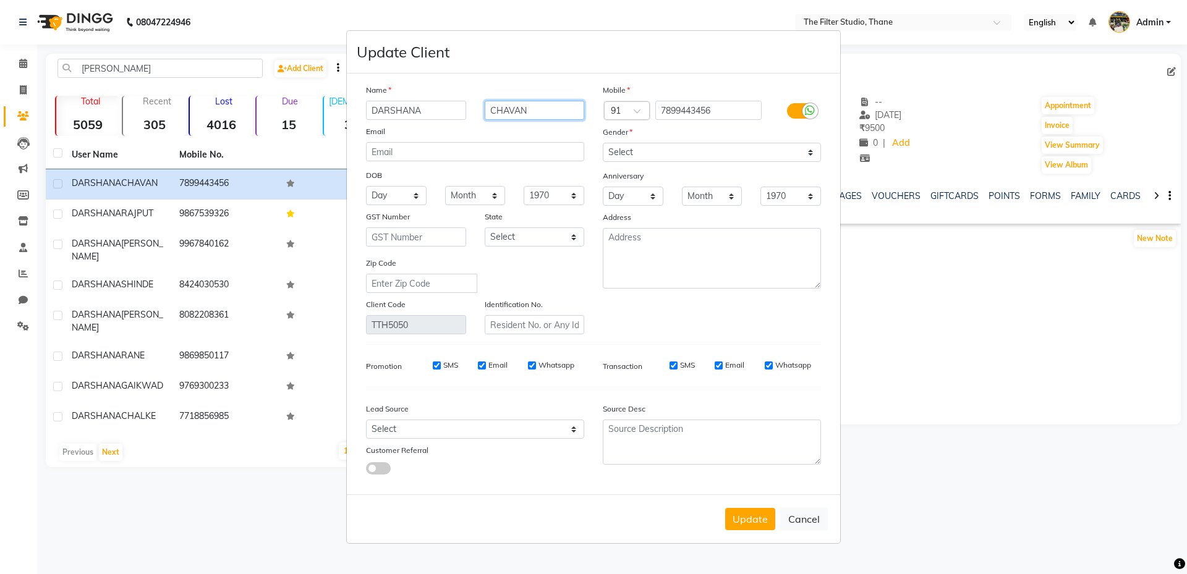
drag, startPoint x: 514, startPoint y: 112, endPoint x: 448, endPoint y: 119, distance: 66.6
click at [449, 119] on div "[PERSON_NAME]" at bounding box center [475, 110] width 237 height 19
type input "c"
type input "CHAUHAN"
click at [739, 523] on button "Update" at bounding box center [750, 519] width 50 height 22
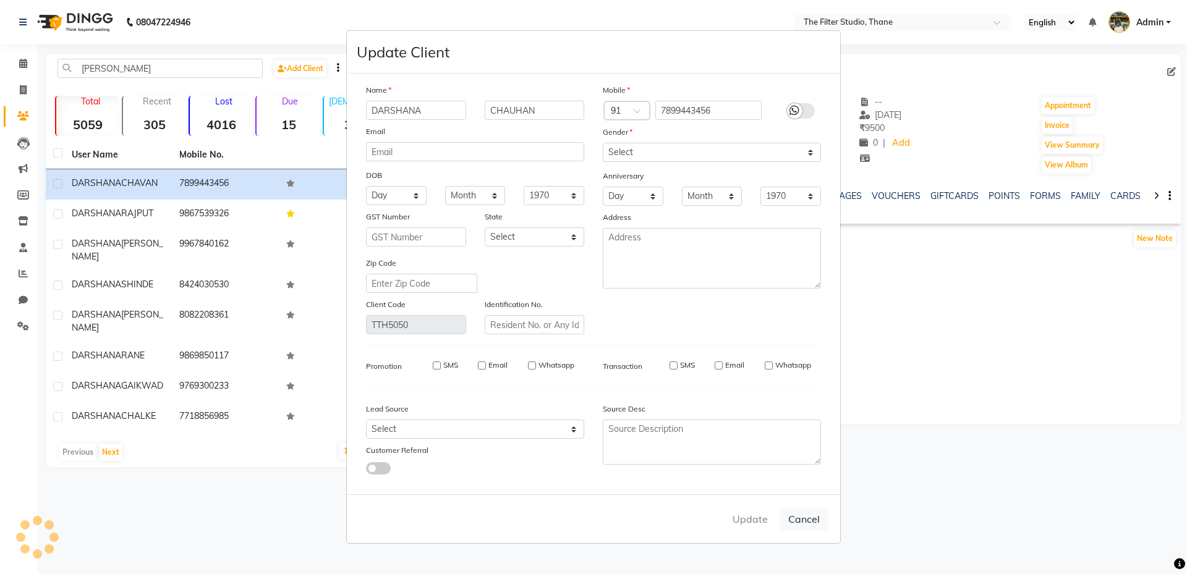
select select
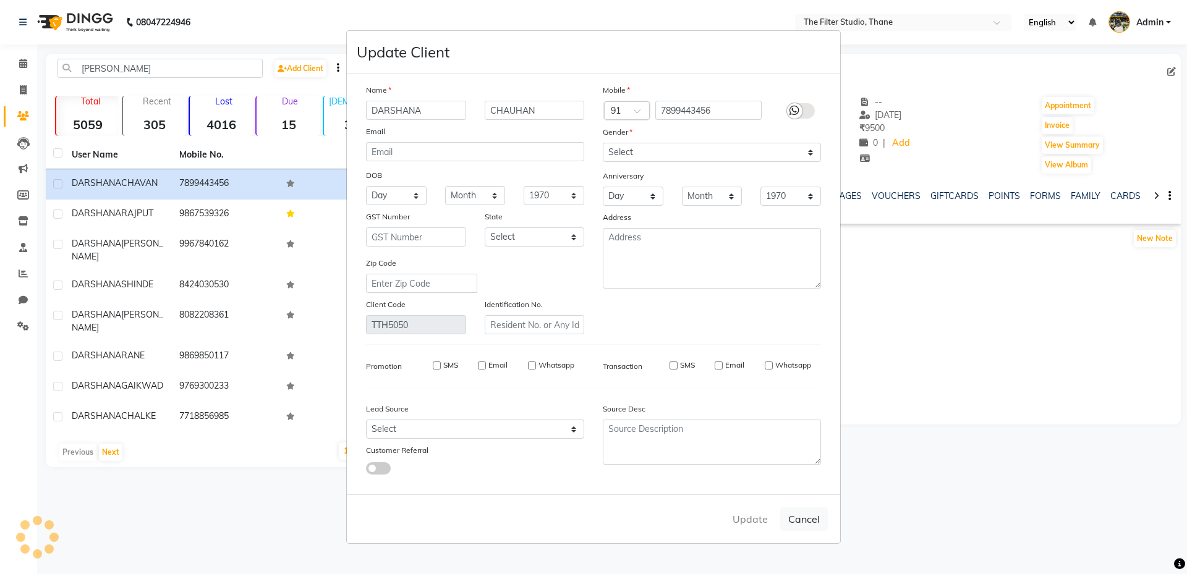
select select
checkbox input "false"
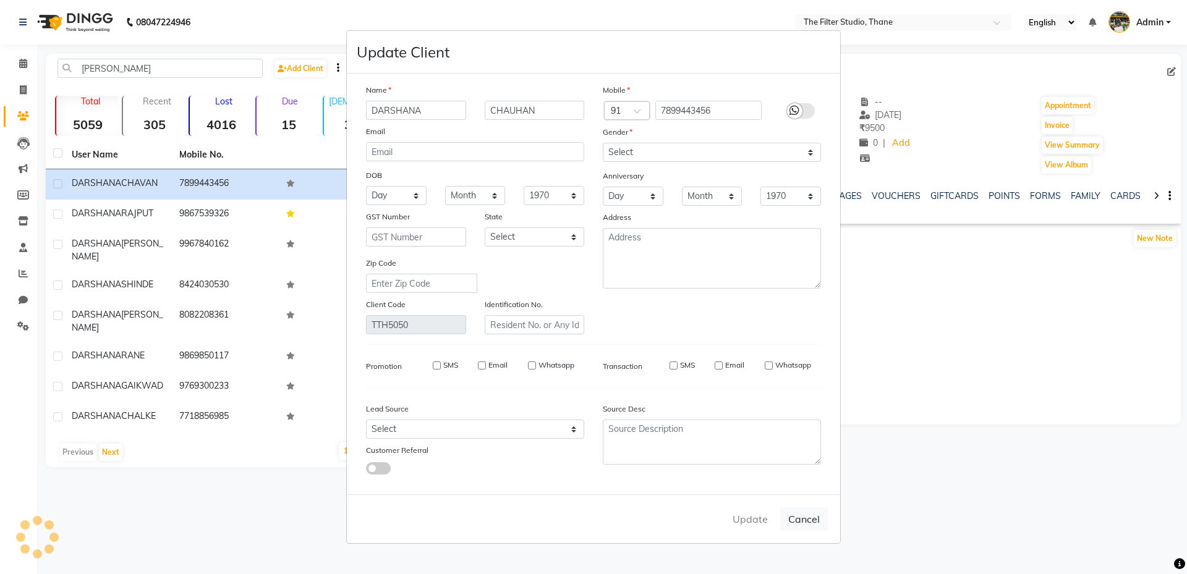
checkbox input "false"
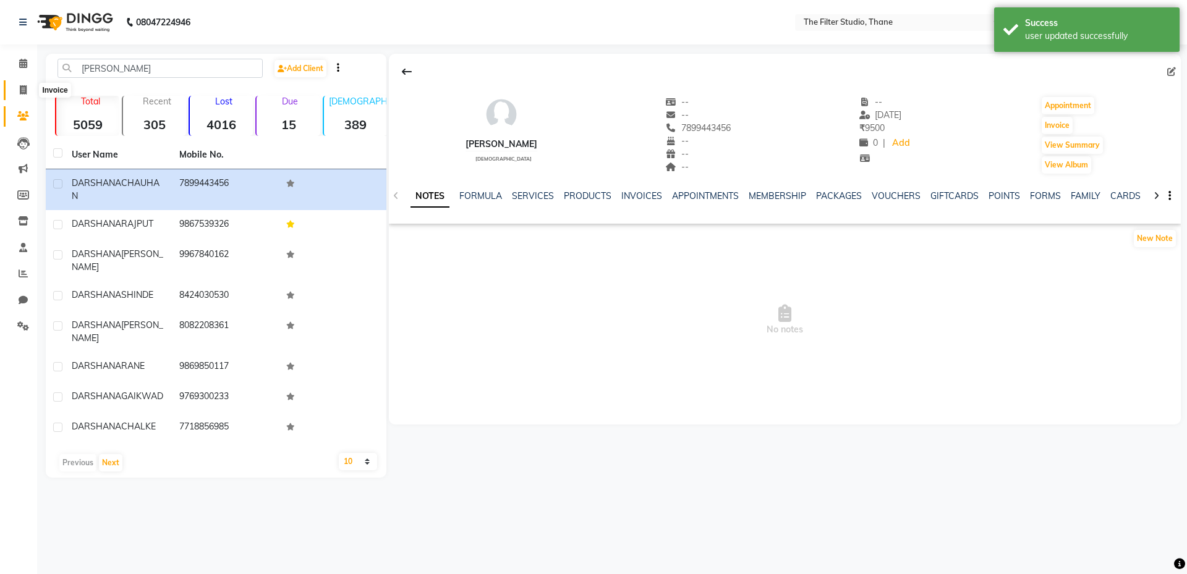
click at [26, 87] on icon at bounding box center [23, 89] width 7 height 9
select select "service"
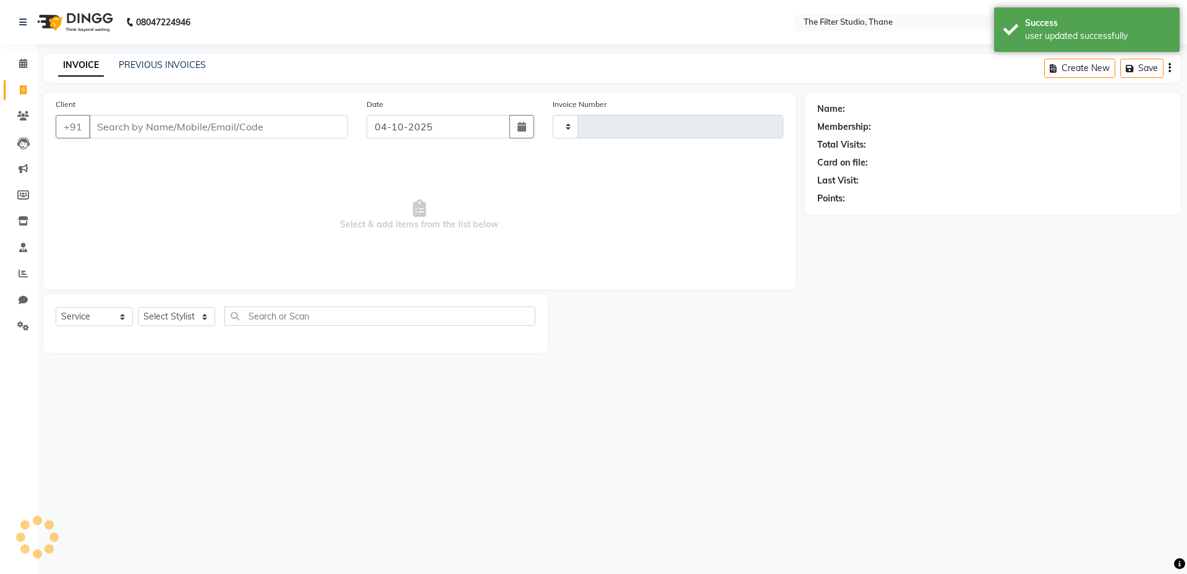
type input "1196"
select select "8024"
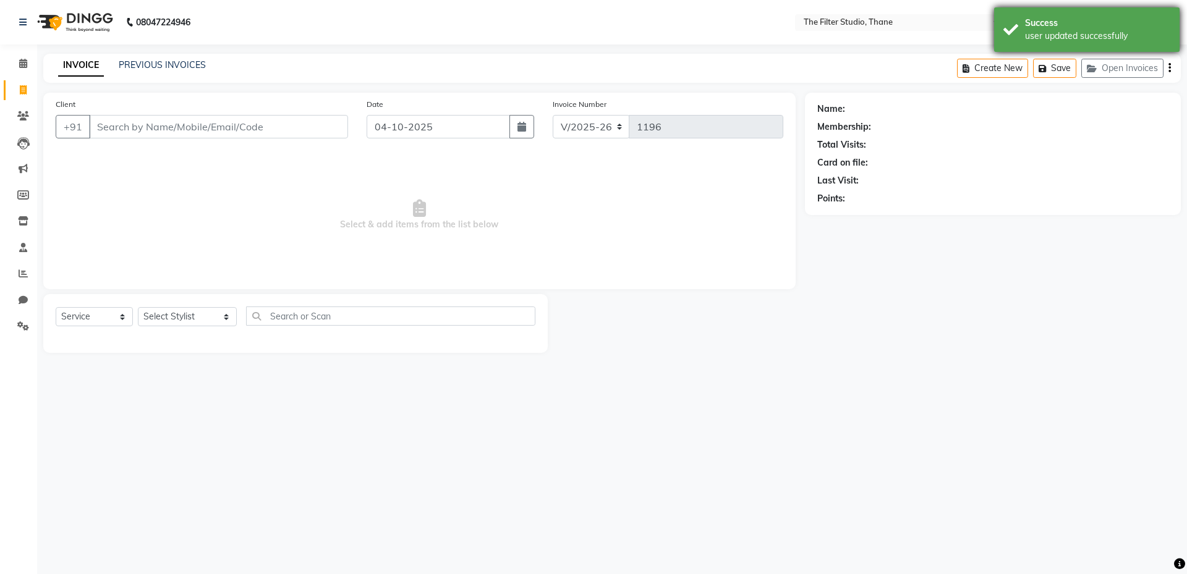
click at [1074, 25] on div "Success" at bounding box center [1097, 23] width 145 height 13
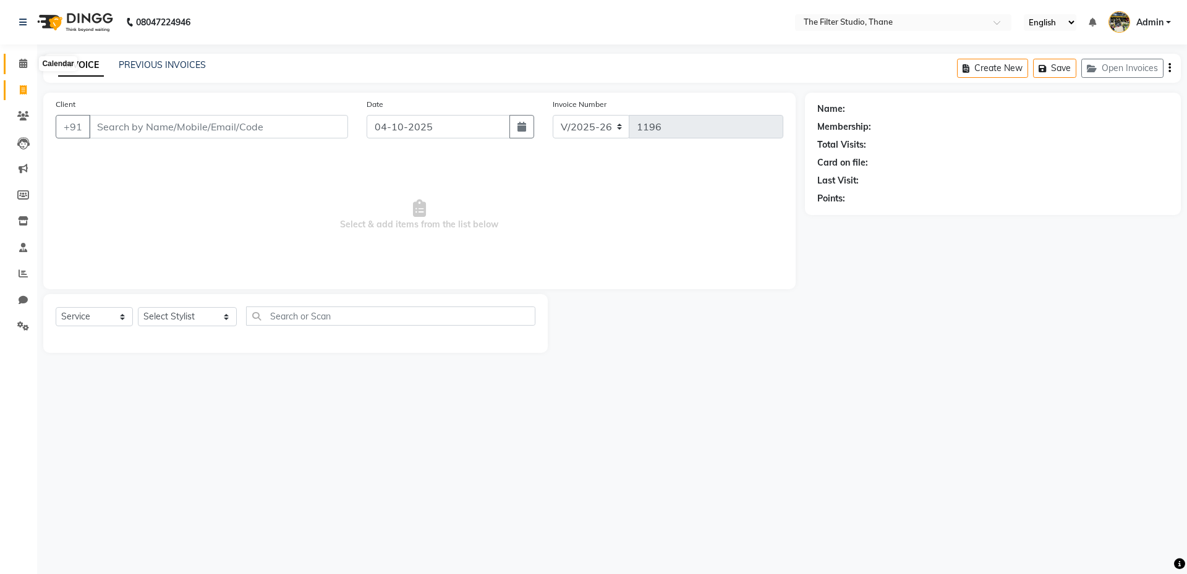
click at [23, 60] on icon at bounding box center [23, 63] width 8 height 9
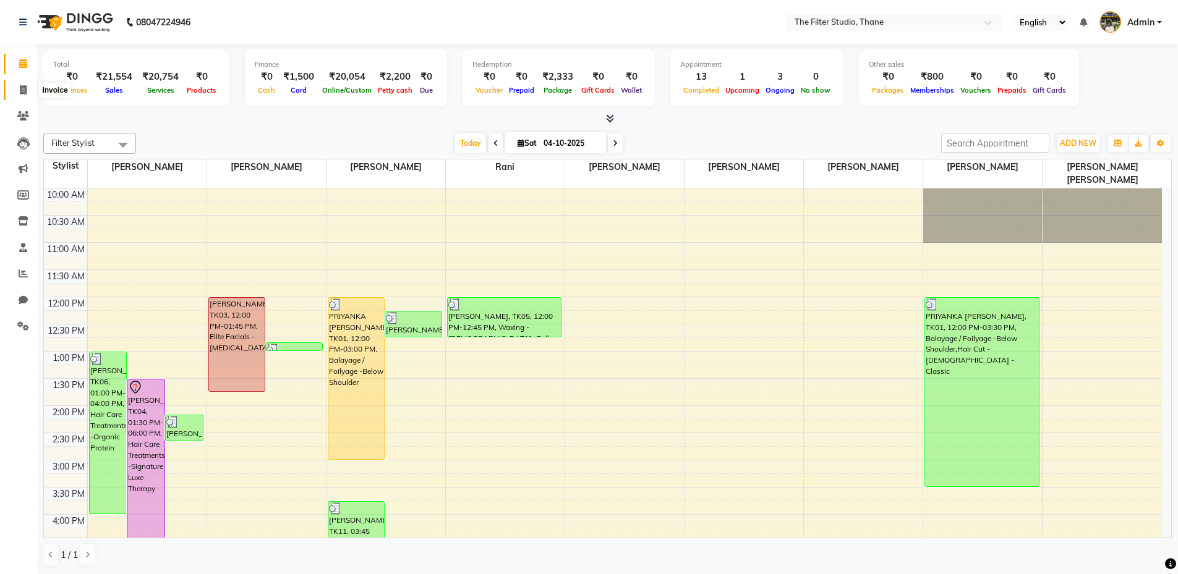
click at [22, 92] on icon at bounding box center [23, 89] width 7 height 9
select select "service"
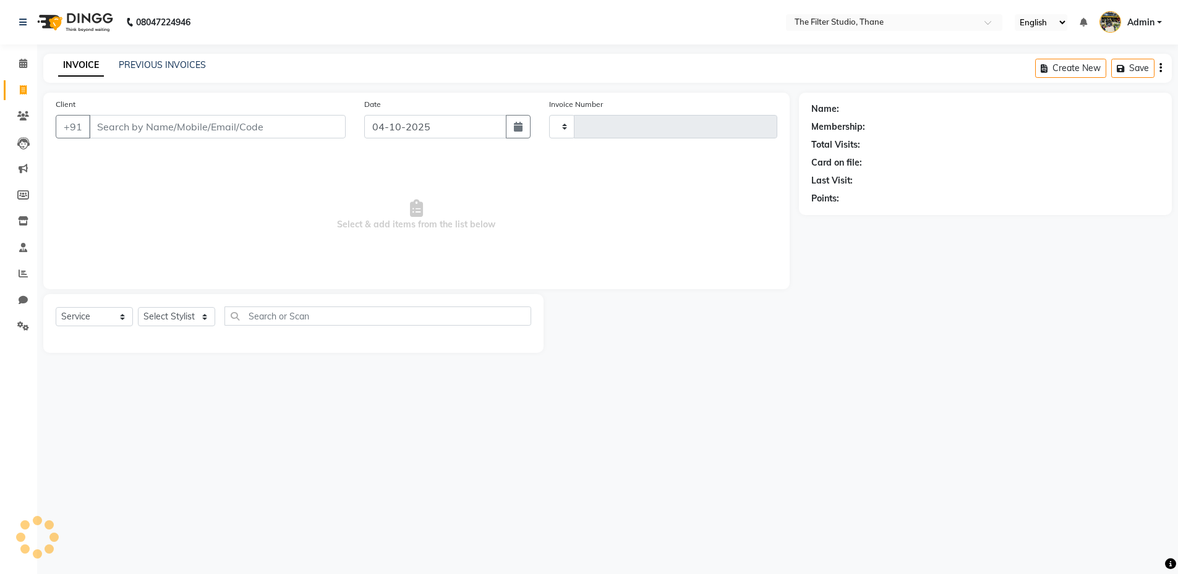
type input "1196"
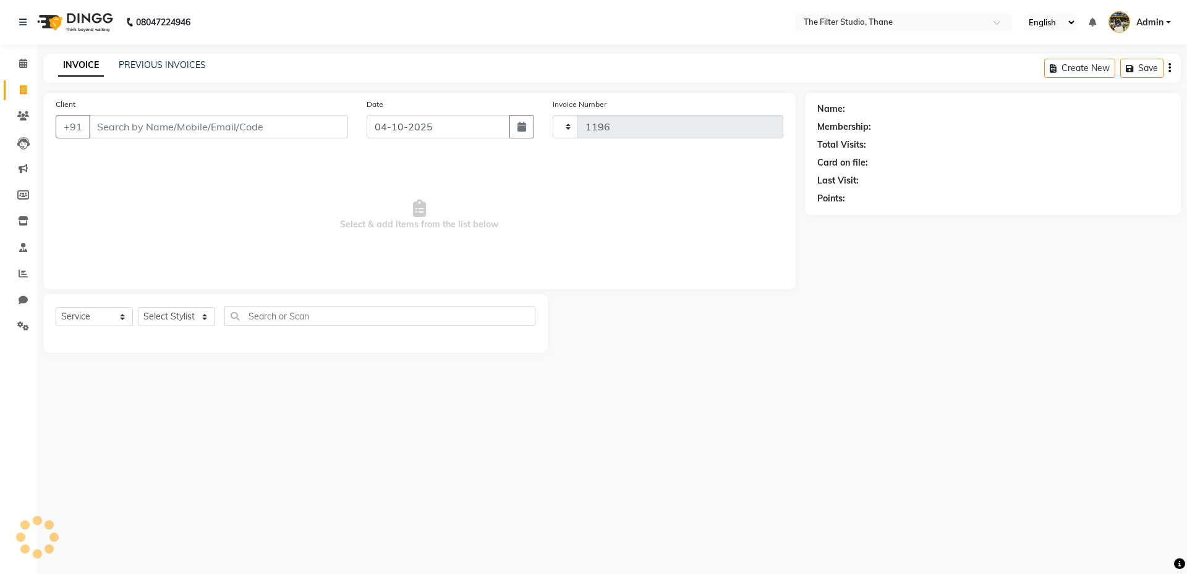
select select "8024"
click at [177, 69] on link "PREVIOUS INVOICES" at bounding box center [162, 64] width 87 height 11
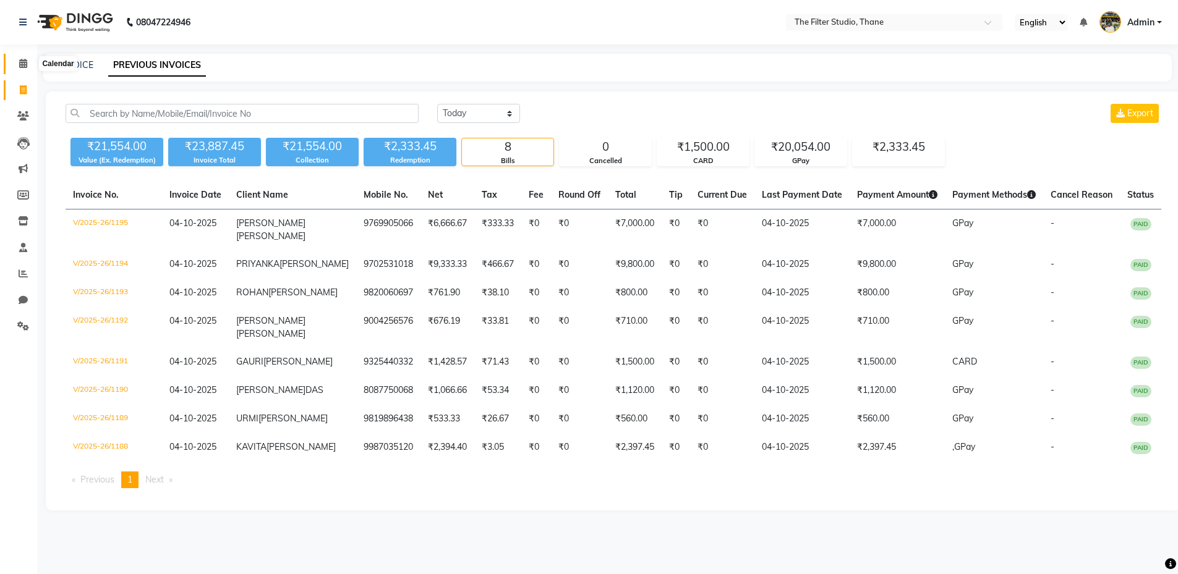
click at [22, 66] on icon at bounding box center [23, 63] width 8 height 9
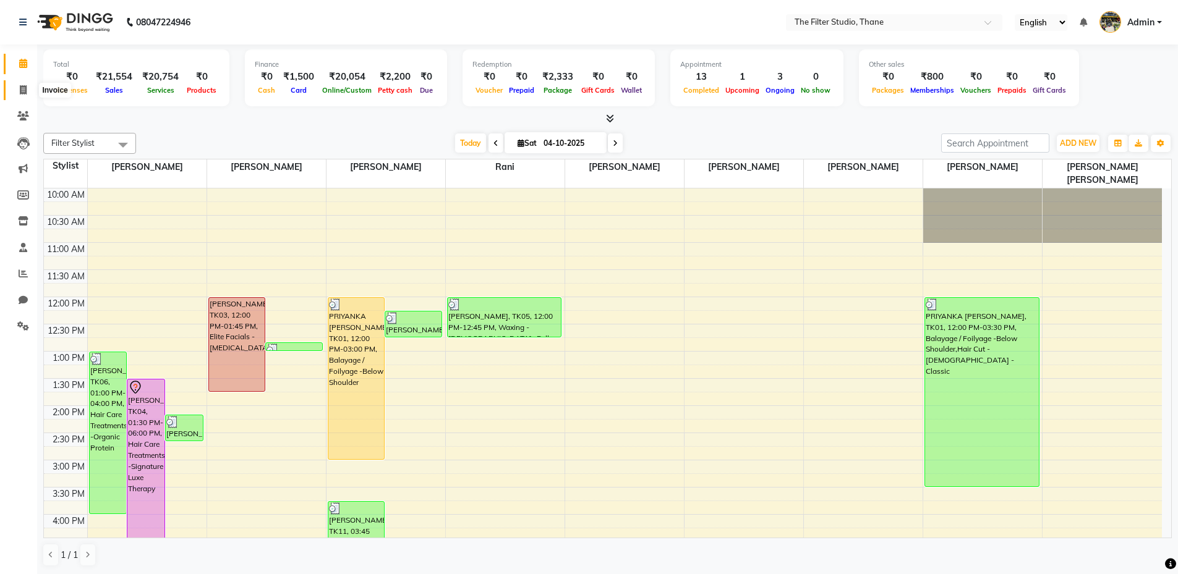
click at [28, 90] on span at bounding box center [23, 90] width 22 height 14
select select "8024"
select select "service"
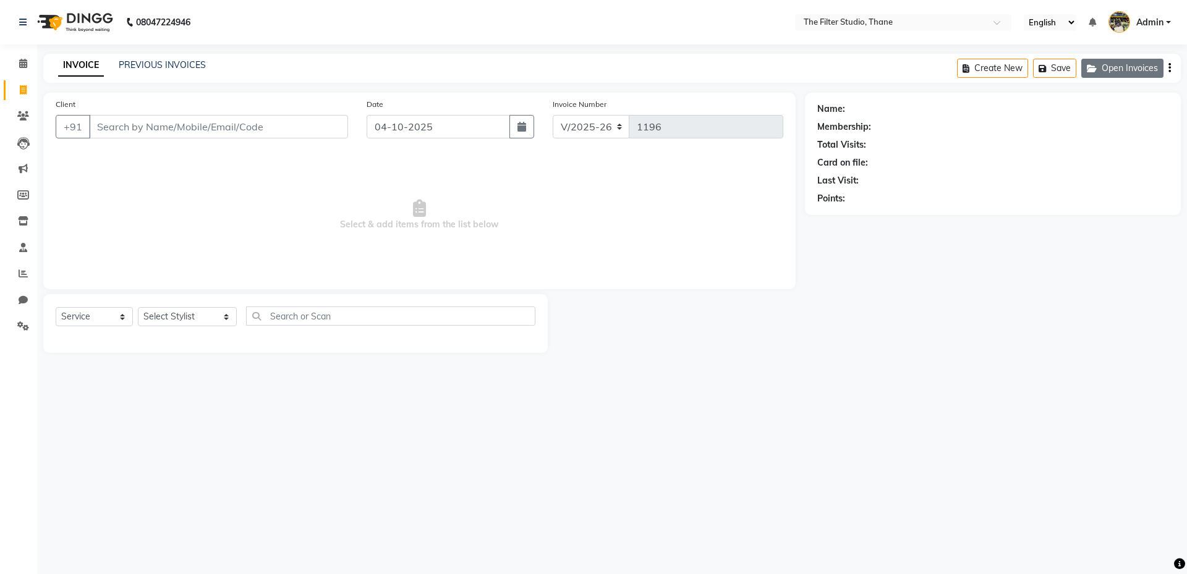
click at [1141, 65] on button "Open Invoices" at bounding box center [1122, 68] width 82 height 19
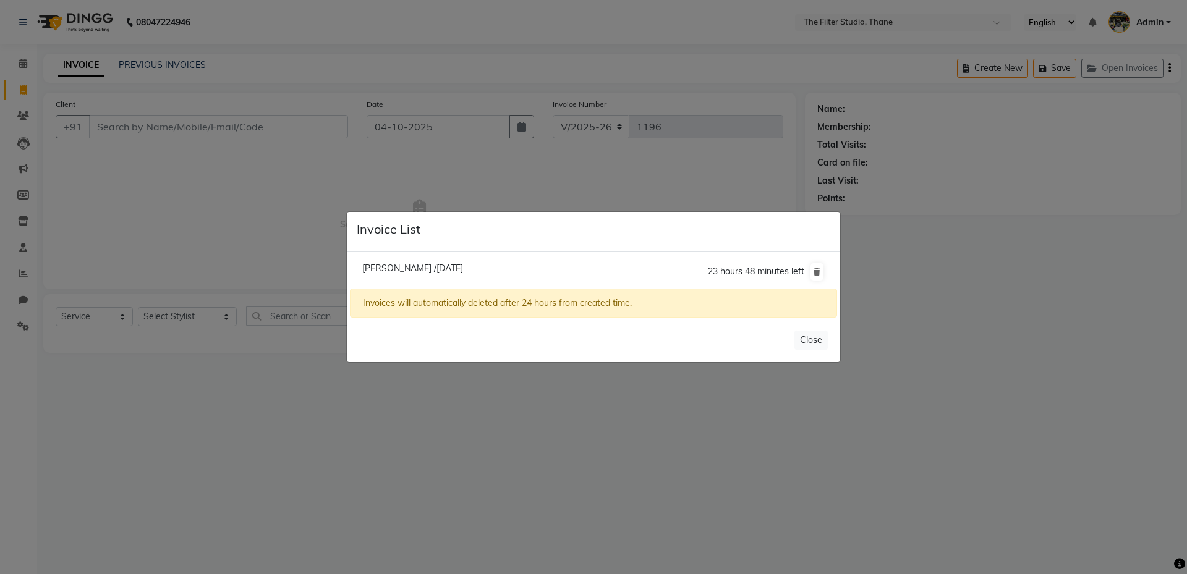
click at [418, 265] on span "[PERSON_NAME] /[DATE]" at bounding box center [412, 268] width 101 height 11
type input "9619360864"
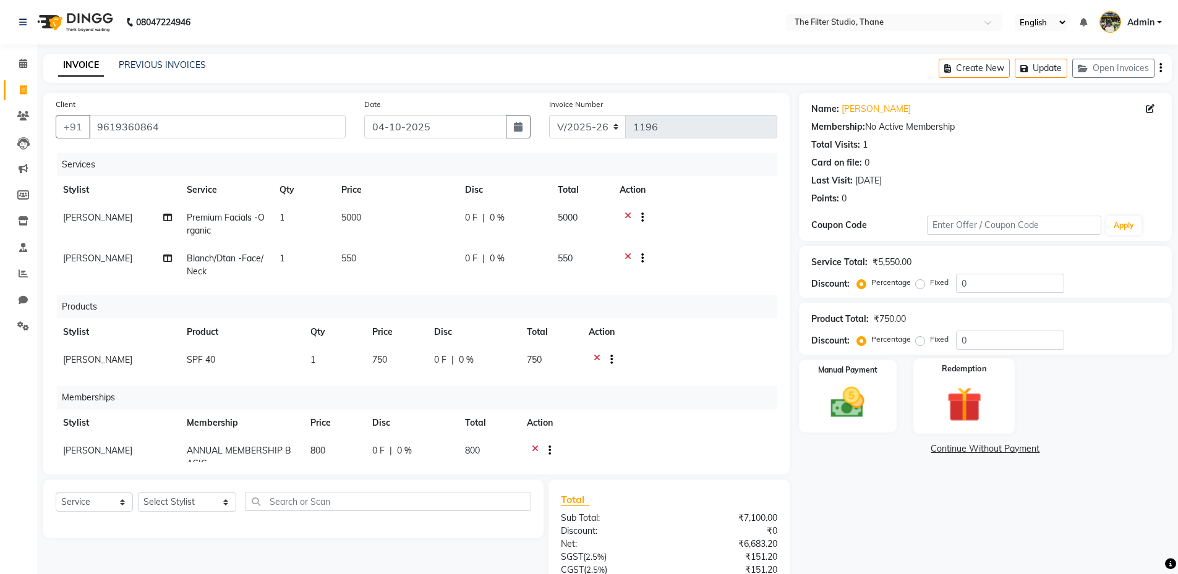
scroll to position [67, 0]
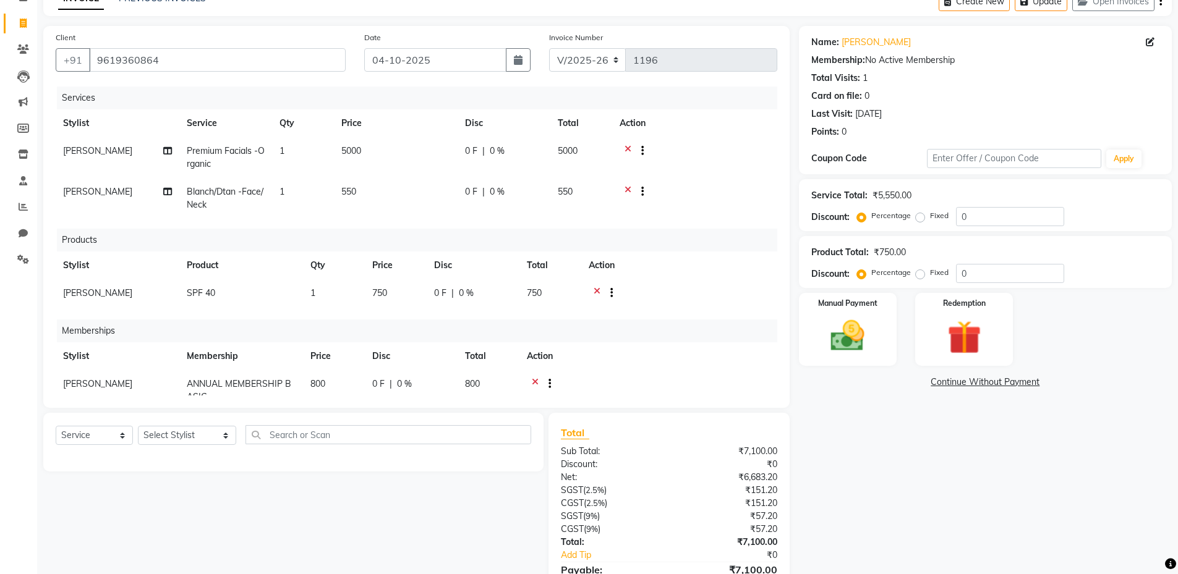
click at [469, 149] on span "0 F" at bounding box center [471, 151] width 12 height 13
select select "72545"
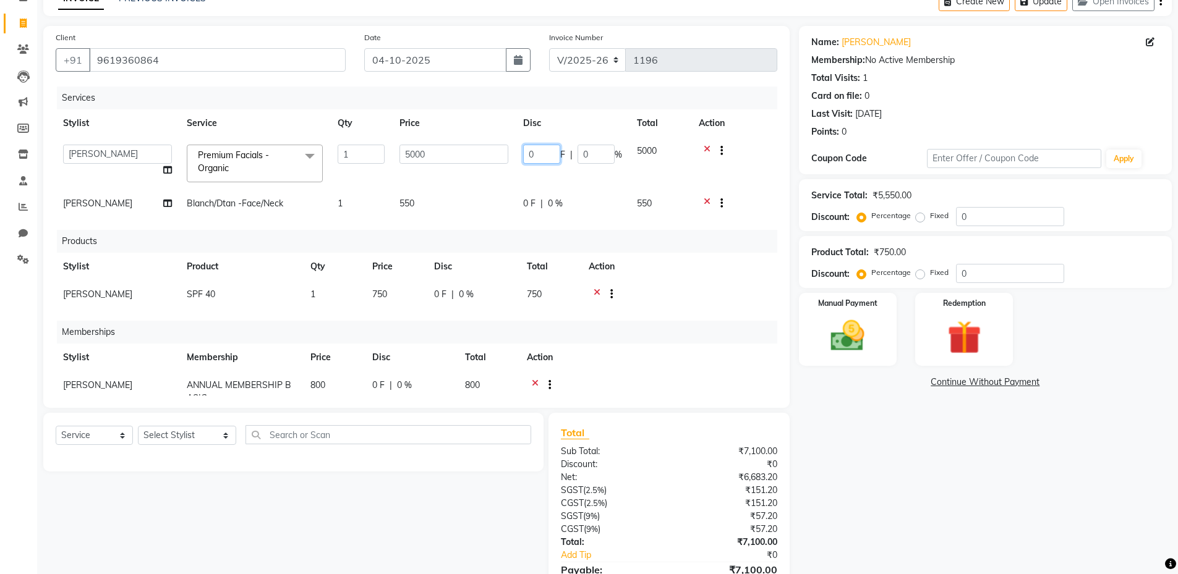
click at [527, 155] on input "0" at bounding box center [541, 154] width 37 height 19
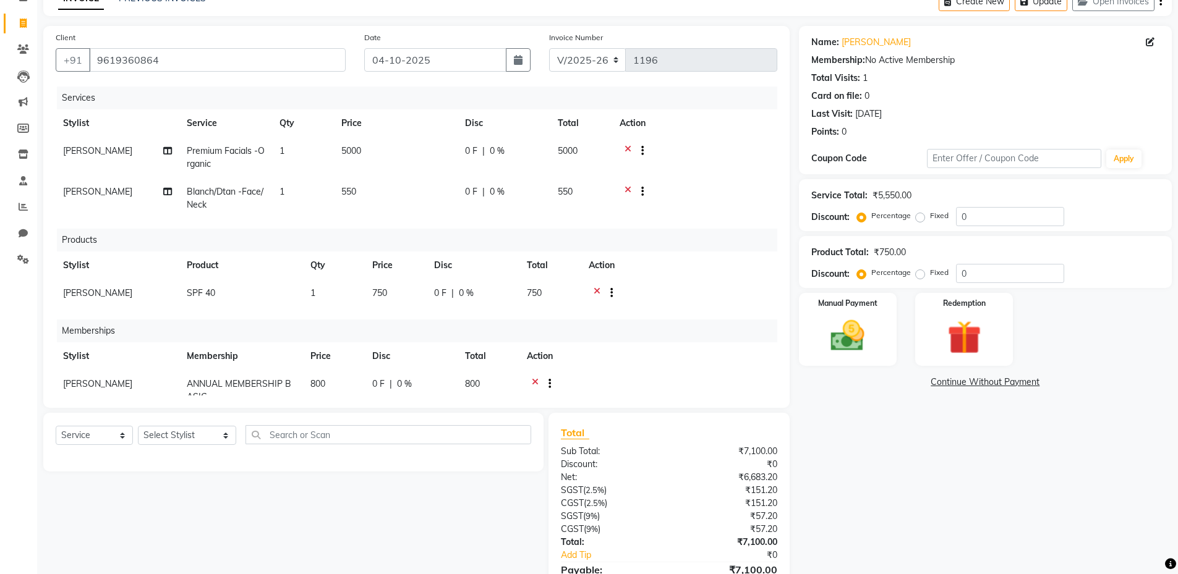
drag, startPoint x: 496, startPoint y: 152, endPoint x: 519, endPoint y: 152, distance: 22.3
click at [497, 152] on span "0 %" at bounding box center [497, 151] width 15 height 13
select select "72545"
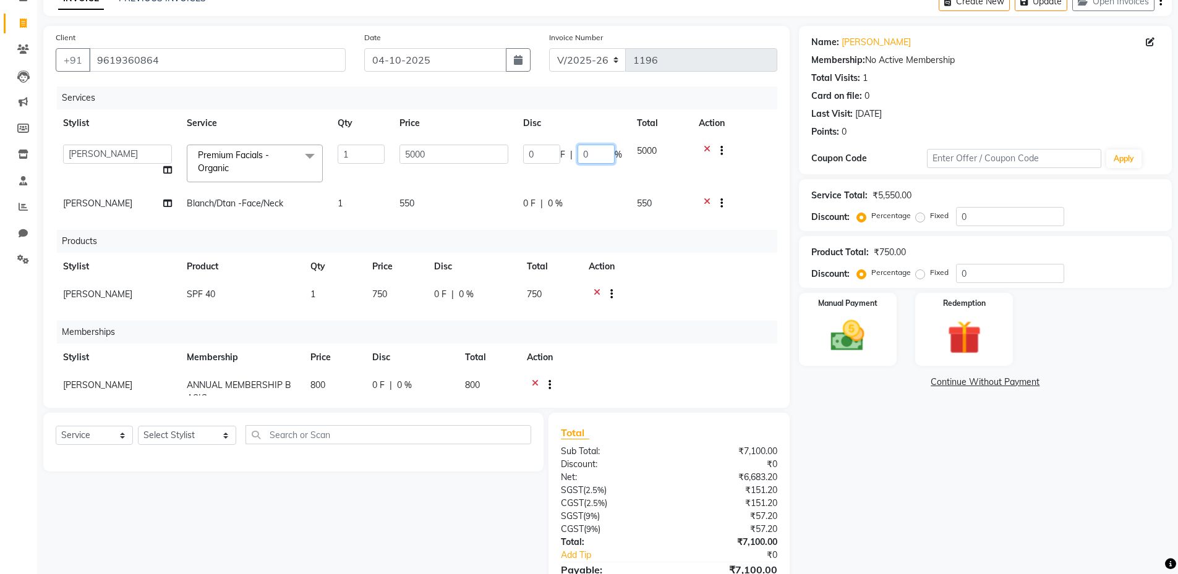
click at [580, 155] on input "0" at bounding box center [595, 154] width 37 height 19
type input "20"
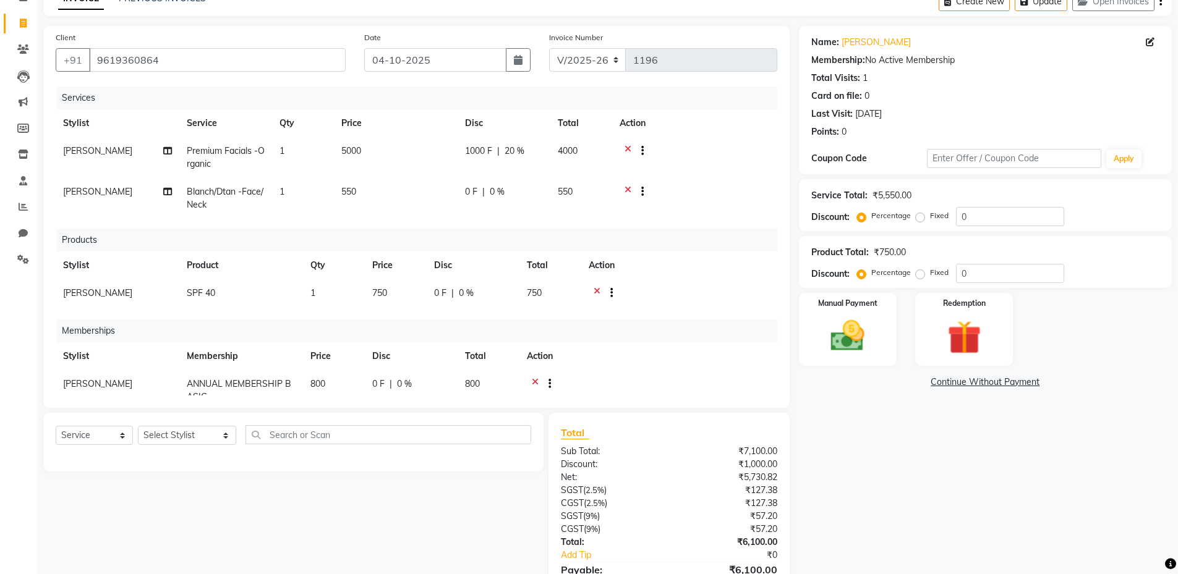
click at [441, 177] on td "5000" at bounding box center [396, 157] width 124 height 41
select select "72545"
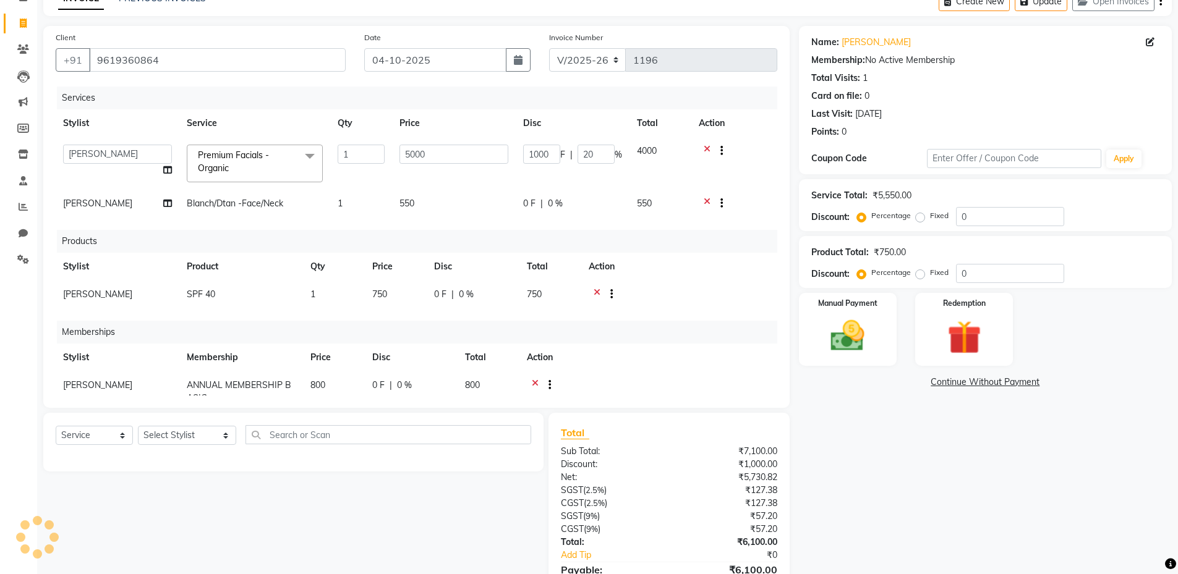
click at [440, 296] on span "0 F" at bounding box center [440, 294] width 12 height 13
select select "72545"
drag, startPoint x: 505, startPoint y: 297, endPoint x: 475, endPoint y: 293, distance: 30.0
click at [475, 297] on div "0 F | 0 %" at bounding box center [483, 297] width 99 height 19
type input "5"
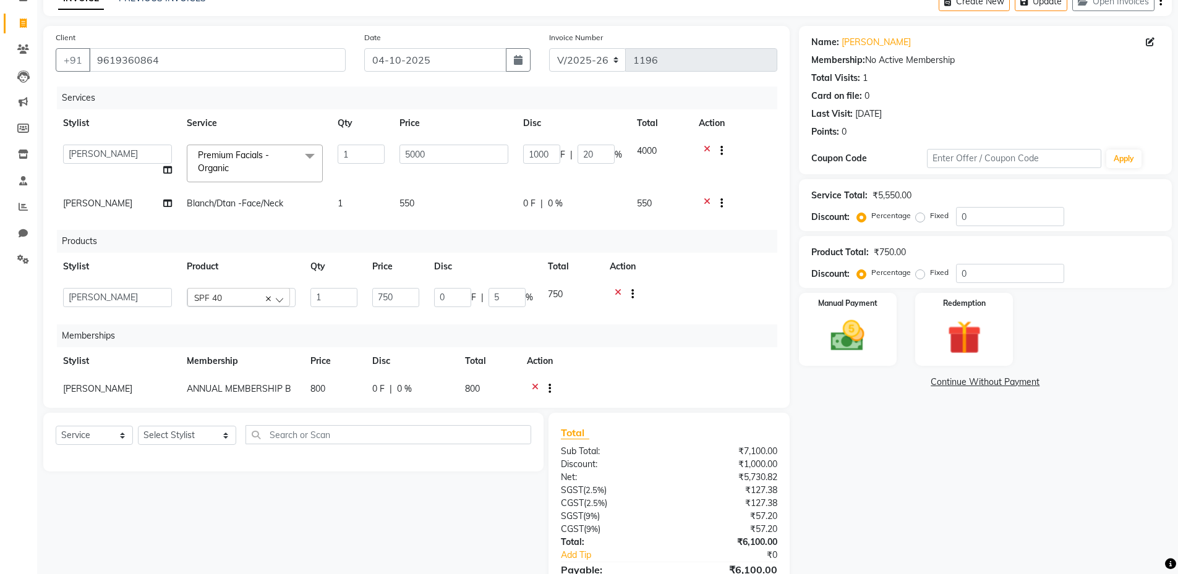
click at [499, 252] on div "Products" at bounding box center [421, 241] width 729 height 23
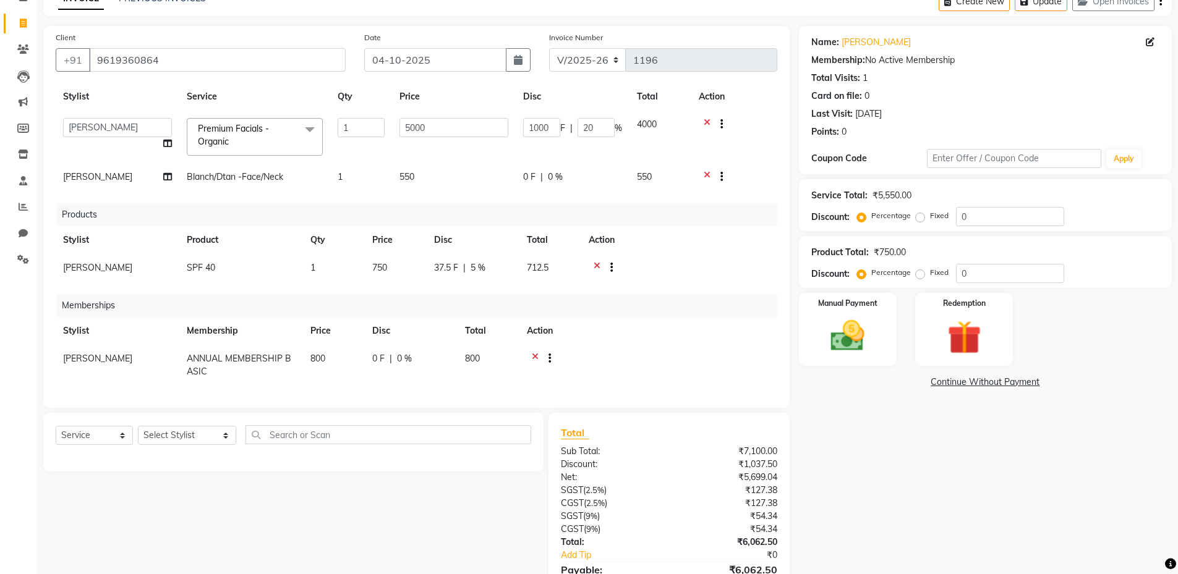
scroll to position [132, 0]
